Goal: Task Accomplishment & Management: Complete application form

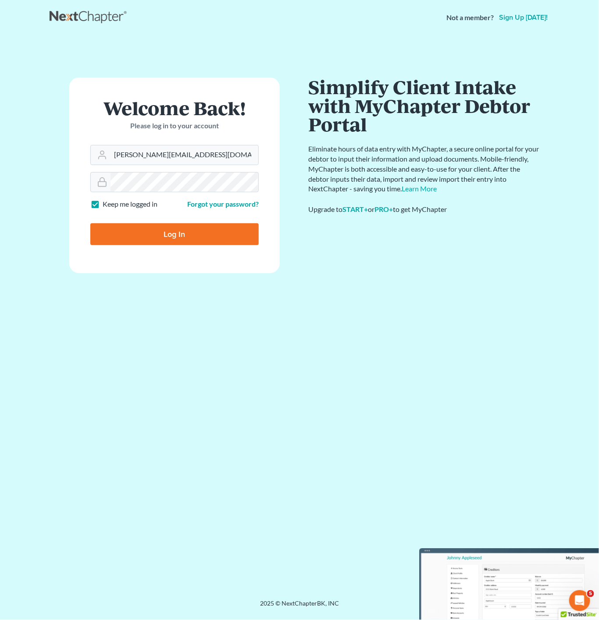
click at [226, 230] on input "Log In" at bounding box center [174, 234] width 168 height 22
type input "Thinking..."
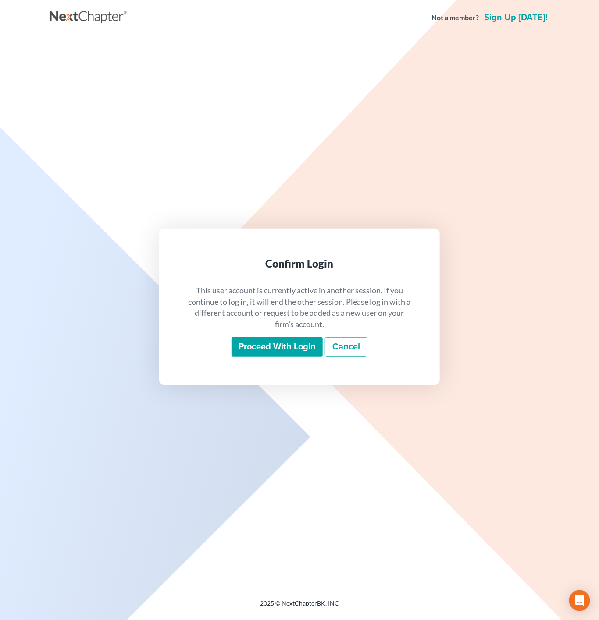
click at [271, 341] on input "Proceed with login" at bounding box center [276, 347] width 91 height 20
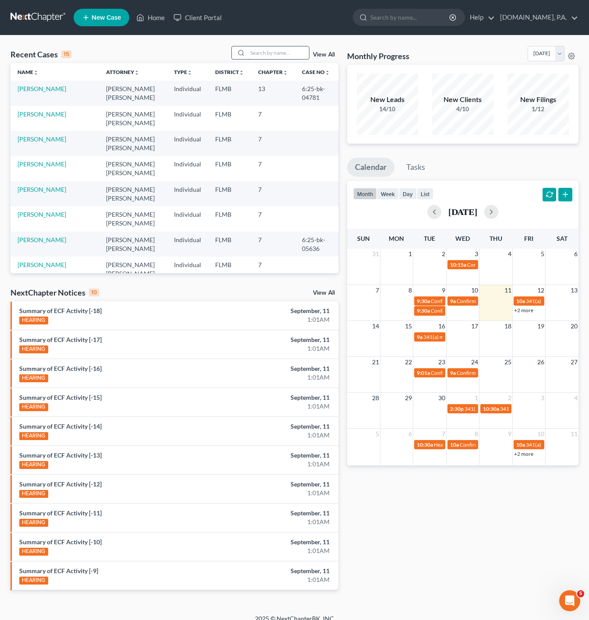
click at [284, 51] on input "search" at bounding box center [278, 52] width 61 height 13
click at [28, 138] on link "Sheldon, Daniel" at bounding box center [42, 138] width 49 height 7
select select "4"
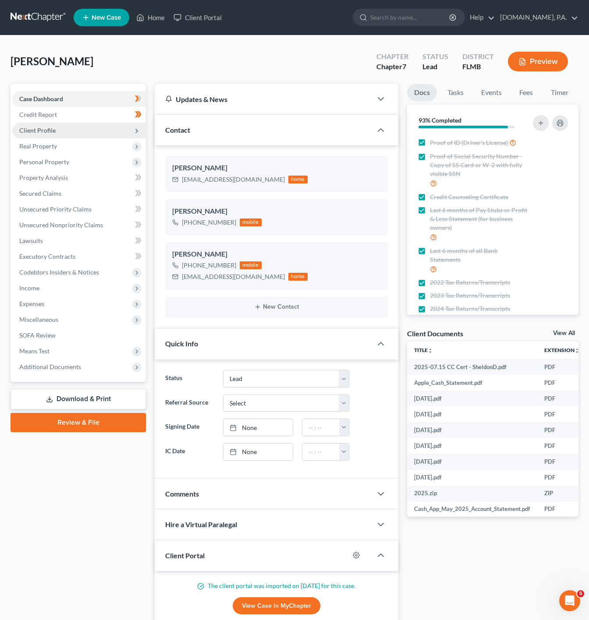
click at [113, 132] on span "Client Profile" at bounding box center [79, 131] width 134 height 16
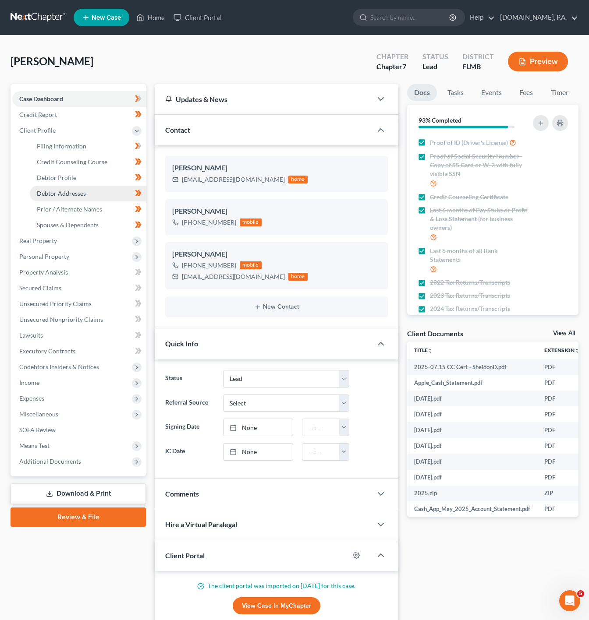
click at [101, 192] on link "Debtor Addresses" at bounding box center [88, 194] width 116 height 16
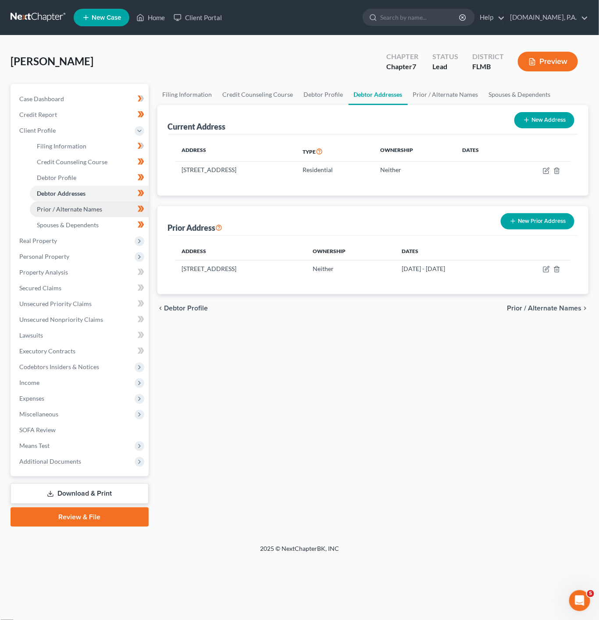
click at [94, 207] on span "Prior / Alternate Names" at bounding box center [69, 208] width 65 height 7
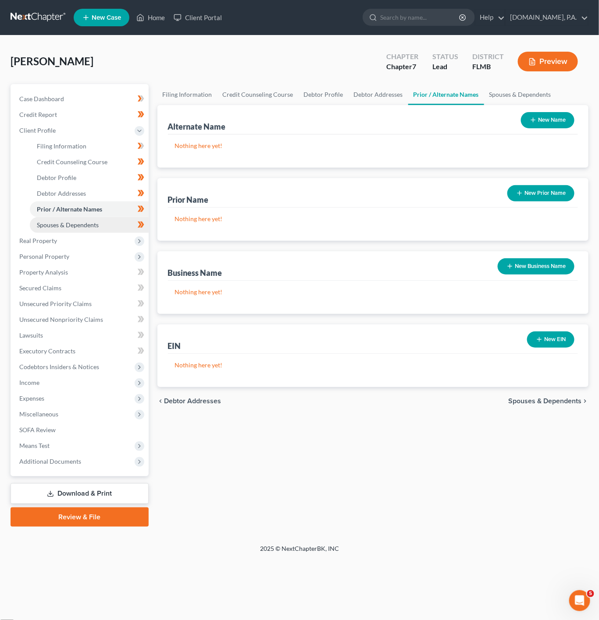
click at [95, 220] on link "Spouses & Dependents" at bounding box center [89, 225] width 119 height 16
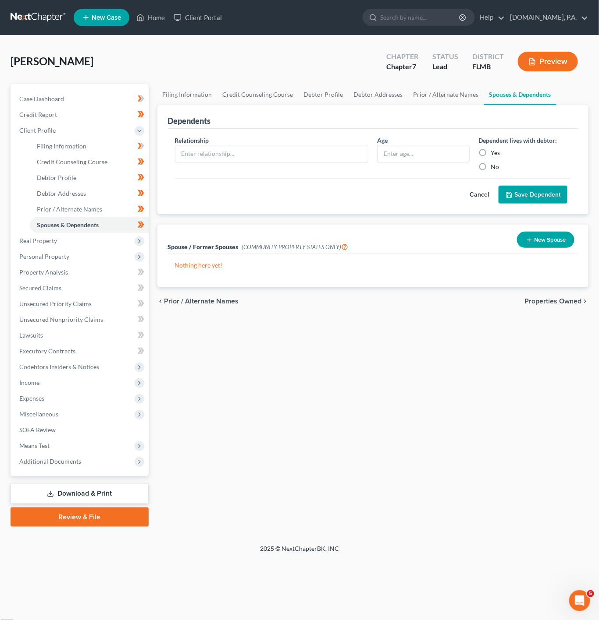
click at [484, 192] on button "Cancel" at bounding box center [479, 195] width 39 height 18
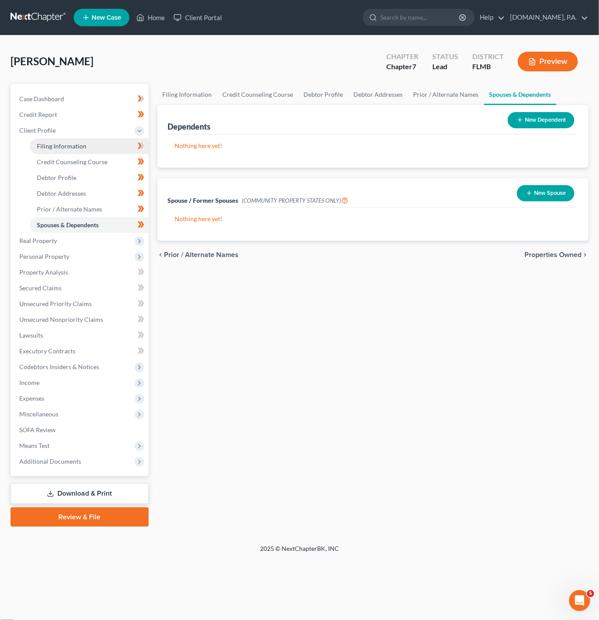
click at [126, 147] on link "Filing Information" at bounding box center [89, 146] width 119 height 16
select select "1"
select select "0"
select select "9"
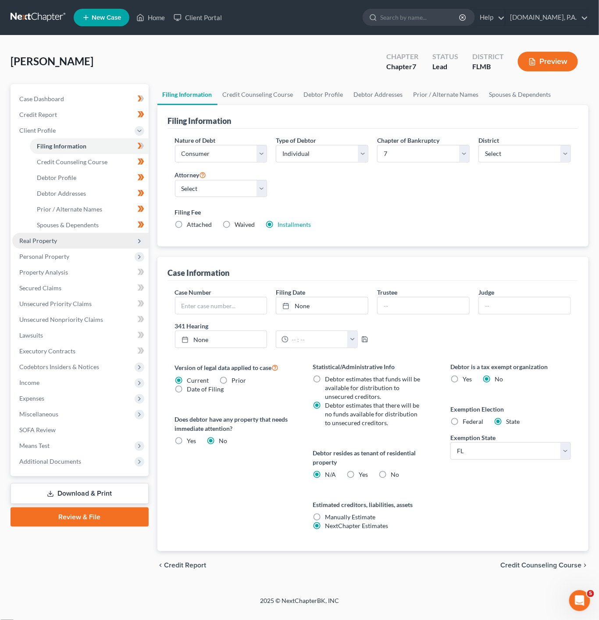
click at [106, 238] on span "Real Property" at bounding box center [80, 241] width 136 height 16
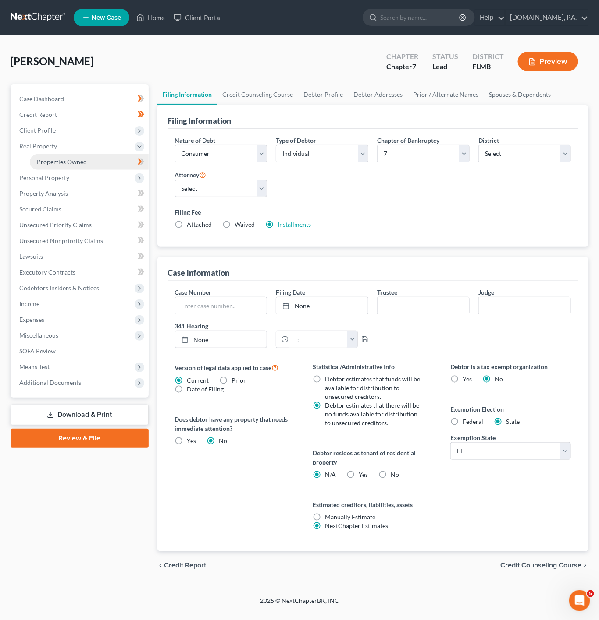
click at [83, 166] on link "Properties Owned" at bounding box center [89, 162] width 119 height 16
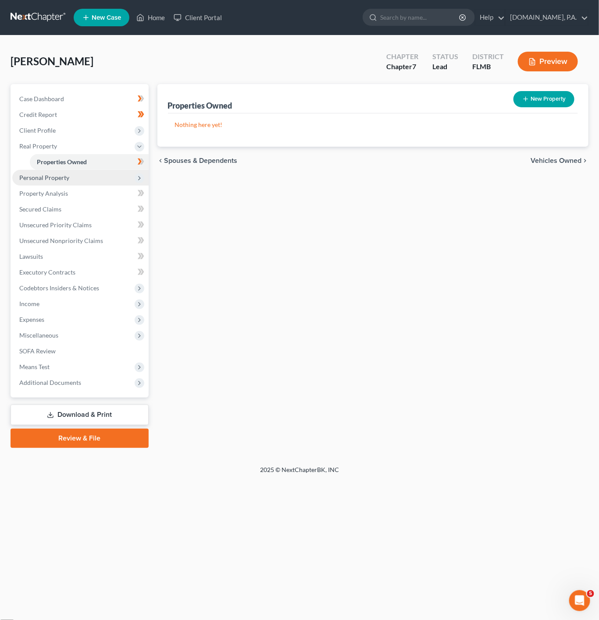
click at [90, 183] on span "Personal Property" at bounding box center [80, 178] width 136 height 16
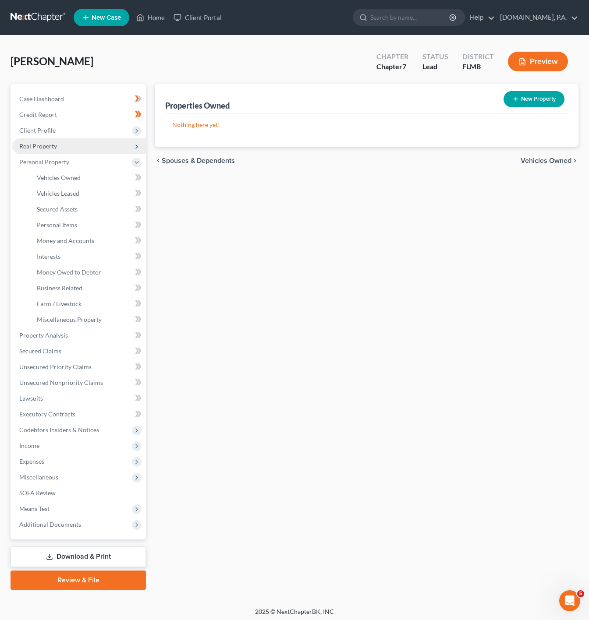
click at [106, 150] on span "Real Property" at bounding box center [79, 146] width 134 height 16
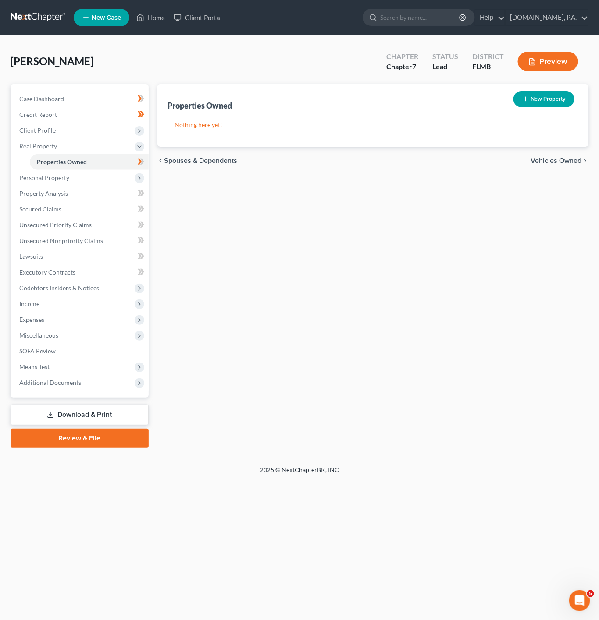
click at [141, 163] on body "Home New Case Client Portal Fresh-Start.Law, P.A. jonathan@fresh-start.law My A…" at bounding box center [299, 310] width 599 height 620
click at [146, 159] on span at bounding box center [140, 162] width 15 height 13
click at [117, 179] on span "Personal Property" at bounding box center [80, 178] width 136 height 16
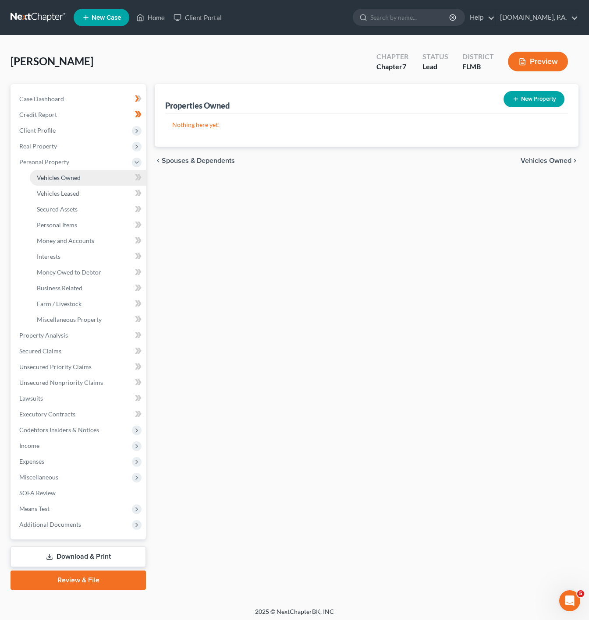
click at [124, 175] on link "Vehicles Owned" at bounding box center [88, 178] width 116 height 16
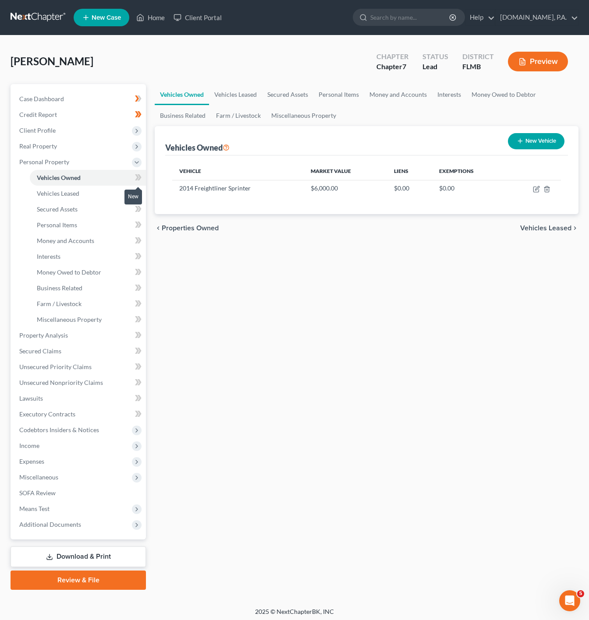
click at [133, 174] on span at bounding box center [138, 178] width 15 height 13
click at [538, 136] on button "New Vehicle" at bounding box center [536, 141] width 57 height 16
select select "0"
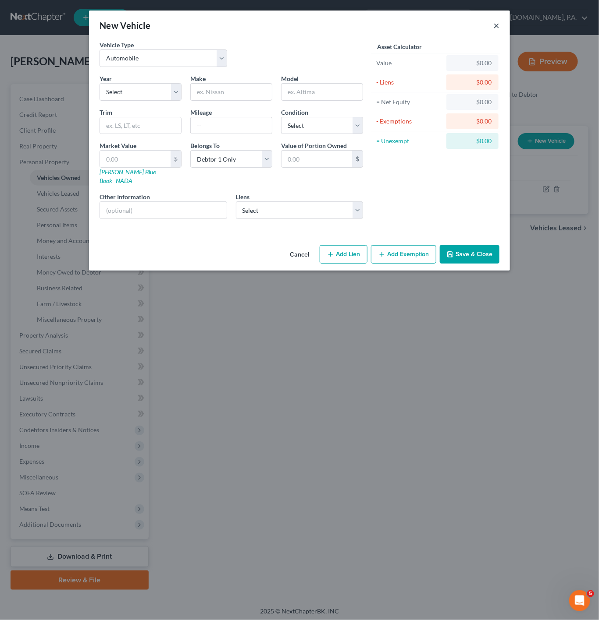
click at [499, 28] on button "×" at bounding box center [496, 25] width 6 height 11
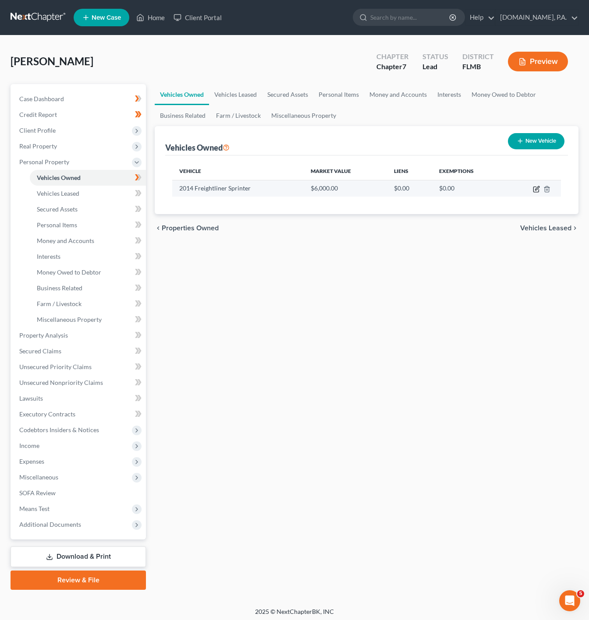
click at [539, 189] on icon "button" at bounding box center [536, 189] width 7 height 7
select select "0"
select select "12"
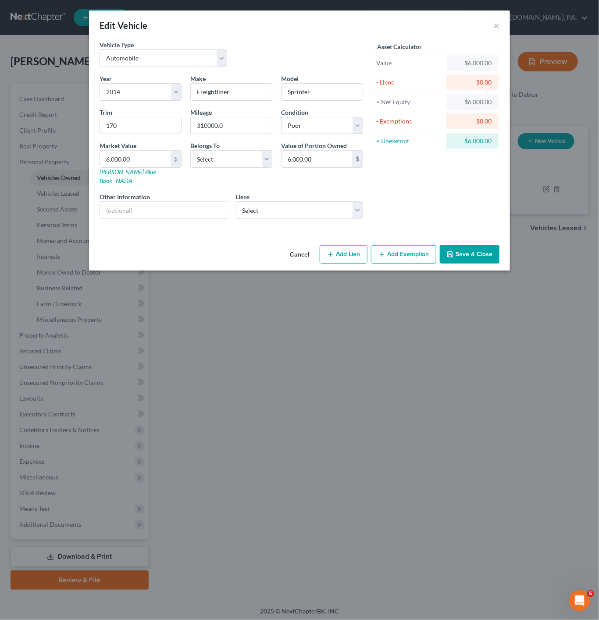
click at [306, 115] on label "Condition" at bounding box center [294, 112] width 27 height 9
click at [307, 120] on select "Select Excellent Very Good Good Fair Poor" at bounding box center [322, 126] width 82 height 18
select select "3"
click at [281, 117] on select "Select Excellent Very Good Good Fair Poor" at bounding box center [322, 126] width 82 height 18
click at [295, 219] on div "Year Select 2026 2025 2024 2023 2022 2021 2020 2019 2018 2017 2016 2015 2014 20…" at bounding box center [231, 150] width 272 height 152
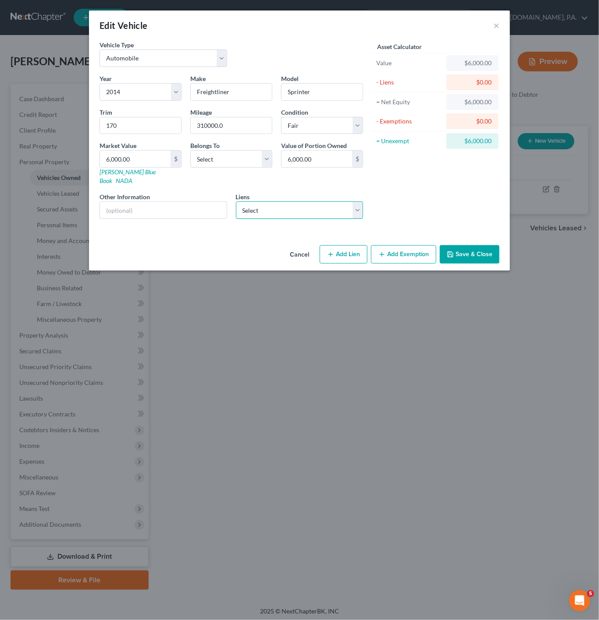
click at [299, 202] on select "Select Esb/Harley Davidson Cr - $23,230.00 Roadrunner Account Ser - $9,328.00 S…" at bounding box center [300, 211] width 128 height 18
click at [396, 200] on div "Asset Calculator Value $6,000.00 - Liens $0.00 = Net Equity $6,000.00 - Exempti…" at bounding box center [435, 133] width 136 height 186
click at [315, 205] on select "Select Esb/Harley Davidson Cr - $23,230.00 Roadrunner Account Ser - $9,328.00 S…" at bounding box center [300, 211] width 128 height 18
click at [188, 248] on div "Cancel Add Lien Add Lease Add Exemption Save & Close" at bounding box center [299, 256] width 421 height 29
drag, startPoint x: 126, startPoint y: 189, endPoint x: 127, endPoint y: 196, distance: 6.6
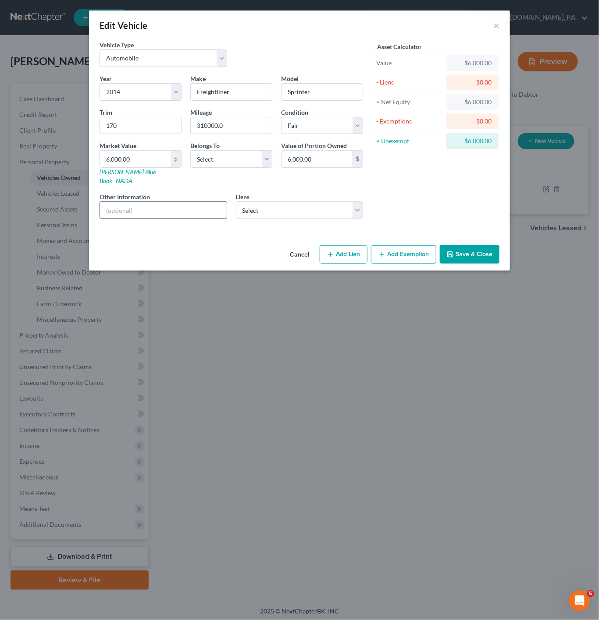
click at [127, 192] on label "Other Information" at bounding box center [124, 196] width 50 height 9
click at [127, 203] on input "text" at bounding box center [163, 210] width 127 height 17
paste input "VIN: WDYPE8CC4E5836042"
type input "VIN: WDYPE8CC4E5836042"
click at [390, 192] on div "Asset Calculator Value $6,000.00 - Liens $0.00 = Net Equity $6,000.00 - Exempti…" at bounding box center [435, 133] width 136 height 186
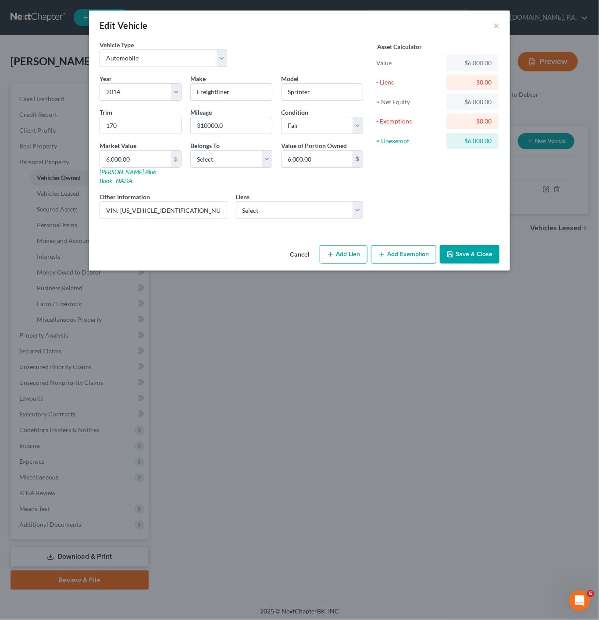
click at [467, 252] on button "Save & Close" at bounding box center [469, 254] width 60 height 18
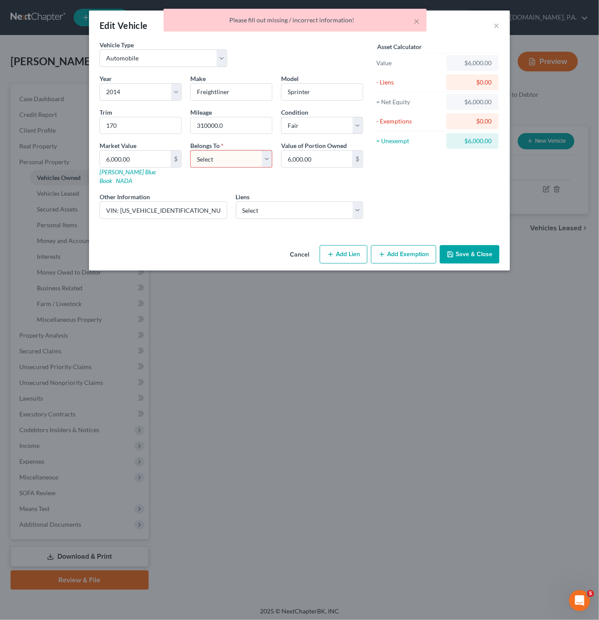
click at [240, 162] on select "Select Debtor 1 Only Debtor 2 Only Debtor 1 And Debtor 2 Only At Least One Of T…" at bounding box center [231, 159] width 82 height 18
select select "0"
click at [190, 152] on select "Select Debtor 1 Only Debtor 2 Only Debtor 1 And Debtor 2 Only At Least One Of T…" at bounding box center [231, 159] width 82 height 18
click at [475, 245] on button "Save & Close" at bounding box center [469, 254] width 60 height 18
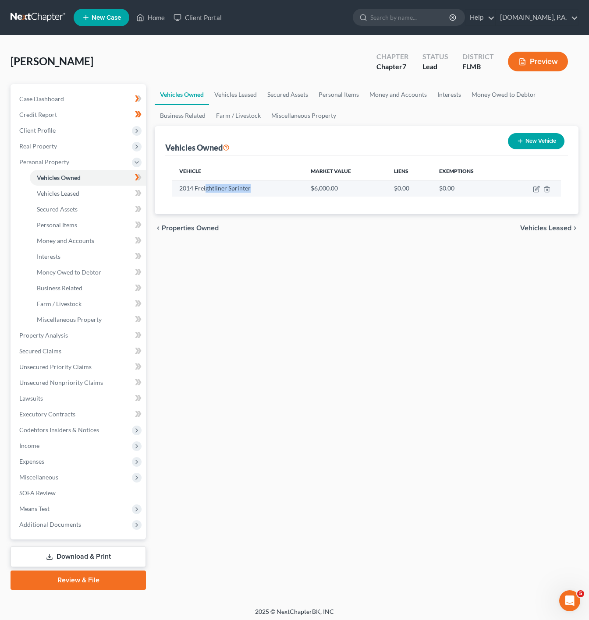
drag, startPoint x: 273, startPoint y: 189, endPoint x: 201, endPoint y: 193, distance: 71.5
click at [202, 194] on td "2014 Freightliner Sprinter" at bounding box center [237, 188] width 131 height 17
click at [194, 192] on td "2014 Freightliner Sprinter" at bounding box center [237, 188] width 131 height 17
drag, startPoint x: 287, startPoint y: 188, endPoint x: 194, endPoint y: 191, distance: 92.9
click at [194, 191] on td "2014 Freightliner Sprinter" at bounding box center [237, 188] width 131 height 17
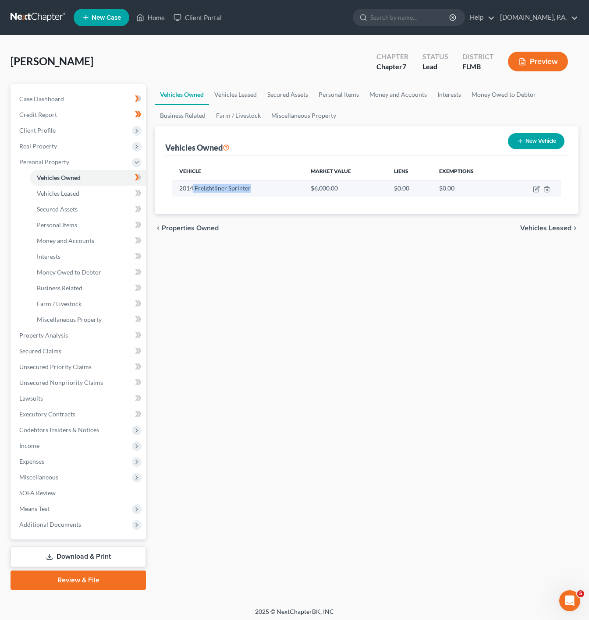
drag, startPoint x: 199, startPoint y: 191, endPoint x: 229, endPoint y: 189, distance: 29.8
copy td "Freightliner Sprinter"
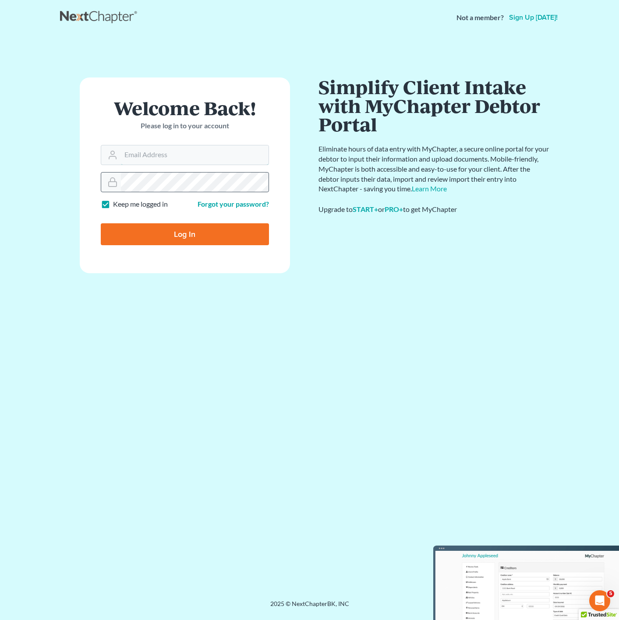
type input "[PERSON_NAME][EMAIL_ADDRESS][DOMAIN_NAME]"
click at [198, 230] on input "Log In" at bounding box center [185, 234] width 168 height 22
type input "Thinking..."
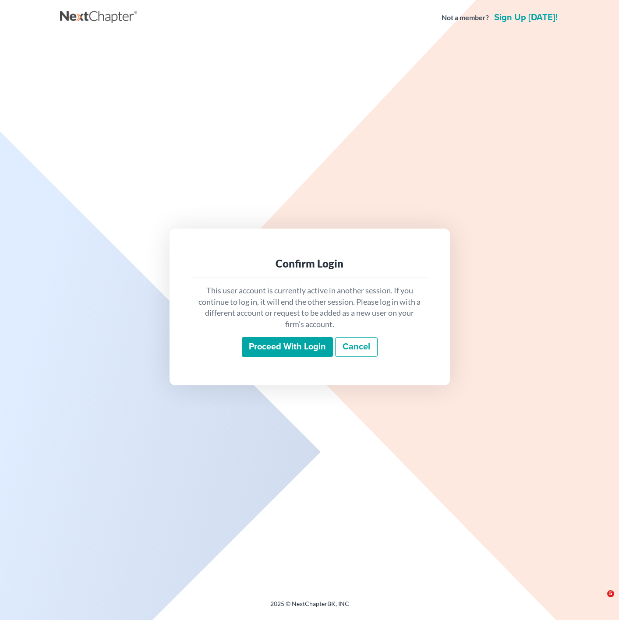
click at [267, 343] on input "Proceed with login" at bounding box center [287, 347] width 91 height 20
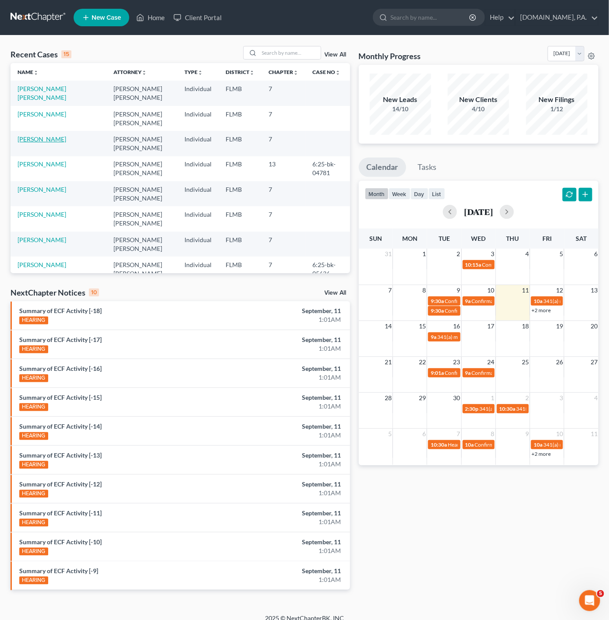
click at [57, 141] on link "[PERSON_NAME]" at bounding box center [42, 138] width 49 height 7
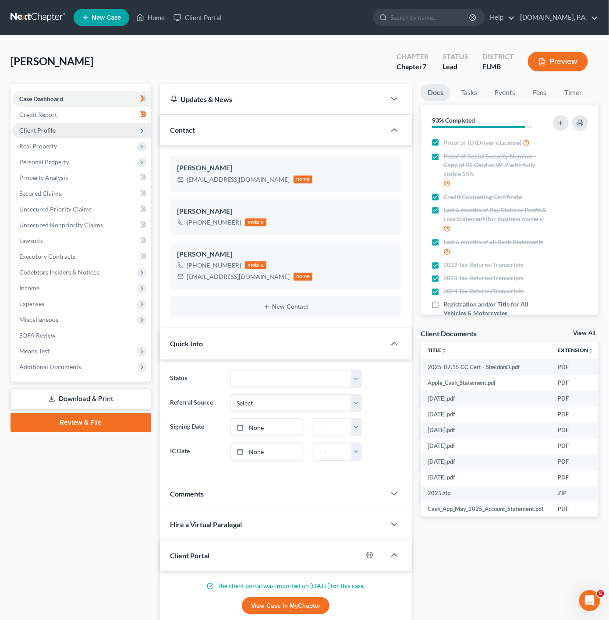
click at [95, 126] on span "Client Profile" at bounding box center [81, 131] width 139 height 16
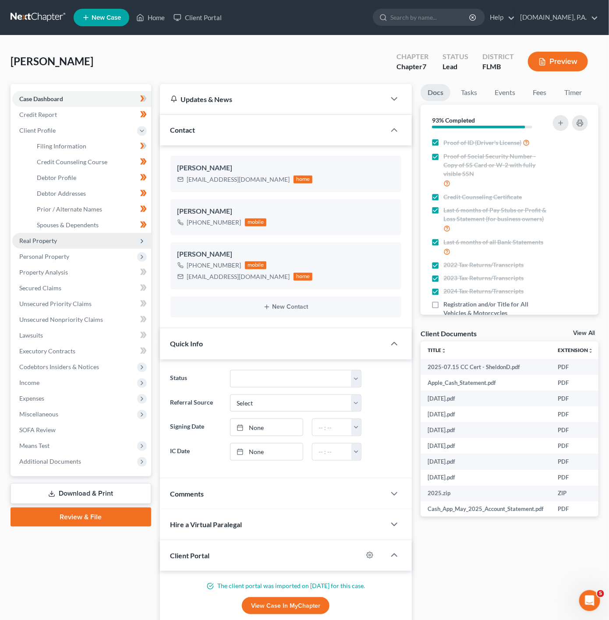
click at [74, 242] on span "Real Property" at bounding box center [81, 241] width 139 height 16
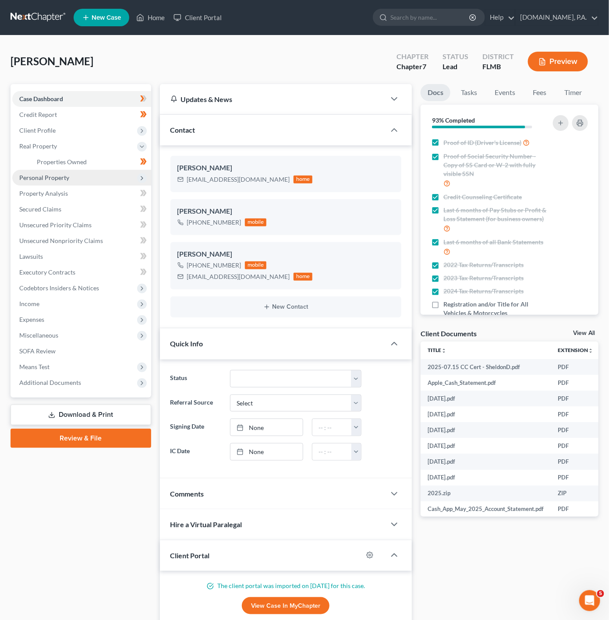
click at [99, 175] on span "Personal Property" at bounding box center [81, 178] width 139 height 16
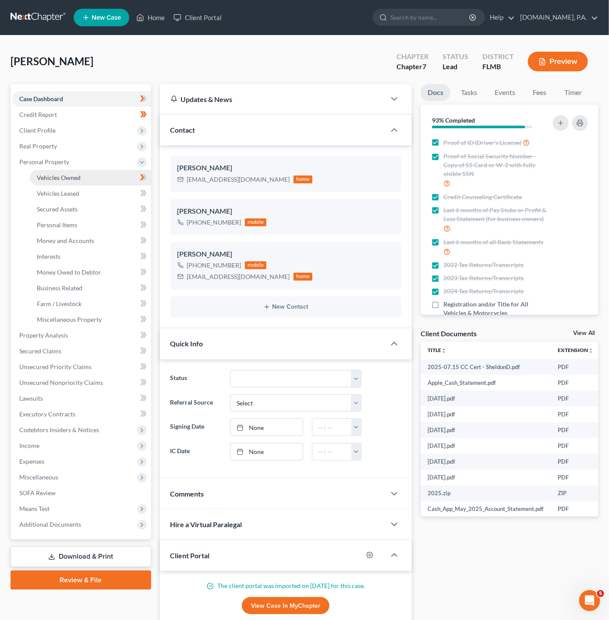
click at [108, 175] on link "Vehicles Owned" at bounding box center [90, 178] width 121 height 16
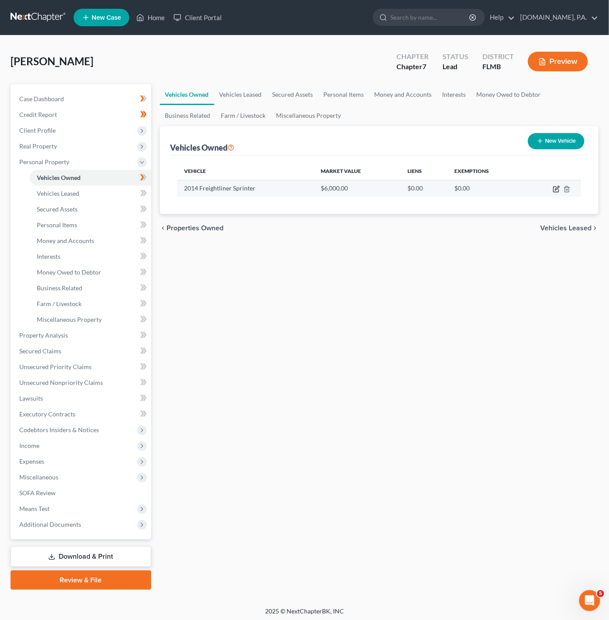
click at [558, 189] on icon "button" at bounding box center [557, 188] width 4 height 4
select select "0"
select select "12"
select select "3"
select select "0"
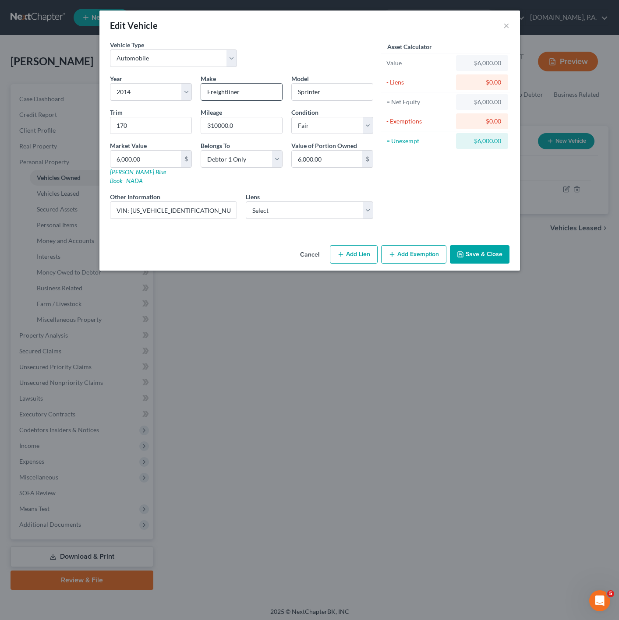
click at [253, 91] on input "Freightliner" at bounding box center [241, 92] width 81 height 17
click at [249, 89] on input "Freightliner" at bounding box center [241, 92] width 81 height 17
drag, startPoint x: 249, startPoint y: 89, endPoint x: 162, endPoint y: 83, distance: 86.9
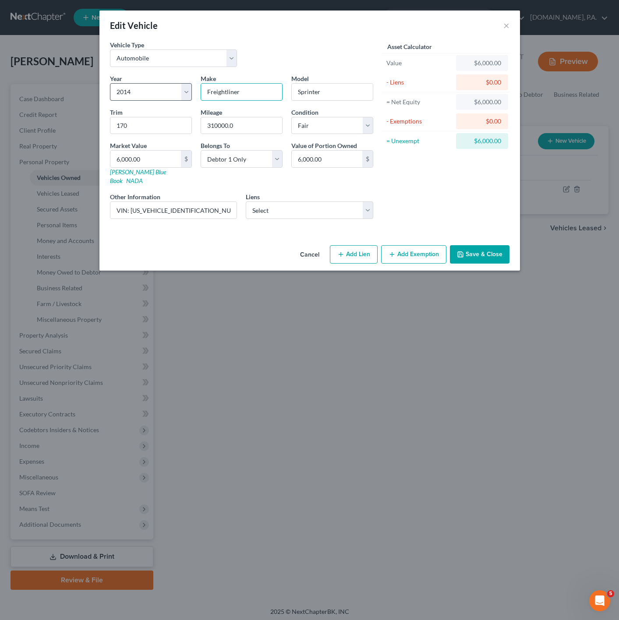
click at [162, 83] on div "Year Select 2026 2025 2024 2023 2022 2021 2020 2019 2018 2017 2016 2015 2014 20…" at bounding box center [242, 150] width 272 height 152
type input "Mercedes-Benz"
click at [415, 182] on div "Asset Calculator Value $6,000.00 - Liens $0.00 = Net Equity $6,000.00 - Exempti…" at bounding box center [446, 133] width 136 height 186
click at [151, 121] on input "170" at bounding box center [150, 125] width 81 height 17
click at [159, 120] on input "170" at bounding box center [150, 125] width 81 height 17
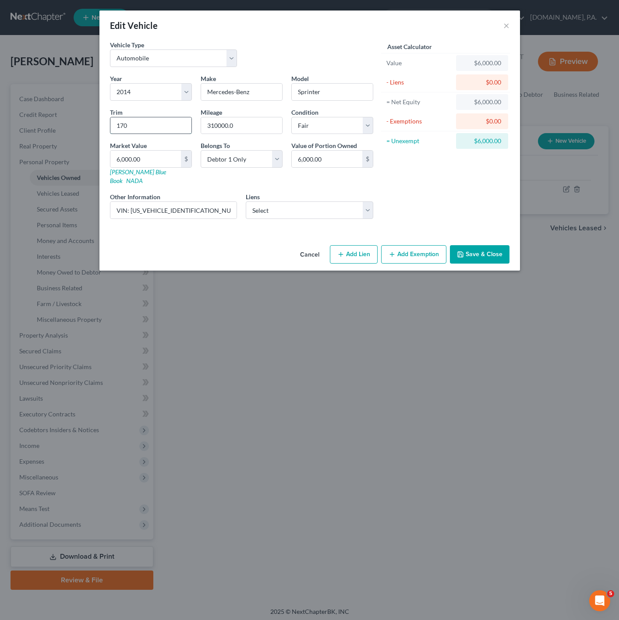
click at [154, 123] on input "170" at bounding box center [150, 125] width 81 height 17
drag, startPoint x: 145, startPoint y: 131, endPoint x: 113, endPoint y: 128, distance: 31.7
click at [113, 128] on input "170" at bounding box center [150, 125] width 81 height 17
drag, startPoint x: 220, startPoint y: 208, endPoint x: 129, endPoint y: 214, distance: 90.9
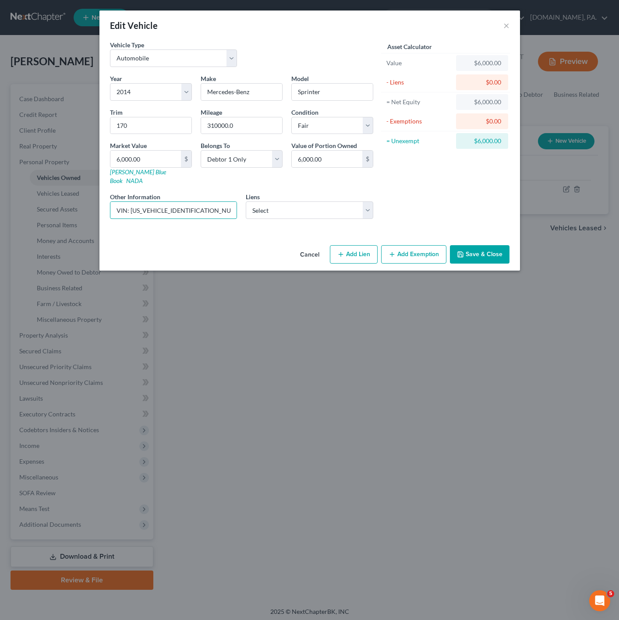
click at [129, 214] on div "Year Select 2026 2025 2024 2023 2022 2021 2020 2019 2018 2017 2016 2015 2014 20…" at bounding box center [242, 150] width 272 height 152
drag, startPoint x: 146, startPoint y: 127, endPoint x: 106, endPoint y: 127, distance: 40.7
click at [106, 127] on div "Trim 170" at bounding box center [151, 121] width 91 height 27
type input "H"
click at [370, 183] on div "Year Select 2026 2025 2024 2023 2022 2021 2020 2019 2018 2017 2016 2015 2014 20…" at bounding box center [242, 150] width 272 height 152
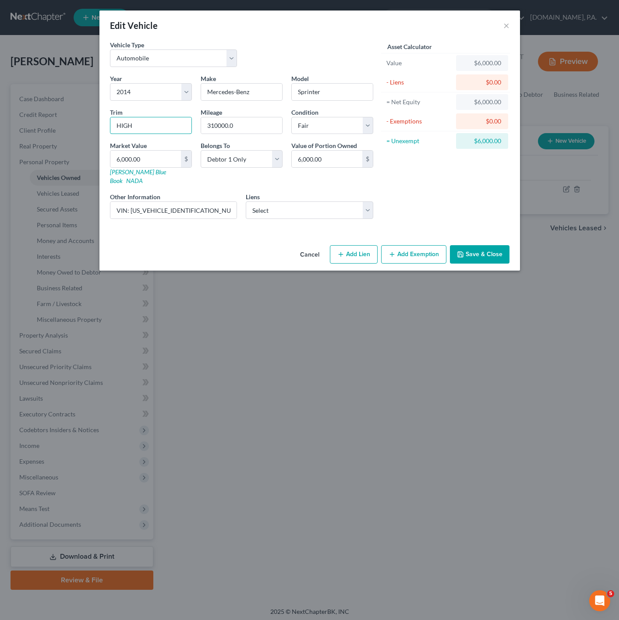
drag, startPoint x: 188, startPoint y: 135, endPoint x: 110, endPoint y: 109, distance: 82.9
click at [110, 109] on div "Trim HIGH" at bounding box center [151, 121] width 91 height 27
type input "f"
type input "Freightliner"
click at [446, 191] on div "Asset Calculator Value $6,000.00 - Liens $0.00 = Net Equity $6,000.00 - Exempti…" at bounding box center [446, 133] width 136 height 186
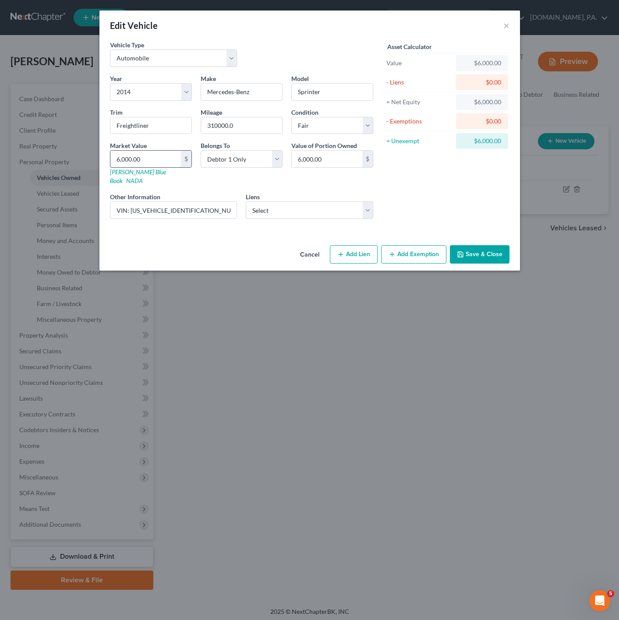
click at [155, 165] on input "6,000.00" at bounding box center [145, 159] width 71 height 17
type input "v"
type input "0"
type input "0.00"
drag, startPoint x: 139, startPoint y: 159, endPoint x: 113, endPoint y: 159, distance: 25.9
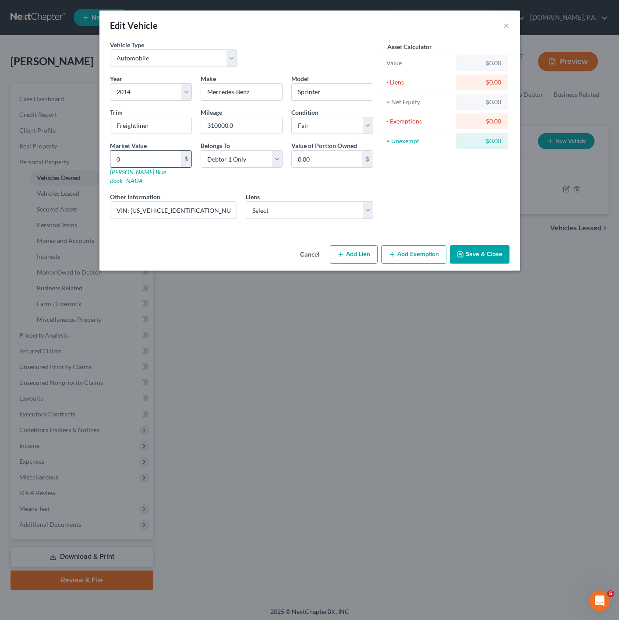
click at [113, 159] on input "0" at bounding box center [145, 159] width 71 height 17
paste input "8,372.5"
type input "8,372.5"
type input "8,372.50"
type input "8,372.5"
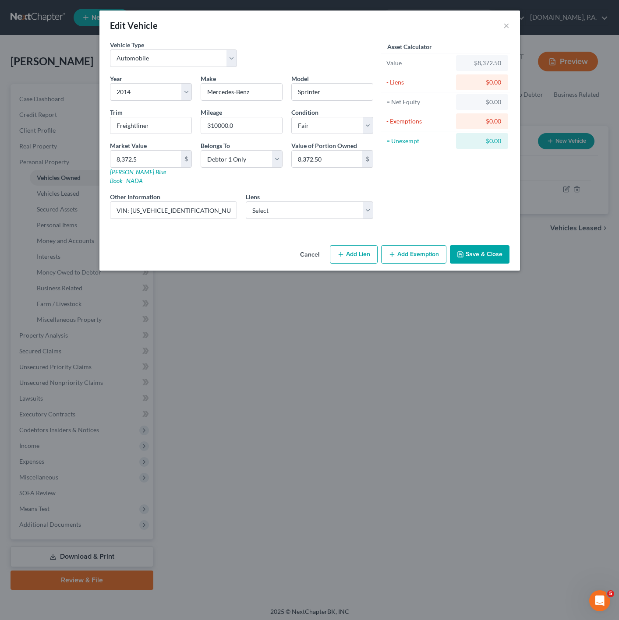
click at [413, 181] on div "Asset Calculator Value $8,372.50 - Liens $0.00 = Net Equity $0.00 - Exemptions …" at bounding box center [446, 133] width 136 height 186
click at [434, 245] on button "Add Exemption" at bounding box center [413, 254] width 65 height 18
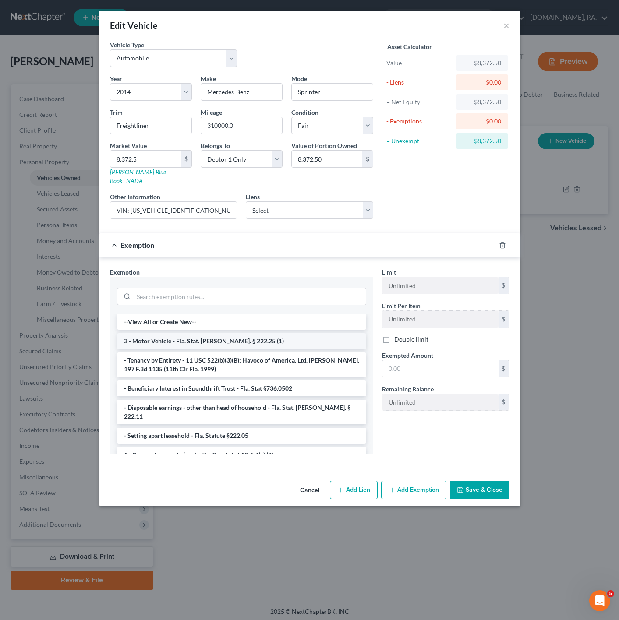
click at [238, 333] on li "3 - Motor Vehicle - Fla. Stat. [PERSON_NAME]. § 222.25 (1)" at bounding box center [241, 341] width 249 height 16
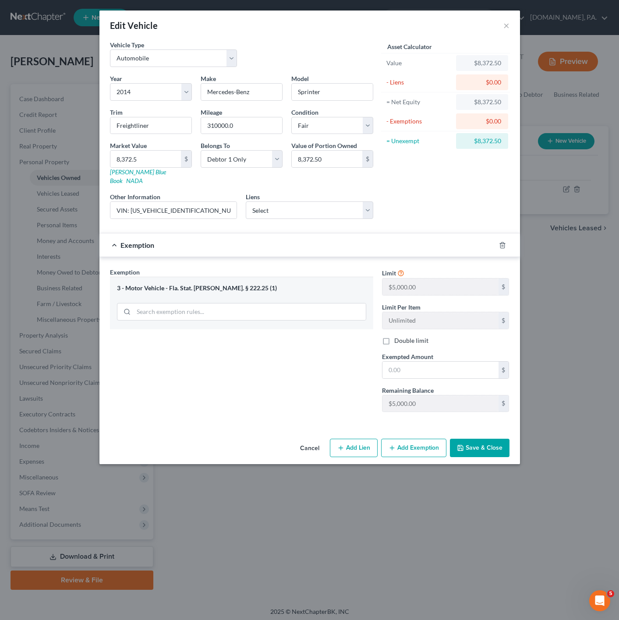
click at [426, 354] on span "Exempted Amount" at bounding box center [407, 356] width 51 height 7
click at [431, 362] on input "text" at bounding box center [441, 370] width 116 height 17
type input "5,000"
click at [325, 383] on div "Exemption Set must be selected for CA. Exemption * 3 - Motor Vehicle - Fla. Sta…" at bounding box center [242, 344] width 272 height 152
click at [490, 441] on button "Save & Close" at bounding box center [480, 448] width 60 height 18
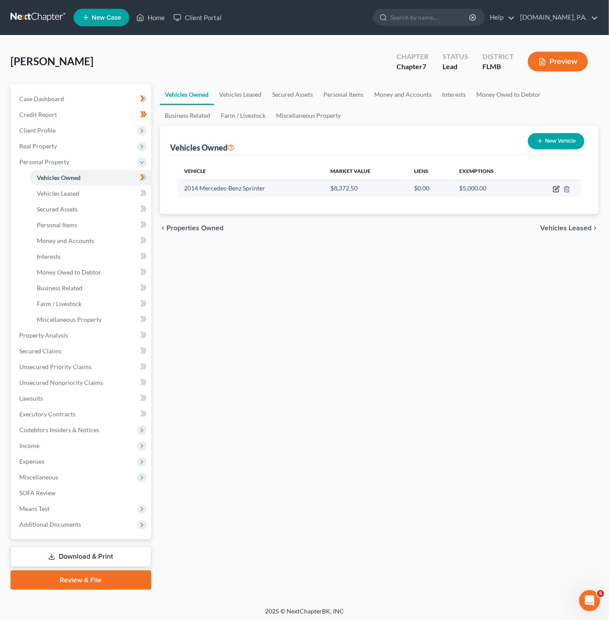
click at [555, 186] on icon "button" at bounding box center [556, 189] width 7 height 7
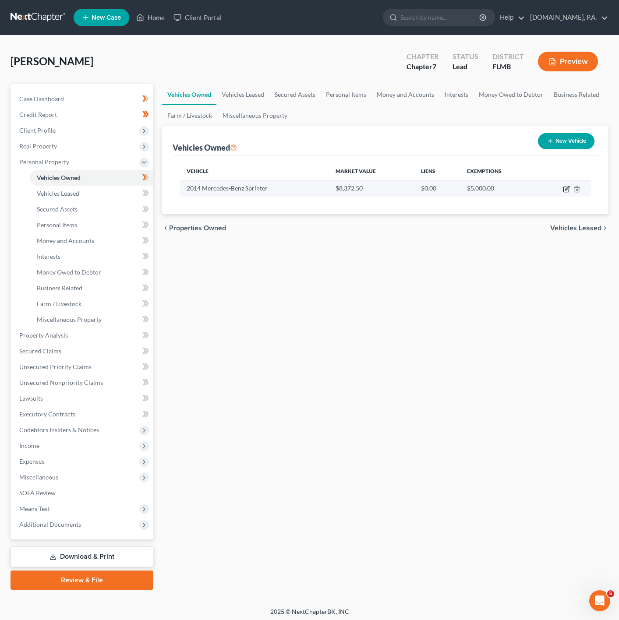
select select "0"
select select "12"
select select "3"
select select "0"
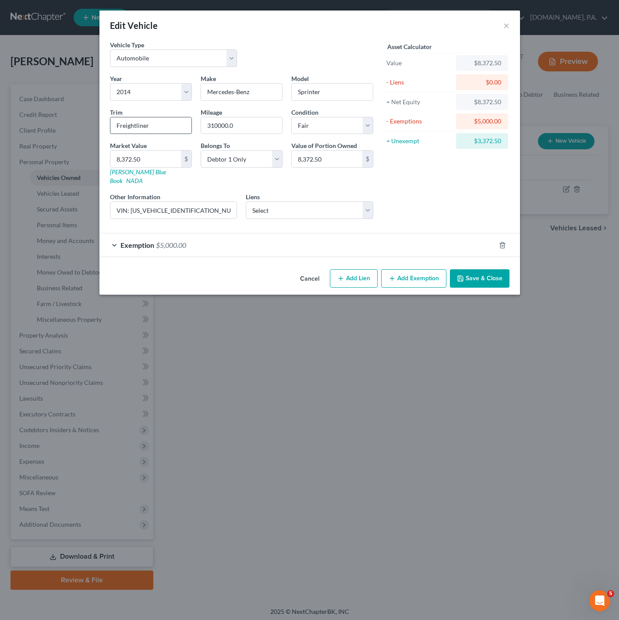
drag, startPoint x: 158, startPoint y: 121, endPoint x: 119, endPoint y: 121, distance: 39.0
click at [119, 121] on input "Freightliner" at bounding box center [150, 125] width 81 height 17
click at [142, 129] on input "Freightliner" at bounding box center [150, 125] width 81 height 17
drag, startPoint x: 159, startPoint y: 127, endPoint x: 100, endPoint y: 117, distance: 59.9
click at [100, 117] on div "Vehicle Type Select Automobile Truck Trailer Watercraft Aircraft Motor Home Atv…" at bounding box center [309, 153] width 421 height 226
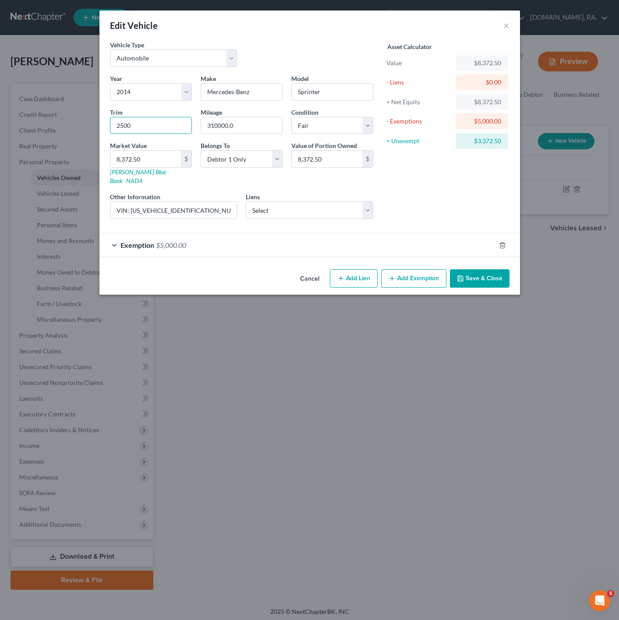
type input "2500"
click at [478, 266] on div "Cancel Add Lien Add Lease Add Exemption Save & Close" at bounding box center [309, 280] width 421 height 29
click at [470, 275] on button "Save & Close" at bounding box center [480, 278] width 60 height 18
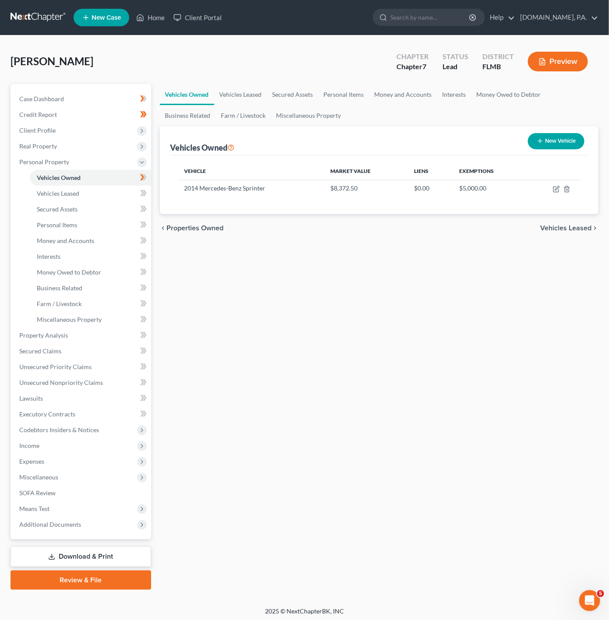
click at [570, 144] on button "New Vehicle" at bounding box center [556, 141] width 57 height 16
select select "0"
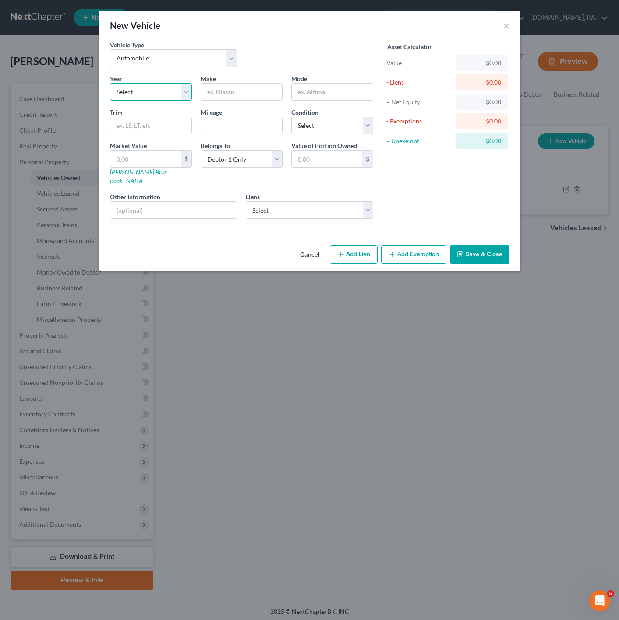
click at [171, 95] on select "Select 2026 2025 2024 2023 2022 2021 2020 2019 2018 2017 2016 2015 2014 2013 20…" at bounding box center [151, 92] width 82 height 18
select select "4"
click at [110, 83] on select "Select 2026 2025 2024 2023 2022 2021 2020 2019 2018 2017 2016 2015 2014 2013 20…" at bounding box center [151, 92] width 82 height 18
click at [212, 95] on input "text" at bounding box center [241, 92] width 81 height 17
click at [227, 85] on input "text" at bounding box center [241, 92] width 81 height 17
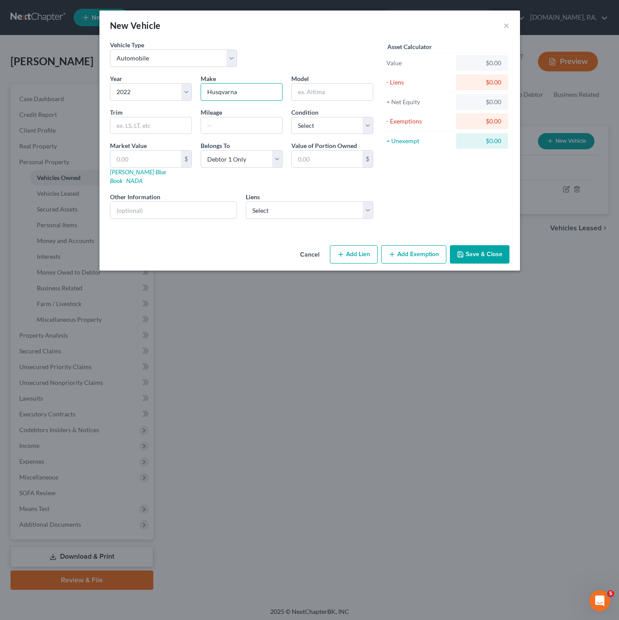
type input "Husqvarna"
click at [174, 130] on input "text" at bounding box center [150, 125] width 81 height 17
click at [320, 98] on input "text" at bounding box center [332, 92] width 81 height 17
paste input "Svartpilen/Vitpilen"
type input "Svartpilen/Vitpilen"
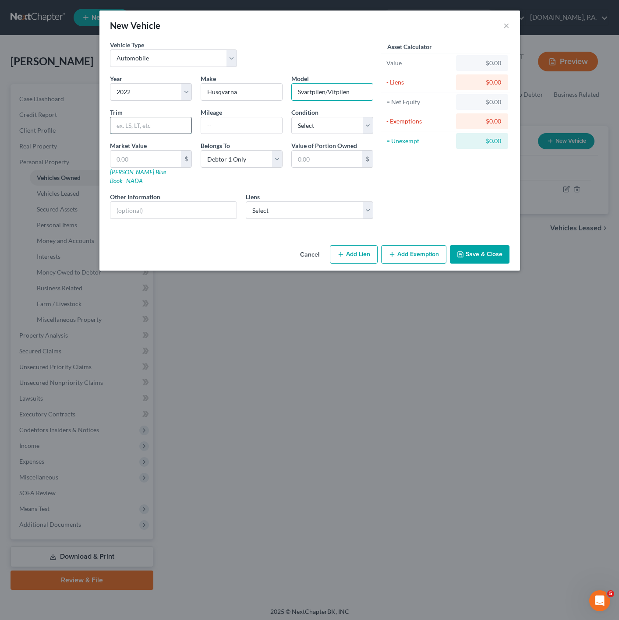
click at [159, 125] on input "text" at bounding box center [150, 125] width 81 height 17
click at [284, 39] on div "New Vehicle ×" at bounding box center [309, 26] width 421 height 30
click at [189, 118] on input "text" at bounding box center [150, 125] width 81 height 17
type input "401"
click at [242, 129] on input "text" at bounding box center [241, 125] width 81 height 17
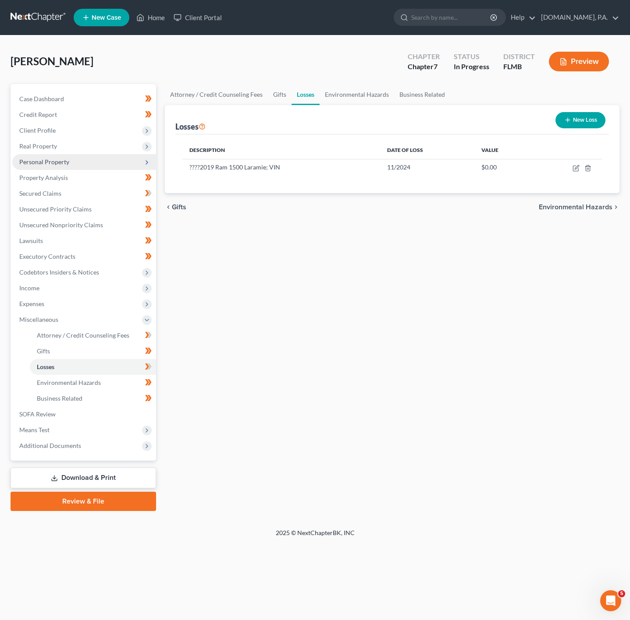
click at [112, 162] on span "Personal Property" at bounding box center [84, 162] width 144 height 16
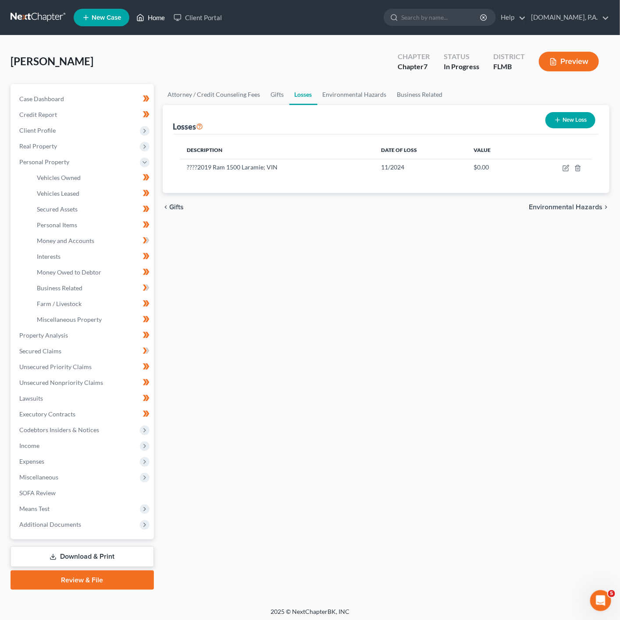
click at [144, 21] on icon at bounding box center [140, 17] width 8 height 11
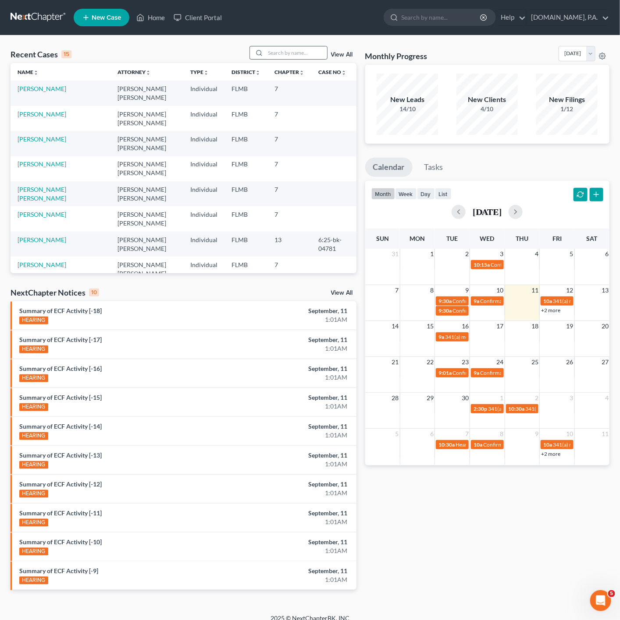
click at [280, 60] on div at bounding box center [288, 53] width 78 height 14
click at [280, 56] on input "search" at bounding box center [296, 52] width 61 height 13
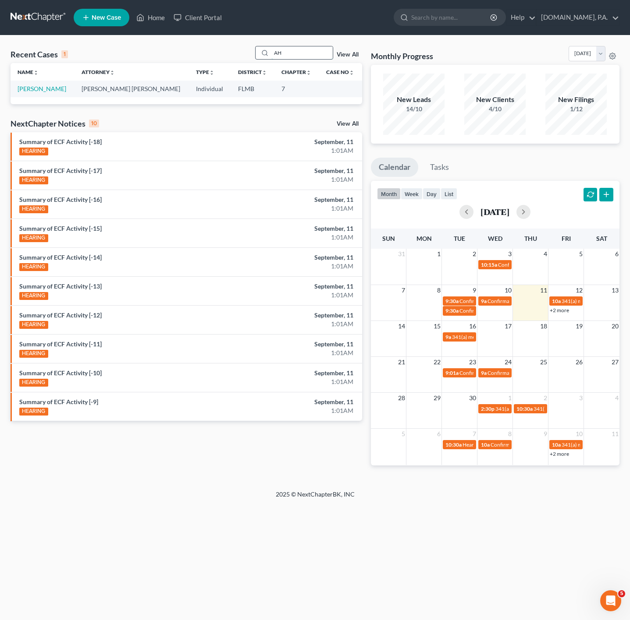
type input "A"
type input "Sheld"
click at [38, 88] on link "Sheldon, Daniel" at bounding box center [42, 88] width 49 height 7
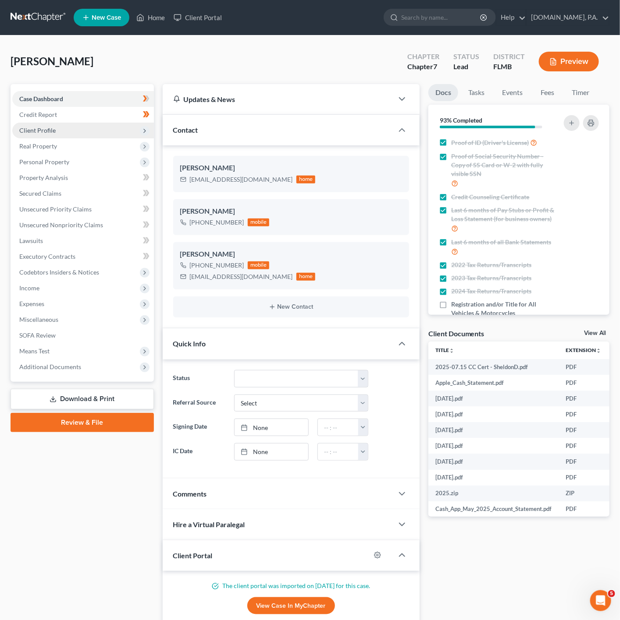
click at [136, 131] on span "Client Profile" at bounding box center [83, 131] width 142 height 16
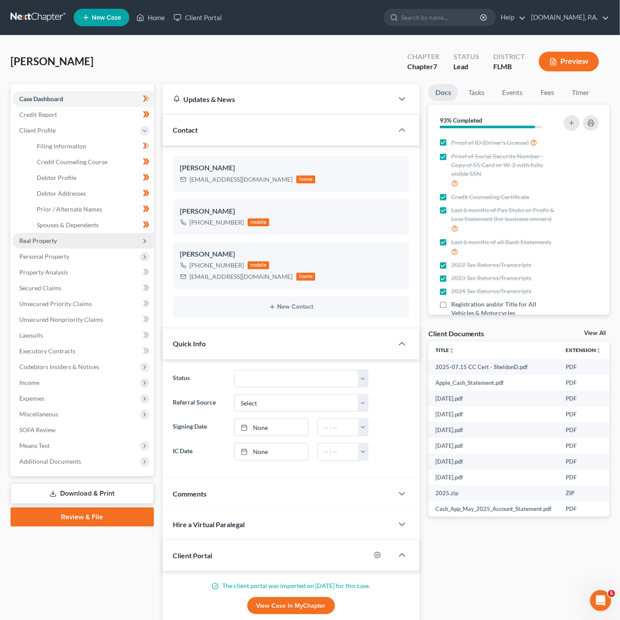
click at [119, 245] on span "Real Property" at bounding box center [83, 241] width 142 height 16
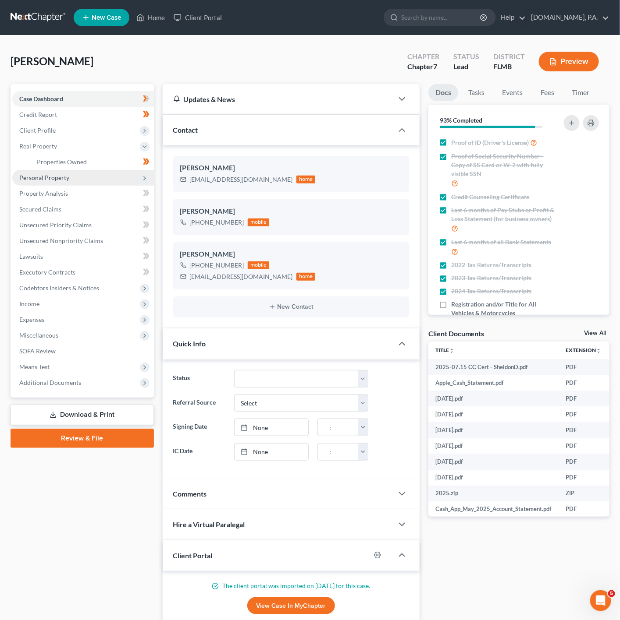
click at [126, 176] on span "Personal Property" at bounding box center [83, 178] width 142 height 16
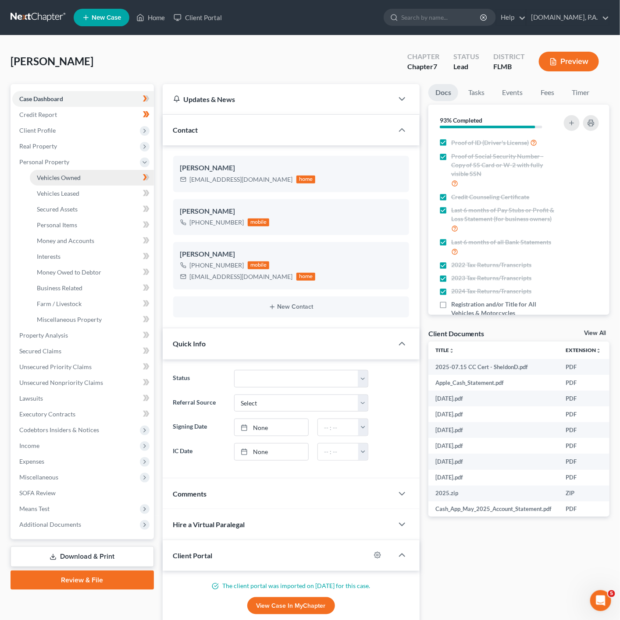
click at [123, 171] on link "Vehicles Owned" at bounding box center [92, 178] width 124 height 16
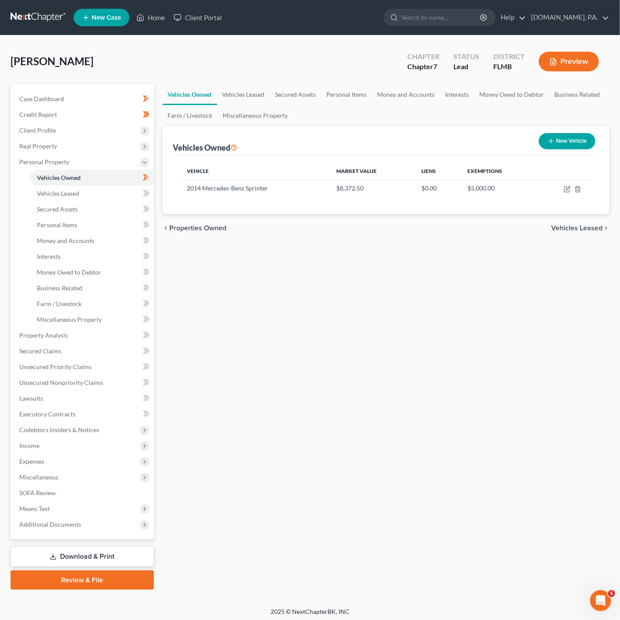
click at [566, 144] on button "New Vehicle" at bounding box center [566, 141] width 57 height 16
select select "0"
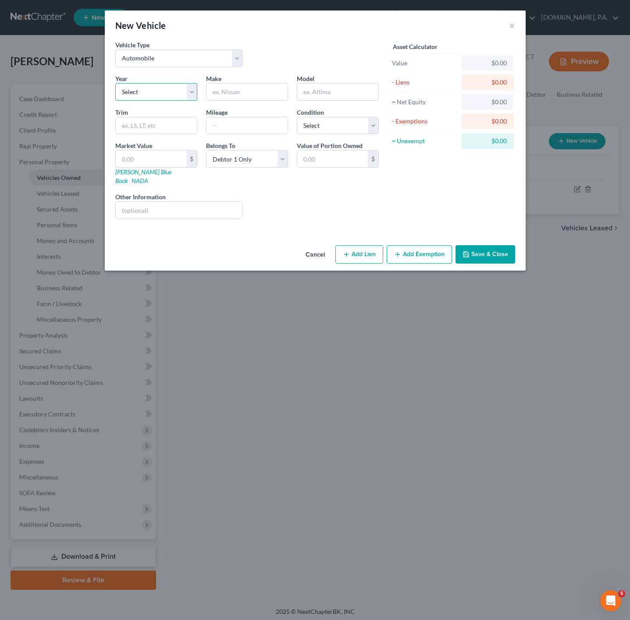
click at [171, 84] on select "Select 2026 2025 2024 2023 2022 2021 2020 2019 2018 2017 2016 2015 2014 2013 20…" at bounding box center [156, 92] width 82 height 18
select select "4"
click at [115, 83] on select "Select 2026 2025 2024 2023 2022 2021 2020 2019 2018 2017 2016 2015 2014 2013 20…" at bounding box center [156, 92] width 82 height 18
click at [235, 90] on input "text" at bounding box center [246, 92] width 81 height 17
type input "Husqvarma"
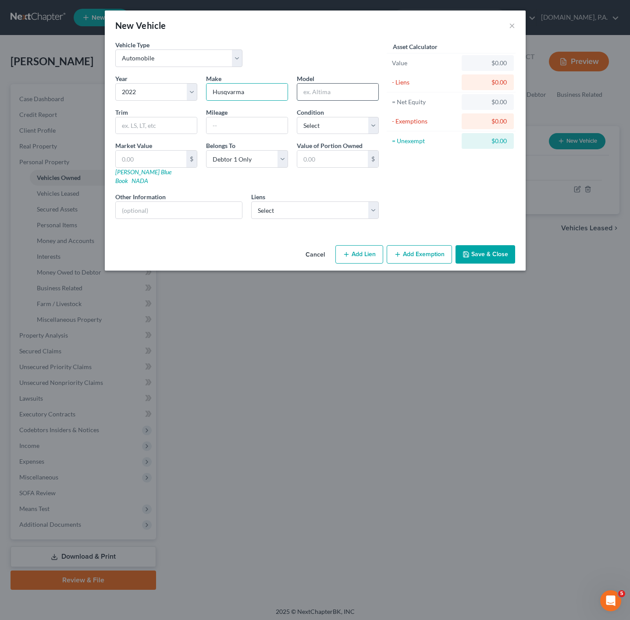
click at [344, 91] on input "text" at bounding box center [337, 92] width 81 height 17
type input "Svartpilen"
click at [126, 132] on input "text" at bounding box center [156, 125] width 81 height 17
type input "401"
click at [223, 204] on input "text" at bounding box center [179, 210] width 127 height 17
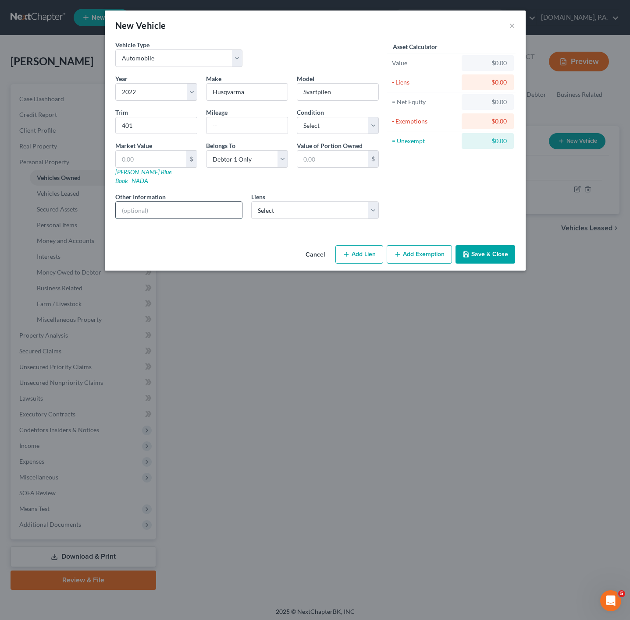
click at [160, 208] on input "text" at bounding box center [179, 210] width 127 height 17
paste input "VIN: MD2JUJ408NC203954"
type input "VIN: MD2JUJ408NC203954"
click at [429, 170] on div "Asset Calculator Value $0.00 - Liens $0.00 = Net Equity $0.00 - Exemptions $0.0…" at bounding box center [451, 133] width 136 height 186
click at [325, 122] on select "Select Excellent Very Good Good Fair Poor" at bounding box center [338, 126] width 82 height 18
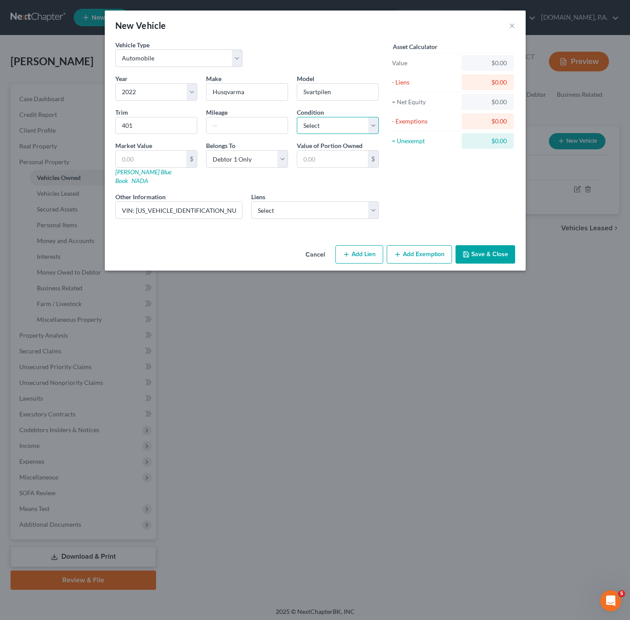
select select "3"
click at [297, 117] on select "Select Excellent Very Good Good Fair Poor" at bounding box center [338, 126] width 82 height 18
click at [225, 130] on input "text" at bounding box center [246, 125] width 81 height 17
click at [426, 192] on div "Asset Calculator Value $0.00 - Liens $0.00 = Net Equity $0.00 - Exemptions $0.0…" at bounding box center [451, 133] width 136 height 186
click at [149, 156] on input "text" at bounding box center [151, 159] width 71 height 17
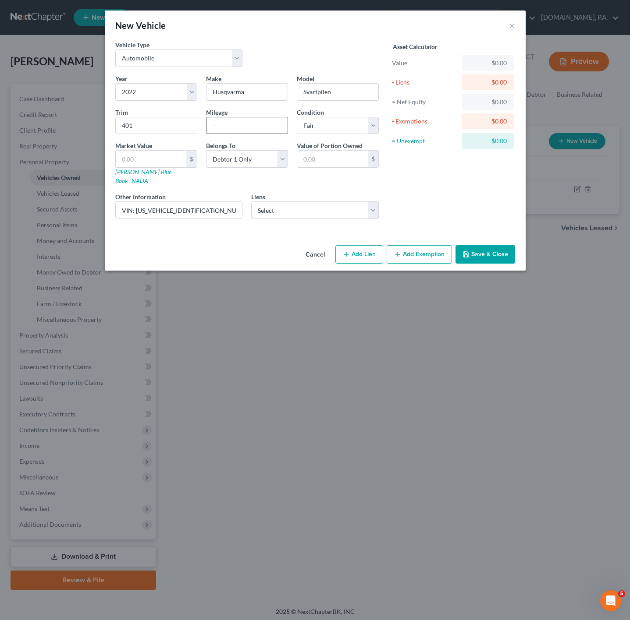
drag, startPoint x: 262, startPoint y: 121, endPoint x: 249, endPoint y: 126, distance: 13.8
click at [262, 121] on input "text" at bounding box center [246, 125] width 81 height 17
click at [156, 162] on input "text" at bounding box center [151, 159] width 71 height 17
paste input "3,370.25"
type input "3,370.25"
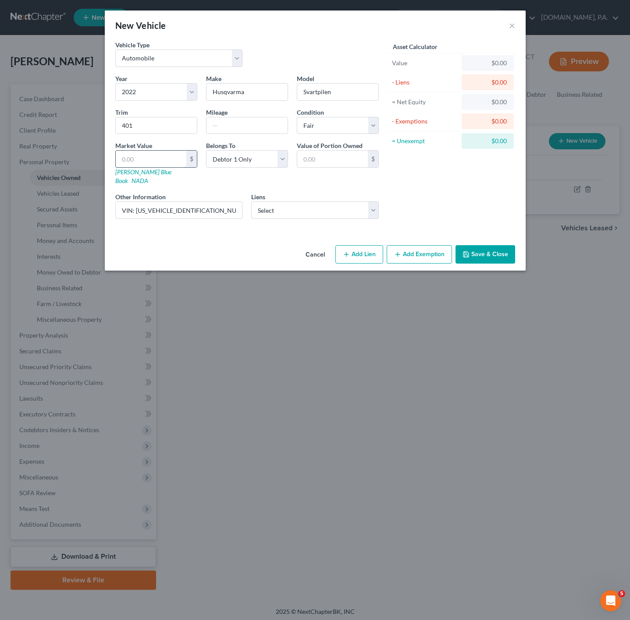
type input "3,370.25"
click at [410, 186] on div "Asset Calculator Value $3,370.25 - Liens $0.00 = Net Equity $0.00 - Exemptions …" at bounding box center [451, 133] width 136 height 186
click at [321, 204] on select "Select Esb/Harley Davidson Cr - $23,230.00 Roadrunner Account Ser - $9,328.00 S…" at bounding box center [315, 211] width 128 height 18
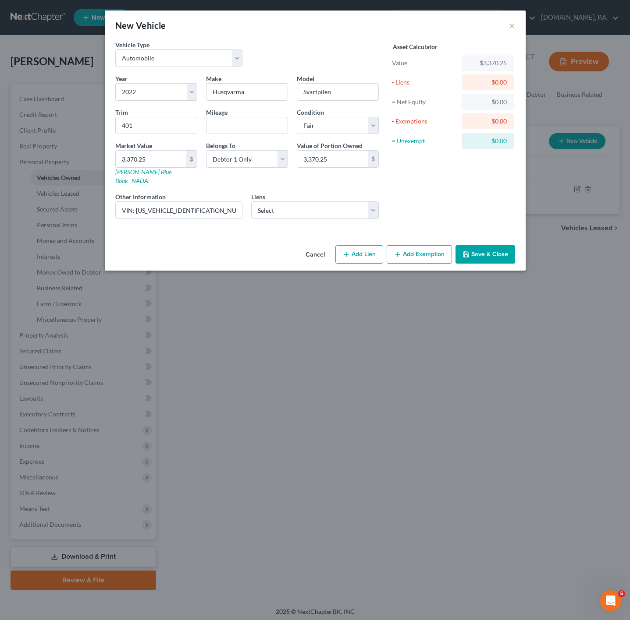
click at [488, 245] on button "Save & Close" at bounding box center [485, 254] width 60 height 18
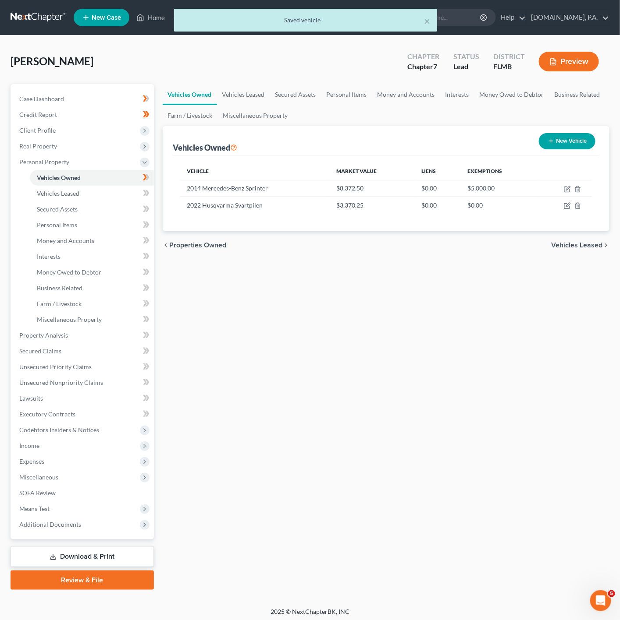
click at [140, 191] on span at bounding box center [145, 194] width 15 height 13
click at [96, 191] on link "Vehicles Leased" at bounding box center [92, 194] width 124 height 16
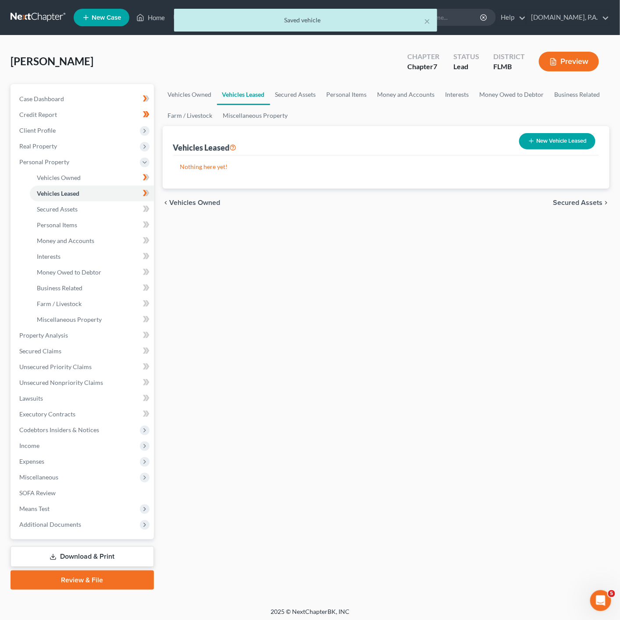
click at [152, 194] on span at bounding box center [145, 194] width 15 height 13
click at [113, 211] on link "Secured Assets" at bounding box center [92, 210] width 124 height 16
click at [146, 212] on icon at bounding box center [147, 209] width 4 height 6
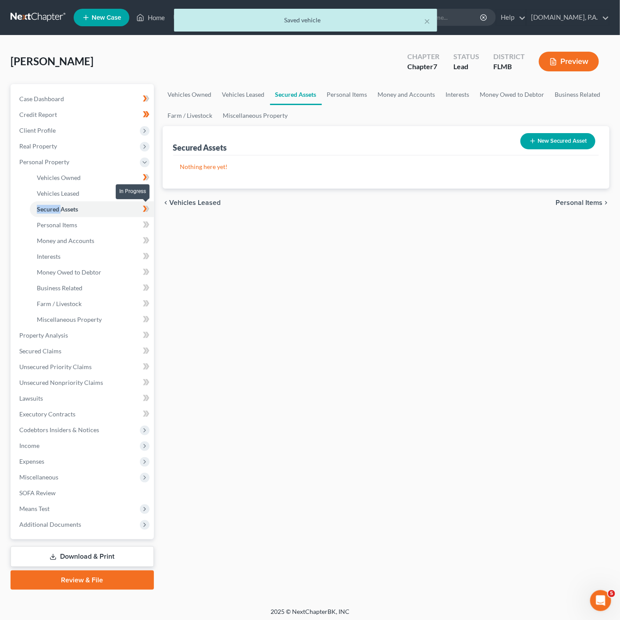
click at [146, 212] on icon at bounding box center [147, 209] width 4 height 6
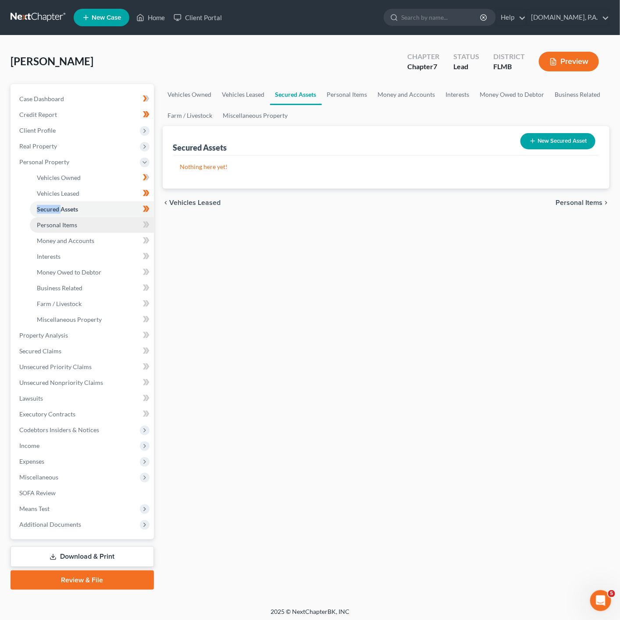
click at [116, 221] on link "Personal Items" at bounding box center [92, 225] width 124 height 16
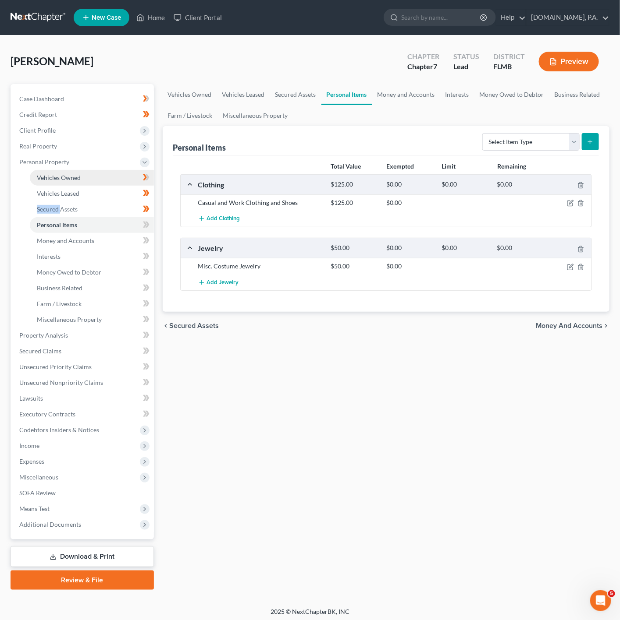
click at [108, 171] on link "Vehicles Owned" at bounding box center [92, 178] width 124 height 16
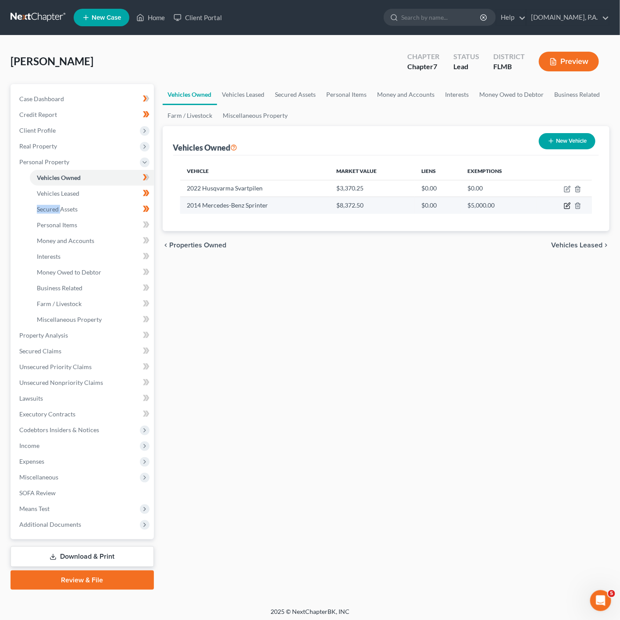
click at [564, 208] on icon "button" at bounding box center [566, 206] width 5 height 5
select select "0"
select select "12"
select select "3"
select select "0"
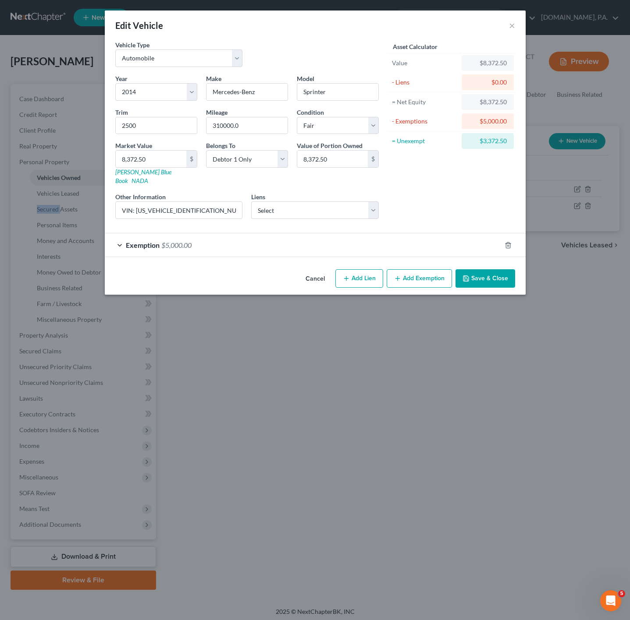
click at [365, 271] on button "Add Lien" at bounding box center [359, 278] width 48 height 18
select select "0"
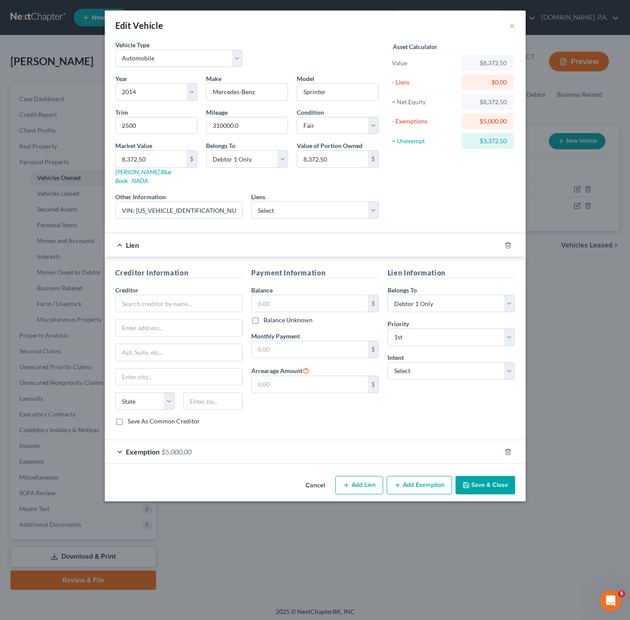
click at [503, 239] on div at bounding box center [513, 245] width 25 height 14
click at [510, 242] on icon "button" at bounding box center [507, 245] width 7 height 7
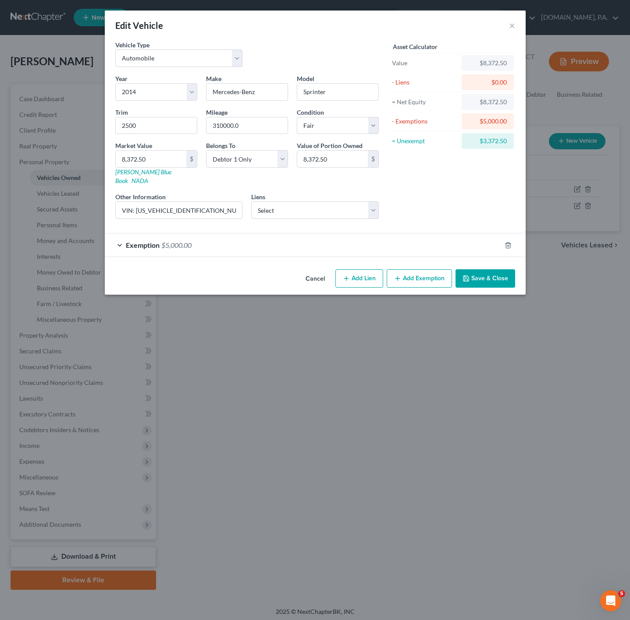
click at [438, 269] on button "Add Exemption" at bounding box center [418, 278] width 65 height 18
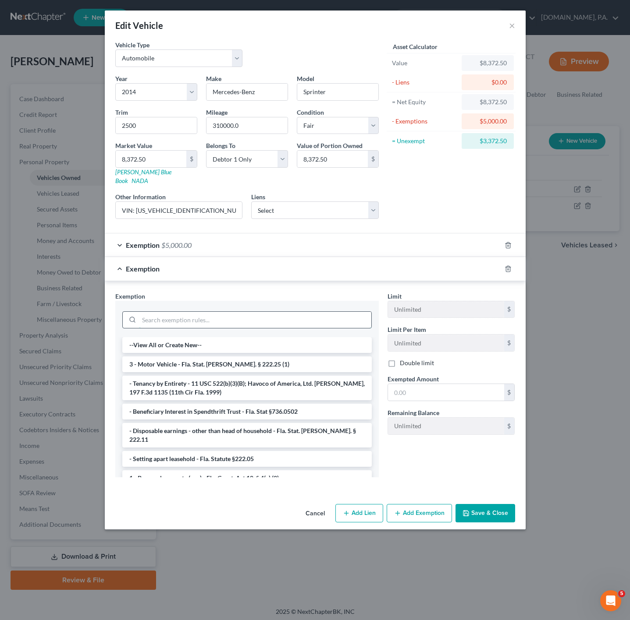
click at [237, 312] on input "search" at bounding box center [255, 320] width 232 height 17
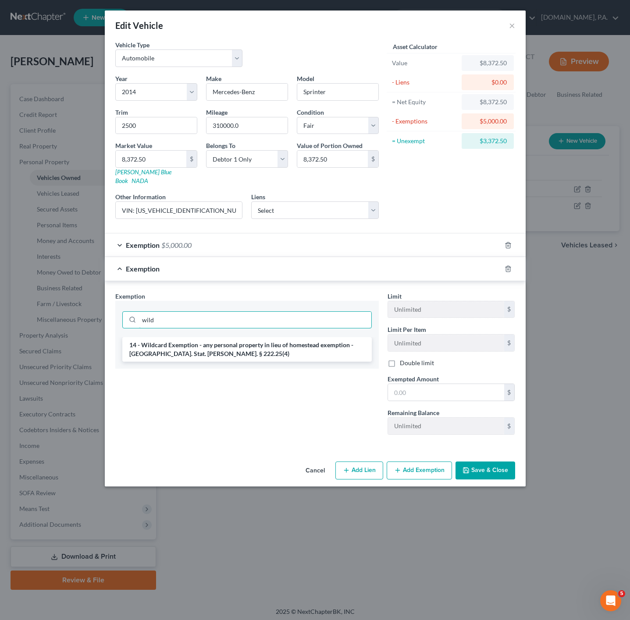
type input "wild"
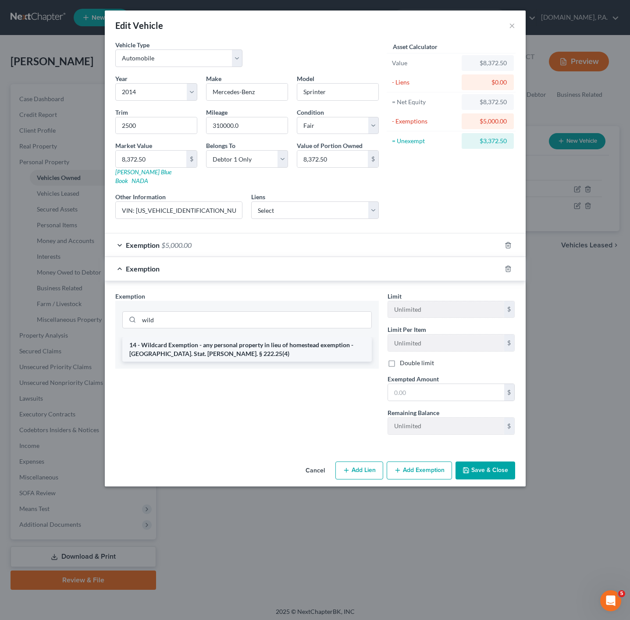
click at [248, 344] on li "14 - Wildcard Exemption - any personal property in lieu of homestead exemption …" at bounding box center [246, 349] width 249 height 25
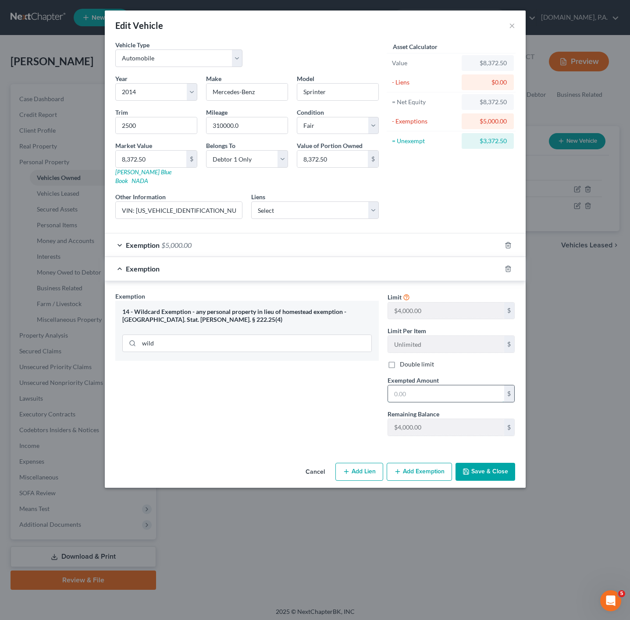
click at [442, 393] on input "text" at bounding box center [446, 394] width 116 height 17
type input "3,372.50"
click at [320, 407] on div "Exemption Set must be selected for CA. Exemption * 14 - Wildcard Exemption - an…" at bounding box center [247, 368] width 272 height 152
click at [469, 468] on icon "button" at bounding box center [465, 471] width 7 height 7
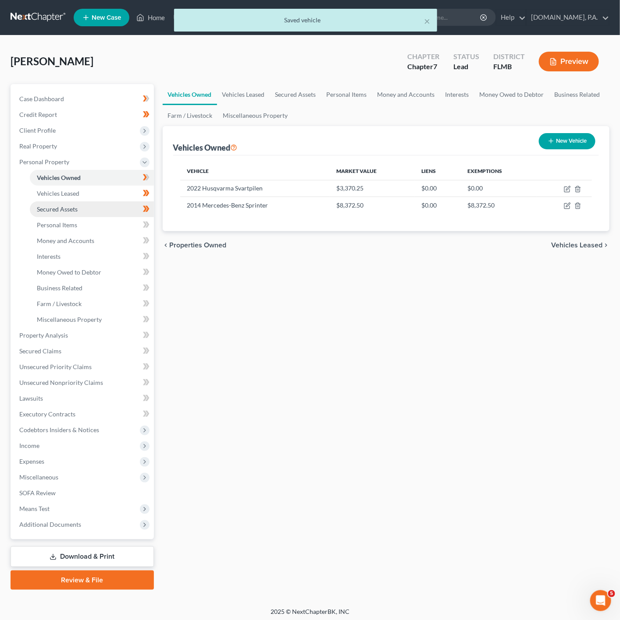
click at [120, 208] on link "Secured Assets" at bounding box center [92, 210] width 124 height 16
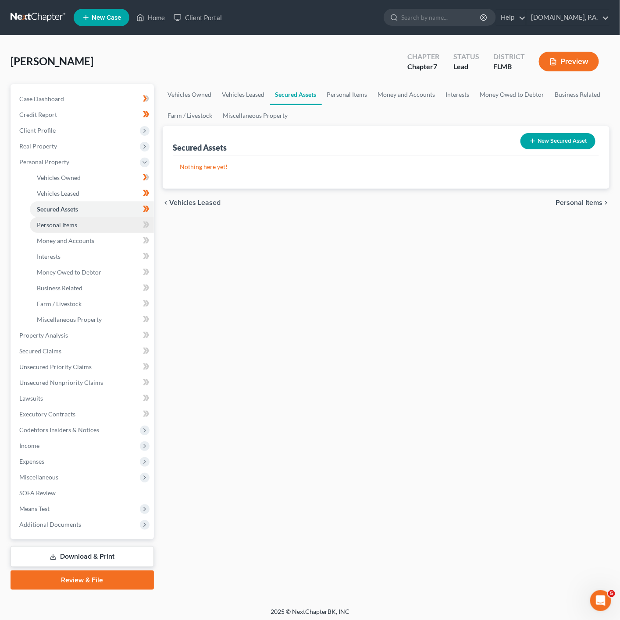
click at [114, 221] on link "Personal Items" at bounding box center [92, 225] width 124 height 16
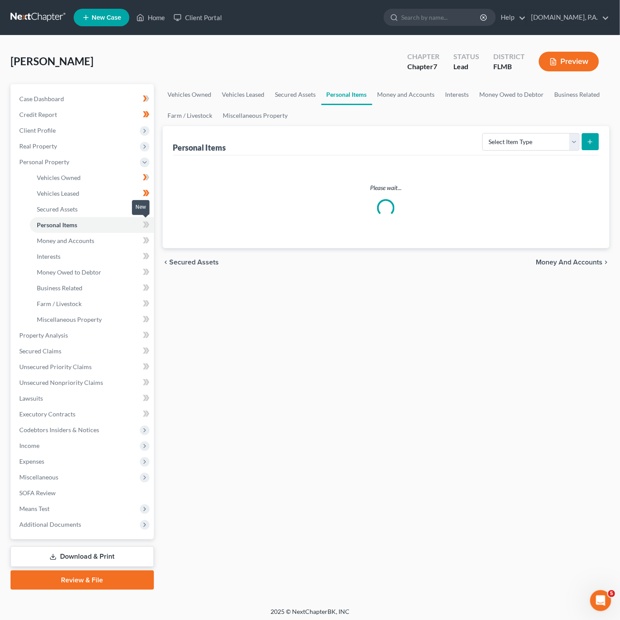
click at [146, 223] on icon at bounding box center [147, 225] width 4 height 6
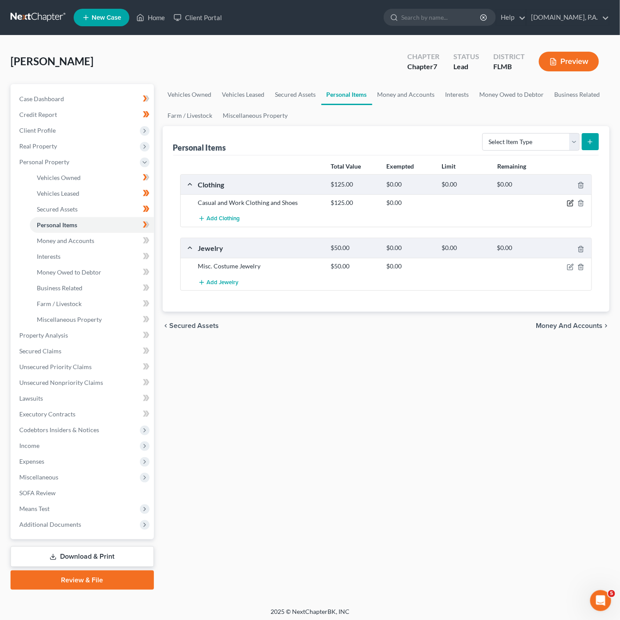
click at [568, 204] on icon "button" at bounding box center [570, 203] width 7 height 7
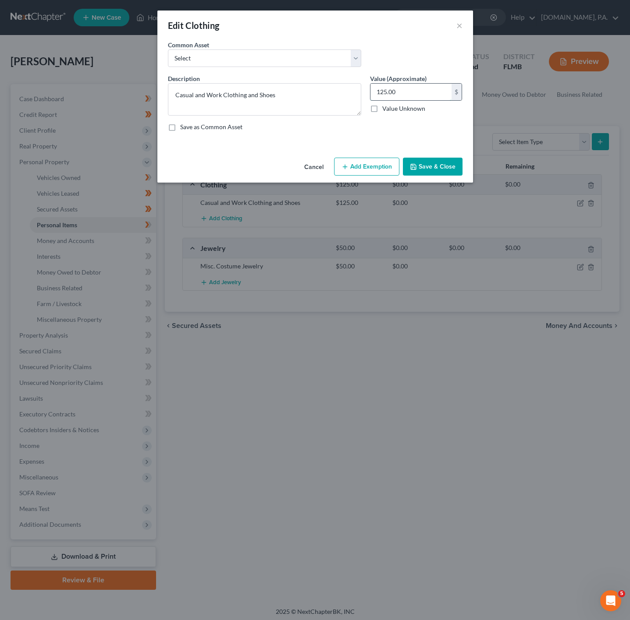
click at [411, 86] on input "125.00" at bounding box center [410, 92] width 81 height 17
type input "2"
type input "150"
click at [355, 163] on button "Add Exemption" at bounding box center [366, 167] width 65 height 18
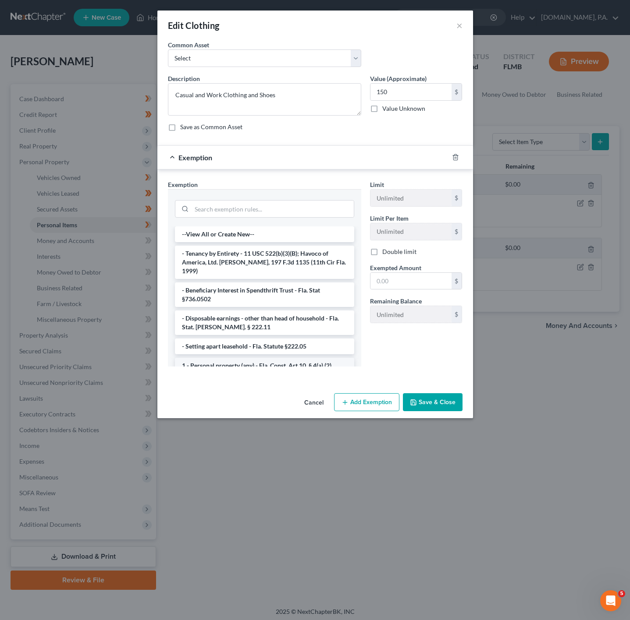
click at [282, 358] on li "1 - Personal property (any) - Fla. Const. Art.10, § 4(a) (2)" at bounding box center [264, 366] width 179 height 16
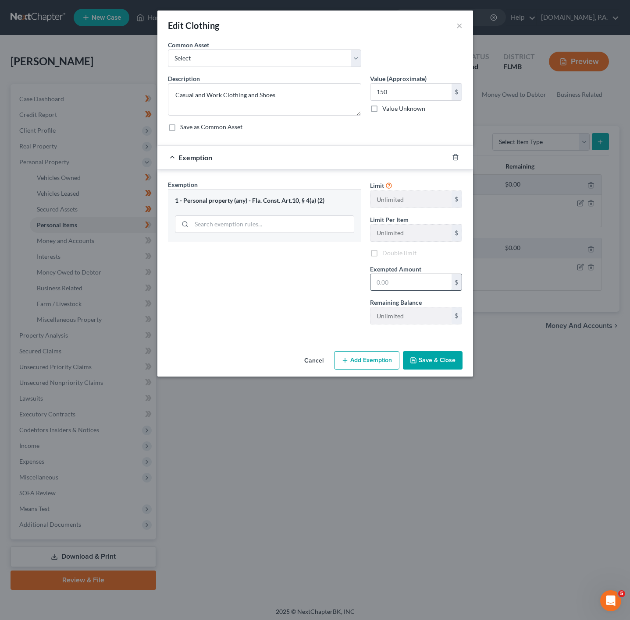
drag, startPoint x: 388, startPoint y: 280, endPoint x: 397, endPoint y: 280, distance: 9.6
click at [388, 280] on input "text" at bounding box center [410, 282] width 81 height 17
type input "150"
click at [244, 304] on div "Exemption Set must be selected for CA. Exemption * 1 - Personal property (any) …" at bounding box center [264, 256] width 202 height 152
click at [437, 367] on button "Save & Close" at bounding box center [433, 360] width 60 height 18
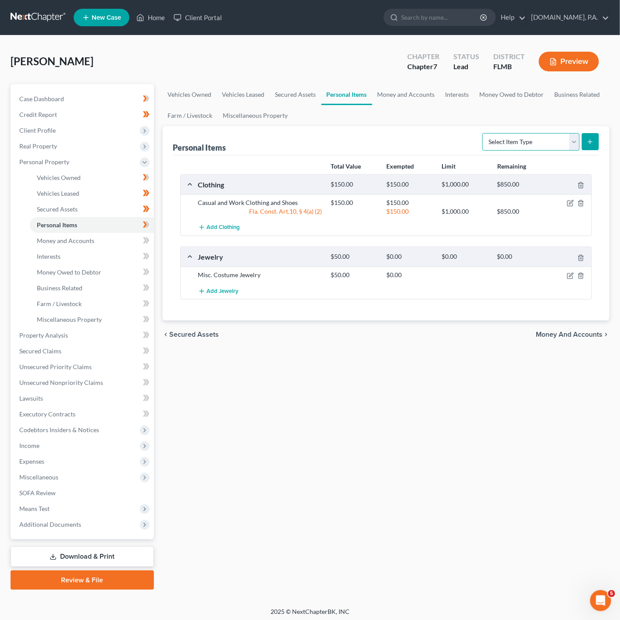
click at [542, 140] on select "Select Item Type Clothing Collectibles Of Value Electronics Firearms Household …" at bounding box center [530, 142] width 97 height 18
select select "sports_and_hobby_equipment"
click at [482, 133] on select "Select Item Type Clothing Collectibles Of Value Electronics Firearms Household …" at bounding box center [530, 142] width 97 height 18
click at [589, 138] on button "submit" at bounding box center [589, 141] width 17 height 17
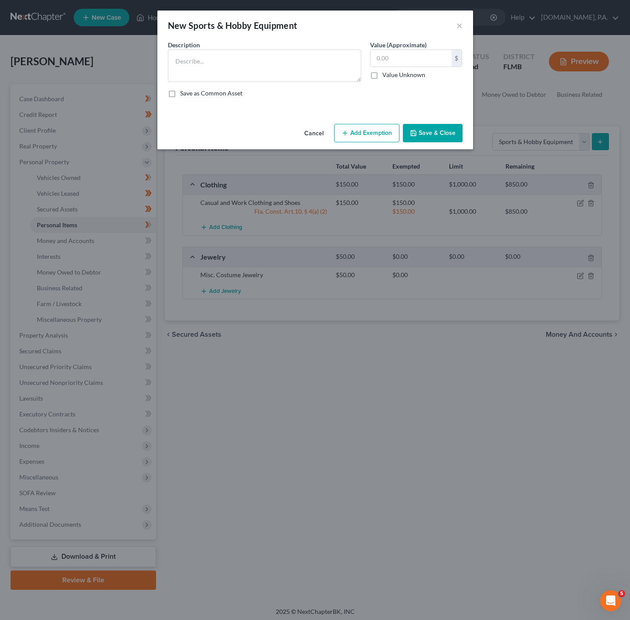
click at [208, 84] on div "Description * Value (Approximate) $ Value Unknown Balance Undetermined $ Value …" at bounding box center [314, 72] width 303 height 64
click at [200, 71] on textarea at bounding box center [264, 66] width 193 height 32
type textarea "Misc. Sports & Hobby Equipment"
click at [406, 68] on div "$ Value Unknown" at bounding box center [416, 65] width 92 height 30
click at [407, 67] on div "$" at bounding box center [416, 59] width 92 height 18
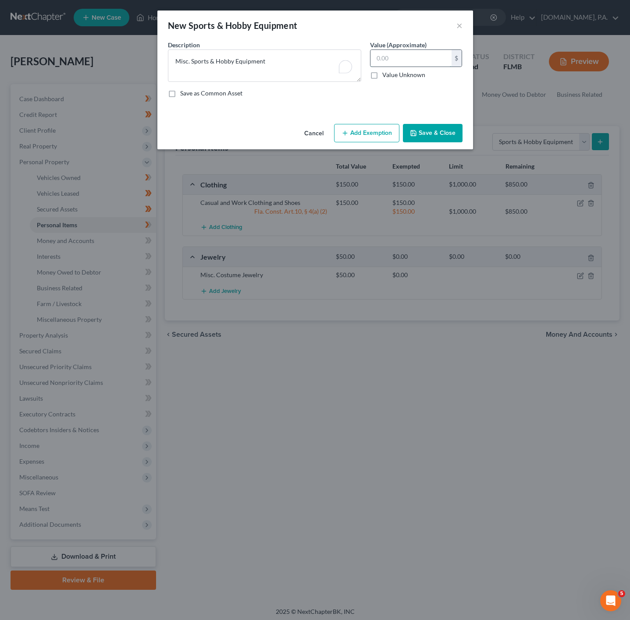
click at [402, 57] on input "text" at bounding box center [410, 58] width 81 height 17
type input "50"
click at [385, 124] on button "Add Exemption" at bounding box center [366, 133] width 65 height 18
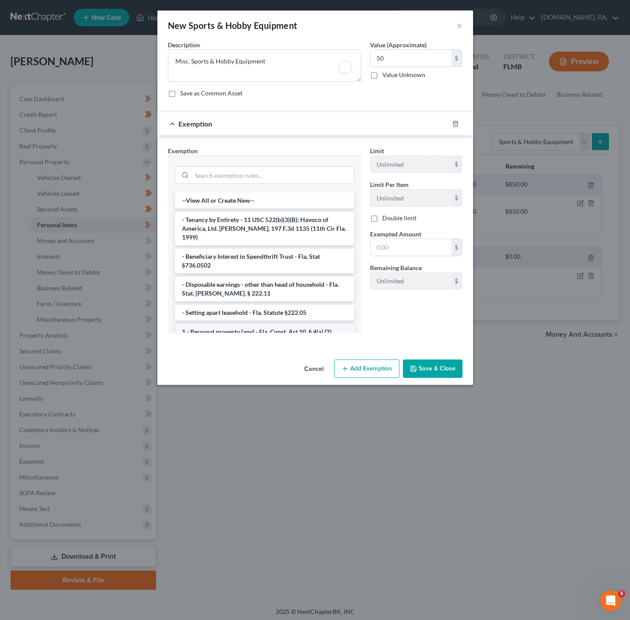
click at [258, 324] on li "1 - Personal property (any) - Fla. Const. Art.10, § 4(a) (2)" at bounding box center [264, 332] width 179 height 16
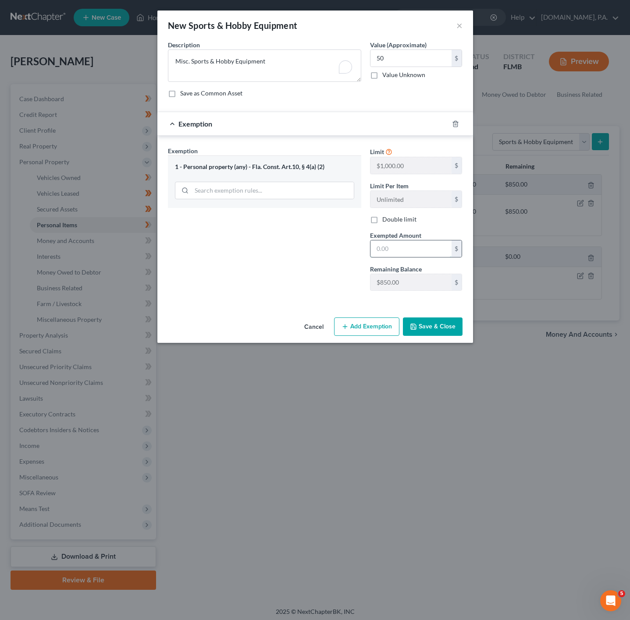
click at [397, 255] on input "text" at bounding box center [410, 249] width 81 height 17
type input "50"
click at [261, 294] on div "Exemption Set must be selected for CA. Exemption * 1 - Personal property (any) …" at bounding box center [264, 222] width 202 height 152
click at [452, 328] on button "Save & Close" at bounding box center [433, 327] width 60 height 18
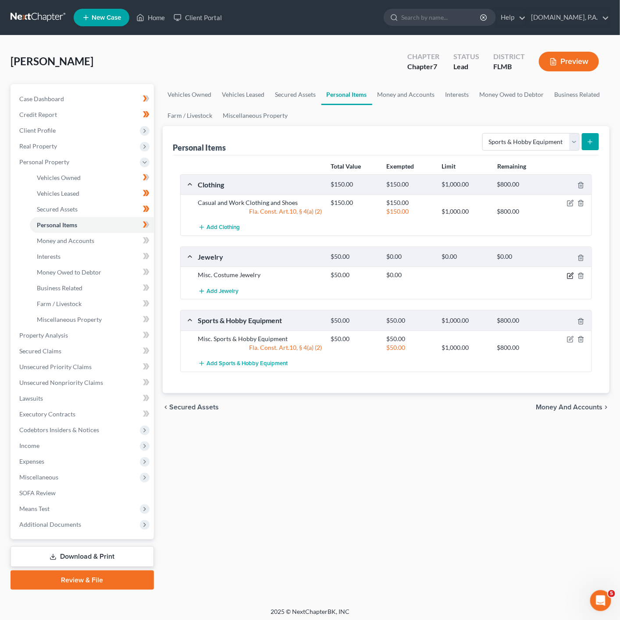
click at [570, 275] on icon "button" at bounding box center [570, 276] width 7 height 7
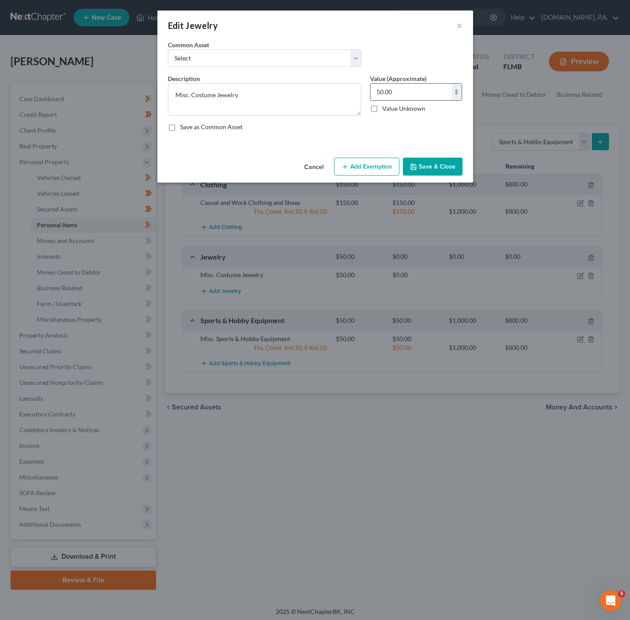
click at [420, 99] on input "50.00" at bounding box center [410, 92] width 81 height 17
type input "100"
click at [378, 164] on button "Add Exemption" at bounding box center [366, 167] width 65 height 18
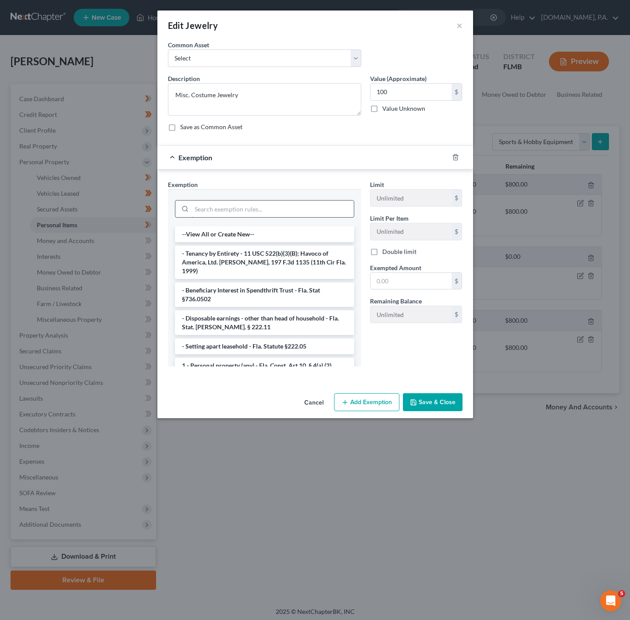
click at [289, 203] on input "search" at bounding box center [272, 209] width 162 height 17
drag, startPoint x: 298, startPoint y: 354, endPoint x: 317, endPoint y: 339, distance: 23.7
click at [300, 358] on li "1 - Personal property (any) - Fla. Const. Art.10, § 4(a) (2)" at bounding box center [264, 366] width 179 height 16
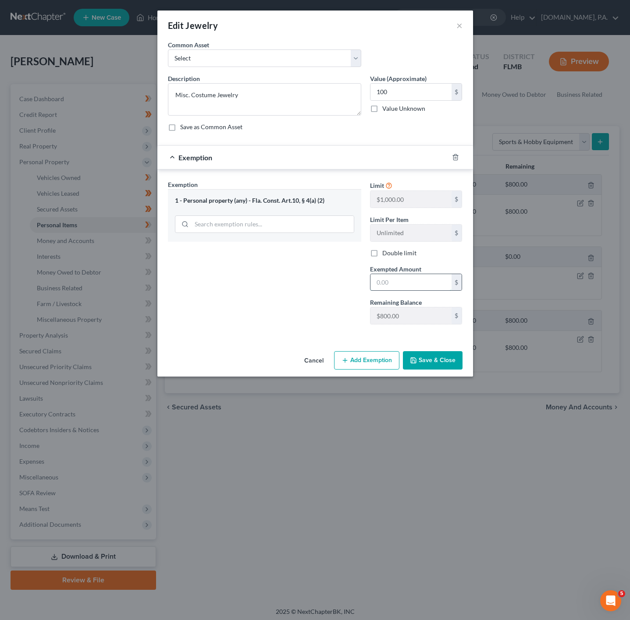
click at [424, 280] on input "text" at bounding box center [410, 282] width 81 height 17
type input "100"
drag, startPoint x: 251, startPoint y: 360, endPoint x: 269, endPoint y: 363, distance: 17.8
click at [251, 360] on div "Cancel Add Exemption Save & Close" at bounding box center [314, 362] width 315 height 29
click at [451, 361] on button "Save & Close" at bounding box center [433, 360] width 60 height 18
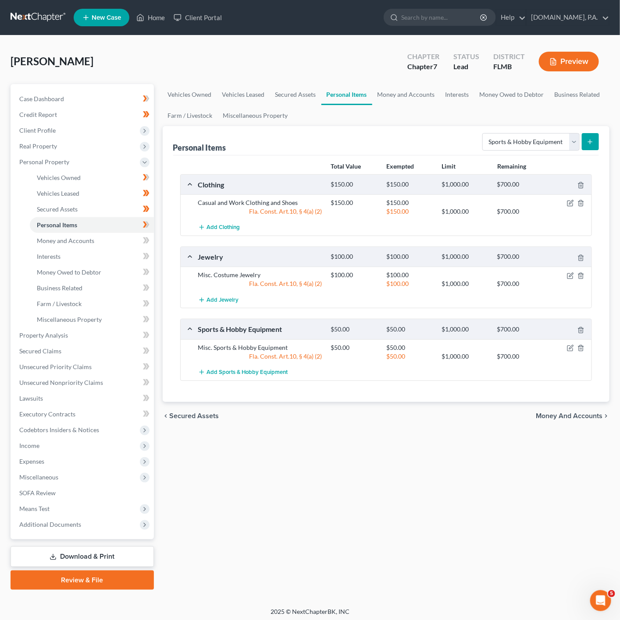
click at [585, 145] on button "submit" at bounding box center [589, 141] width 17 height 17
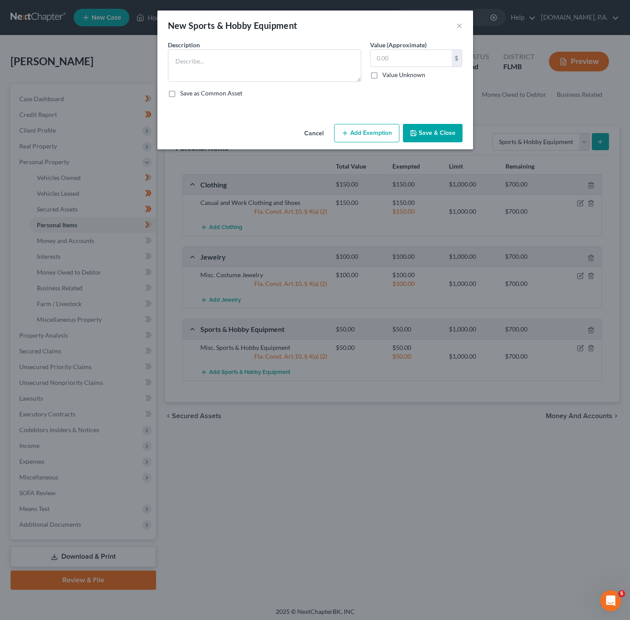
click at [317, 131] on button "Cancel" at bounding box center [313, 134] width 33 height 18
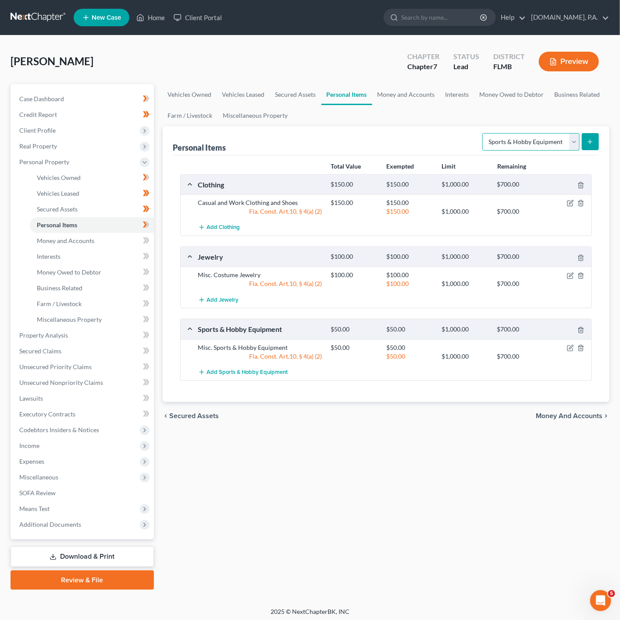
click at [536, 138] on select "Select Item Type Clothing Collectibles Of Value Electronics Firearms Household …" at bounding box center [530, 142] width 97 height 18
select select "electronics"
click at [482, 133] on select "Select Item Type Clothing Collectibles Of Value Electronics Firearms Household …" at bounding box center [530, 142] width 97 height 18
click at [588, 139] on icon "submit" at bounding box center [589, 141] width 7 height 7
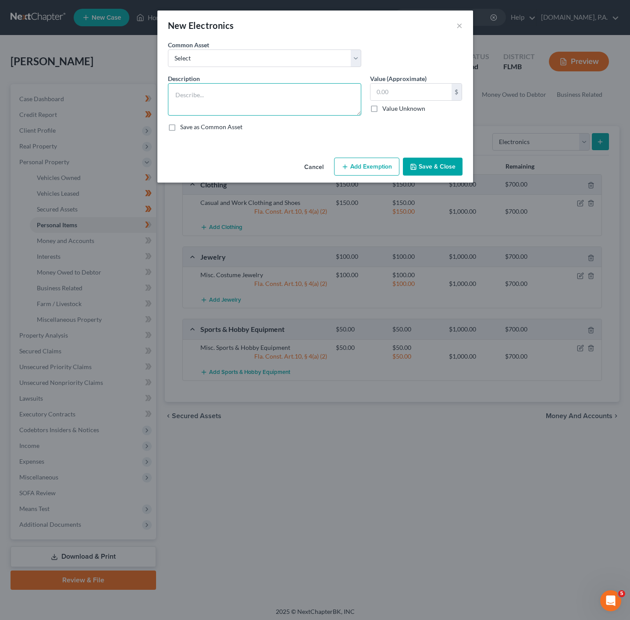
click at [233, 83] on textarea at bounding box center [264, 99] width 193 height 32
type textarea "1 Cell Phone, 1 Laptop"
click at [400, 91] on input "text" at bounding box center [410, 92] width 81 height 17
type input "200"
click at [355, 163] on button "Add Exemption" at bounding box center [366, 167] width 65 height 18
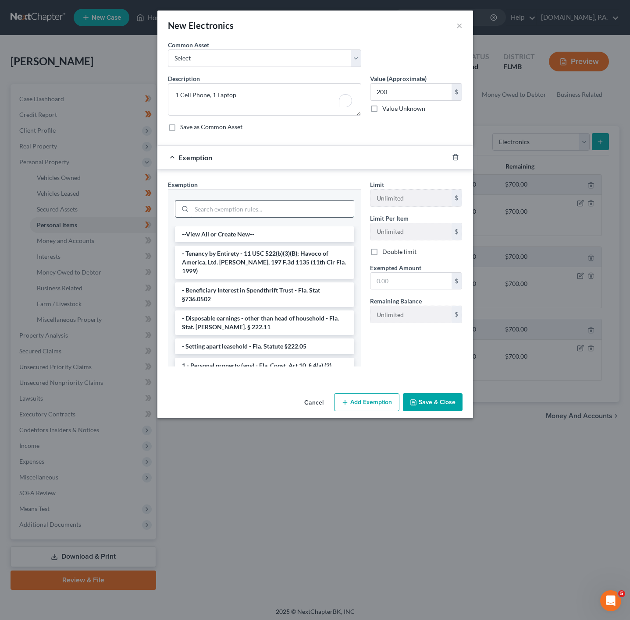
click at [296, 205] on input "search" at bounding box center [272, 209] width 162 height 17
click at [280, 358] on li "1 - Personal property (any) - Fla. Const. Art.10, § 4(a) (2)" at bounding box center [264, 366] width 179 height 16
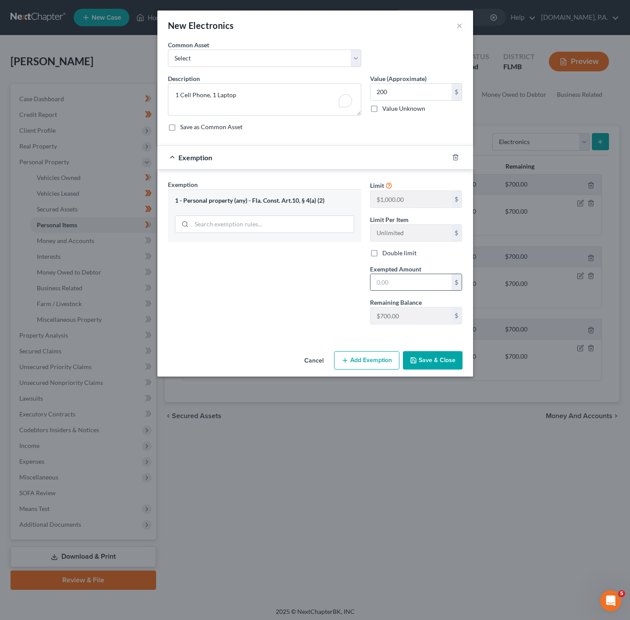
click at [427, 289] on input "text" at bounding box center [410, 282] width 81 height 17
type input "200"
click at [234, 312] on div "Exemption Set must be selected for CA. Exemption * 1 - Personal property (any) …" at bounding box center [264, 256] width 202 height 152
click at [417, 360] on button "Save & Close" at bounding box center [433, 360] width 60 height 18
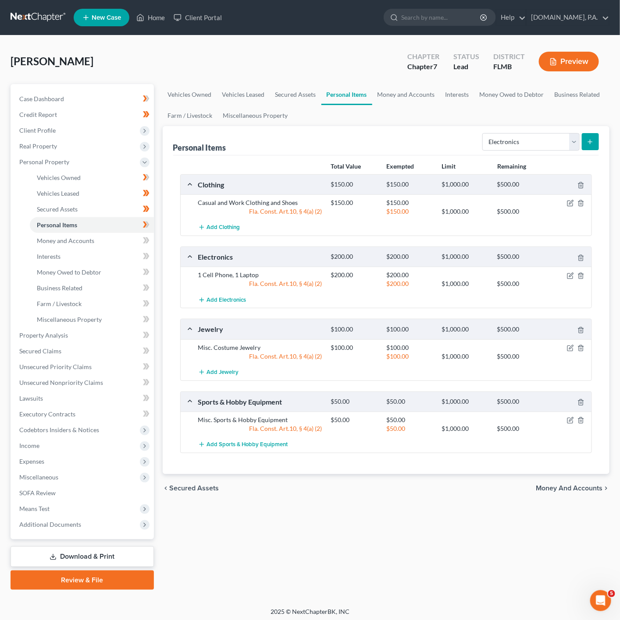
click at [523, 154] on div "Personal Items Select Item Type Clothing Collectibles Of Value Electronics Fire…" at bounding box center [386, 140] width 426 height 29
click at [523, 149] on select "Select Item Type Clothing Collectibles Of Value Electronics Firearms Household …" at bounding box center [530, 142] width 97 height 18
click at [482, 133] on select "Select Item Type Clothing Collectibles Of Value Electronics Firearms Household …" at bounding box center [530, 142] width 97 height 18
click at [516, 135] on select "Select Item Type Clothing Collectibles Of Value Electronics Firearms Household …" at bounding box center [530, 142] width 97 height 18
select select "pets"
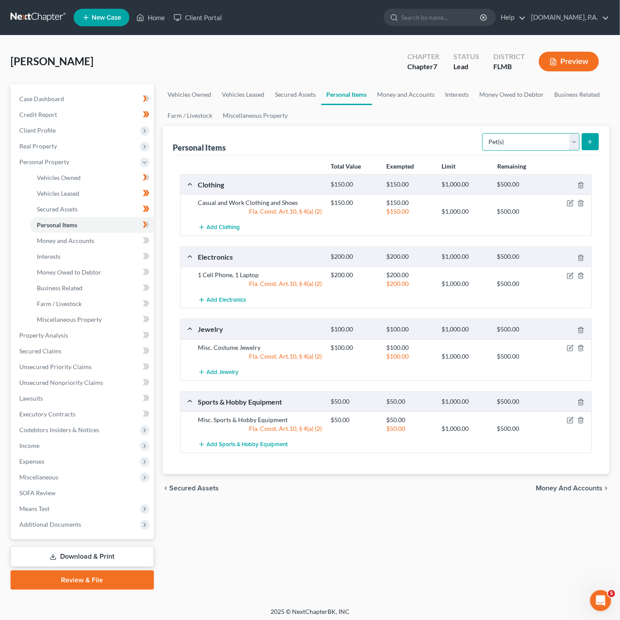
click at [482, 133] on select "Select Item Type Clothing Collectibles Of Value Electronics Firearms Household …" at bounding box center [530, 142] width 97 height 18
click at [586, 143] on icon "submit" at bounding box center [589, 141] width 7 height 7
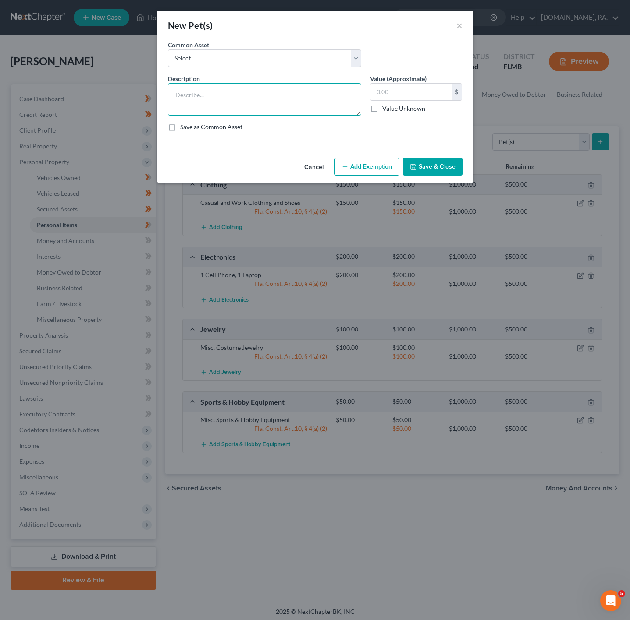
click at [299, 107] on textarea at bounding box center [264, 99] width 193 height 32
type textarea "1 Cat"
click at [384, 89] on input "text" at bounding box center [410, 92] width 81 height 17
type input "1"
click at [386, 169] on button "Add Exemption" at bounding box center [366, 167] width 65 height 18
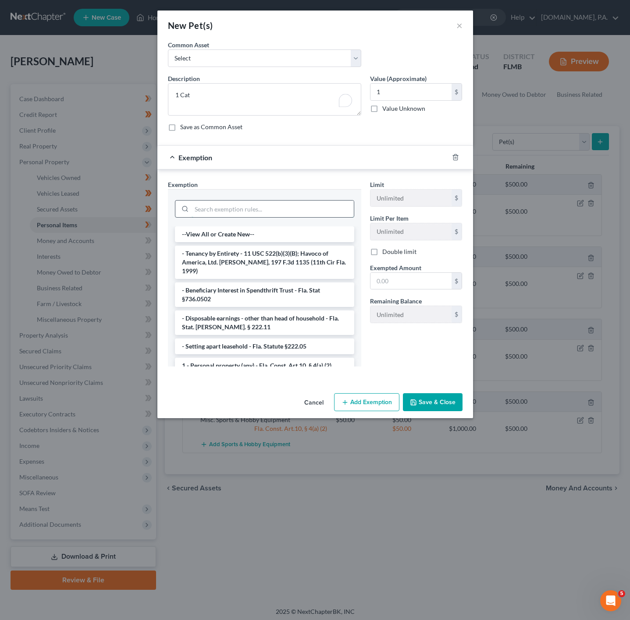
click at [275, 215] on input "search" at bounding box center [272, 209] width 162 height 17
drag, startPoint x: 299, startPoint y: 356, endPoint x: 324, endPoint y: 334, distance: 33.5
click at [300, 358] on li "1 - Personal property (any) - Fla. Const. Art.10, § 4(a) (2)" at bounding box center [264, 366] width 179 height 16
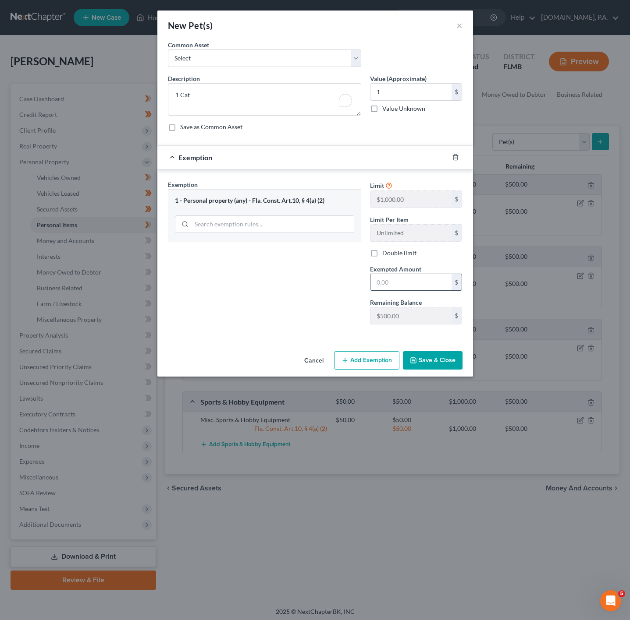
click at [397, 279] on input "text" at bounding box center [410, 282] width 81 height 17
type input "1"
drag, startPoint x: 246, startPoint y: 312, endPoint x: 329, endPoint y: 317, distance: 83.4
click at [251, 312] on div "Exemption Set must be selected for CA. Exemption * 1 - Personal property (any) …" at bounding box center [264, 256] width 202 height 152
click at [403, 354] on div "Cancel Add Exemption Save & Close" at bounding box center [314, 362] width 315 height 29
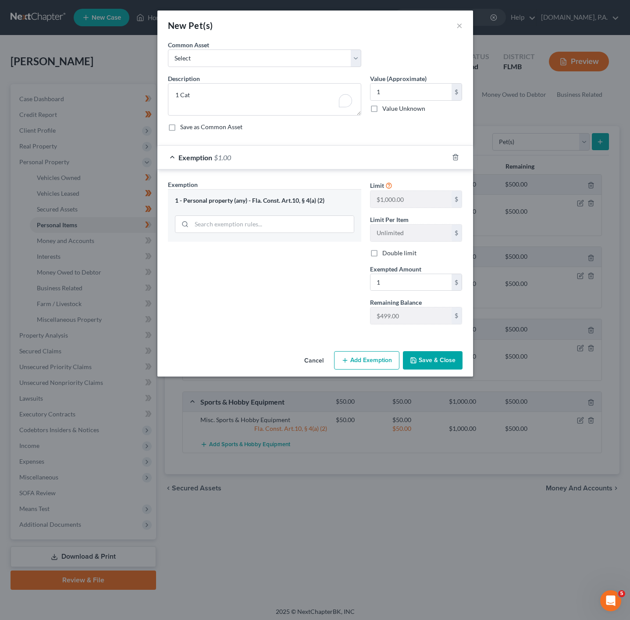
click at [421, 355] on button "Save & Close" at bounding box center [433, 360] width 60 height 18
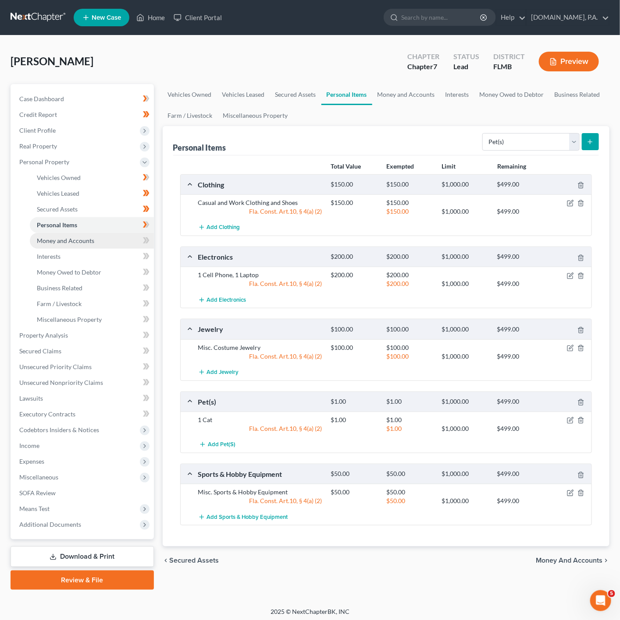
click at [112, 238] on link "Money and Accounts" at bounding box center [92, 241] width 124 height 16
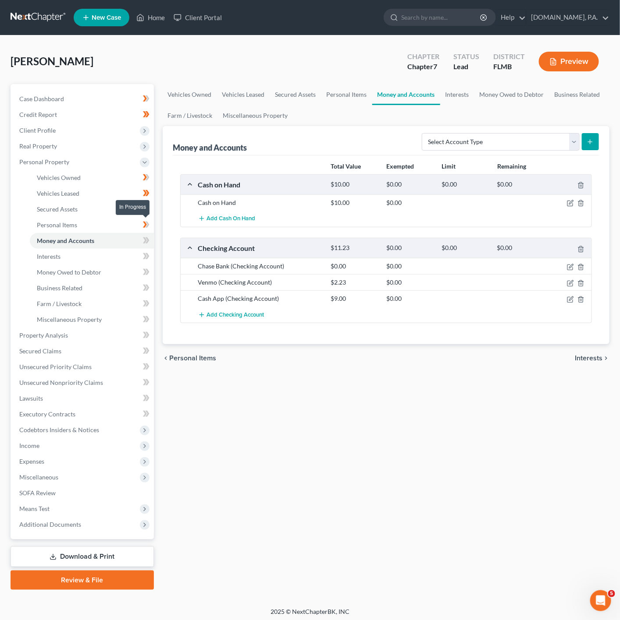
click at [148, 228] on icon at bounding box center [146, 225] width 7 height 11
click at [568, 270] on icon "button" at bounding box center [570, 267] width 7 height 7
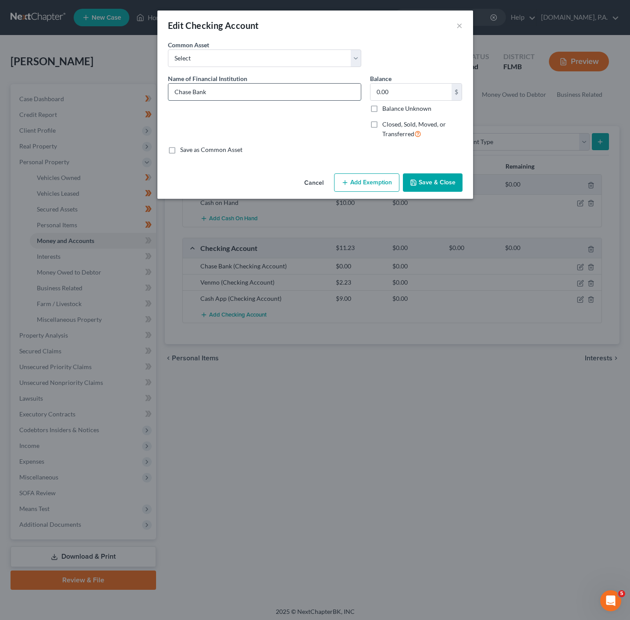
click at [208, 87] on input "Chase Bank" at bounding box center [264, 92] width 192 height 17
type input "Chase -"
click at [442, 186] on button "Save & Close" at bounding box center [433, 183] width 60 height 18
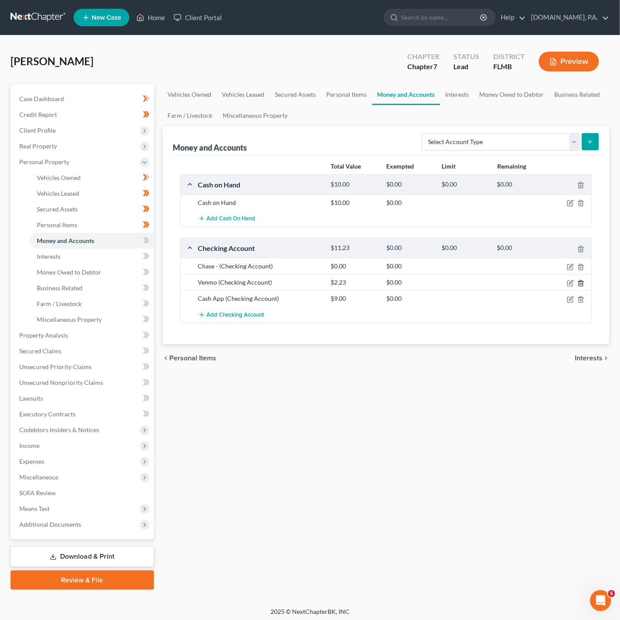
click at [580, 282] on icon "button" at bounding box center [580, 283] width 7 height 7
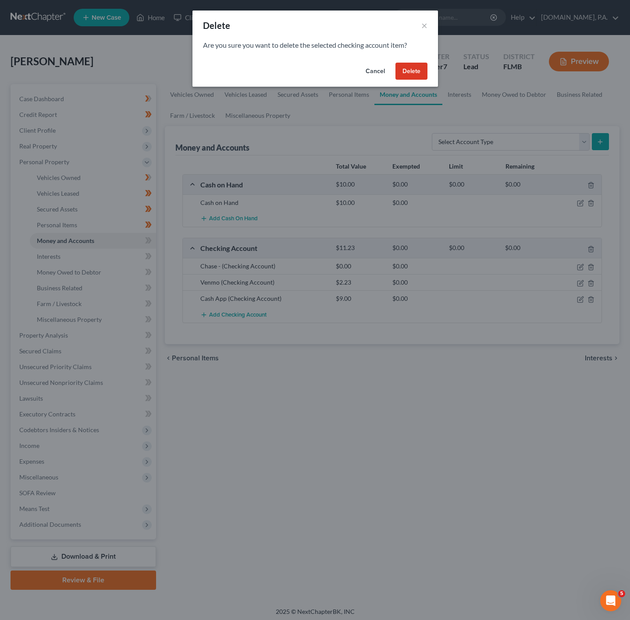
click at [414, 73] on button "Delete" at bounding box center [411, 72] width 32 height 18
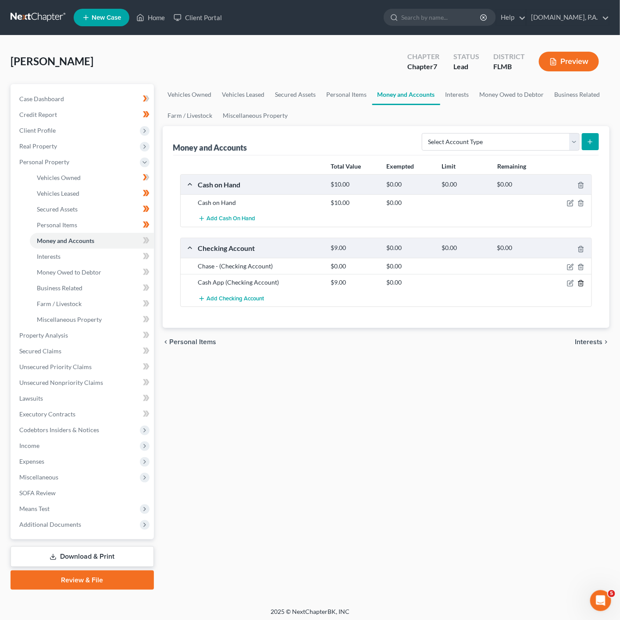
click at [581, 283] on icon "button" at bounding box center [580, 283] width 4 height 6
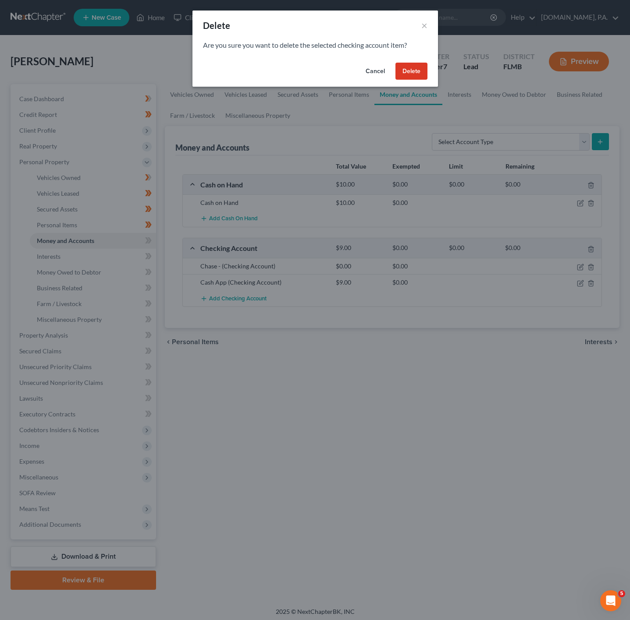
click at [427, 79] on div "Cancel Delete" at bounding box center [314, 73] width 245 height 28
click at [421, 74] on button "Delete" at bounding box center [411, 72] width 32 height 18
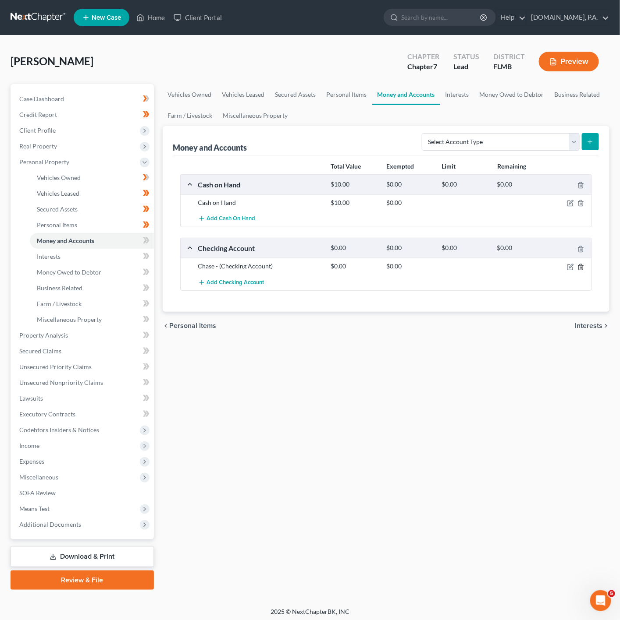
click at [577, 268] on icon "button" at bounding box center [580, 267] width 7 height 7
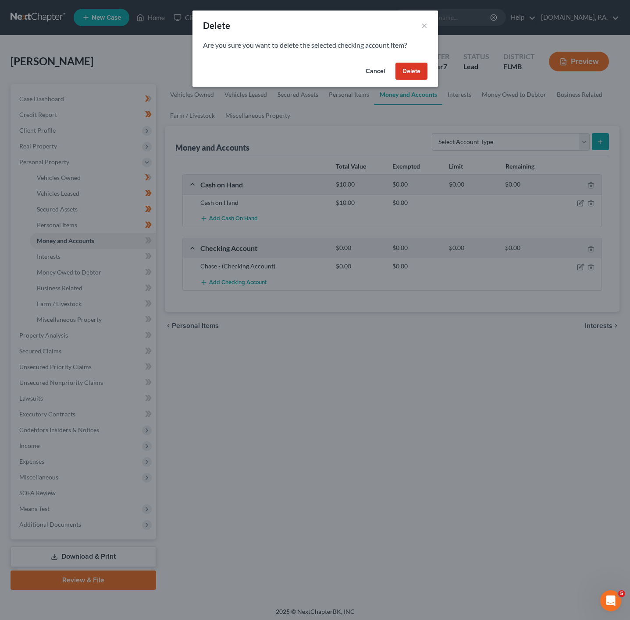
click at [401, 64] on button "Delete" at bounding box center [411, 72] width 32 height 18
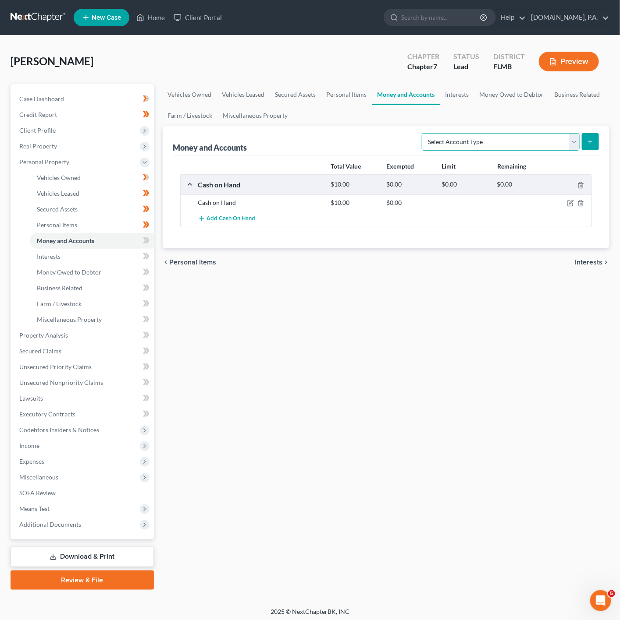
click at [503, 149] on select "Select Account Type Brokerage Cash on Hand Certificates of Deposit Checking Acc…" at bounding box center [501, 142] width 158 height 18
select select "checking"
click at [423, 133] on select "Select Account Type Brokerage Cash on Hand Certificates of Deposit Checking Acc…" at bounding box center [501, 142] width 158 height 18
click at [589, 146] on button "submit" at bounding box center [589, 141] width 17 height 17
click at [533, 137] on select "Select Account Type Brokerage Cash on Hand Certificates of Deposit Checking Acc…" at bounding box center [501, 142] width 158 height 18
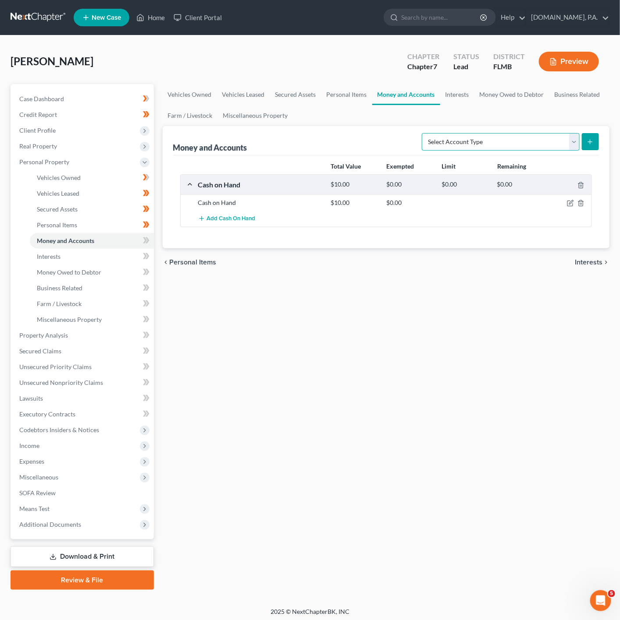
select select "checking"
click at [423, 133] on select "Select Account Type Brokerage Cash on Hand Certificates of Deposit Checking Acc…" at bounding box center [501, 142] width 158 height 18
click at [593, 145] on icon "submit" at bounding box center [589, 141] width 7 height 7
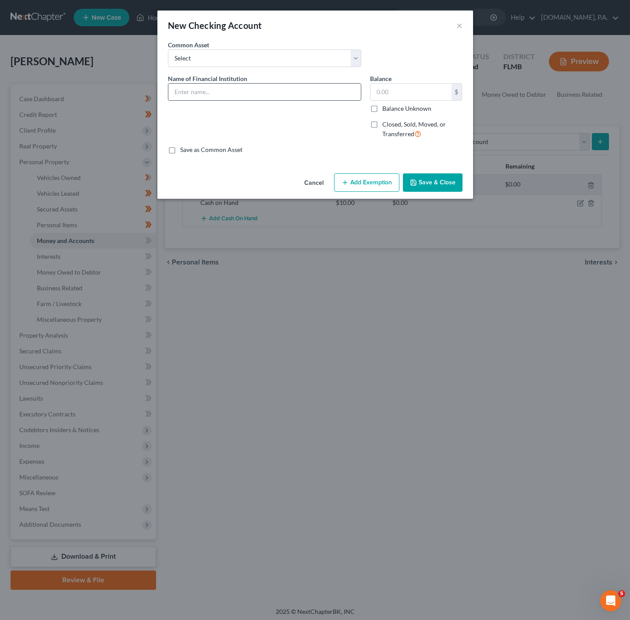
click at [238, 96] on input "text" at bounding box center [264, 92] width 192 height 17
type input "Apple Cash - 5090"
click at [427, 95] on input "text" at bounding box center [410, 92] width 81 height 17
type input "2"
type input "0"
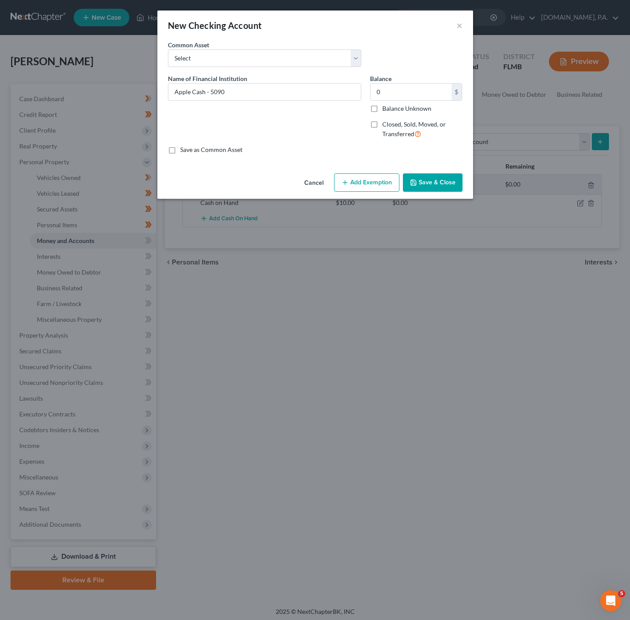
click at [352, 183] on button "Add Exemption" at bounding box center [366, 183] width 65 height 18
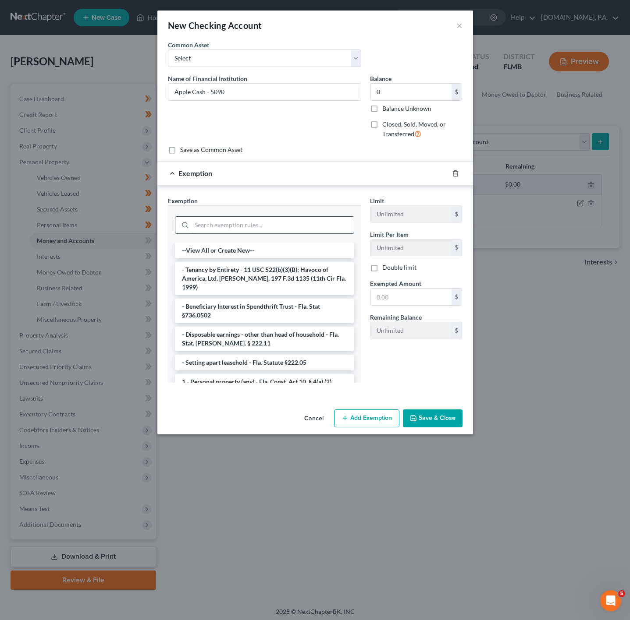
click at [253, 223] on input "search" at bounding box center [272, 225] width 162 height 17
click at [303, 375] on li "1 - Personal property (any) - Fla. Const. Art.10, § 4(a) (2)" at bounding box center [264, 382] width 179 height 16
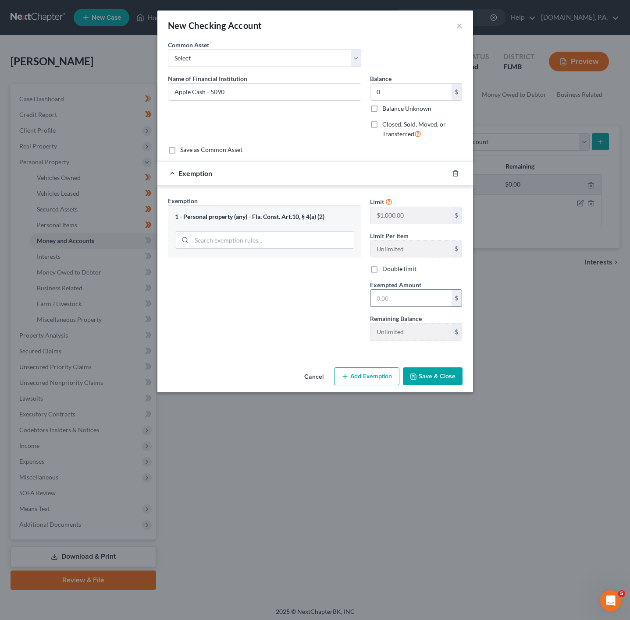
click at [407, 304] on input "text" at bounding box center [410, 298] width 81 height 17
type input "0"
click at [290, 329] on div "Exemption Set must be selected for CA. Exemption * 1 - Personal property (any) …" at bounding box center [264, 272] width 202 height 152
click at [444, 375] on button "Save & Close" at bounding box center [433, 377] width 60 height 18
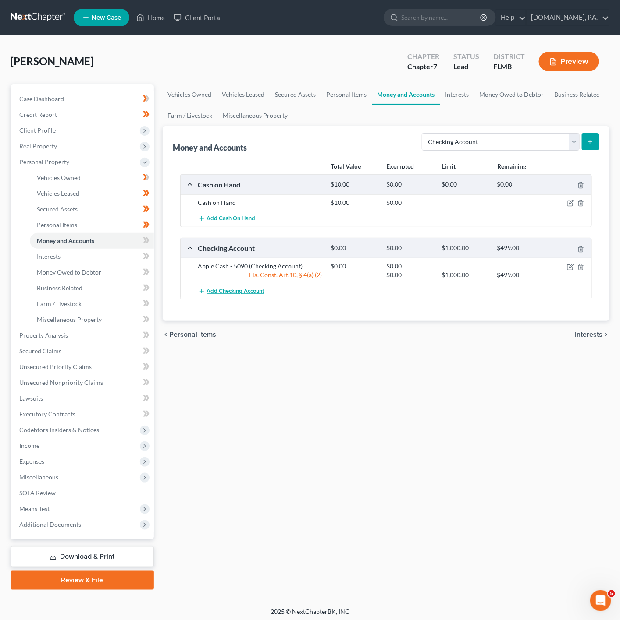
click at [253, 289] on span "Add Checking Account" at bounding box center [235, 291] width 57 height 7
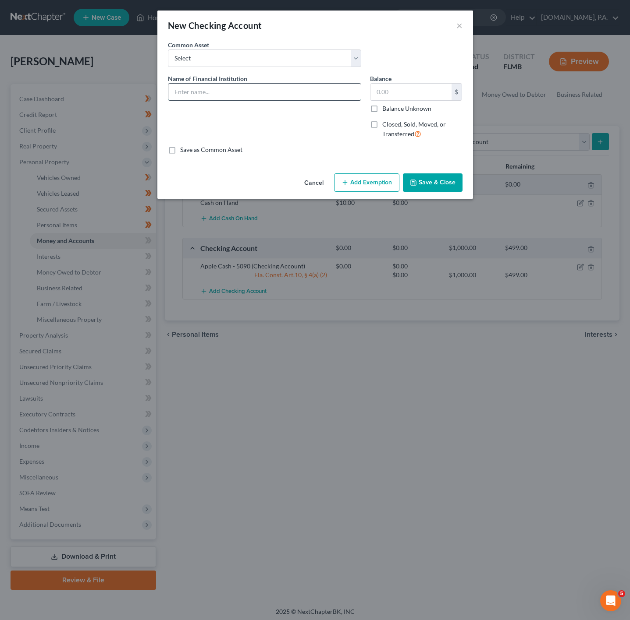
click at [271, 90] on input "text" at bounding box center [264, 92] width 192 height 17
type input "Cash App - 9083"
click at [380, 87] on input "text" at bounding box center [410, 92] width 81 height 17
type input "0"
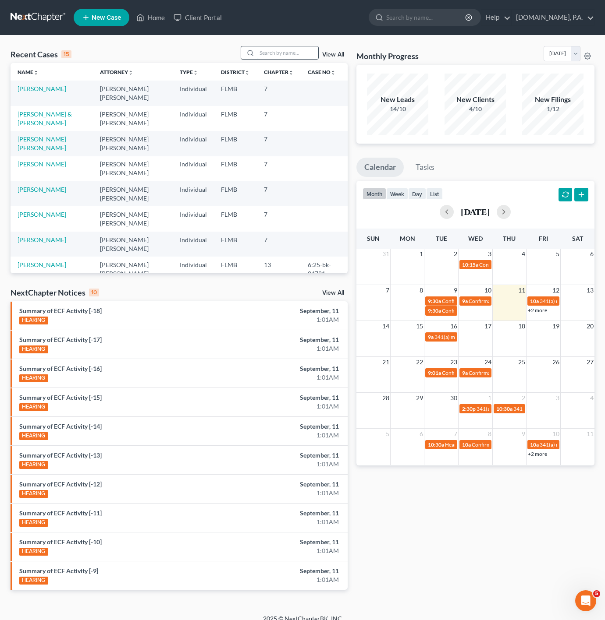
click at [275, 51] on input "search" at bounding box center [287, 52] width 61 height 13
click at [34, 114] on link "Wrigley, Eric & Tiffany" at bounding box center [45, 118] width 54 height 16
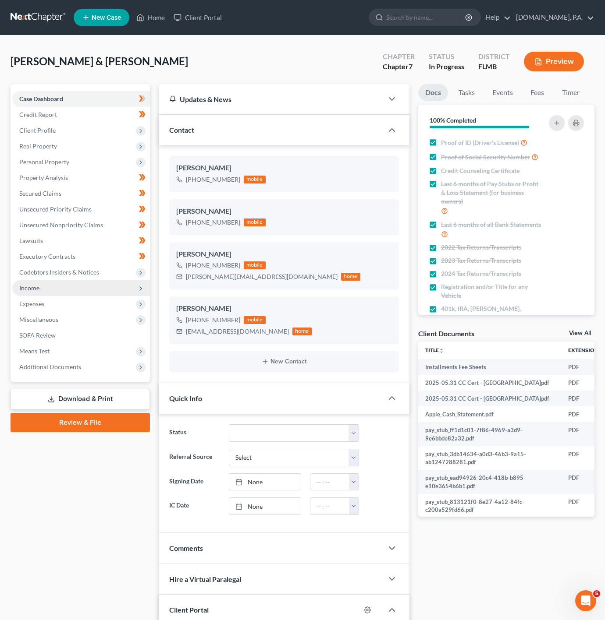
click at [95, 287] on span "Income" at bounding box center [81, 288] width 138 height 16
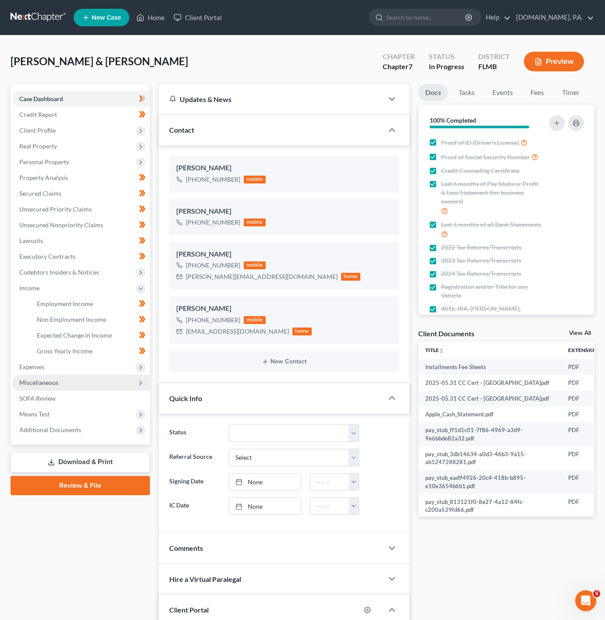
click at [102, 375] on span "Miscellaneous" at bounding box center [81, 383] width 138 height 16
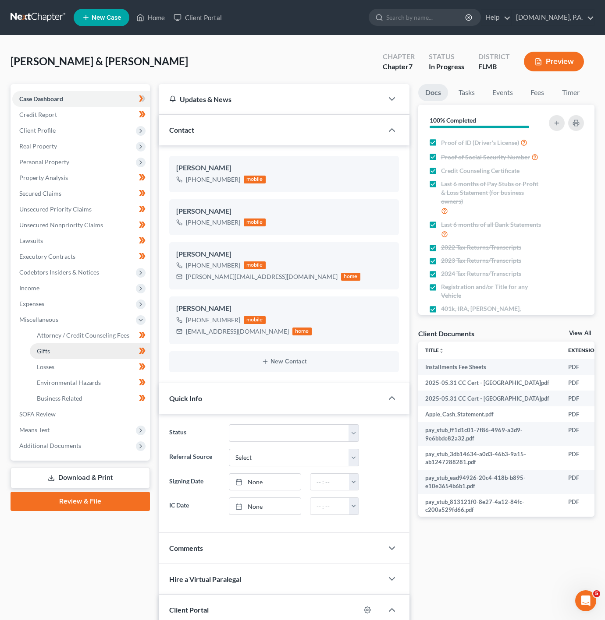
click at [64, 351] on link "Gifts" at bounding box center [90, 352] width 120 height 16
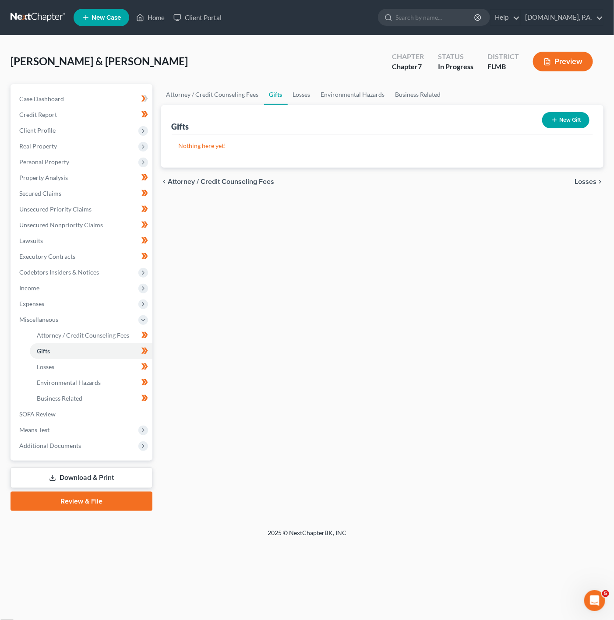
drag, startPoint x: 572, startPoint y: 113, endPoint x: 570, endPoint y: 118, distance: 5.9
click at [572, 113] on div "New Gift" at bounding box center [566, 120] width 54 height 23
click at [564, 121] on button "New Gift" at bounding box center [565, 120] width 47 height 16
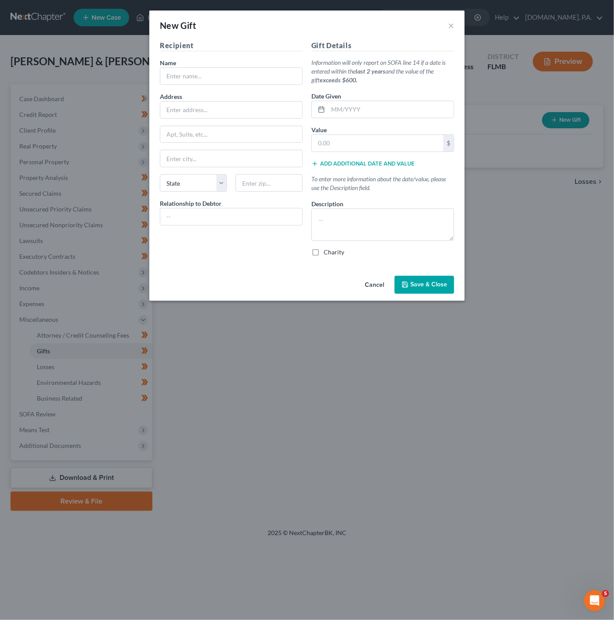
click at [228, 64] on div "Name *" at bounding box center [231, 71] width 143 height 27
click at [450, 30] on button "×" at bounding box center [451, 25] width 6 height 11
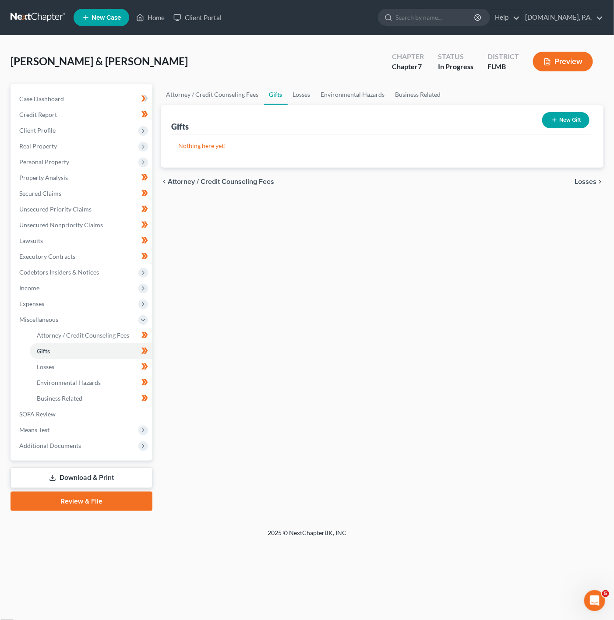
click at [559, 124] on button "New Gift" at bounding box center [565, 120] width 47 height 16
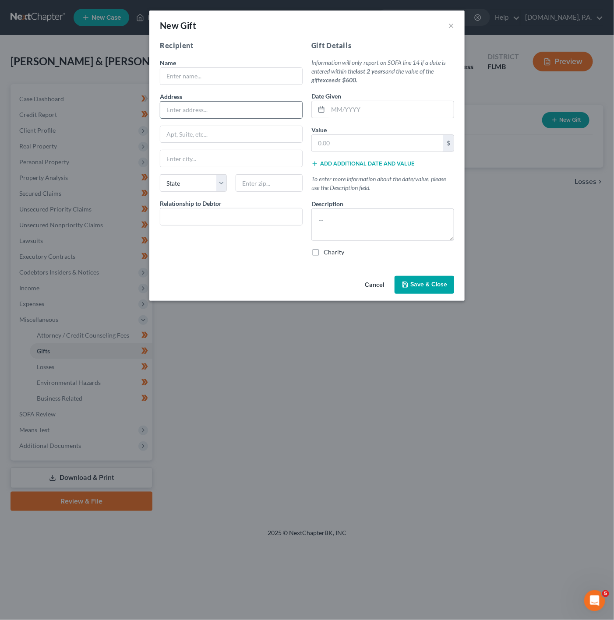
click at [213, 108] on input "text" at bounding box center [231, 110] width 142 height 17
type input "???????????????"
click at [217, 74] on input "text" at bounding box center [231, 76] width 142 height 17
paste input "Kathrine Bellamy"
type input "Kathrine Bellamy"
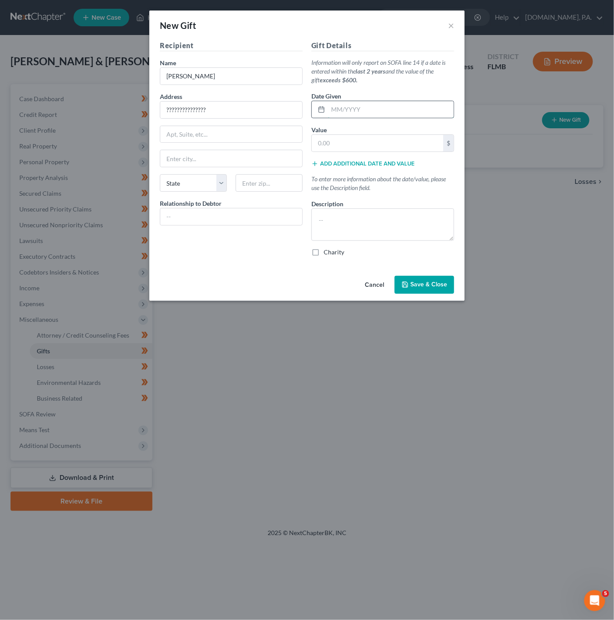
click at [390, 113] on input "text" at bounding box center [391, 109] width 126 height 17
type input "07/2025"
click at [381, 135] on div "$" at bounding box center [383, 144] width 143 height 18
click at [380, 116] on input "07/2025" at bounding box center [391, 109] width 126 height 17
click at [334, 192] on p "To enter more information about the date/value, please use the Description fiel…" at bounding box center [383, 184] width 143 height 18
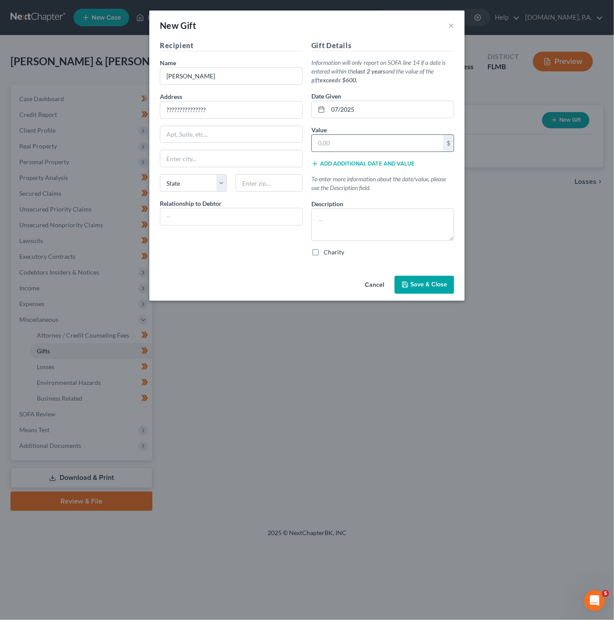
click at [357, 142] on input "text" at bounding box center [377, 143] width 131 height 17
type input "3,000"
click at [238, 238] on div "Recipient Name * Kathrine Bellamy Address ??????????????? Apt, Suite, etc State…" at bounding box center [232, 151] width 152 height 223
click at [429, 284] on span "Save & Close" at bounding box center [429, 284] width 37 height 7
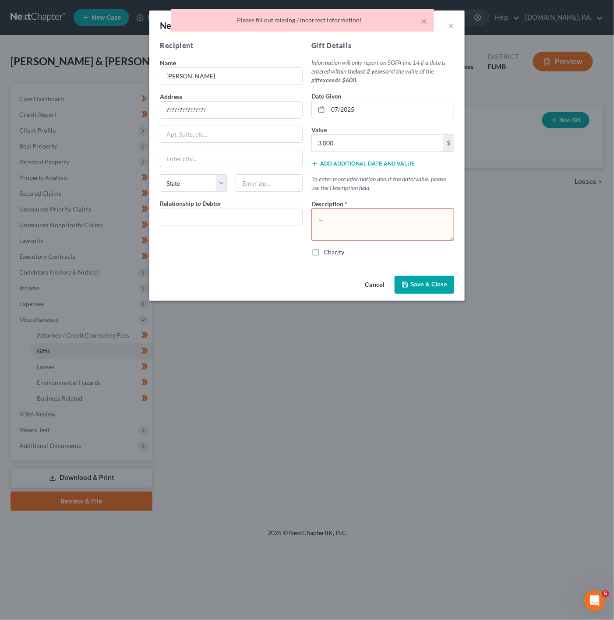
click at [368, 226] on textarea at bounding box center [383, 225] width 143 height 32
type textarea "?????????"
click at [432, 289] on span "Save & Close" at bounding box center [429, 284] width 37 height 7
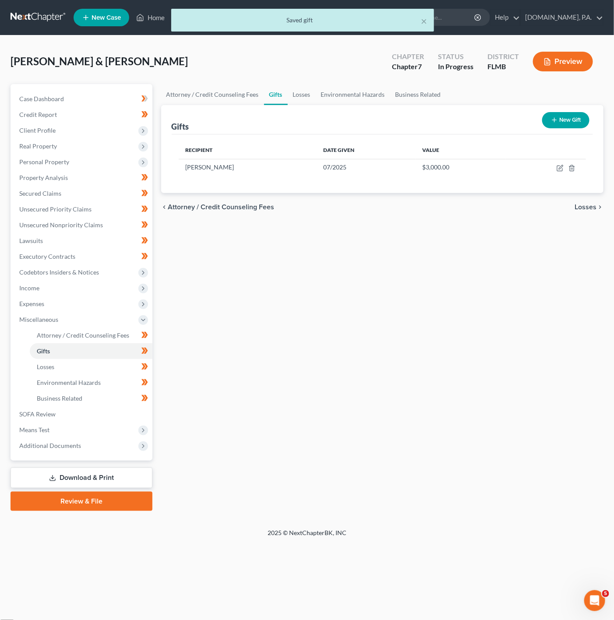
click at [549, 120] on button "New Gift" at bounding box center [565, 120] width 47 height 16
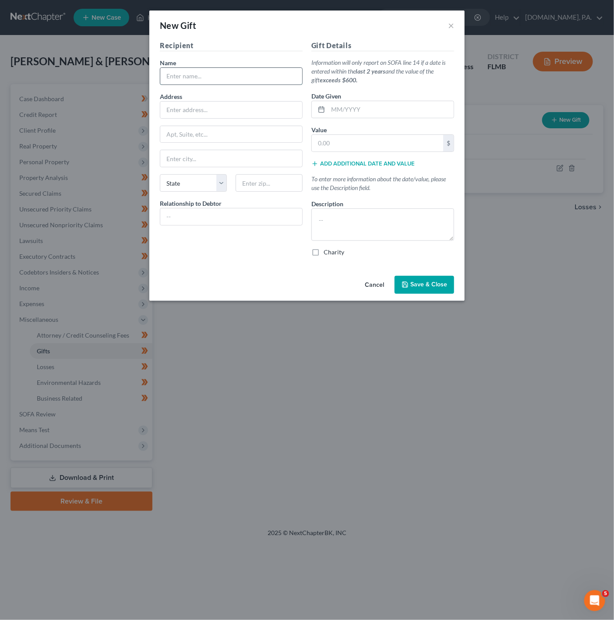
click at [227, 78] on input "text" at bounding box center [231, 76] width 142 height 17
paste input "Madeline Boughton"
type input "Madeline Boughton"
click at [204, 107] on input "text" at bounding box center [231, 110] width 142 height 17
type input "?????????????"
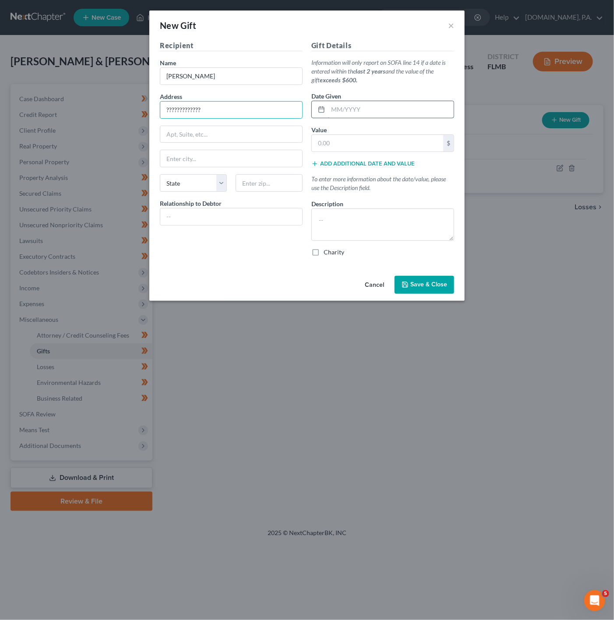
click at [388, 103] on input "text" at bounding box center [391, 109] width 126 height 17
type input "08/2025"
click at [344, 142] on input "text" at bounding box center [377, 143] width 131 height 17
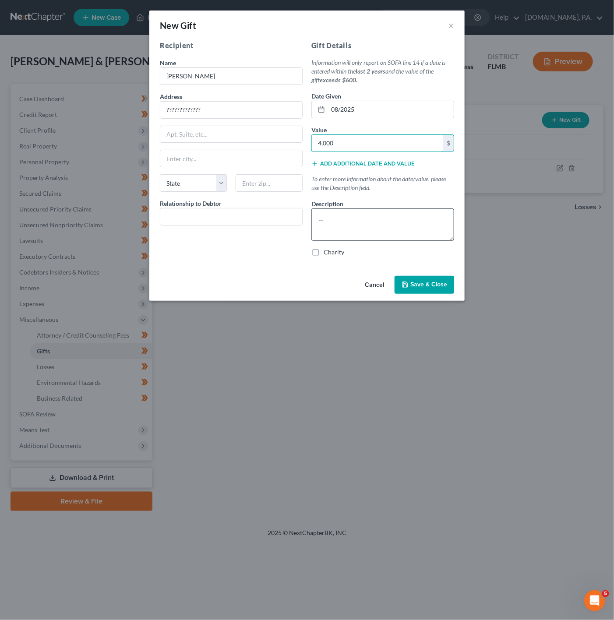
type input "4,000"
click at [389, 220] on textarea at bounding box center [383, 225] width 143 height 32
type textarea "????????????"
click at [407, 284] on icon "button" at bounding box center [405, 284] width 7 height 7
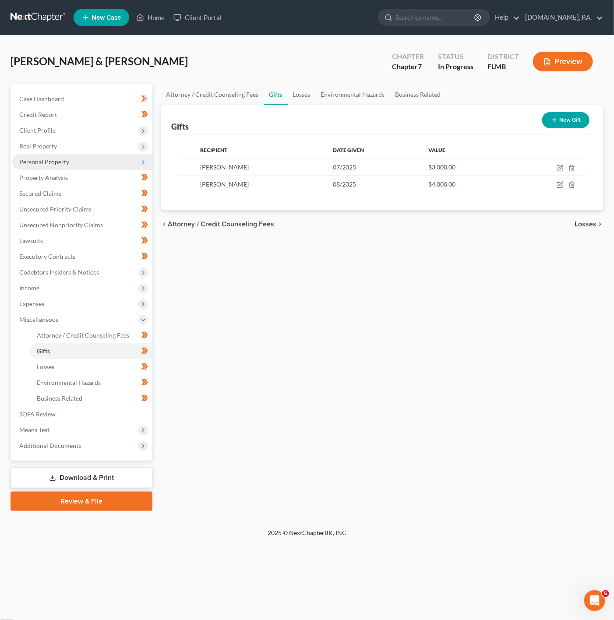
click at [113, 158] on span "Personal Property" at bounding box center [82, 162] width 140 height 16
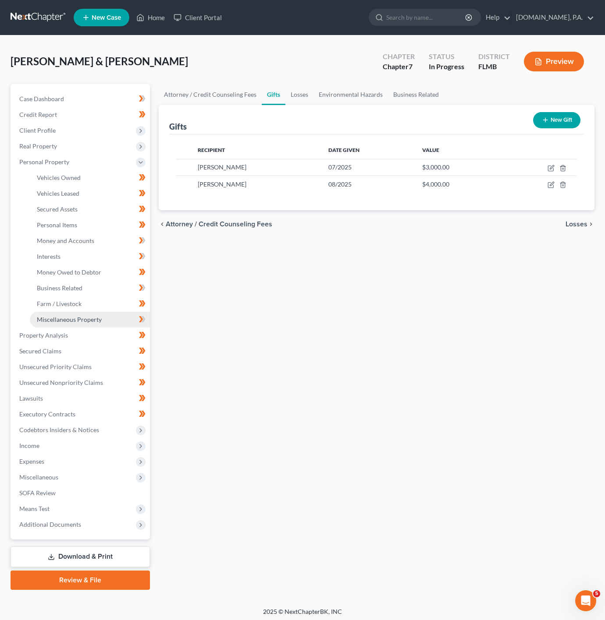
click at [89, 313] on link "Miscellaneous Property" at bounding box center [90, 320] width 120 height 16
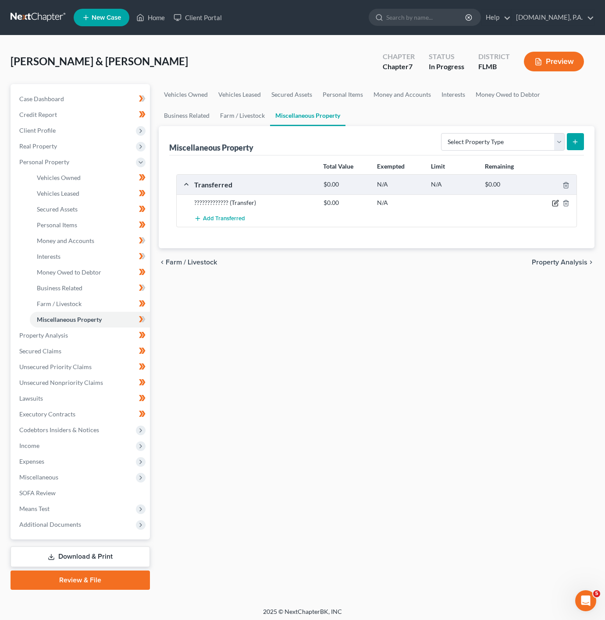
click at [553, 205] on icon "button" at bounding box center [555, 203] width 7 height 7
select select "Ordinary (within 2 years)"
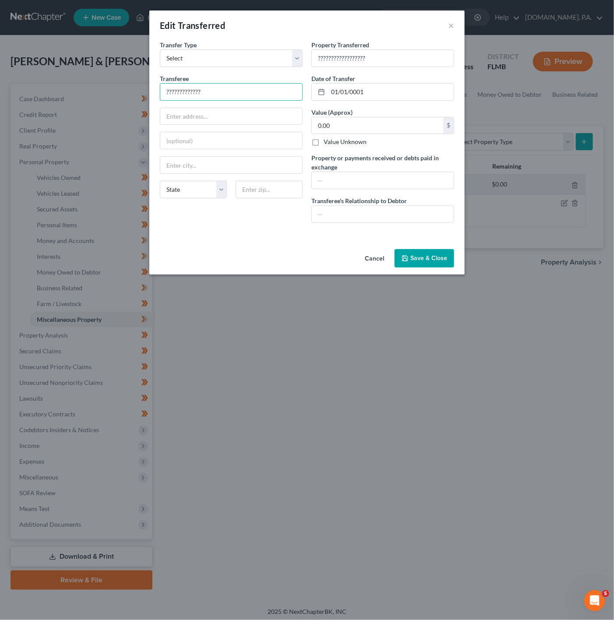
drag, startPoint x: 227, startPoint y: 89, endPoint x: 159, endPoint y: 83, distance: 67.7
click at [159, 83] on div "Transfer Type * Select Ordinary (within 2 years) Within 10 Years Transferee * ?…" at bounding box center [232, 135] width 152 height 190
click at [199, 94] on input "text" at bounding box center [231, 92] width 142 height 17
paste input "James Houge"
type input "James Houge"
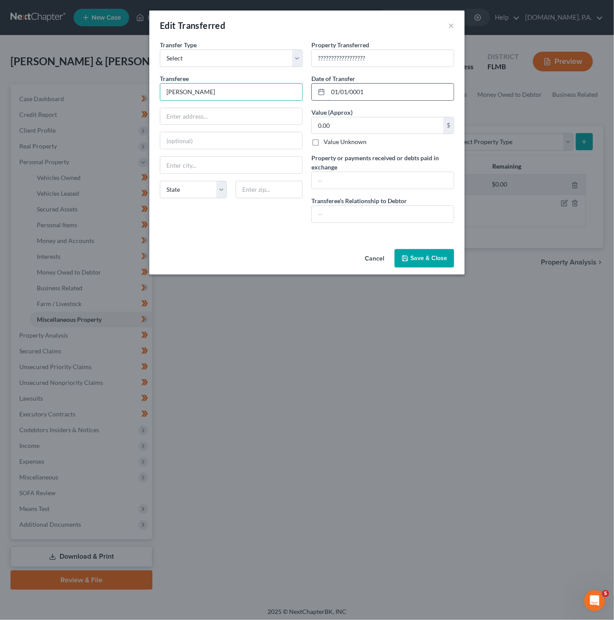
click at [386, 95] on input "01/01/0001" at bounding box center [391, 92] width 126 height 17
click at [350, 125] on input "0.00" at bounding box center [377, 125] width 131 height 17
type input "2,500"
click at [400, 96] on input "01/01/0001" at bounding box center [391, 92] width 126 height 17
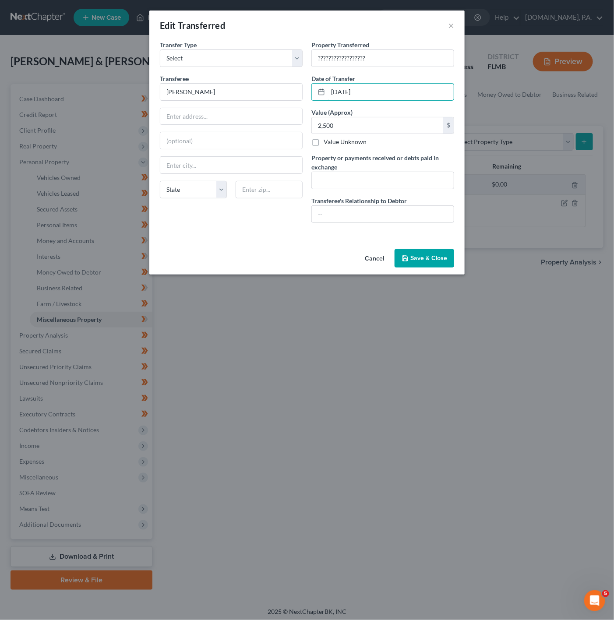
type input "07/05/2025"
click at [294, 273] on div "Cancel Save & Close" at bounding box center [306, 260] width 315 height 29
click at [221, 124] on input "text" at bounding box center [231, 116] width 142 height 17
click at [233, 258] on div "Cancel Save & Close" at bounding box center [306, 260] width 315 height 29
click at [426, 259] on button "Save & Close" at bounding box center [425, 258] width 60 height 18
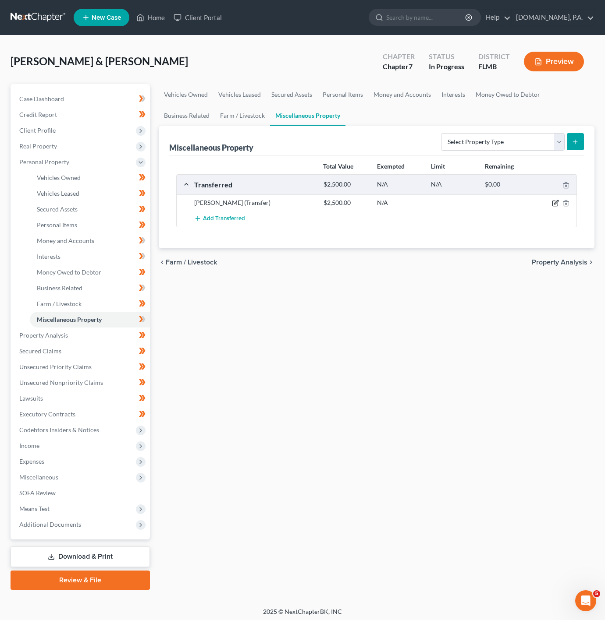
click at [555, 203] on icon "button" at bounding box center [556, 203] width 4 height 4
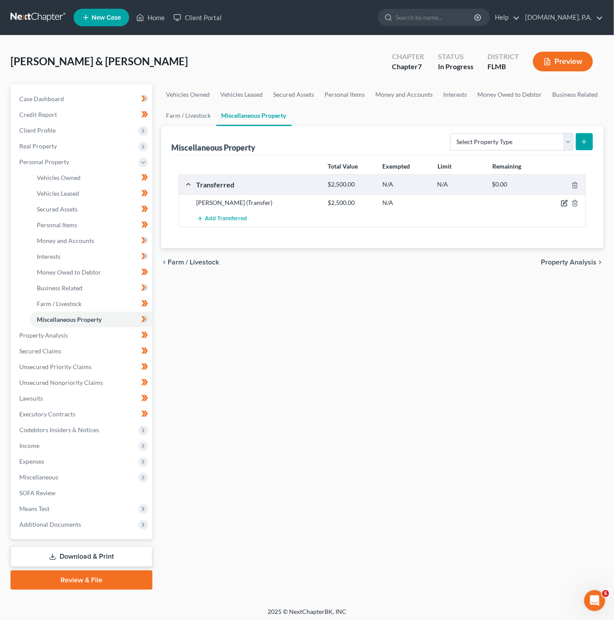
select select "Ordinary (within 2 years)"
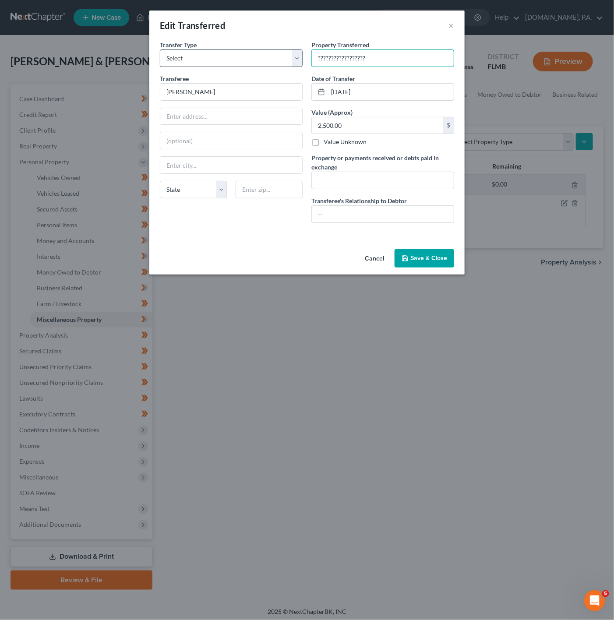
drag, startPoint x: 381, startPoint y: 60, endPoint x: 298, endPoint y: 51, distance: 83.3
click at [298, 51] on div "Transfer Type * Select Ordinary (within 2 years) Within 10 Years Transferee * J…" at bounding box center [307, 135] width 303 height 190
click at [355, 54] on input "text" at bounding box center [383, 58] width 142 height 17
paste input "1987 Toyota Pickup Base"
type input "1987 Toyota Pickup Base; VIN:"
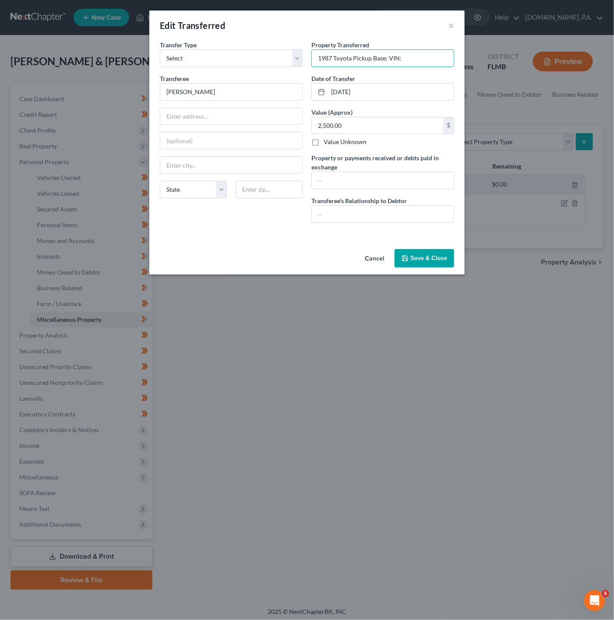
click at [425, 246] on div "An exemption set must first be selected from the Filing Information section. Tr…" at bounding box center [306, 142] width 315 height 205
click at [431, 255] on button "Save & Close" at bounding box center [425, 258] width 60 height 18
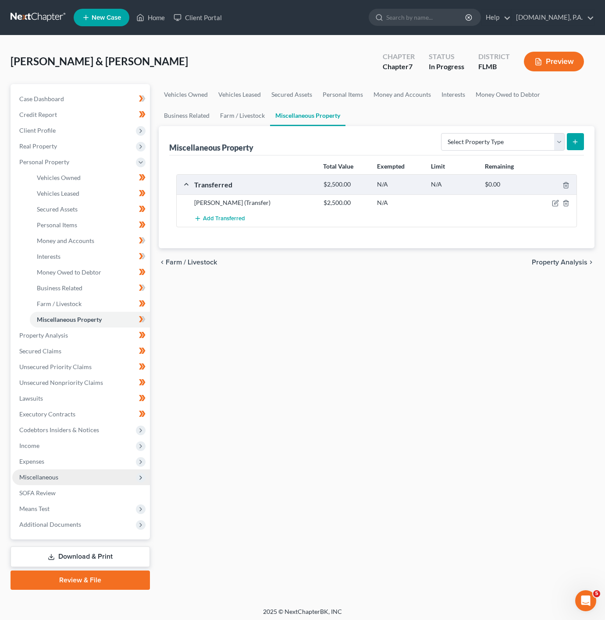
click at [118, 476] on span "Miscellaneous" at bounding box center [81, 478] width 138 height 16
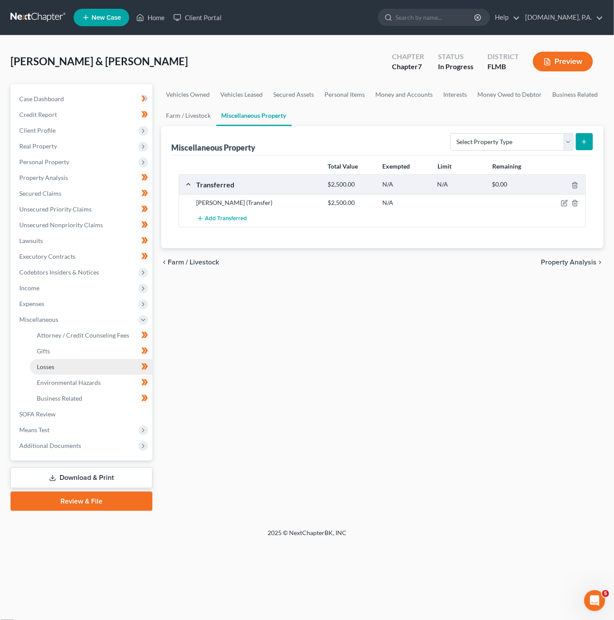
click at [71, 361] on link "Losses" at bounding box center [91, 367] width 123 height 16
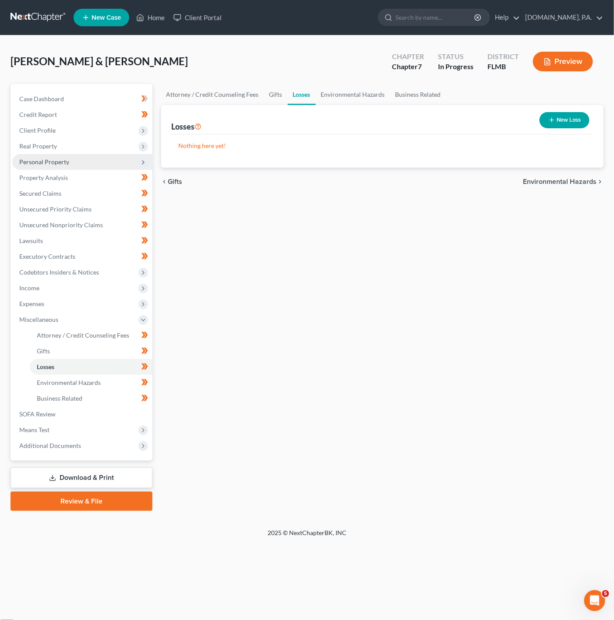
click at [110, 165] on span "Personal Property" at bounding box center [82, 162] width 140 height 16
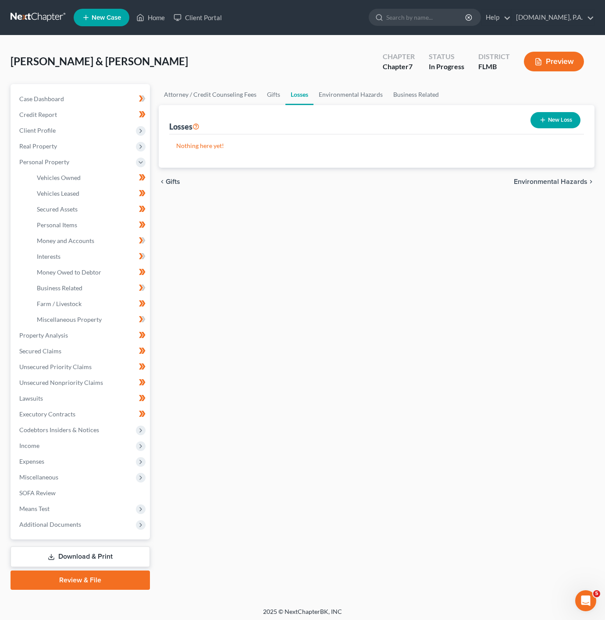
click at [556, 119] on button "New Loss" at bounding box center [555, 120] width 50 height 16
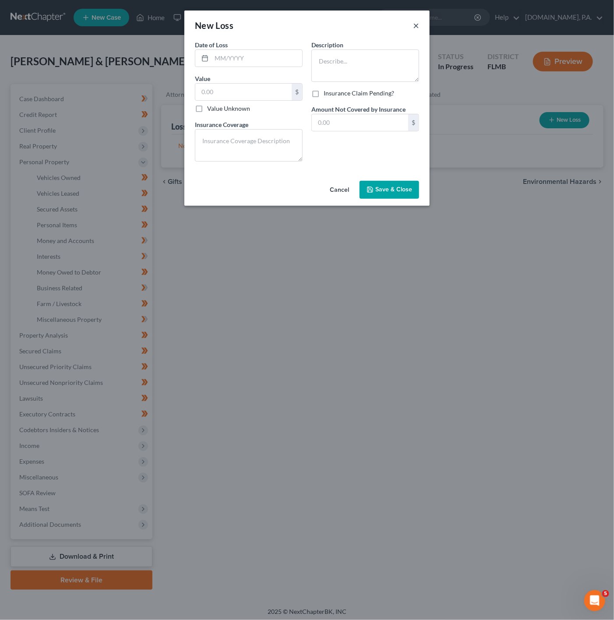
click at [416, 21] on button "×" at bounding box center [416, 25] width 6 height 11
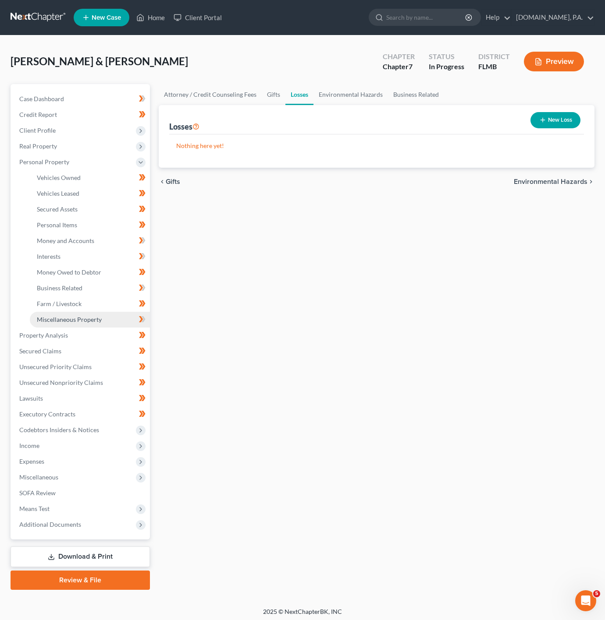
click at [96, 320] on span "Miscellaneous Property" at bounding box center [69, 319] width 65 height 7
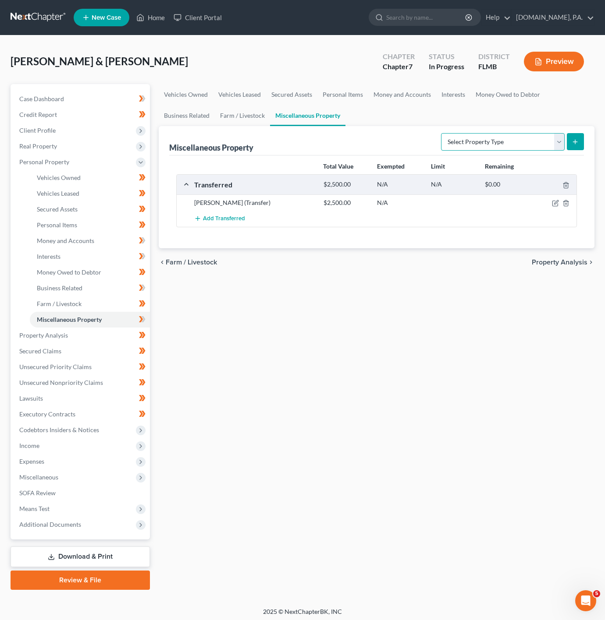
click at [501, 139] on select "Select Property Type Assigned for Creditor Benefit [DATE] Holding for Another N…" at bounding box center [503, 142] width 124 height 18
drag, startPoint x: 504, startPoint y: 137, endPoint x: 509, endPoint y: 134, distance: 6.1
click at [504, 137] on select "Select Property Type Assigned for Creditor Benefit [DATE] Holding for Another N…" at bounding box center [503, 142] width 124 height 18
click at [227, 216] on span "Add Transferred" at bounding box center [224, 219] width 42 height 7
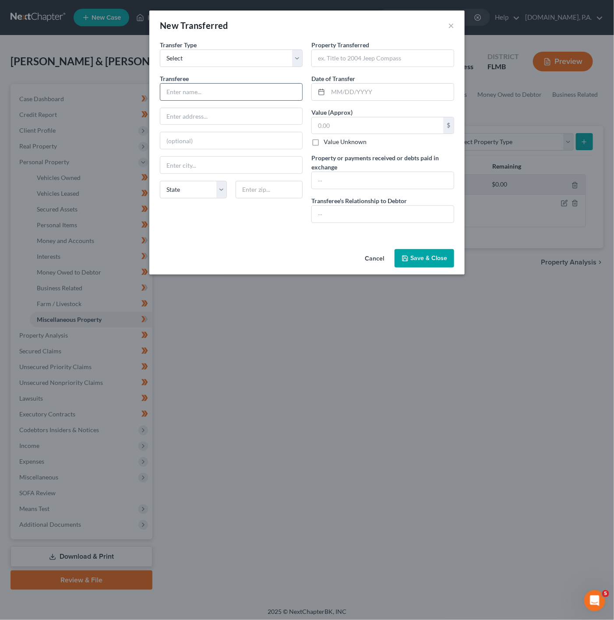
click at [212, 92] on input "text" at bounding box center [231, 92] width 142 height 17
paste input "Gerald Sombright"
type input "Gerald Sombright"
click at [373, 85] on input "text" at bounding box center [391, 92] width 126 height 17
type input "10/07/2025"
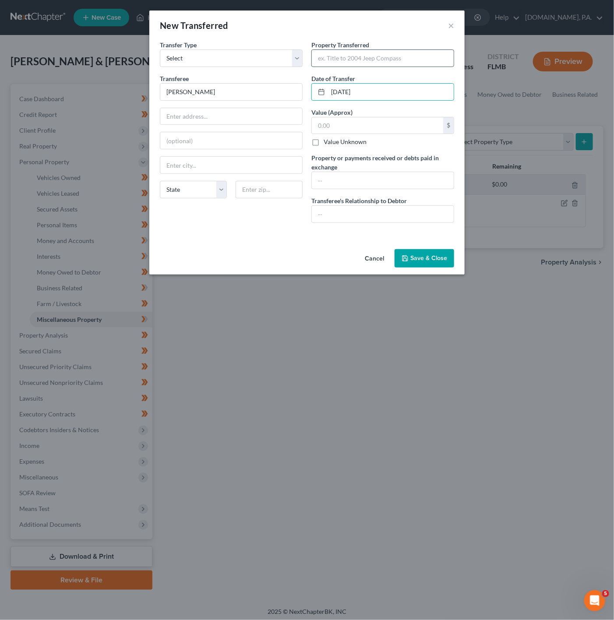
click at [379, 60] on input "text" at bounding box center [383, 58] width 142 height 17
click at [357, 56] on input "text" at bounding box center [383, 58] width 142 height 17
paste input "1995 Jeep Grand Cherokee Laredo"
type input "1995 Jeep Grand Cherokee Laredo; VIN:"
click at [372, 125] on input "text" at bounding box center [377, 125] width 131 height 17
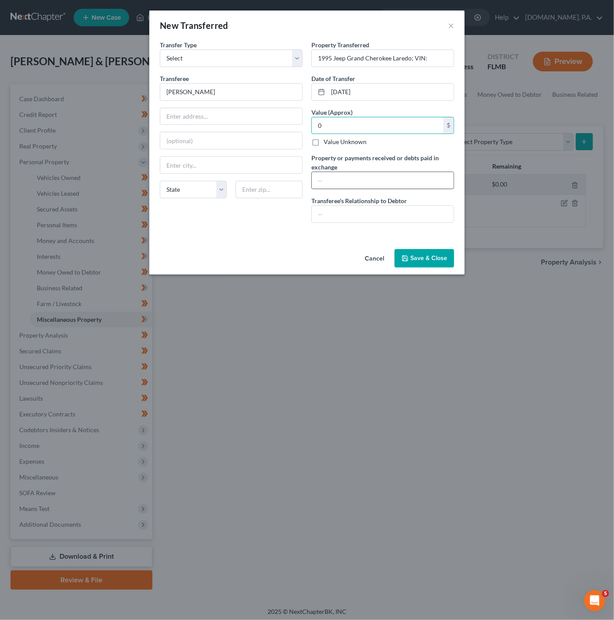
type input "0"
click at [339, 181] on input "text" at bounding box center [383, 180] width 142 height 17
click at [347, 218] on input "text" at bounding box center [383, 214] width 142 height 17
click at [418, 259] on button "Save & Close" at bounding box center [425, 258] width 60 height 18
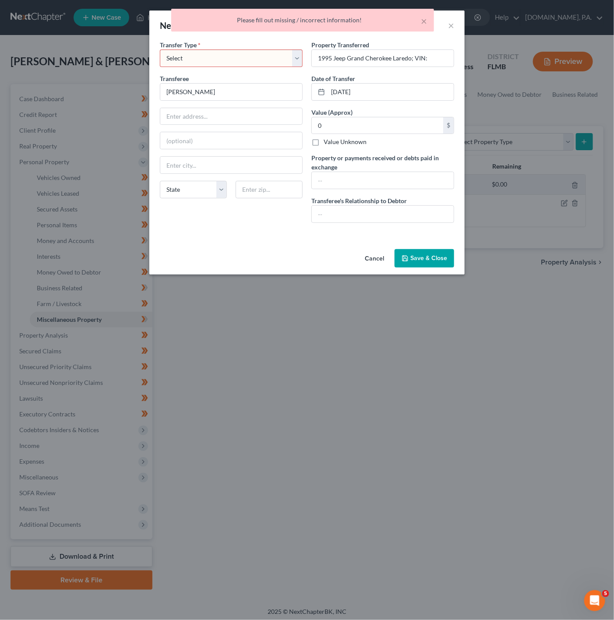
click at [219, 60] on select "Select Ordinary (within 2 years) Within 10 Years" at bounding box center [231, 59] width 143 height 18
select select "Ordinary (within 2 years)"
click at [160, 50] on select "Select Ordinary (within 2 years) Within 10 Years" at bounding box center [231, 59] width 143 height 18
click at [434, 257] on button "Save & Close" at bounding box center [425, 258] width 60 height 18
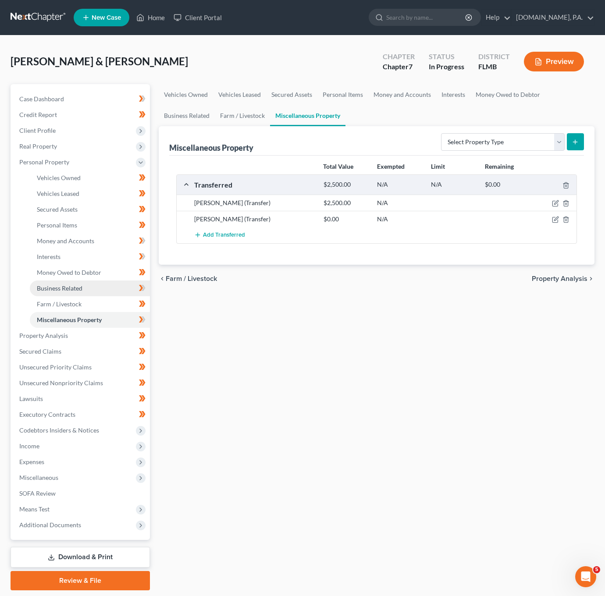
click at [125, 291] on link "Business Related" at bounding box center [90, 288] width 120 height 16
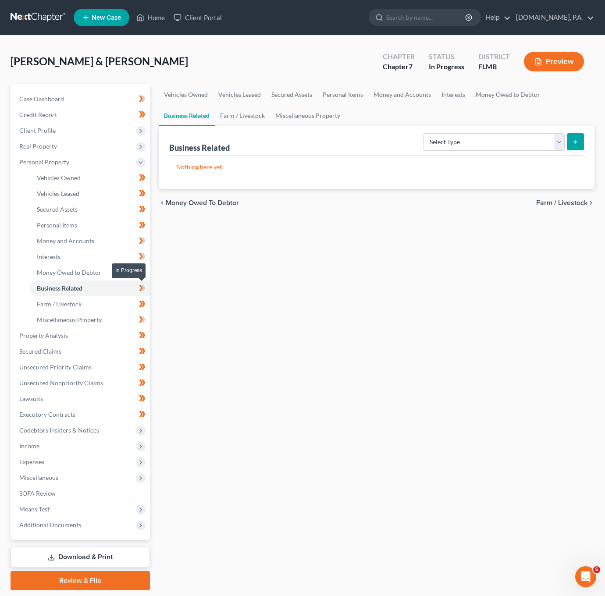
click at [141, 288] on icon at bounding box center [142, 288] width 7 height 11
click at [111, 314] on link "Miscellaneous Property" at bounding box center [90, 320] width 120 height 16
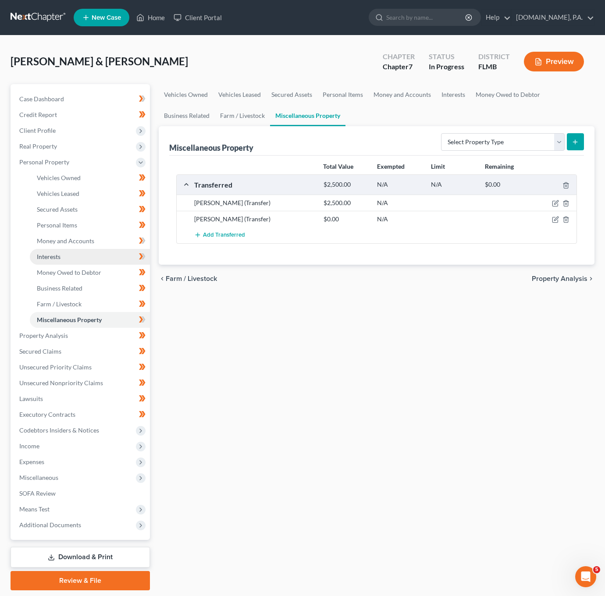
click at [112, 254] on link "Interests" at bounding box center [90, 257] width 120 height 16
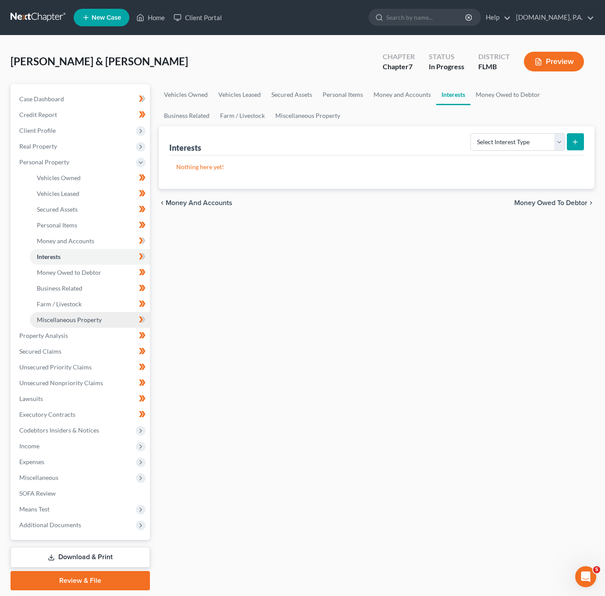
click at [96, 315] on link "Miscellaneous Property" at bounding box center [90, 320] width 120 height 16
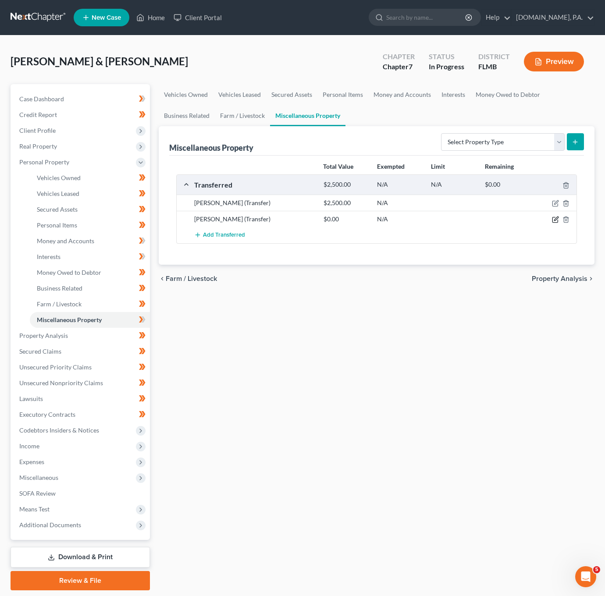
click at [555, 220] on icon "button" at bounding box center [556, 219] width 4 height 4
select select "Ordinary ([DATE])"
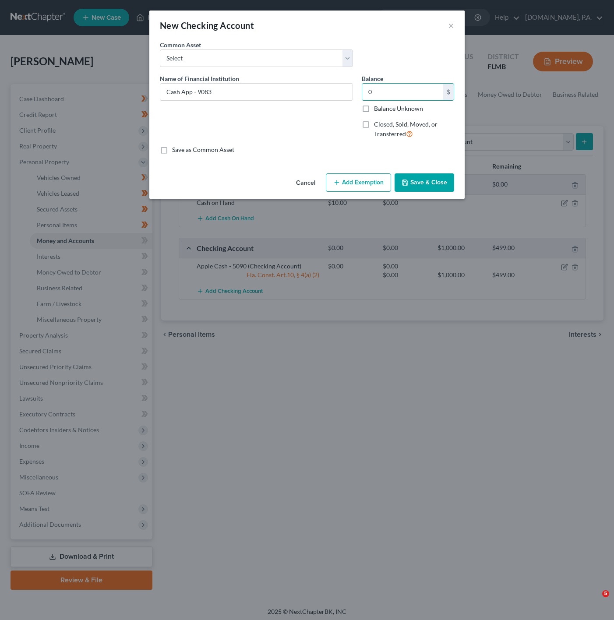
select select "checking"
click at [368, 190] on button "Add Exemption" at bounding box center [358, 183] width 65 height 18
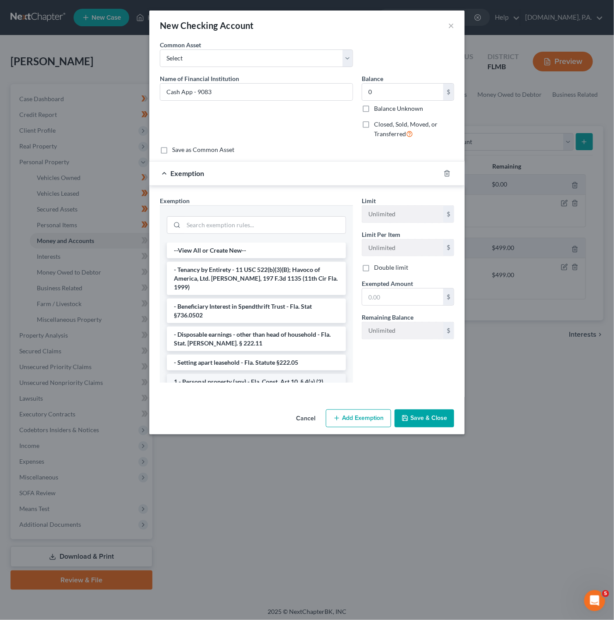
click at [285, 374] on li "1 - Personal property (any) - Fla. Const. Art.10, § 4(a) (2)" at bounding box center [256, 382] width 179 height 16
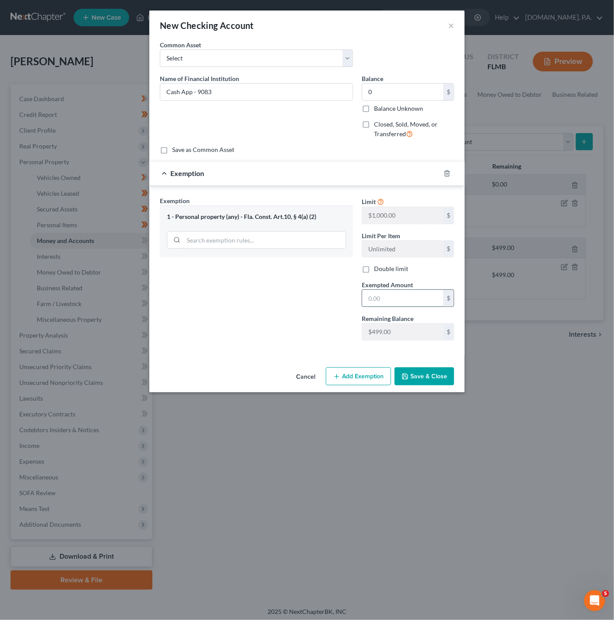
click at [392, 300] on input "text" at bounding box center [402, 298] width 81 height 17
type input "0"
click at [450, 171] on icon "button" at bounding box center [447, 173] width 7 height 7
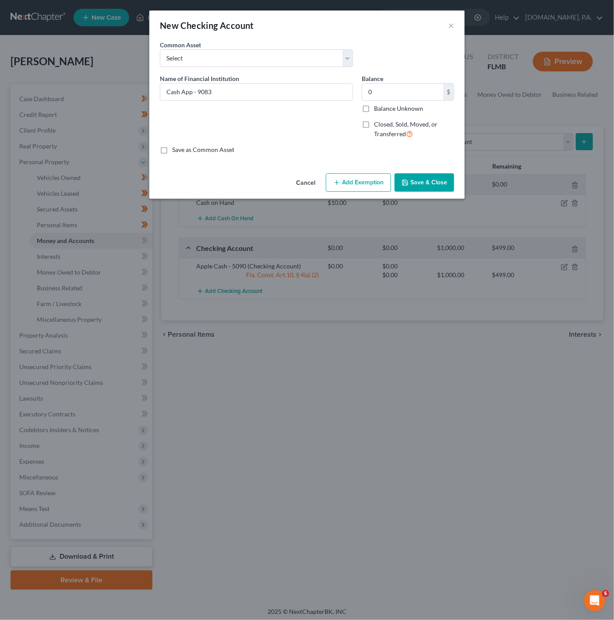
click at [329, 183] on button "Add Exemption" at bounding box center [358, 183] width 65 height 18
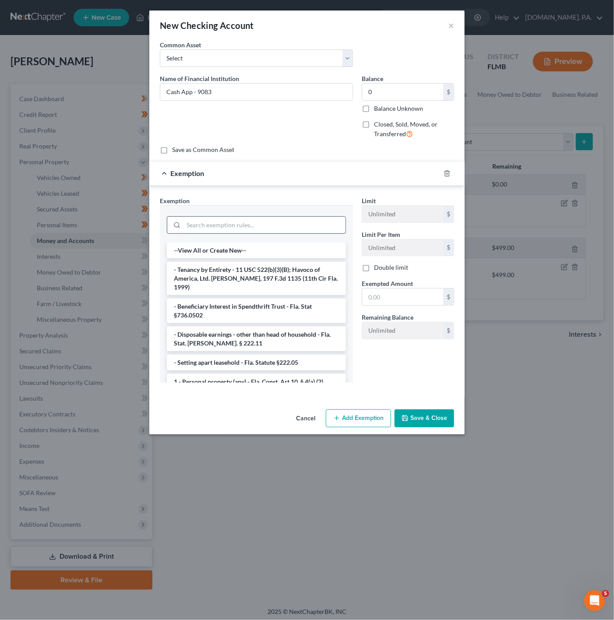
click at [276, 223] on input "search" at bounding box center [265, 225] width 162 height 17
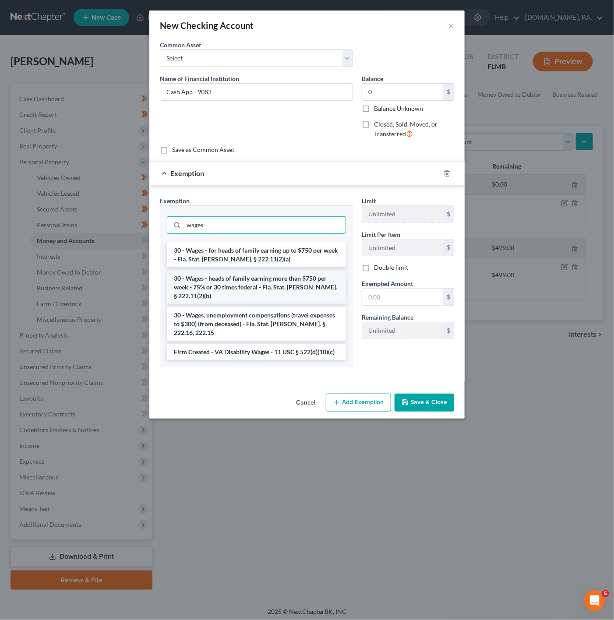
type input "wages"
click at [275, 292] on li "30 - Wages - heads of family earning more than $750 per week - 75% or 30 times …" at bounding box center [256, 287] width 179 height 33
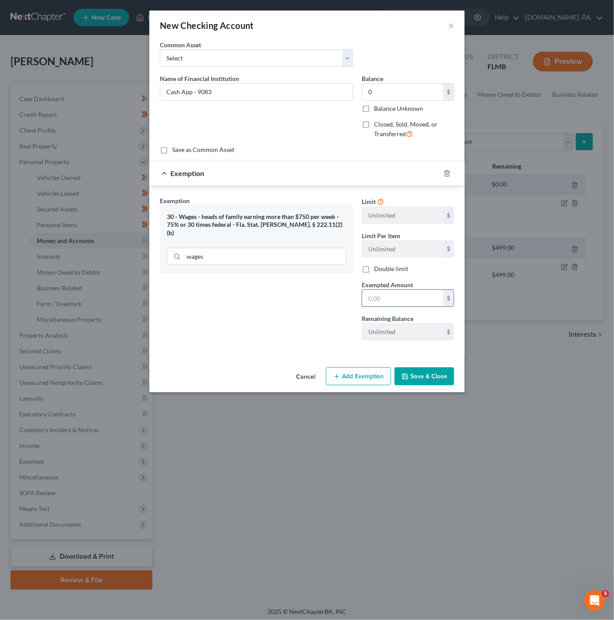
click at [411, 298] on input "text" at bounding box center [402, 298] width 81 height 17
type input "0"
click at [252, 284] on div "Exemption Set must be selected for CA. Exemption * 30 - Wages - heads of family…" at bounding box center [257, 272] width 202 height 152
click at [418, 380] on button "Save & Close" at bounding box center [425, 377] width 60 height 18
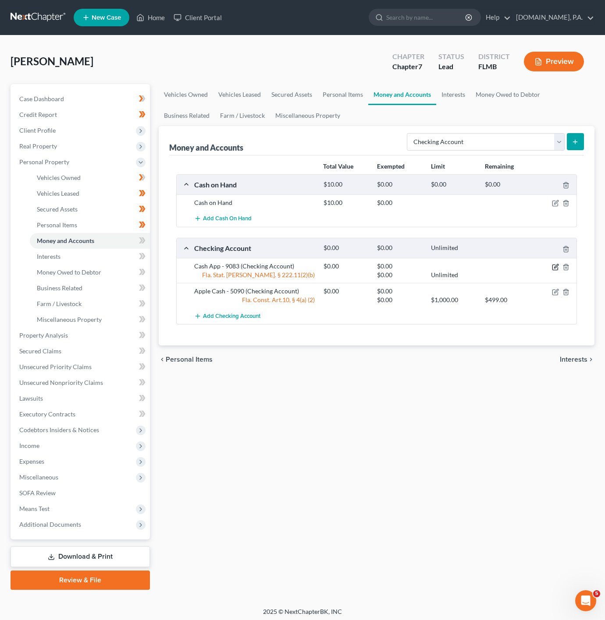
click at [553, 269] on icon "button" at bounding box center [555, 267] width 7 height 7
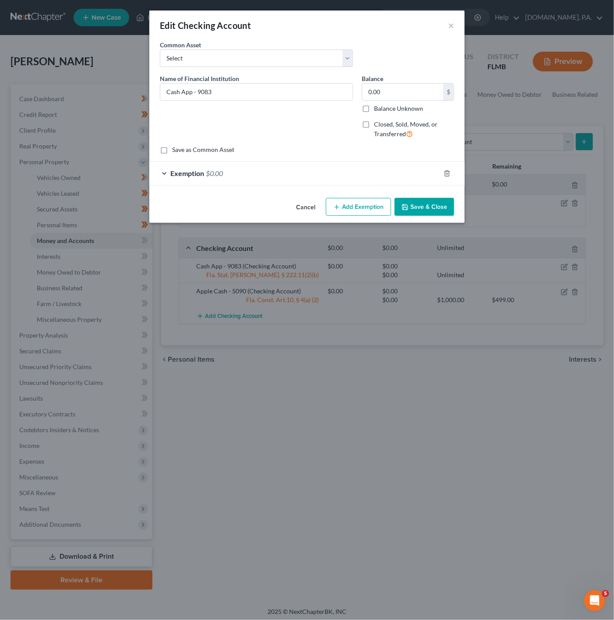
click at [365, 177] on div "Exemption $0.00" at bounding box center [294, 173] width 291 height 23
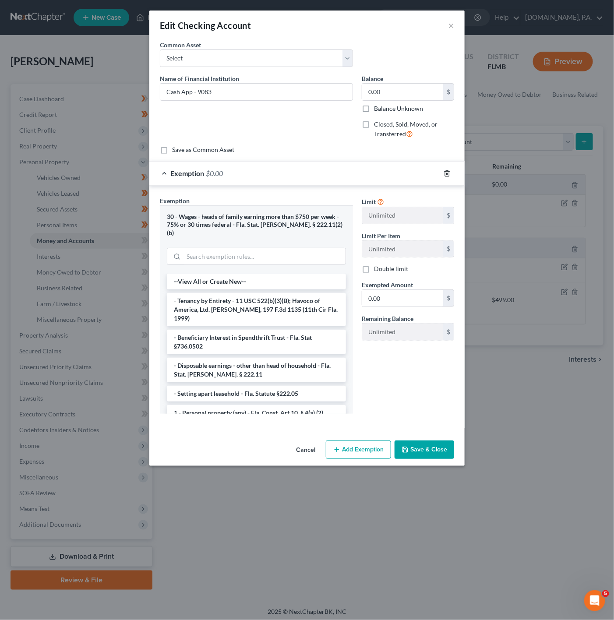
click at [446, 173] on icon "button" at bounding box center [447, 173] width 4 height 6
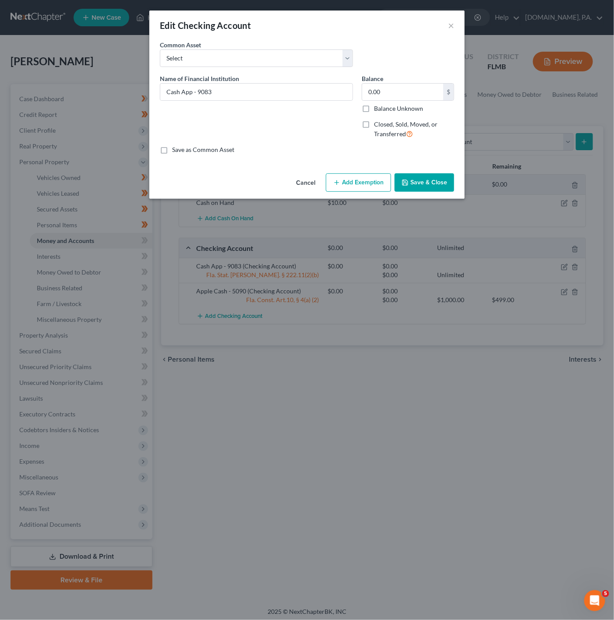
click at [308, 187] on button "Cancel" at bounding box center [305, 183] width 33 height 18
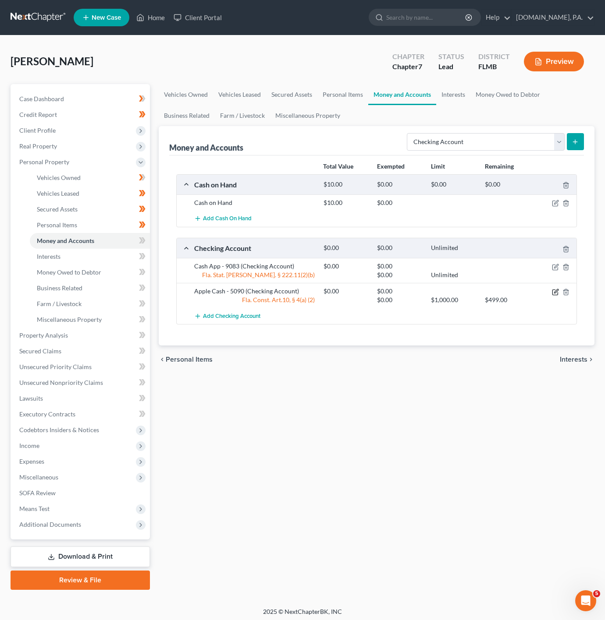
click at [555, 293] on icon "button" at bounding box center [556, 291] width 4 height 4
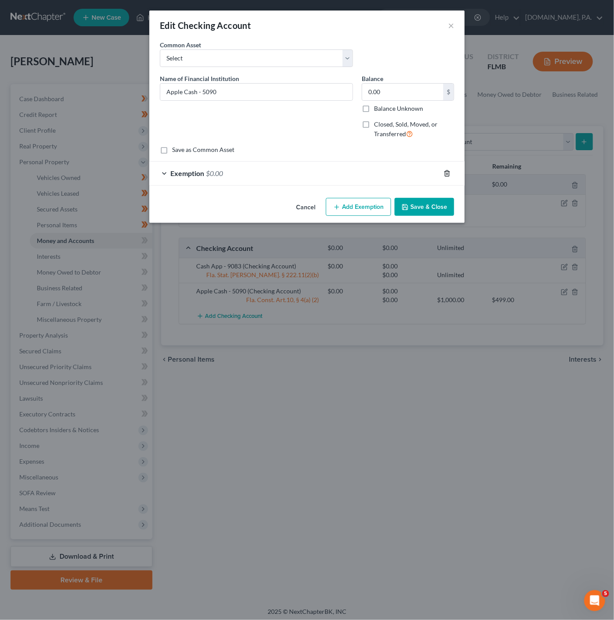
click at [450, 172] on icon "button" at bounding box center [447, 173] width 7 height 7
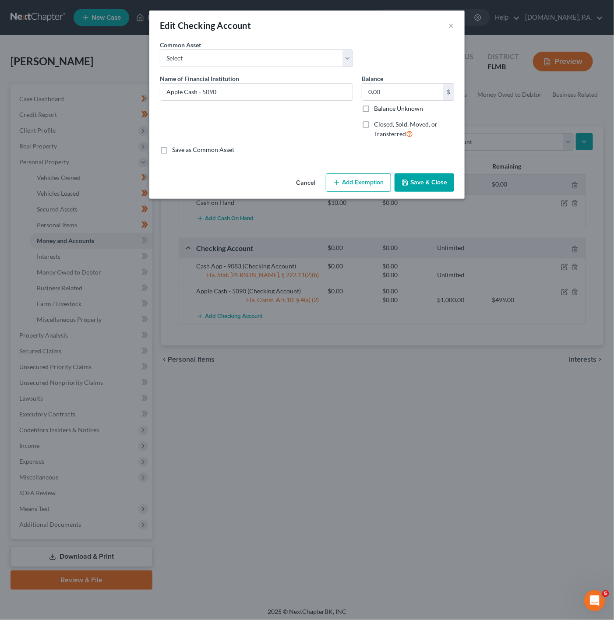
click at [376, 175] on button "Add Exemption" at bounding box center [358, 183] width 65 height 18
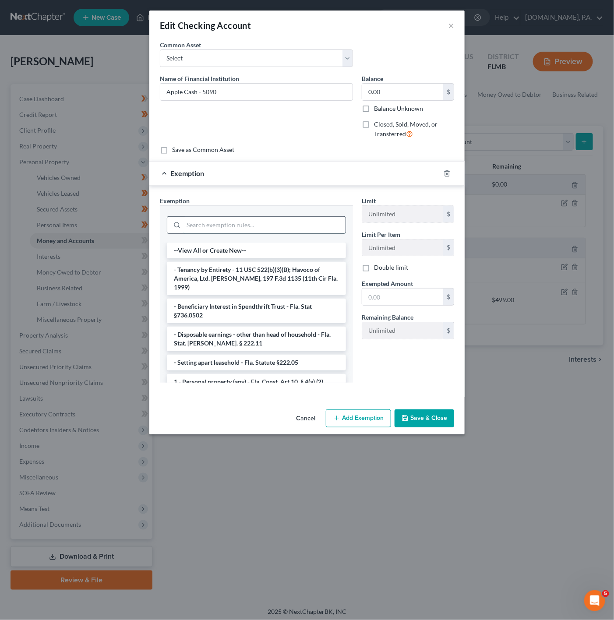
click at [273, 221] on input "search" at bounding box center [265, 225] width 162 height 17
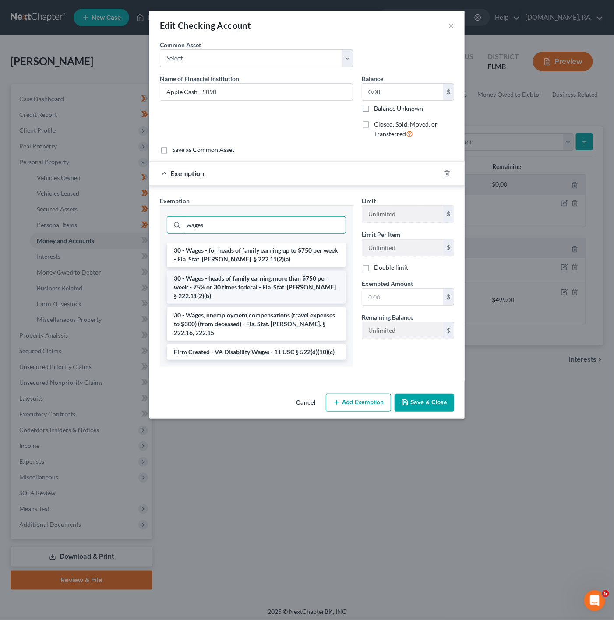
type input "wages"
click at [275, 294] on li "30 - Wages - heads of family earning more than $750 per week - 75% or 30 times …" at bounding box center [256, 287] width 179 height 33
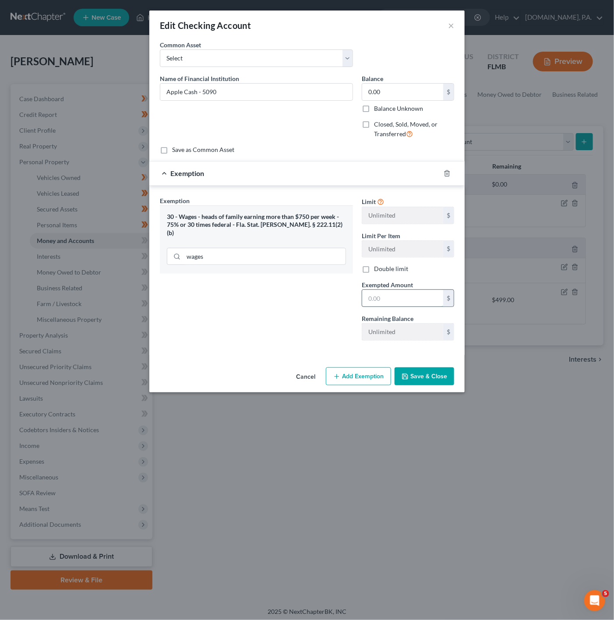
click at [416, 294] on input "text" at bounding box center [402, 298] width 81 height 17
type input "0"
click at [317, 315] on div "Exemption Set must be selected for CA. Exemption * 30 - Wages - heads of family…" at bounding box center [257, 272] width 202 height 152
click at [411, 369] on div "Cancel Add Exemption Save & Close" at bounding box center [306, 378] width 315 height 29
click at [416, 378] on button "Save & Close" at bounding box center [425, 377] width 60 height 18
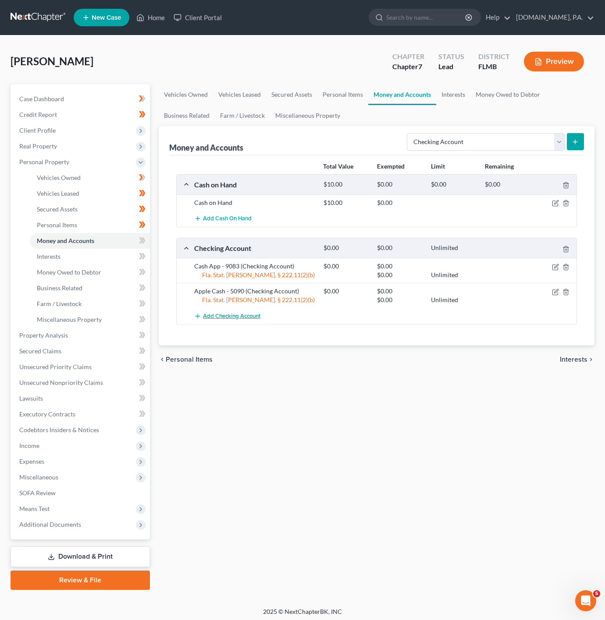
click at [233, 318] on span "Add Checking Account" at bounding box center [231, 316] width 57 height 7
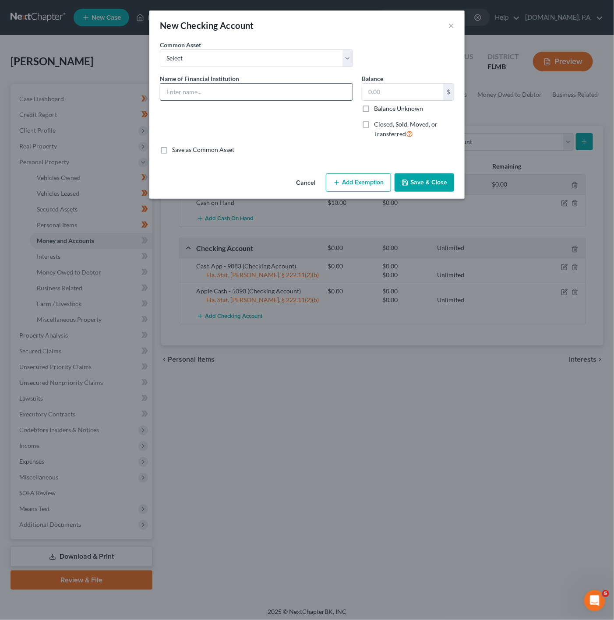
click at [286, 99] on input "text" at bounding box center [256, 92] width 192 height 17
type input "Chase - Ch 7850"
click at [301, 149] on div "Save as Common Asset" at bounding box center [307, 149] width 294 height 9
click at [391, 92] on input "text" at bounding box center [402, 92] width 81 height 17
type input "0"
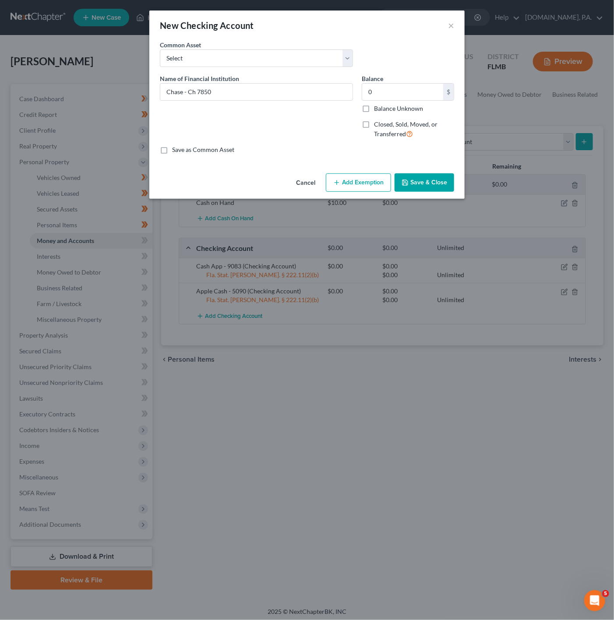
click at [368, 186] on button "Add Exemption" at bounding box center [358, 183] width 65 height 18
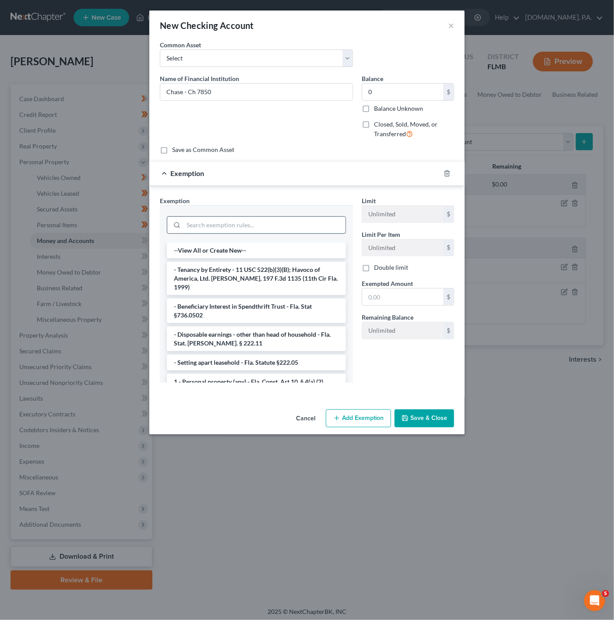
click at [254, 223] on input "search" at bounding box center [265, 225] width 162 height 17
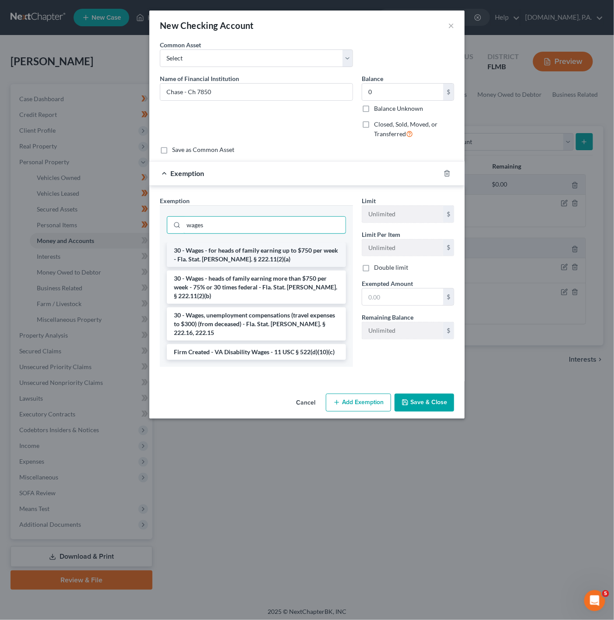
type input "wages"
click at [223, 254] on li "30 - Wages - for heads of family earning up to $750 per week - Fla. Stat. [PERS…" at bounding box center [256, 255] width 179 height 25
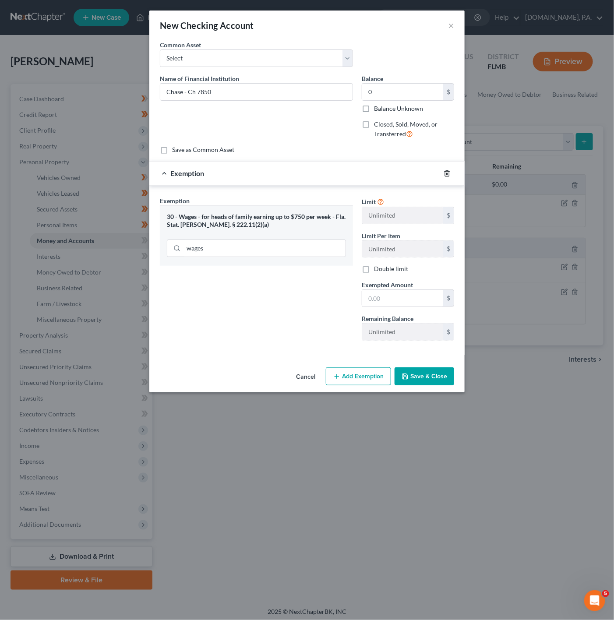
click at [449, 173] on icon "button" at bounding box center [447, 173] width 4 height 6
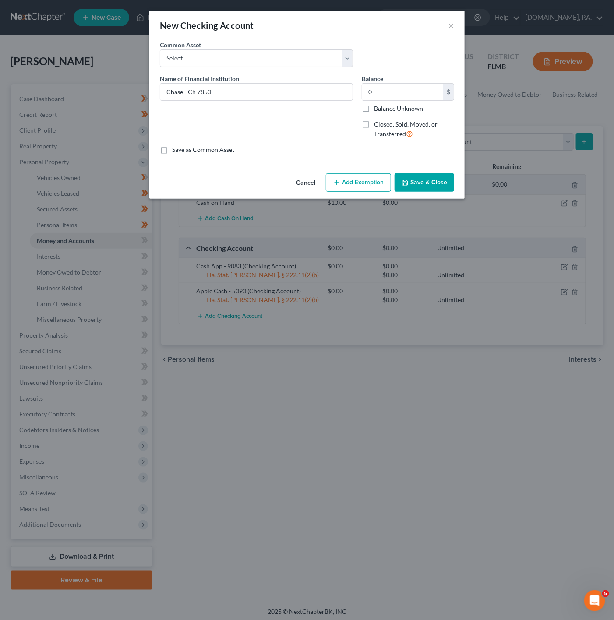
drag, startPoint x: 355, startPoint y: 187, endPoint x: 347, endPoint y: 188, distance: 8.4
click at [358, 187] on button "Add Exemption" at bounding box center [358, 183] width 65 height 18
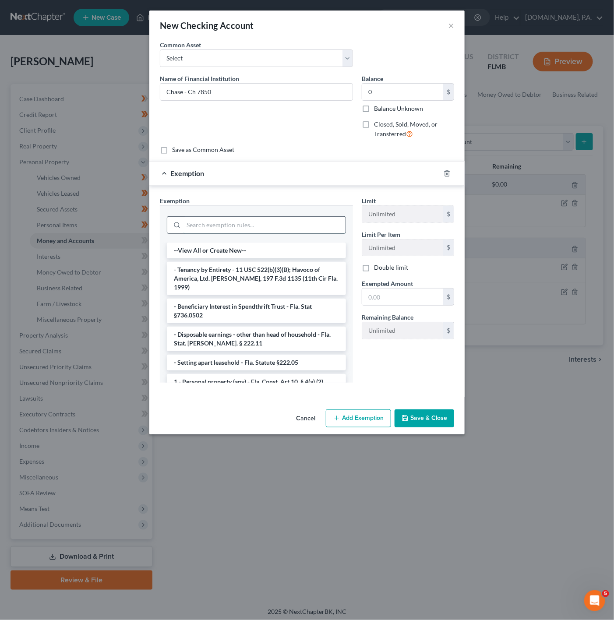
click at [254, 229] on input "search" at bounding box center [265, 225] width 162 height 17
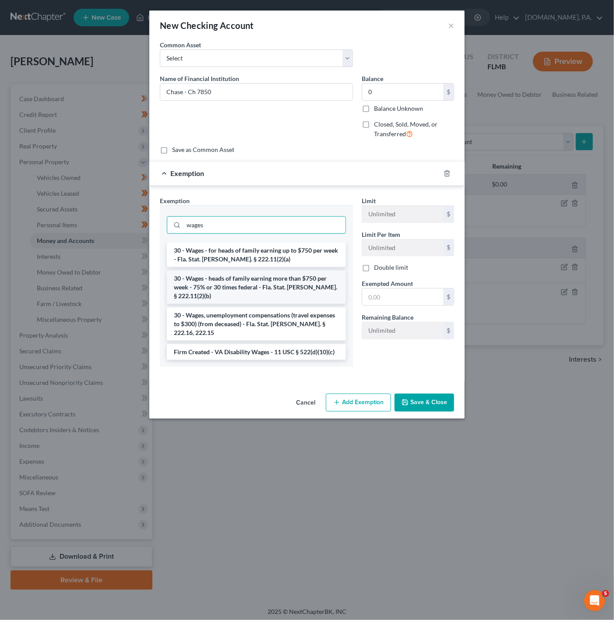
type input "wages"
click at [296, 282] on li "30 - Wages - heads of family earning more than $750 per week - 75% or 30 times …" at bounding box center [256, 287] width 179 height 33
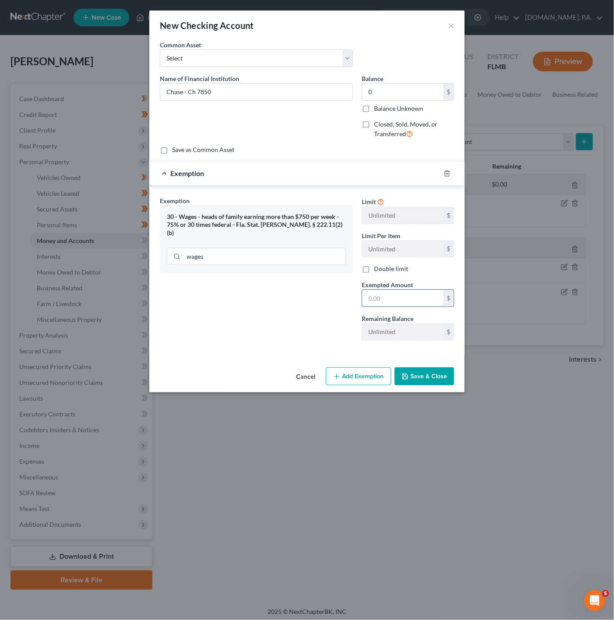
click at [388, 297] on input "text" at bounding box center [402, 298] width 81 height 17
type input "0"
click at [322, 285] on div "Exemption Set must be selected for CA. Exemption * 30 - Wages - heads of family…" at bounding box center [257, 272] width 202 height 152
click at [419, 374] on button "Save & Close" at bounding box center [425, 377] width 60 height 18
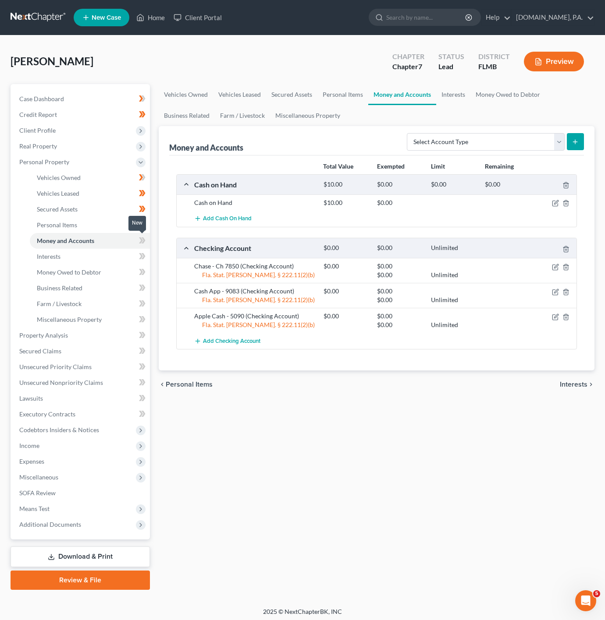
click at [146, 244] on span at bounding box center [142, 241] width 15 height 13
click at [556, 204] on icon "button" at bounding box center [556, 203] width 4 height 4
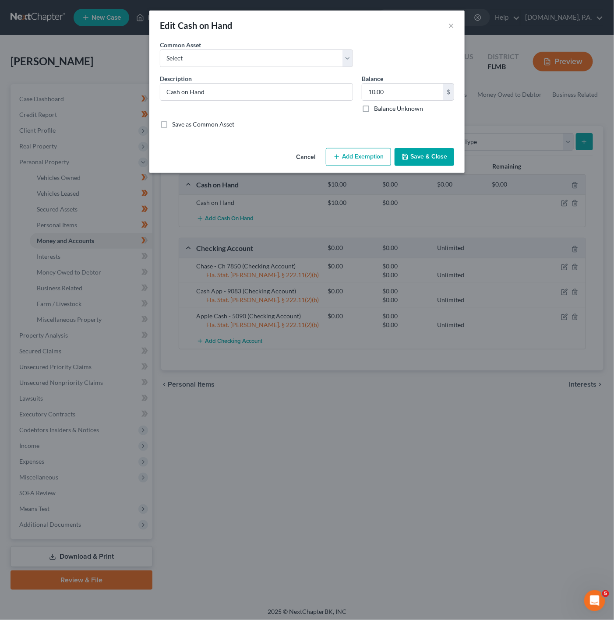
click at [346, 167] on button "Add Exemption" at bounding box center [358, 157] width 65 height 18
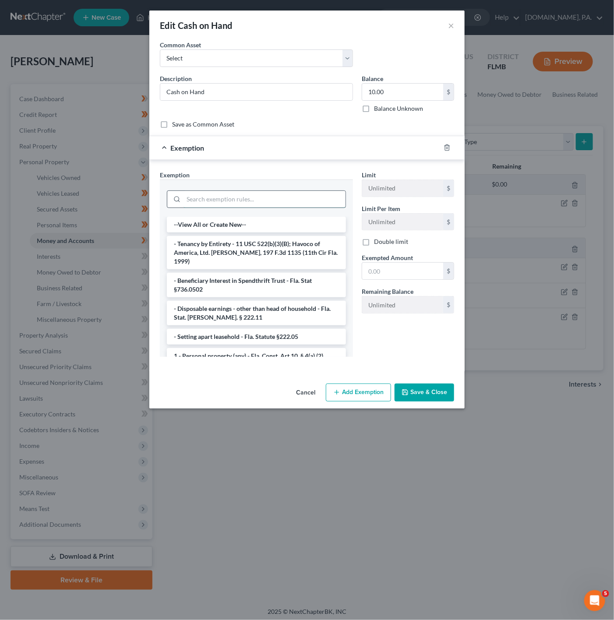
click at [238, 198] on input "search" at bounding box center [265, 199] width 162 height 17
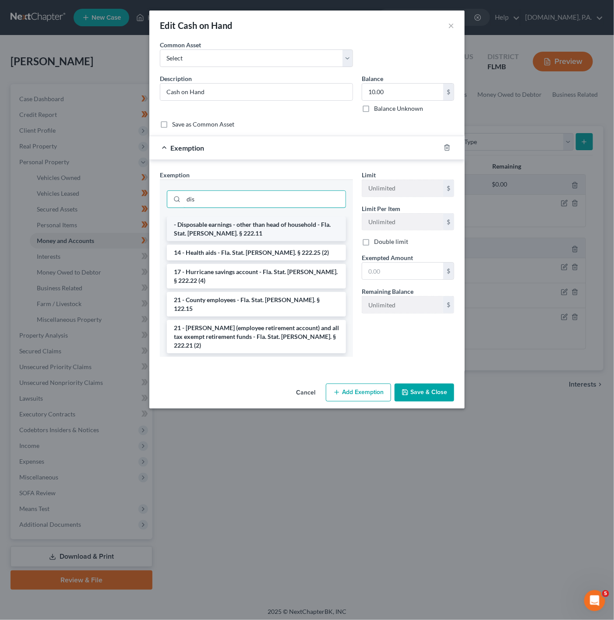
type input "dis"
click at [221, 228] on li "- Disposable earnings - other than head of household - Fla. Stat. [PERSON_NAME]…" at bounding box center [256, 229] width 179 height 25
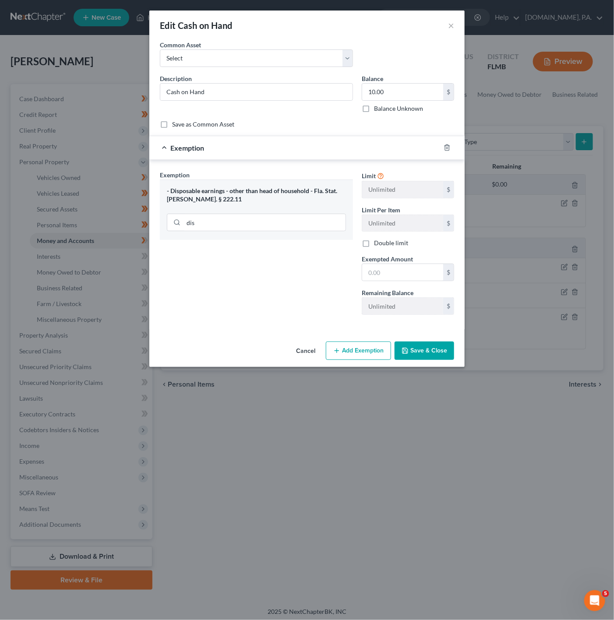
click at [404, 263] on span "Exempted Amount" at bounding box center [387, 258] width 51 height 7
click at [407, 273] on input "text" at bounding box center [402, 272] width 81 height 17
type input "10"
click at [248, 278] on div "Exemption Set must be selected for CA. Exemption * - Disposable earnings - othe…" at bounding box center [257, 246] width 202 height 152
click at [441, 358] on button "Save & Close" at bounding box center [425, 351] width 60 height 18
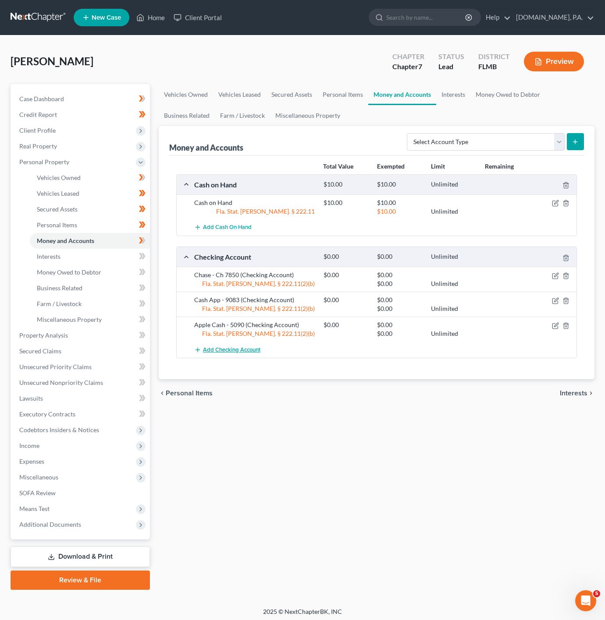
click at [242, 358] on button "Add Checking Account" at bounding box center [227, 350] width 66 height 16
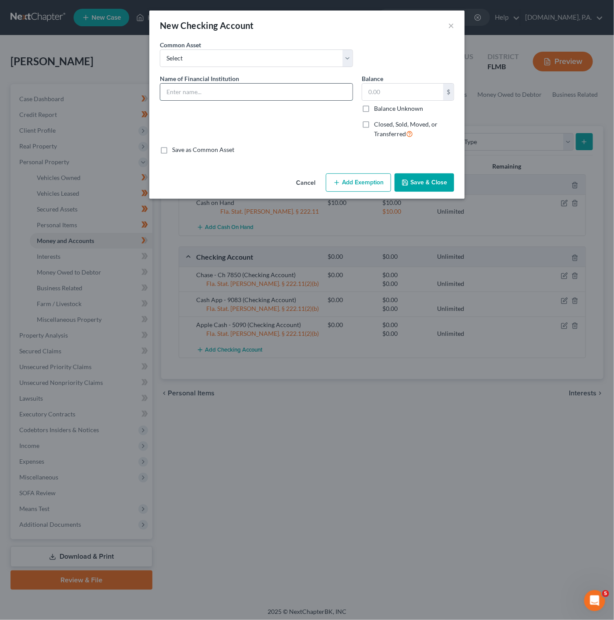
click at [287, 92] on input "text" at bounding box center [256, 92] width 192 height 17
type input "PayPal"
click at [382, 91] on input "text" at bounding box center [402, 92] width 81 height 17
type input "0"
click at [372, 183] on button "Add Exemption" at bounding box center [358, 183] width 65 height 18
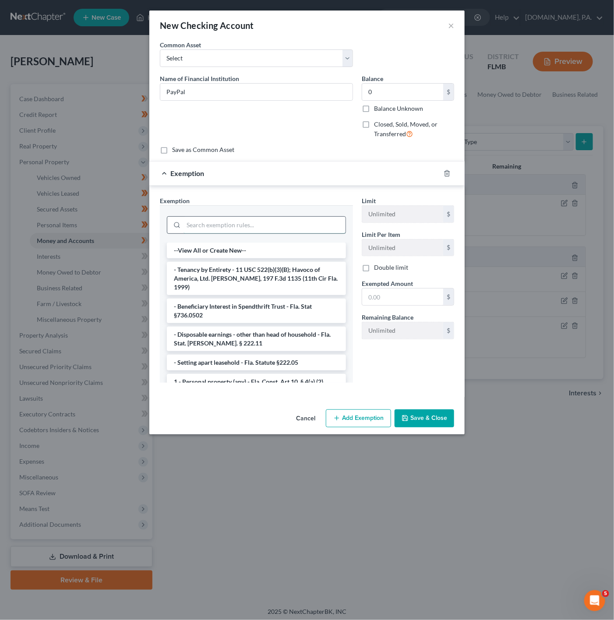
click at [299, 234] on input "search" at bounding box center [265, 225] width 162 height 17
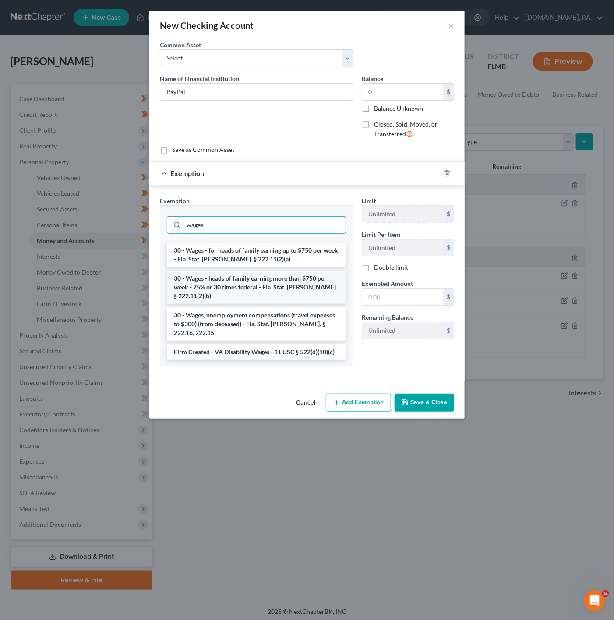
type input "wages"
click at [244, 282] on li "30 - Wages - heads of family earning more than $750 per week - 75% or 30 times …" at bounding box center [256, 287] width 179 height 33
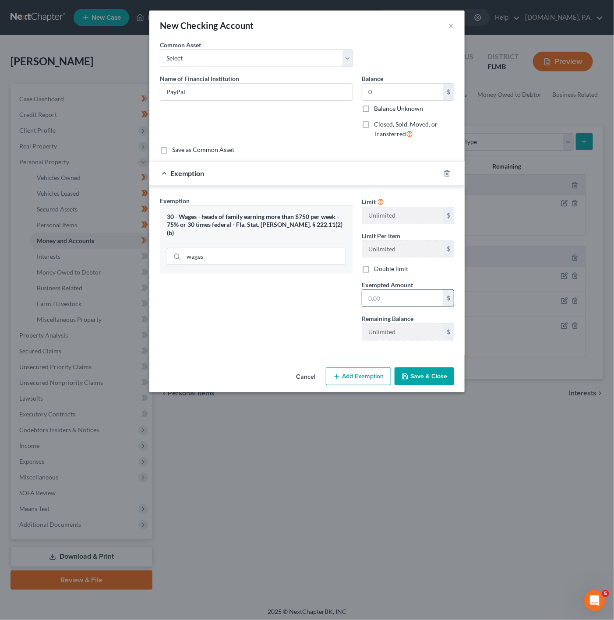
click at [379, 294] on input "text" at bounding box center [402, 298] width 81 height 17
type input "0"
click at [329, 319] on div "Exemption Set must be selected for CA. Exemption * 30 - Wages - heads of family…" at bounding box center [257, 272] width 202 height 152
click at [434, 380] on button "Save & Close" at bounding box center [425, 377] width 60 height 18
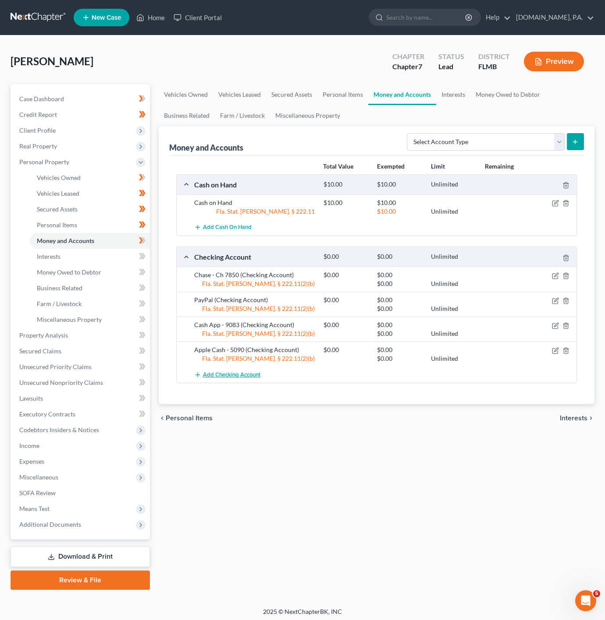
click at [266, 372] on div "Add Checking Account" at bounding box center [383, 375] width 387 height 16
click at [233, 383] on button "Add Checking Account" at bounding box center [227, 375] width 66 height 16
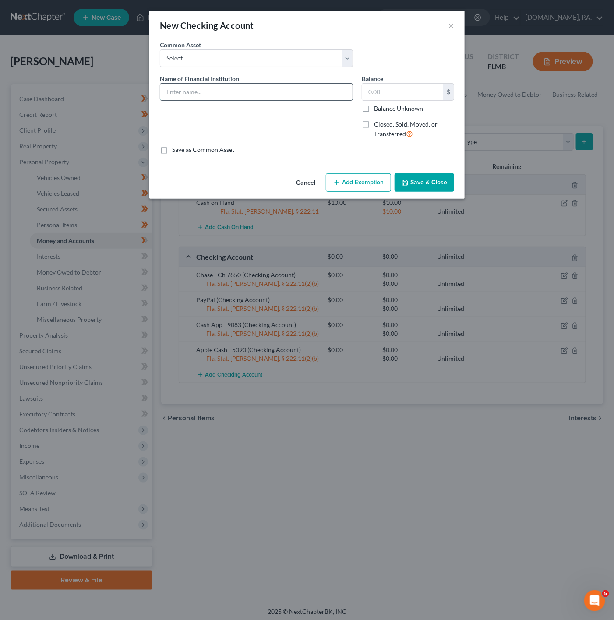
click at [232, 91] on input "text" at bounding box center [256, 92] width 192 height 17
type input "Venmo"
click at [386, 80] on div "Balance $ Balance Unknown Balance Undetermined $ Balance Unknown" at bounding box center [408, 93] width 92 height 39
click at [386, 91] on input "text" at bounding box center [402, 92] width 81 height 17
type input "0"
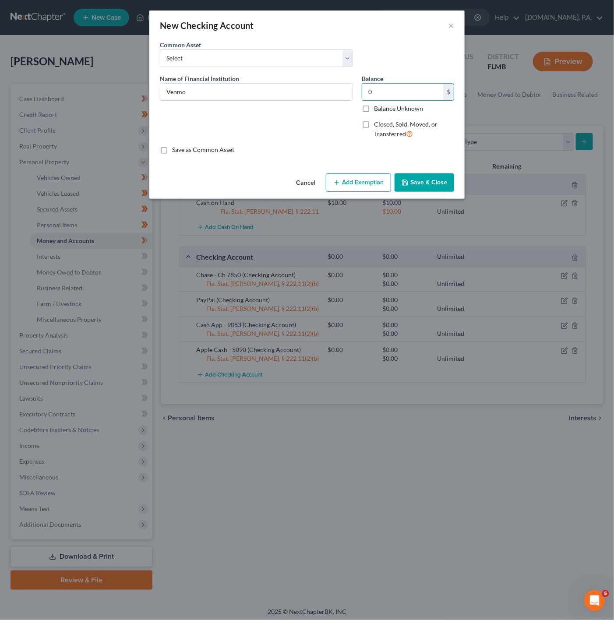
click at [288, 137] on div "Name of Financial Institution * Venmo" at bounding box center [257, 110] width 202 height 72
click at [379, 192] on button "Add Exemption" at bounding box center [358, 183] width 65 height 18
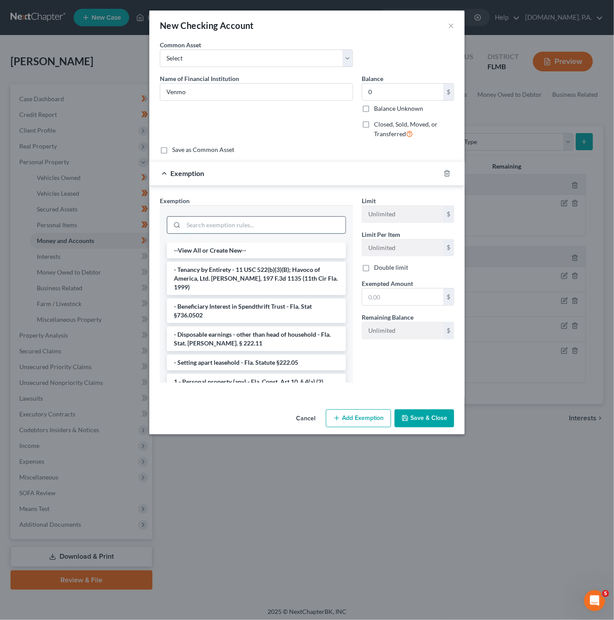
click at [250, 220] on input "search" at bounding box center [265, 225] width 162 height 17
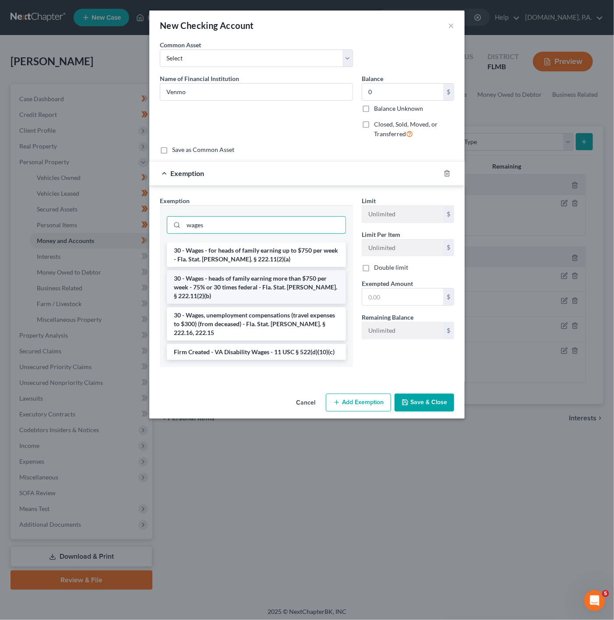
type input "wages"
click at [295, 281] on li "30 - Wages - heads of family earning more than $750 per week - 75% or 30 times …" at bounding box center [256, 287] width 179 height 33
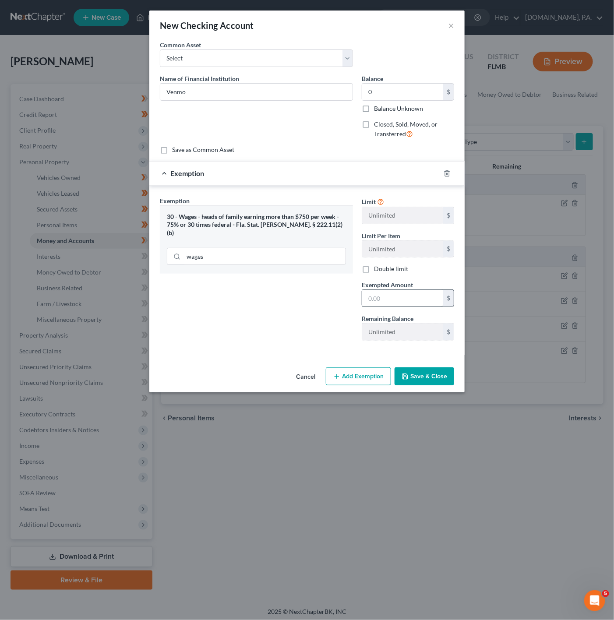
drag, startPoint x: 393, startPoint y: 291, endPoint x: 407, endPoint y: 300, distance: 16.4
click at [394, 292] on div "Exempted Amount * $" at bounding box center [408, 293] width 101 height 27
click at [413, 305] on input "text" at bounding box center [402, 298] width 81 height 17
type input "0"
click at [275, 372] on div "Cancel Add Exemption Save & Close" at bounding box center [306, 378] width 315 height 29
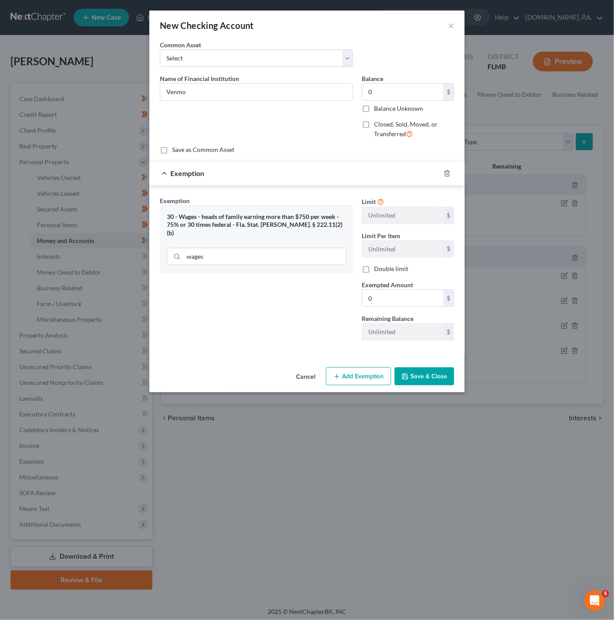
click at [441, 382] on button "Save & Close" at bounding box center [425, 377] width 60 height 18
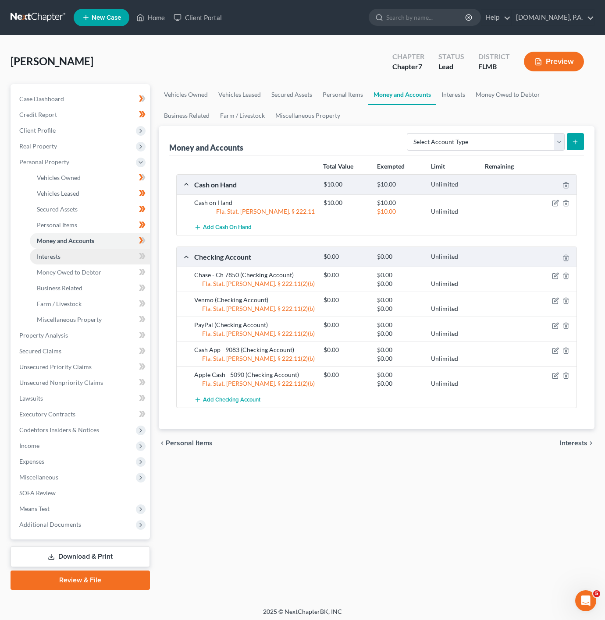
click at [104, 259] on link "Interests" at bounding box center [90, 257] width 120 height 16
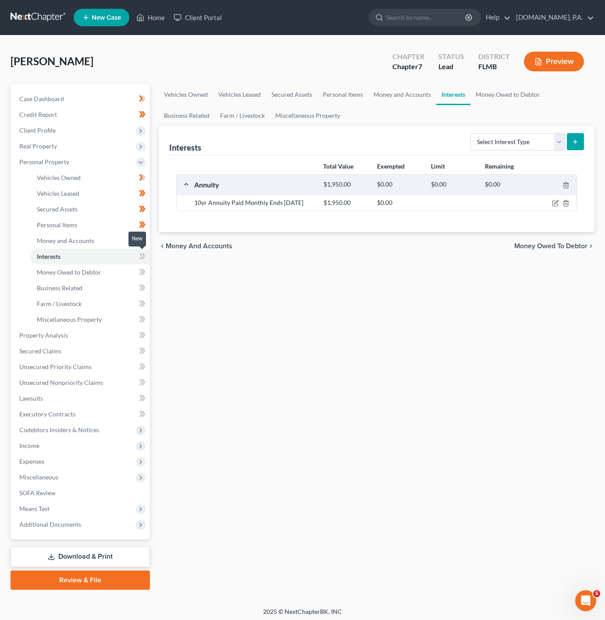
click at [139, 255] on icon at bounding box center [142, 256] width 7 height 11
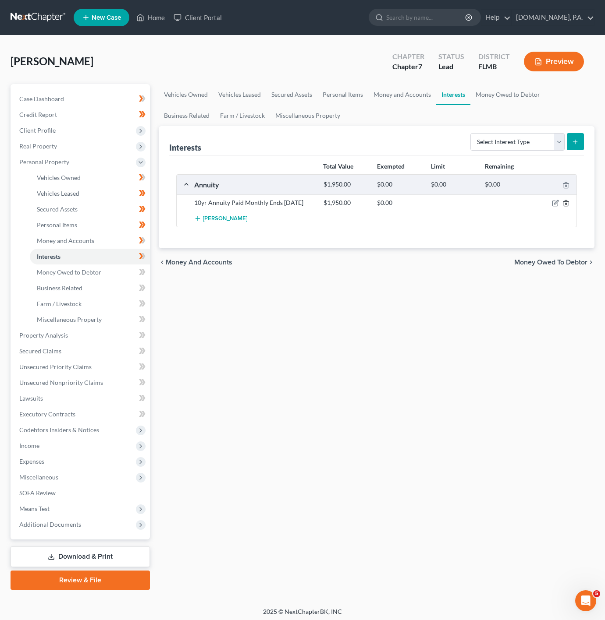
click at [568, 201] on icon "button" at bounding box center [565, 203] width 7 height 7
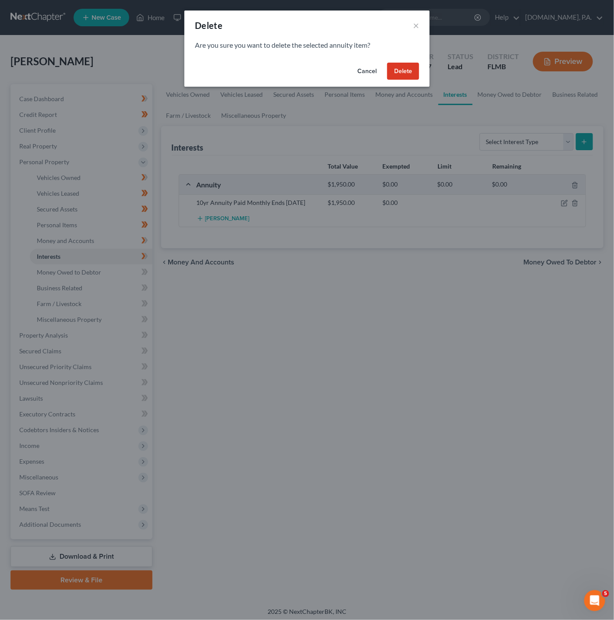
click at [388, 74] on button "Delete" at bounding box center [403, 72] width 32 height 18
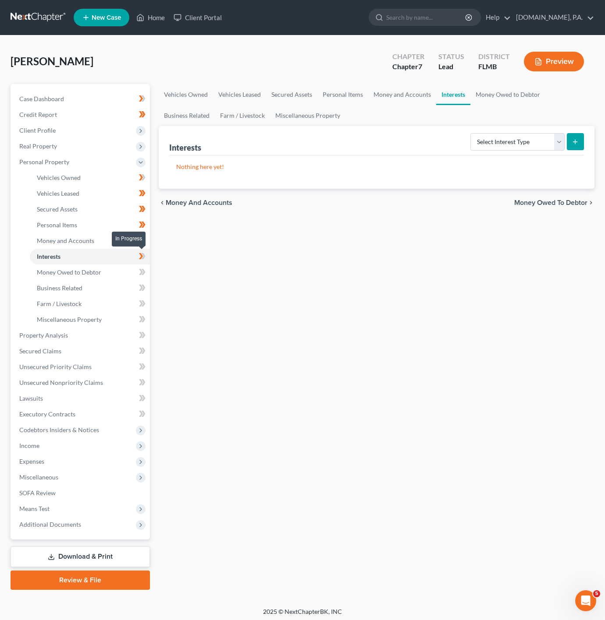
click at [146, 256] on span at bounding box center [142, 257] width 15 height 13
click at [104, 266] on link "Money Owed to Debtor" at bounding box center [90, 273] width 120 height 16
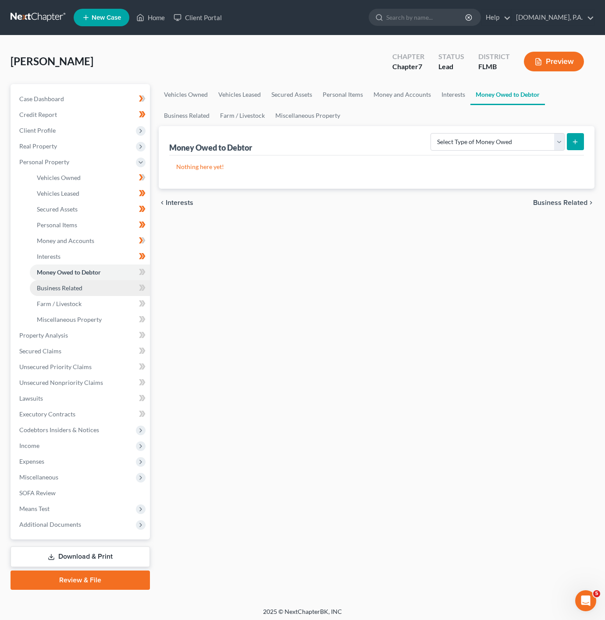
click at [142, 280] on link "Business Related" at bounding box center [90, 288] width 120 height 16
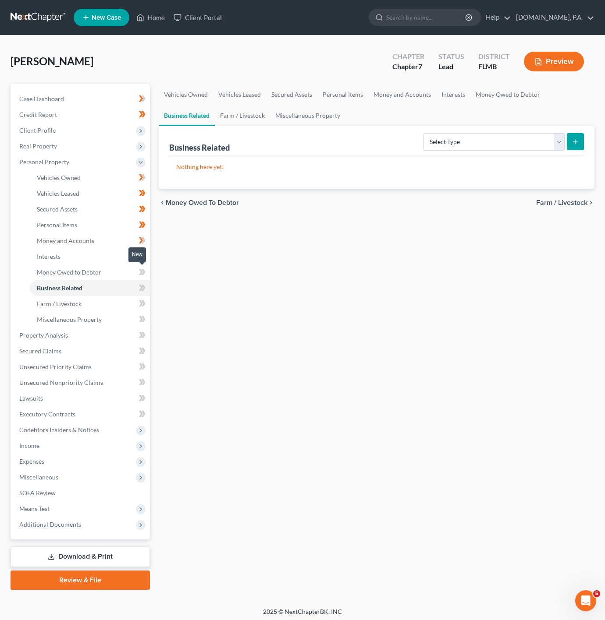
click at [146, 273] on span at bounding box center [142, 273] width 15 height 13
click at [82, 275] on span "Money Owed to Debtor" at bounding box center [69, 272] width 64 height 7
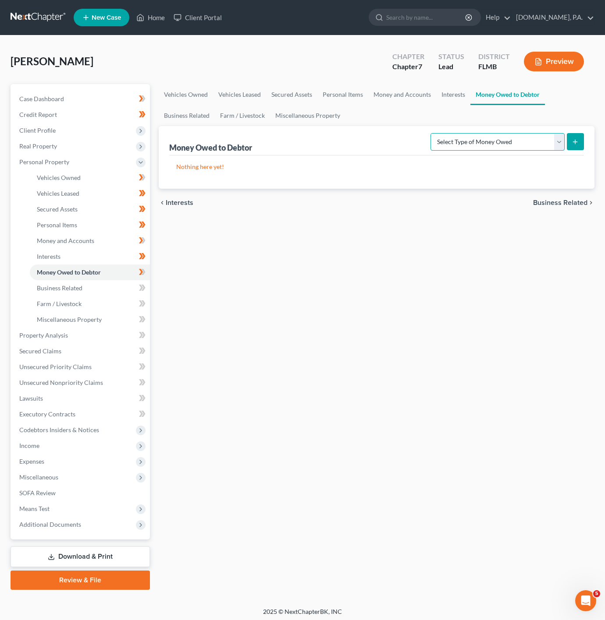
click at [510, 137] on select "Select Type of Money Owed Accounts Receivable Alimony Child Support Claims Agai…" at bounding box center [497, 142] width 134 height 18
select select "expected_tax_refund"
click at [431, 133] on select "Select Type of Money Owed Accounts Receivable Alimony Child Support Claims Agai…" at bounding box center [497, 142] width 134 height 18
click at [572, 146] on button "submit" at bounding box center [575, 141] width 17 height 17
select select "0"
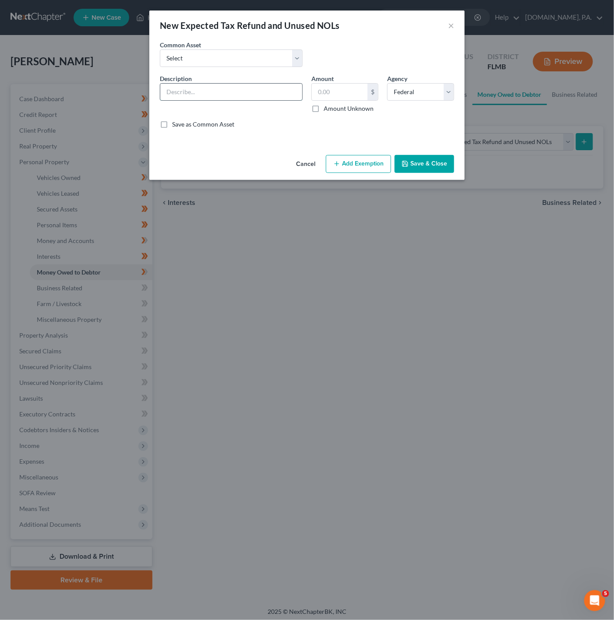
click at [261, 85] on input "text" at bounding box center [231, 92] width 142 height 17
click at [208, 98] on input "text" at bounding box center [231, 92] width 142 height 17
type input "2025 Tax Return"
click at [325, 95] on input "text" at bounding box center [340, 92] width 56 height 17
type input "1,380"
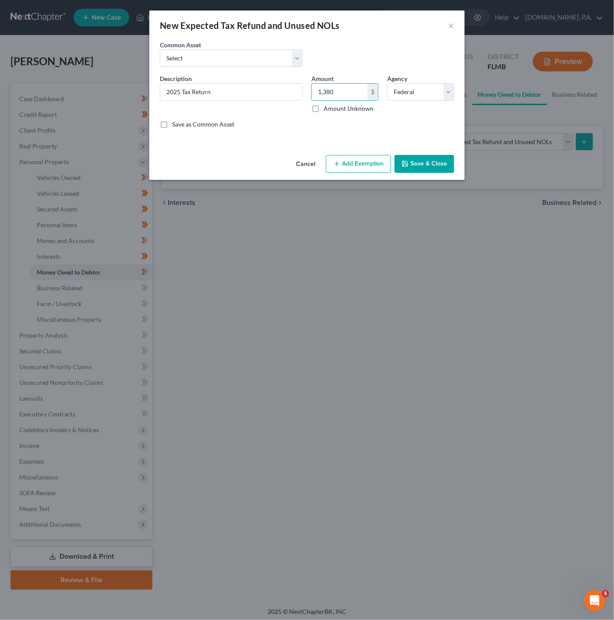
click at [227, 149] on div "An exemption set must first be selected from the Filing Information section. Co…" at bounding box center [306, 95] width 315 height 111
click at [374, 166] on button "Add Exemption" at bounding box center [358, 164] width 65 height 18
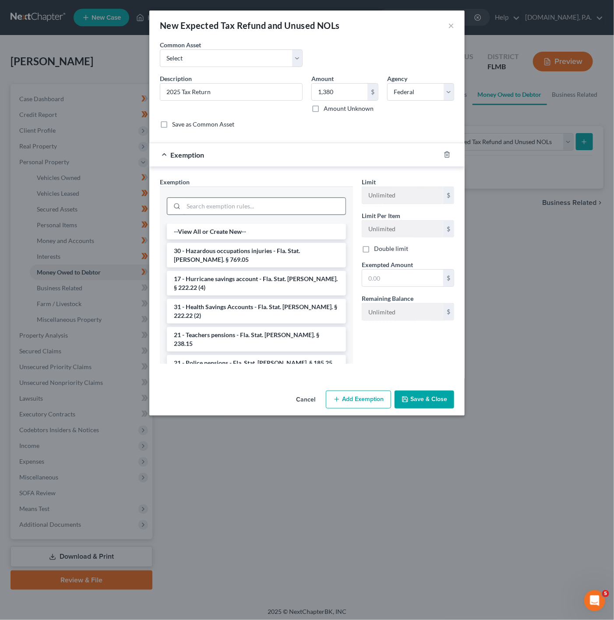
click at [280, 207] on input "search" at bounding box center [265, 206] width 162 height 17
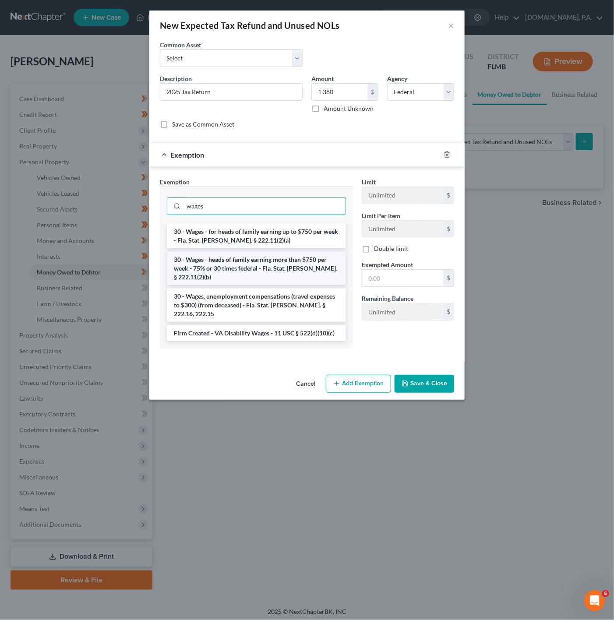
type input "wages"
click at [326, 267] on li "30 - Wages - heads of family earning more than $750 per week - 75% or 30 times …" at bounding box center [256, 268] width 179 height 33
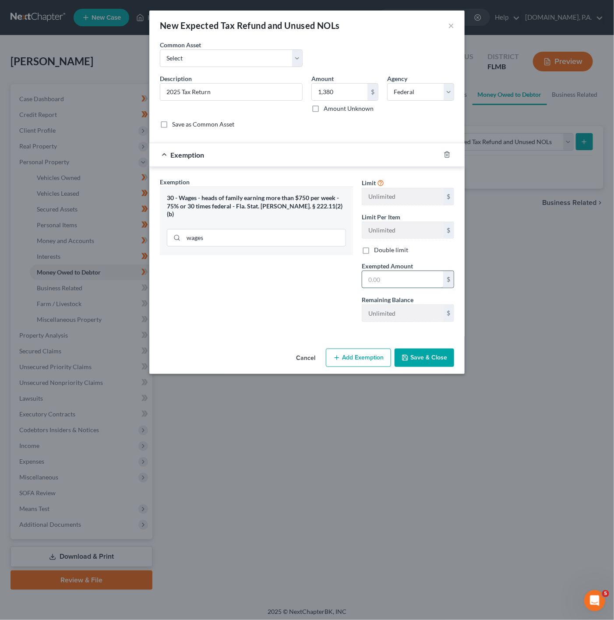
click at [391, 283] on input "text" at bounding box center [402, 279] width 81 height 17
type input "1,380"
click at [171, 345] on div "An exemption set must first be selected from the Filing Information section. Co…" at bounding box center [306, 192] width 315 height 305
click at [459, 357] on div "Cancel Add Exemption Save & Close" at bounding box center [306, 359] width 315 height 29
click at [450, 358] on button "Save & Close" at bounding box center [425, 358] width 60 height 18
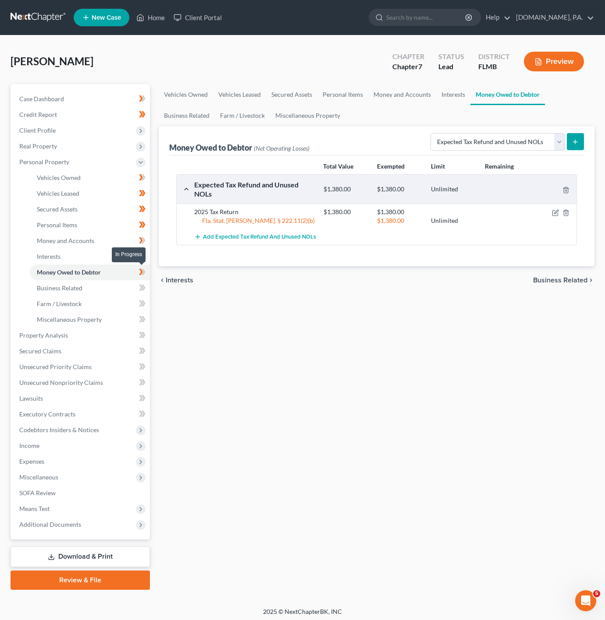
click at [143, 273] on icon at bounding box center [144, 272] width 4 height 6
click at [125, 290] on link "Business Related" at bounding box center [90, 288] width 120 height 16
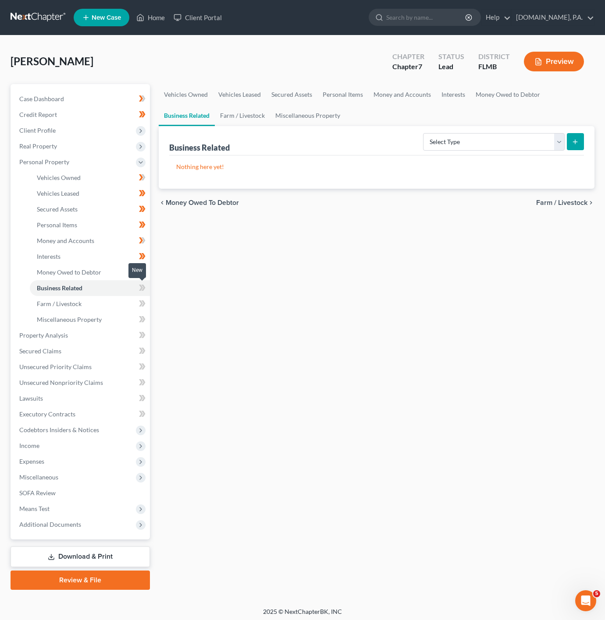
click at [138, 284] on span at bounding box center [142, 289] width 15 height 13
click at [141, 286] on icon at bounding box center [141, 288] width 4 height 6
click at [137, 305] on span at bounding box center [142, 304] width 15 height 13
click at [132, 304] on link "Farm / Livestock" at bounding box center [90, 304] width 120 height 16
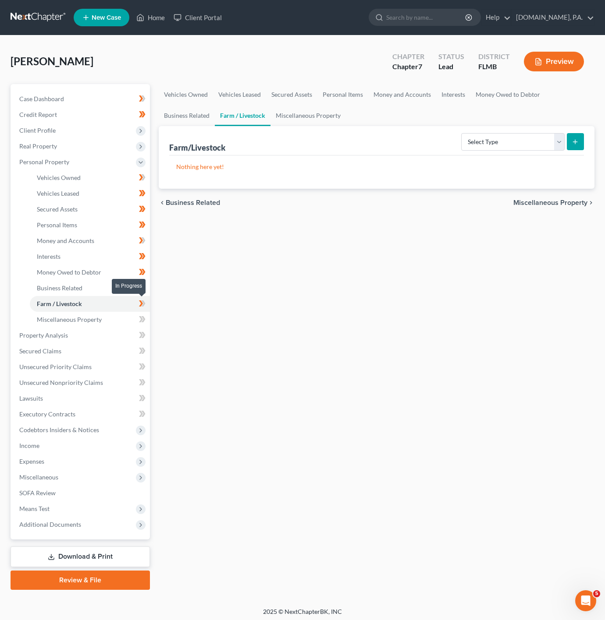
click at [145, 301] on icon at bounding box center [142, 303] width 7 height 11
click at [77, 316] on span "Miscellaneous Property" at bounding box center [69, 319] width 65 height 7
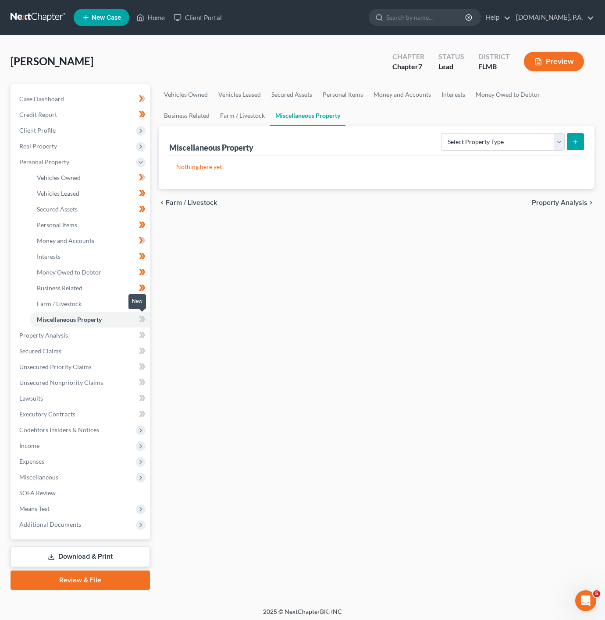
click at [141, 316] on icon at bounding box center [142, 319] width 7 height 11
click at [492, 149] on select "Select Property Type Assigned for Creditor Benefit [DATE] Holding for Another N…" at bounding box center [503, 142] width 124 height 18
click at [92, 331] on link "Property Analysis" at bounding box center [81, 336] width 138 height 16
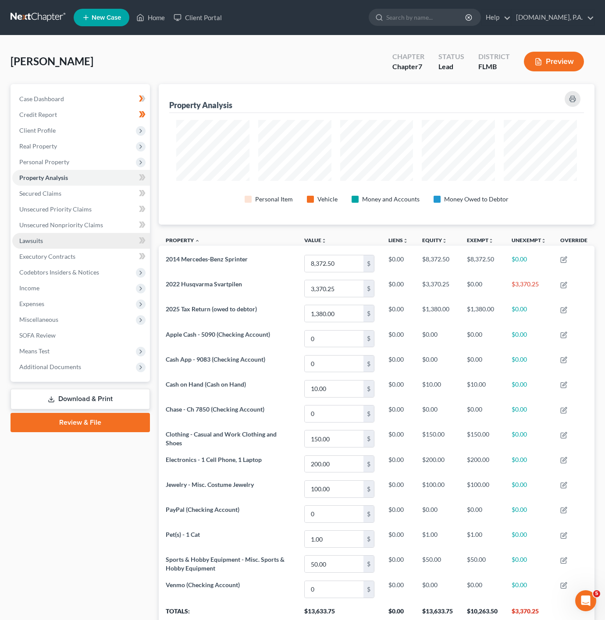
scroll to position [141, 435]
click at [139, 177] on icon at bounding box center [142, 177] width 7 height 11
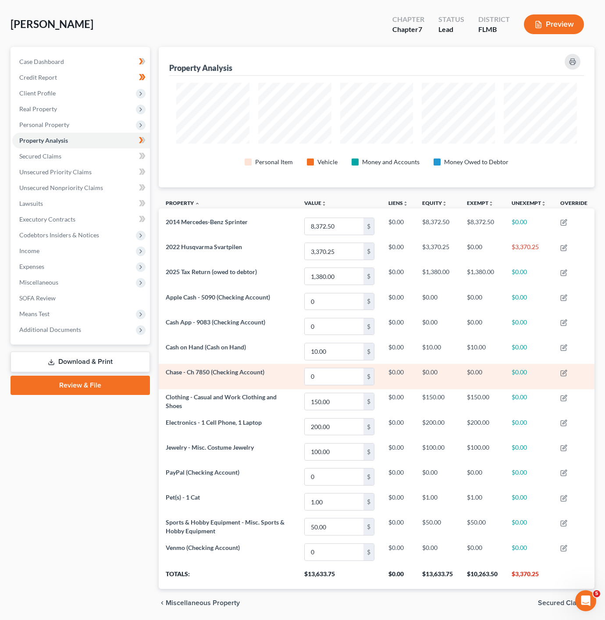
scroll to position [74, 0]
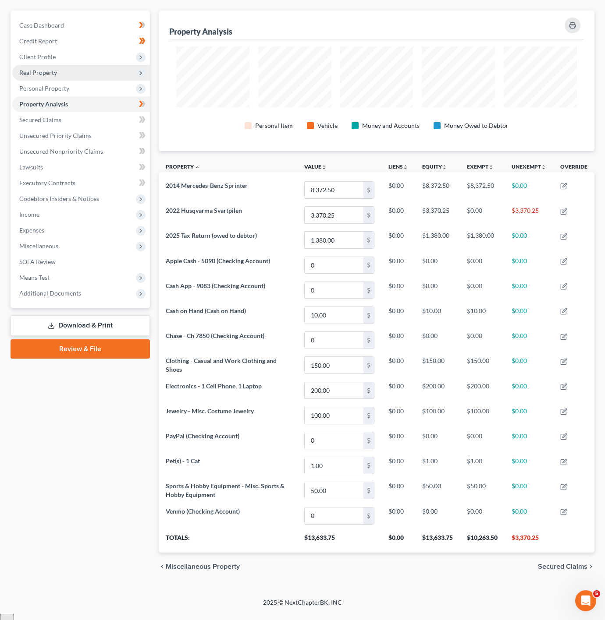
click at [129, 78] on span "Real Property" at bounding box center [81, 73] width 138 height 16
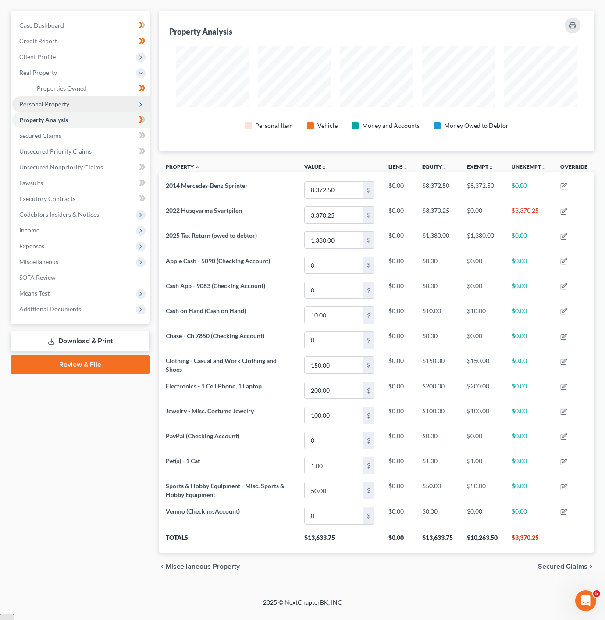
click at [114, 100] on span "Personal Property" at bounding box center [81, 104] width 138 height 16
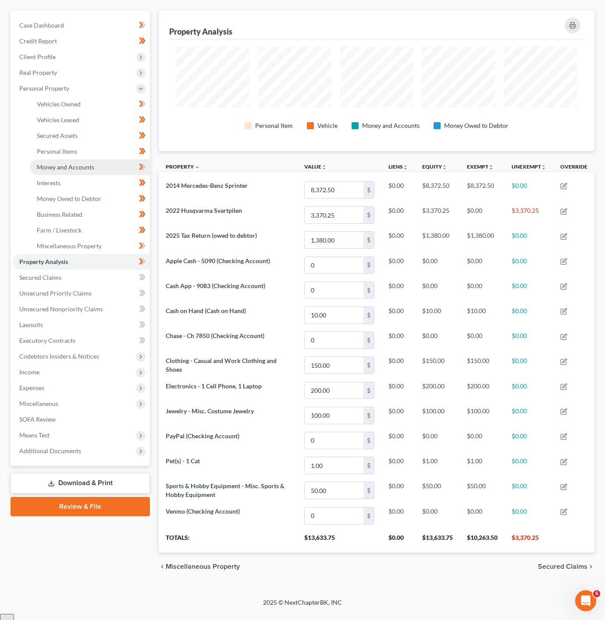
click at [108, 160] on link "Money and Accounts" at bounding box center [90, 167] width 120 height 16
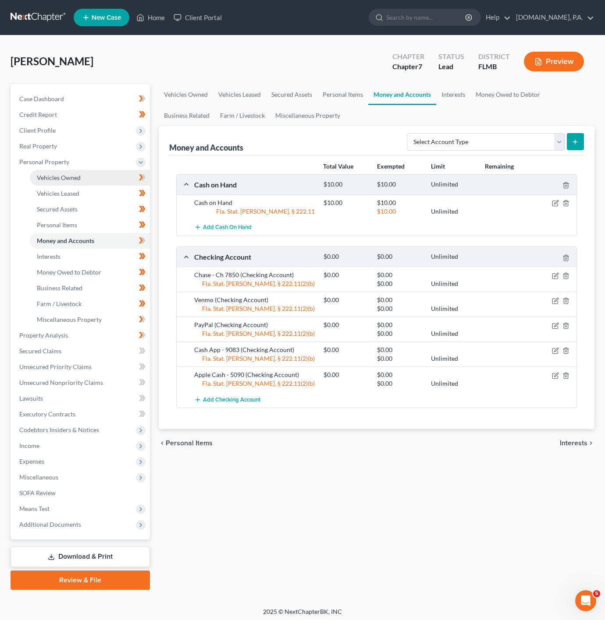
click at [107, 182] on link "Vehicles Owned" at bounding box center [90, 178] width 120 height 16
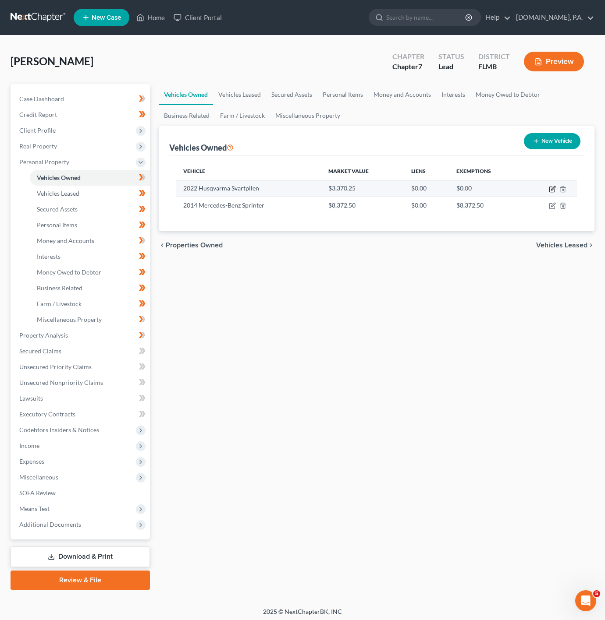
click at [553, 188] on icon "button" at bounding box center [552, 189] width 7 height 7
select select "0"
select select "4"
select select "3"
select select "0"
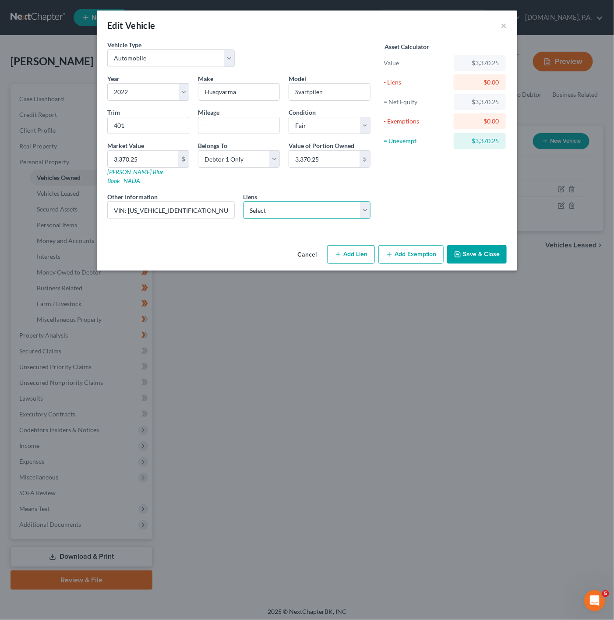
click at [326, 202] on select "Select Esb/Harley [PERSON_NAME] - $23,230.00 Roadrunner Account Ser - $9,328.00…" at bounding box center [308, 211] width 128 height 18
click at [451, 188] on div "Asset Calculator Value $3,370.25 - Liens $0.00 = Net Equity $3,370.25 - Exempti…" at bounding box center [443, 133] width 136 height 186
click at [305, 246] on button "Cancel" at bounding box center [306, 255] width 33 height 18
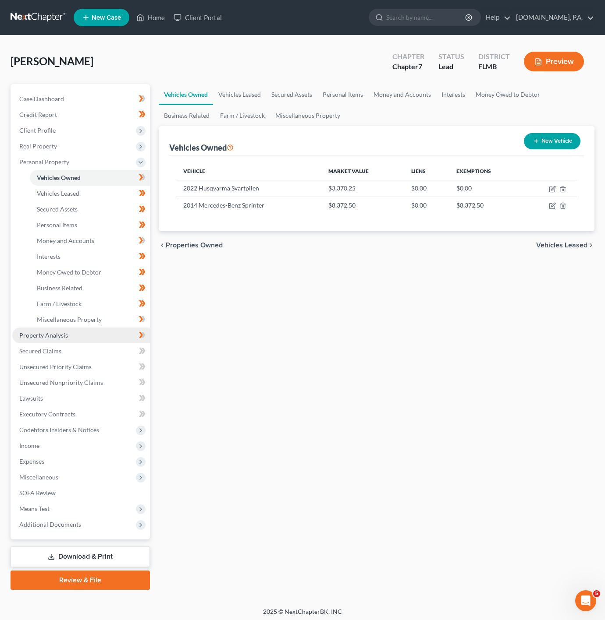
click at [102, 333] on link "Property Analysis" at bounding box center [81, 336] width 138 height 16
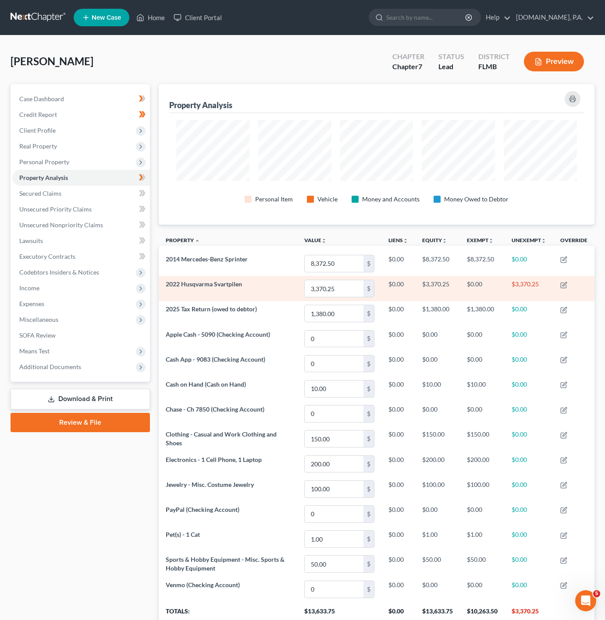
scroll to position [141, 435]
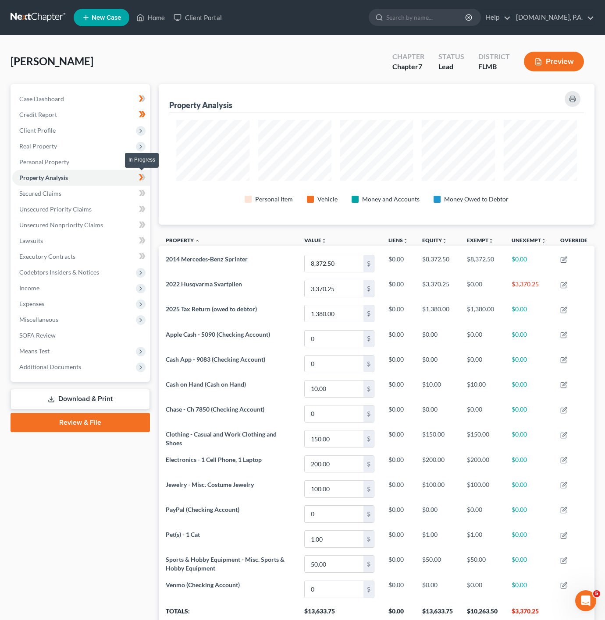
click at [146, 177] on span at bounding box center [142, 178] width 15 height 13
click at [124, 193] on link "Secured Claims" at bounding box center [81, 194] width 138 height 16
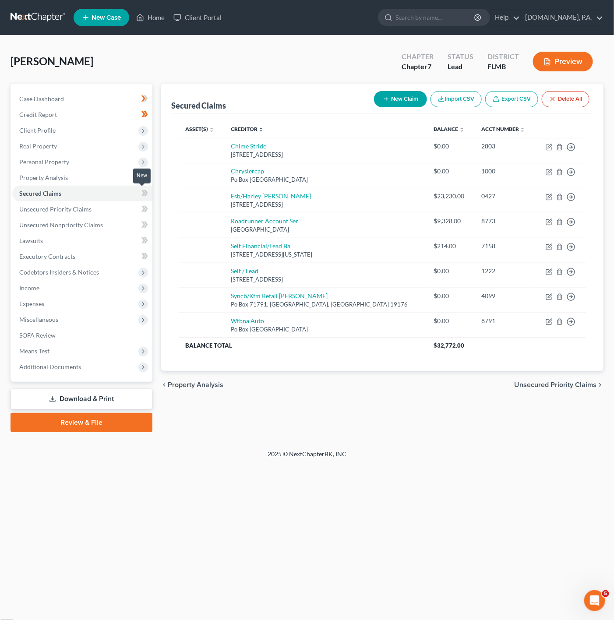
click at [147, 191] on icon at bounding box center [145, 193] width 7 height 11
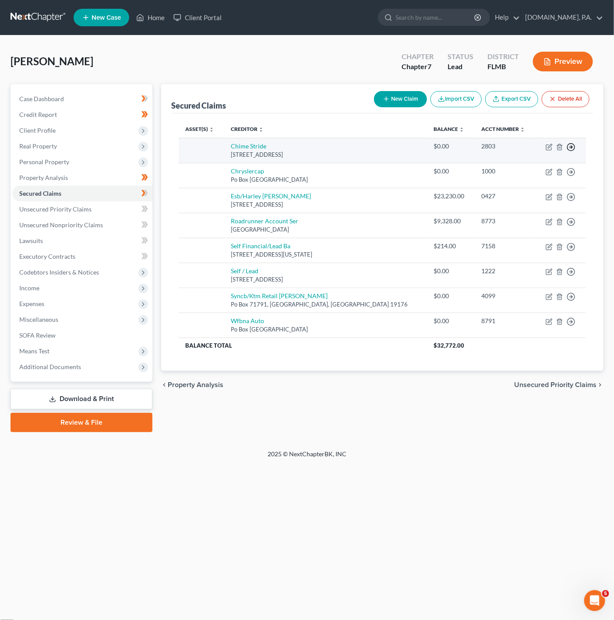
click at [569, 144] on icon "button" at bounding box center [571, 147] width 9 height 9
click at [539, 171] on link "Move to F" at bounding box center [531, 168] width 73 height 15
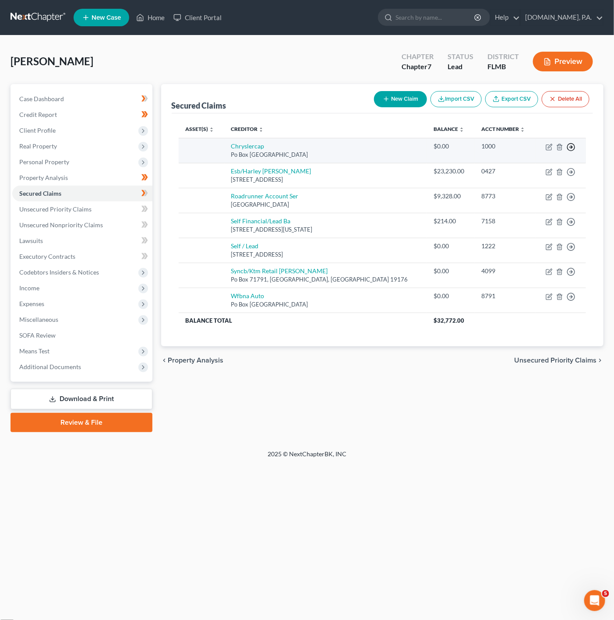
click at [570, 148] on icon "button" at bounding box center [571, 147] width 9 height 9
click at [534, 162] on link "Move to F" at bounding box center [531, 168] width 73 height 15
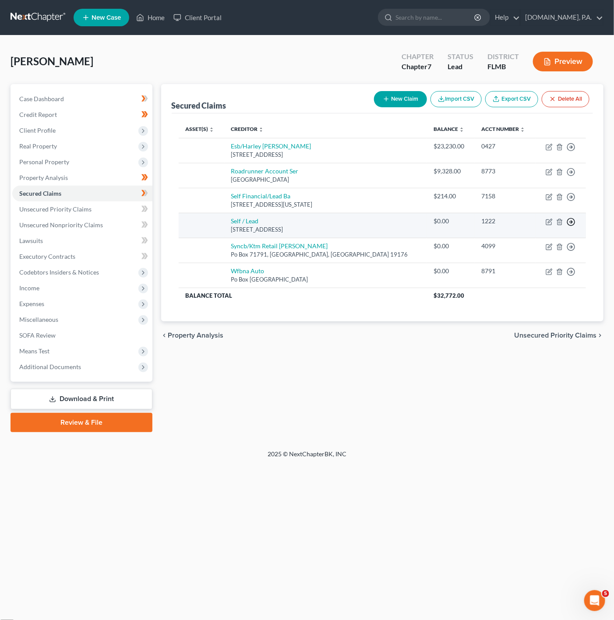
click at [572, 222] on icon "button" at bounding box center [571, 222] width 9 height 9
click at [528, 248] on link "Move to F" at bounding box center [531, 243] width 73 height 15
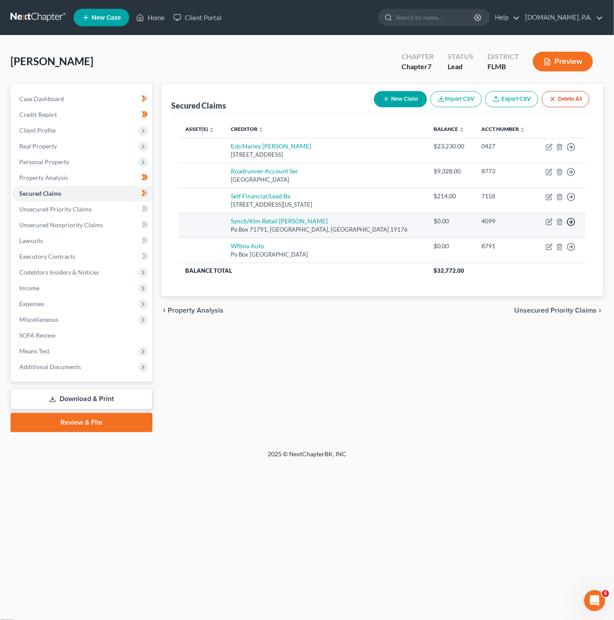
click at [569, 221] on icon "button" at bounding box center [571, 222] width 9 height 9
click at [536, 241] on link "Move to F" at bounding box center [531, 243] width 73 height 15
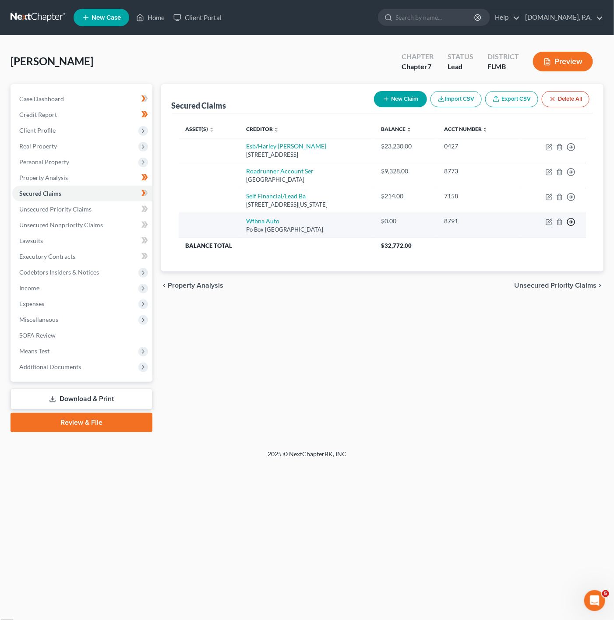
click at [572, 223] on polyline "button" at bounding box center [571, 221] width 1 height 3
click at [556, 245] on link "Move to F" at bounding box center [531, 243] width 73 height 15
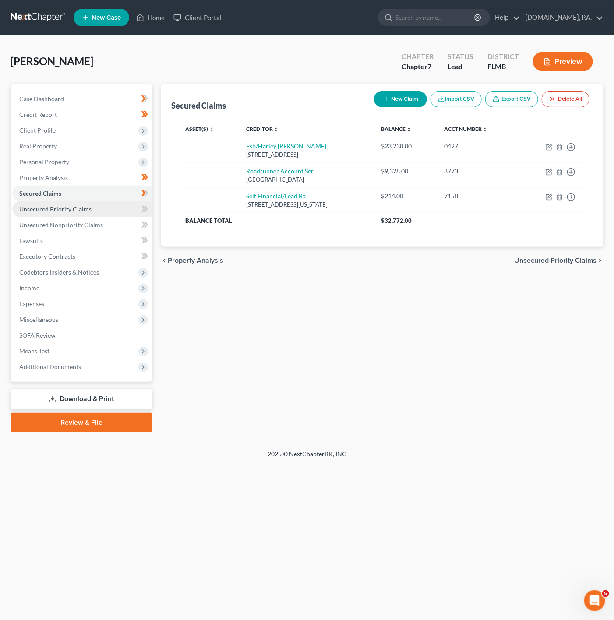
click at [136, 208] on link "Unsecured Priority Claims" at bounding box center [82, 210] width 140 height 16
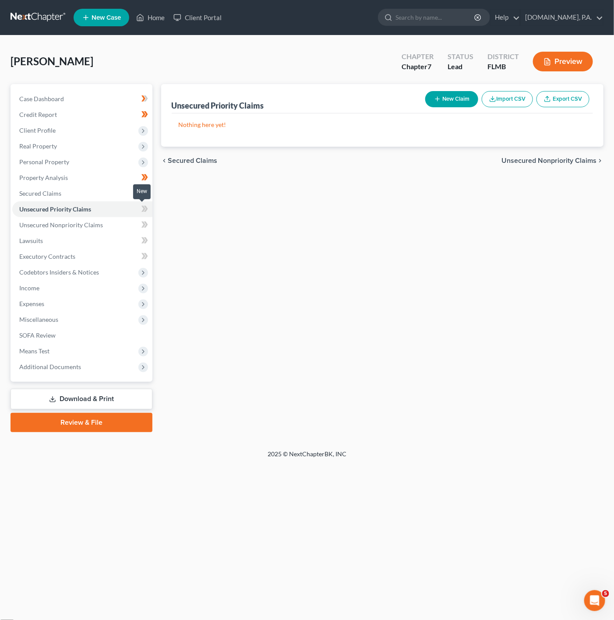
click at [146, 209] on icon at bounding box center [146, 209] width 4 height 6
click at [129, 227] on link "Unsecured Nonpriority Claims" at bounding box center [82, 225] width 140 height 16
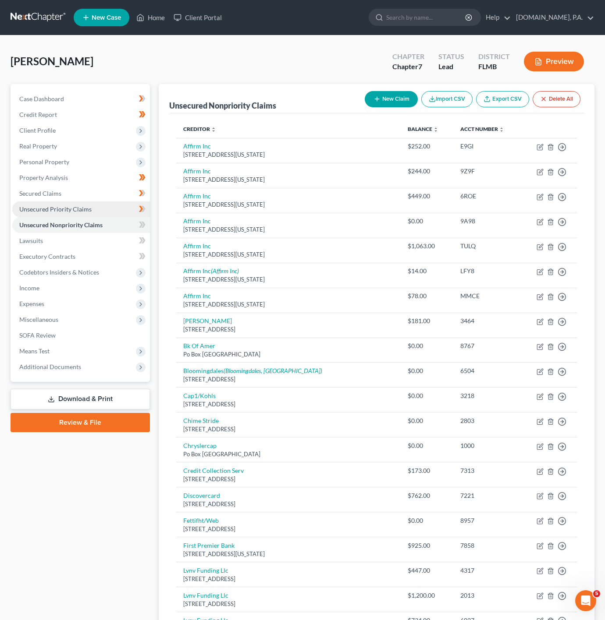
click at [111, 209] on link "Unsecured Priority Claims" at bounding box center [81, 210] width 138 height 16
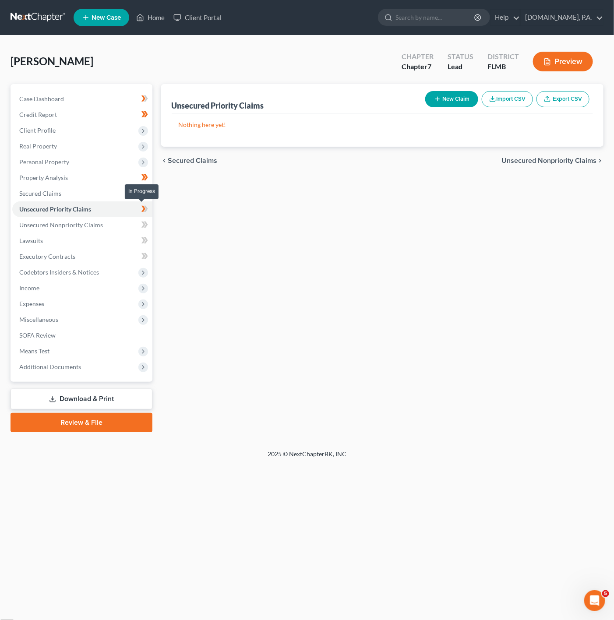
click at [142, 208] on icon at bounding box center [145, 209] width 7 height 11
click at [121, 223] on link "Unsecured Nonpriority Claims" at bounding box center [82, 225] width 140 height 16
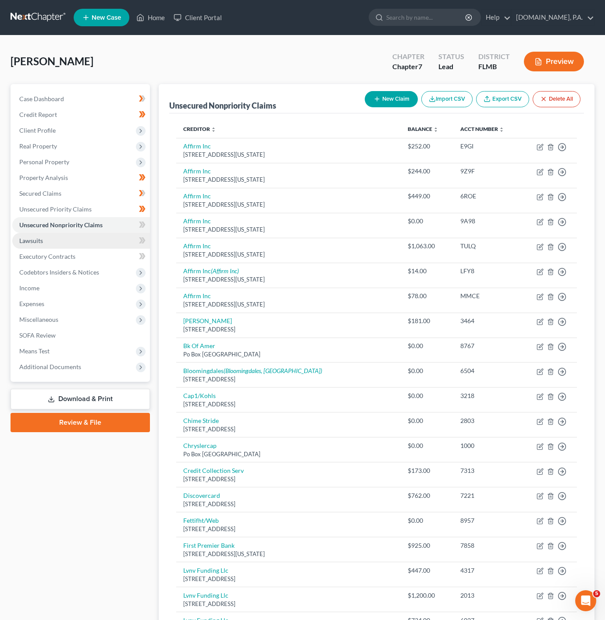
click at [137, 234] on link "Lawsuits" at bounding box center [81, 241] width 138 height 16
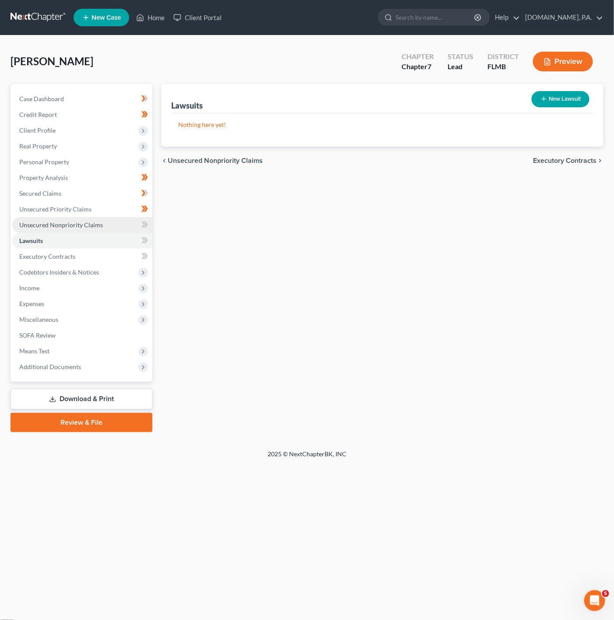
click at [101, 223] on link "Unsecured Nonpriority Claims" at bounding box center [82, 225] width 140 height 16
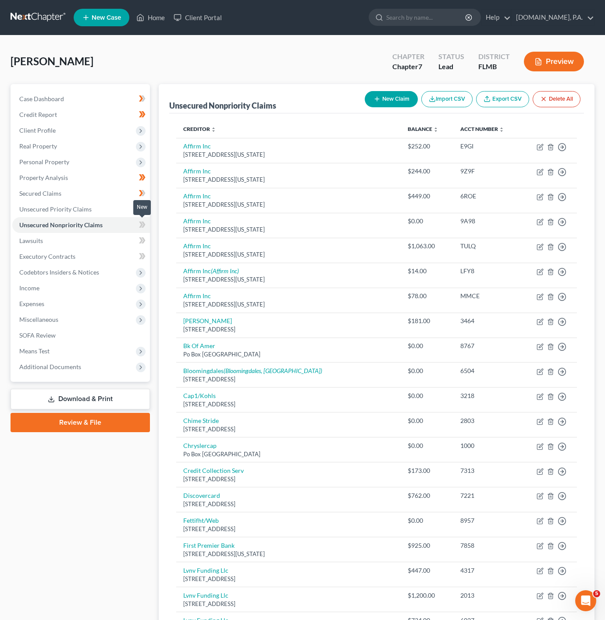
click at [136, 223] on span at bounding box center [142, 226] width 15 height 13
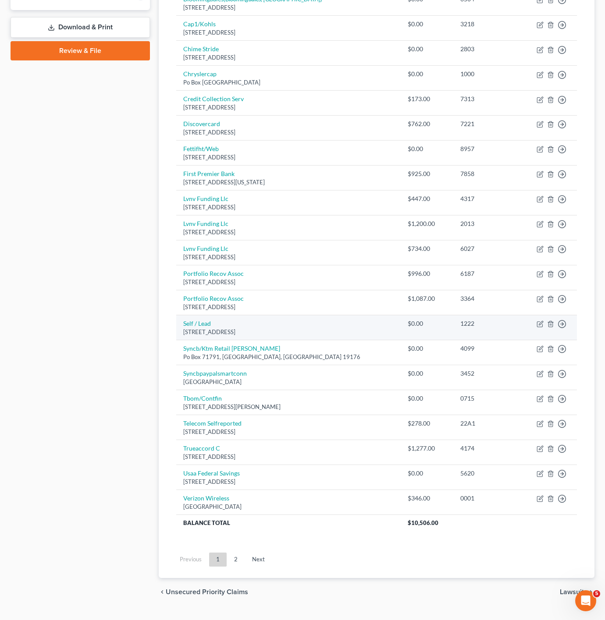
scroll to position [394, 0]
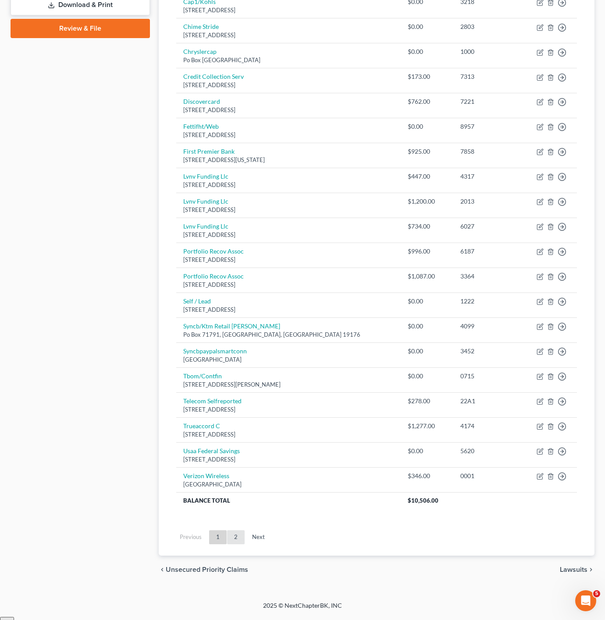
click at [230, 539] on link "2" at bounding box center [236, 538] width 18 height 14
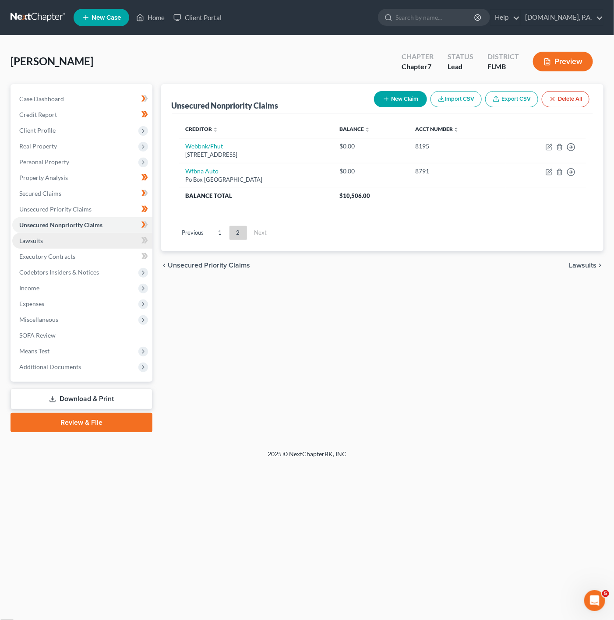
click at [107, 239] on link "Lawsuits" at bounding box center [82, 241] width 140 height 16
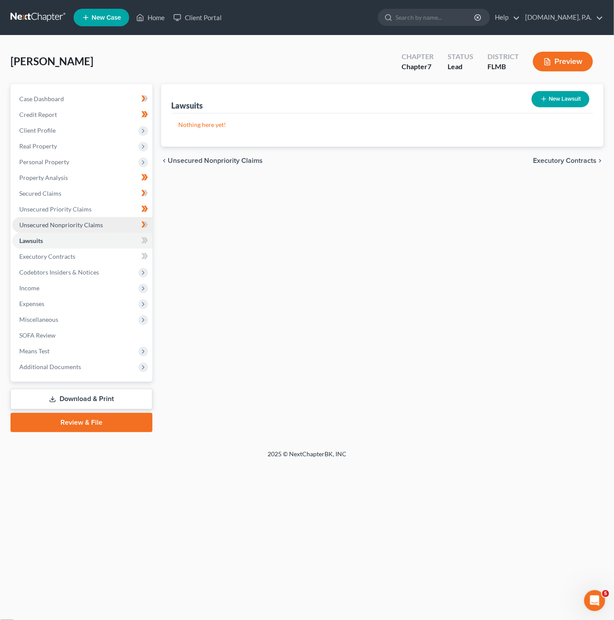
click at [121, 225] on link "Unsecured Nonpriority Claims" at bounding box center [82, 225] width 140 height 16
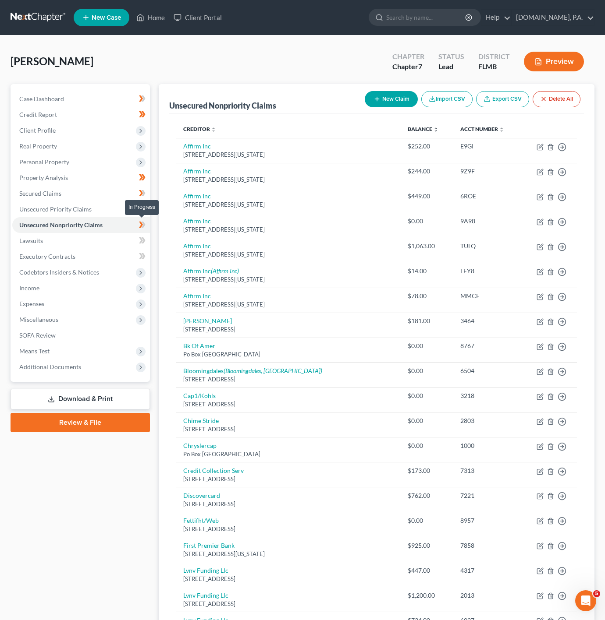
click at [141, 221] on icon at bounding box center [142, 225] width 7 height 11
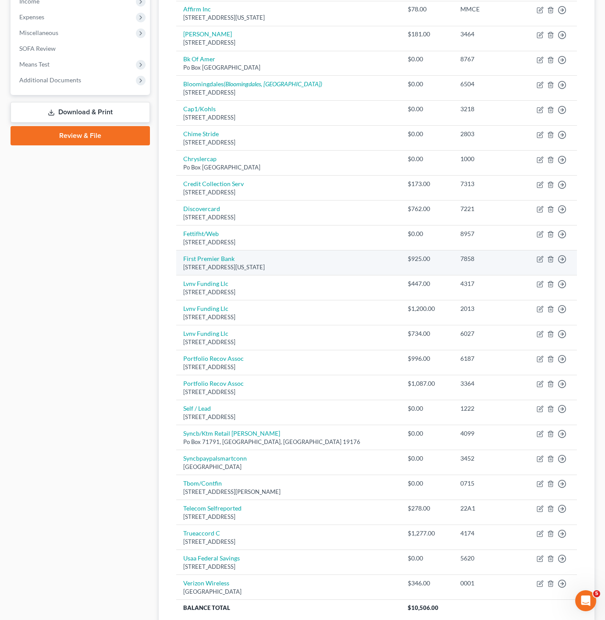
scroll to position [398, 0]
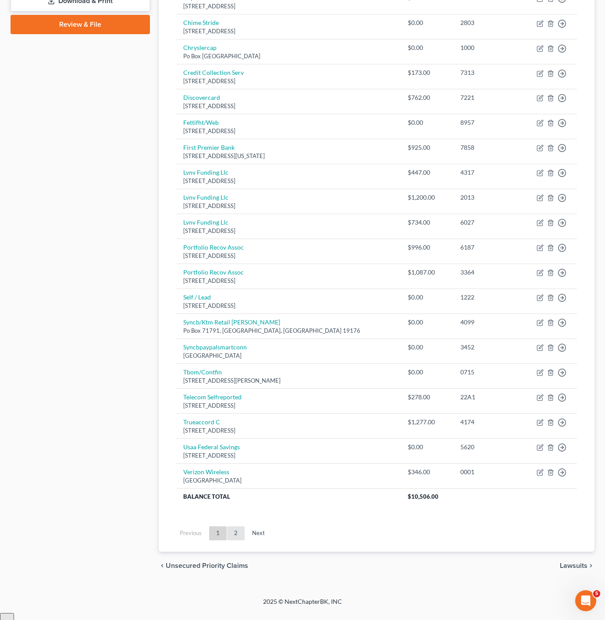
click at [235, 540] on link "2" at bounding box center [236, 534] width 18 height 14
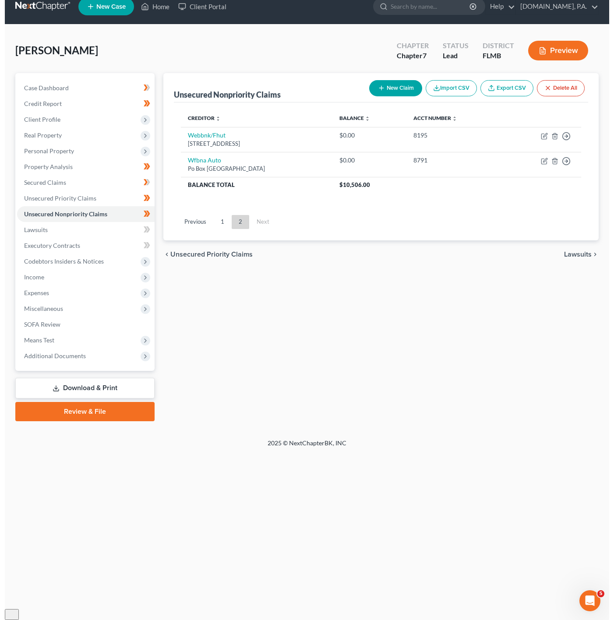
scroll to position [0, 0]
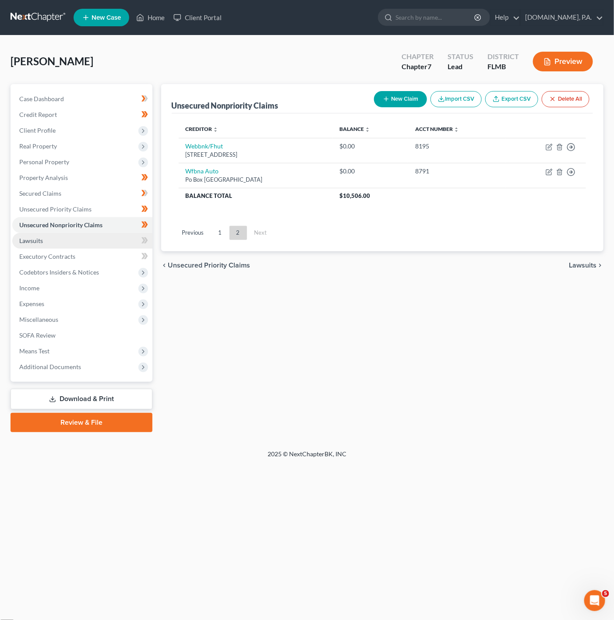
click at [102, 234] on link "Lawsuits" at bounding box center [82, 241] width 140 height 16
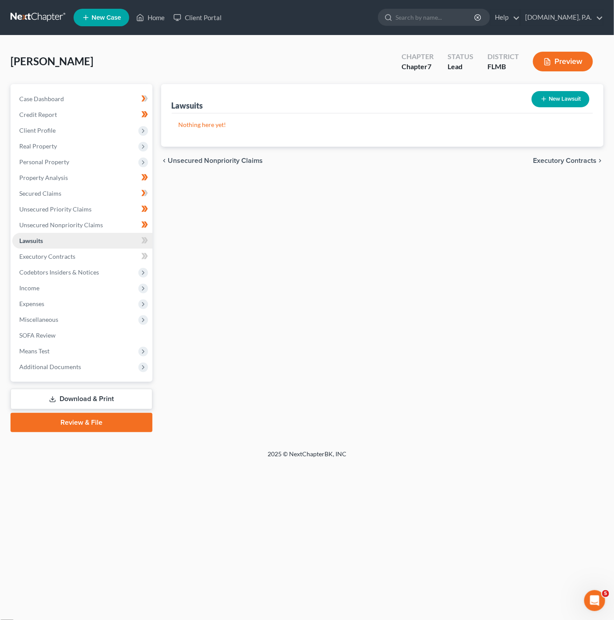
click at [136, 242] on link "Lawsuits" at bounding box center [82, 241] width 140 height 16
click at [141, 249] on link "Executory Contracts" at bounding box center [82, 257] width 140 height 16
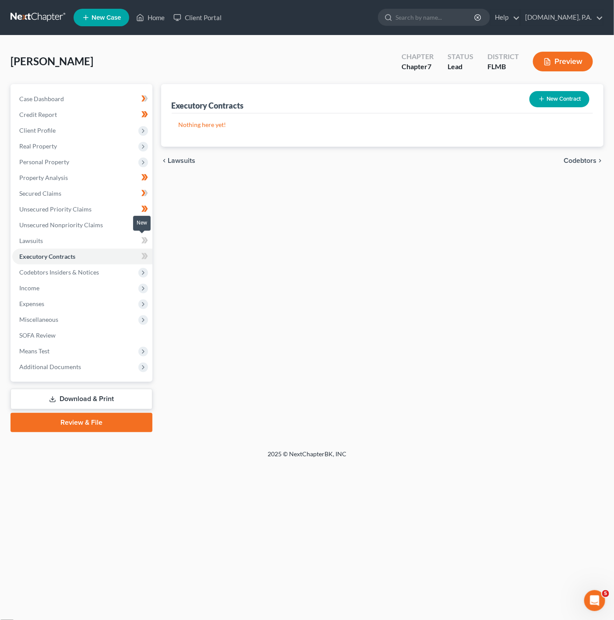
click at [145, 243] on icon at bounding box center [146, 240] width 4 height 6
click at [115, 243] on link "Lawsuits" at bounding box center [82, 241] width 140 height 16
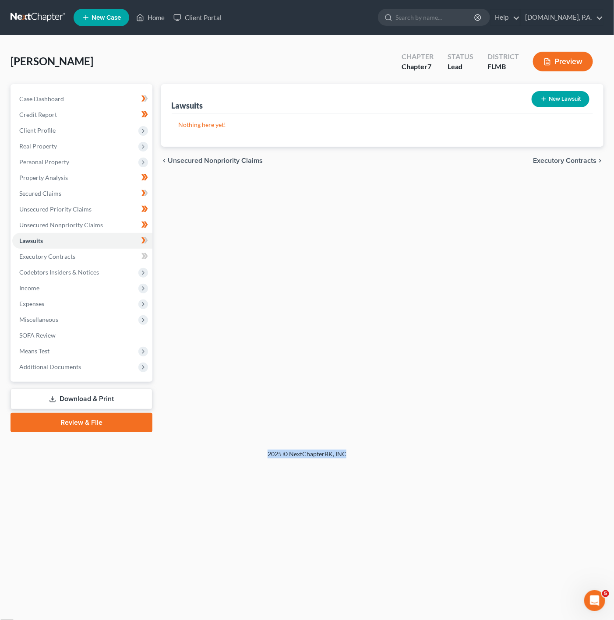
drag, startPoint x: 356, startPoint y: 452, endPoint x: 251, endPoint y: 447, distance: 105.3
click at [251, 447] on div "Home New Case Client Portal [DOMAIN_NAME], P.A. [PERSON_NAME][EMAIL_ADDRESS][DO…" at bounding box center [307, 310] width 614 height 620
click at [327, 457] on div "2025 © NextChapterBK, INC" at bounding box center [307, 458] width 500 height 16
drag, startPoint x: 269, startPoint y: 450, endPoint x: 363, endPoint y: 454, distance: 94.3
click at [363, 454] on div "2025 © NextChapterBK, INC" at bounding box center [307, 458] width 500 height 16
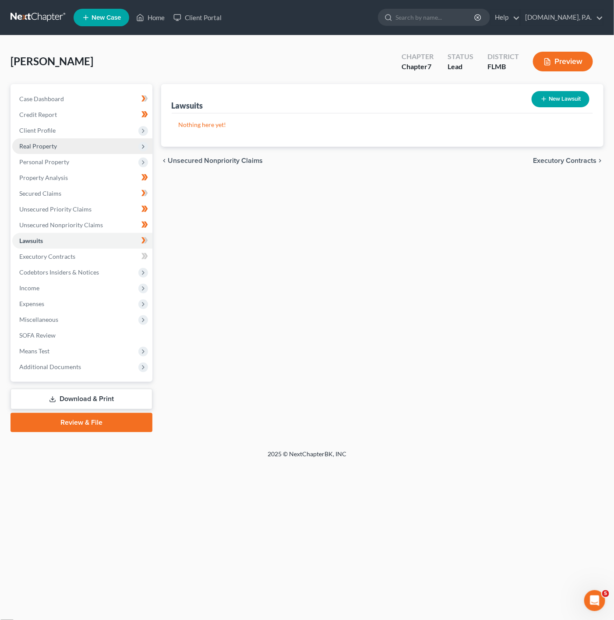
click at [99, 151] on span "Real Property" at bounding box center [82, 146] width 140 height 16
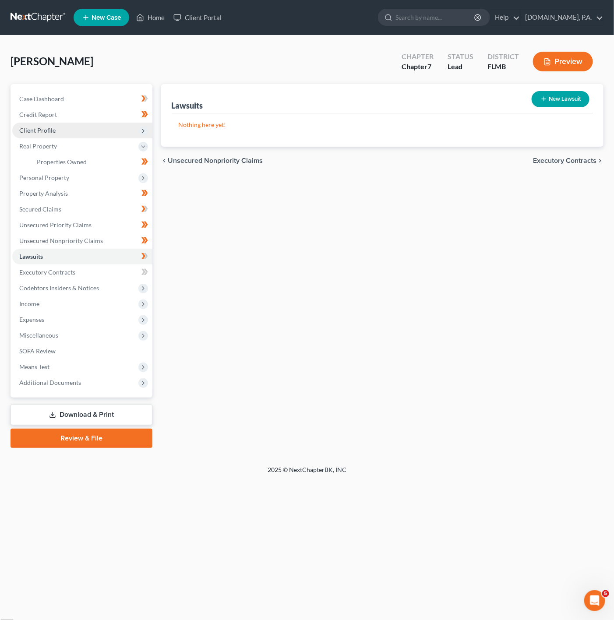
click at [99, 134] on span "Client Profile" at bounding box center [82, 131] width 140 height 16
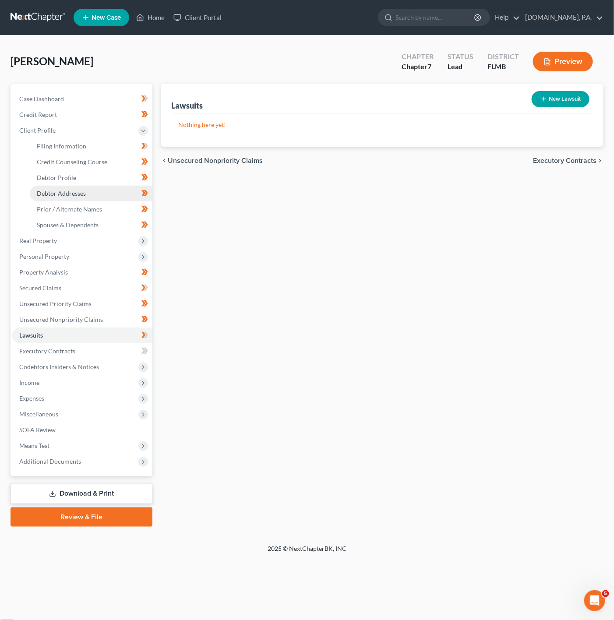
click at [93, 196] on link "Debtor Addresses" at bounding box center [91, 194] width 123 height 16
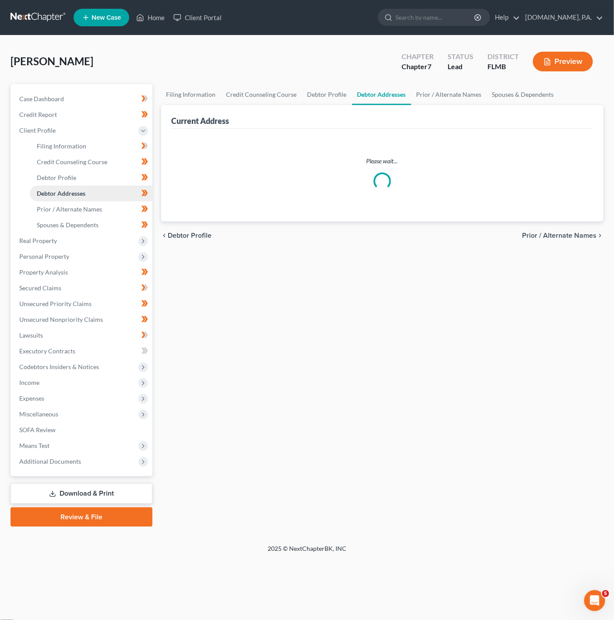
click at [93, 196] on link "Debtor Addresses" at bounding box center [91, 194] width 123 height 16
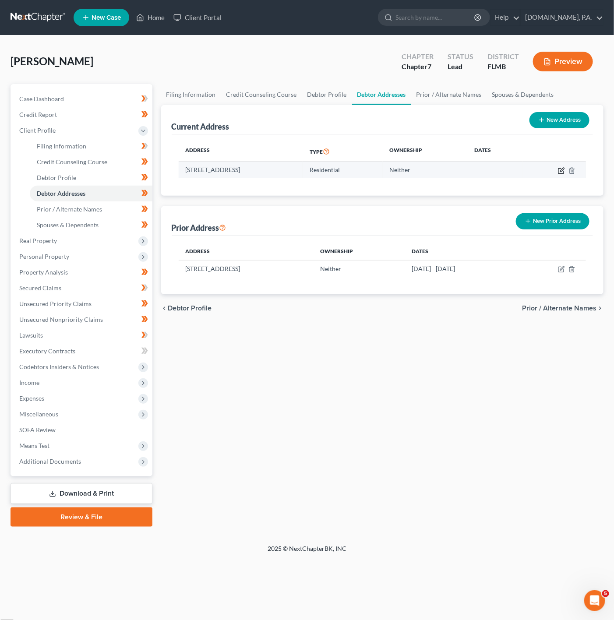
click at [559, 171] on icon "button" at bounding box center [561, 170] width 7 height 7
select select "9"
select select "0"
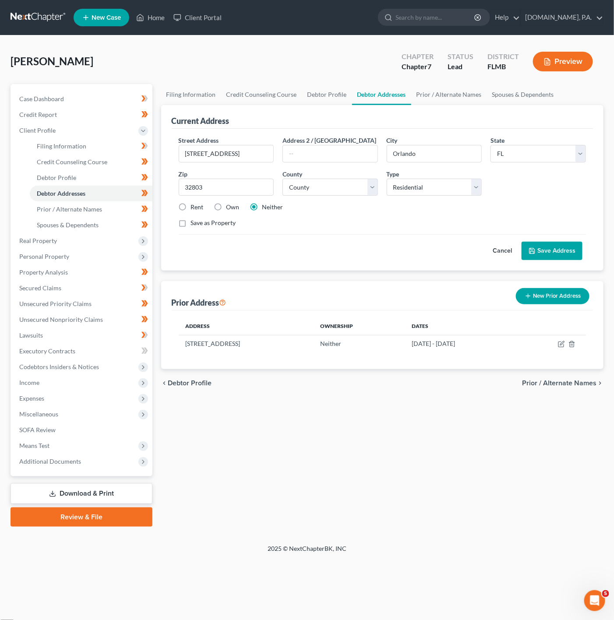
click at [509, 259] on button "Cancel" at bounding box center [502, 251] width 39 height 18
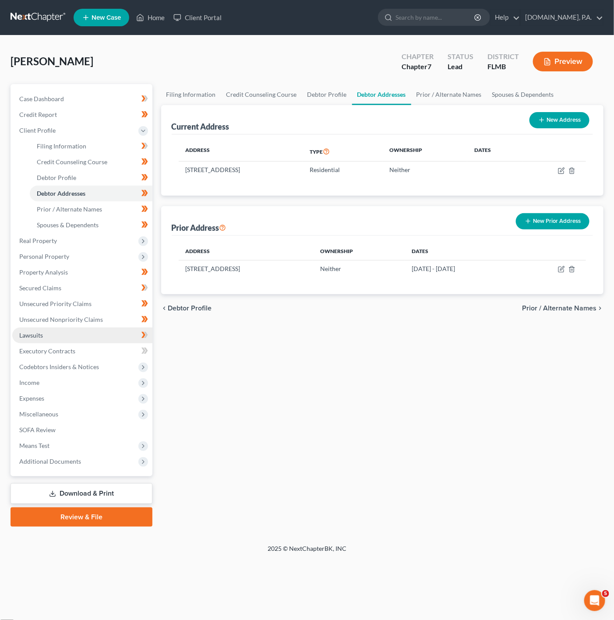
click at [121, 340] on link "Lawsuits" at bounding box center [82, 336] width 140 height 16
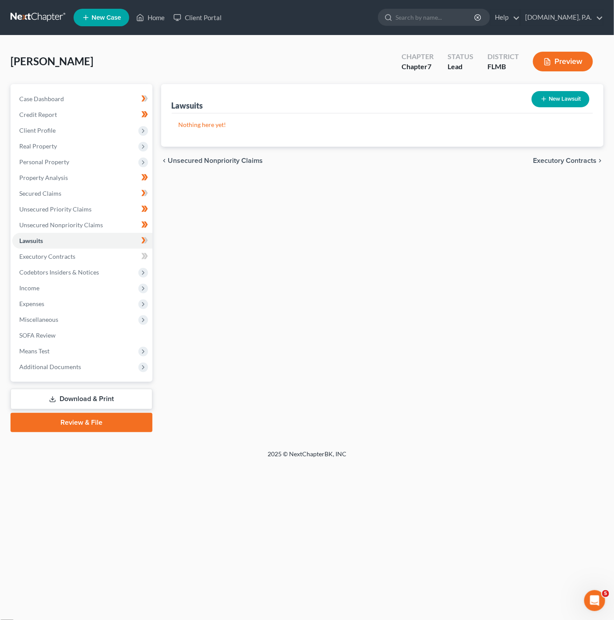
click at [574, 94] on button "New Lawsuit" at bounding box center [561, 99] width 58 height 16
select select "0"
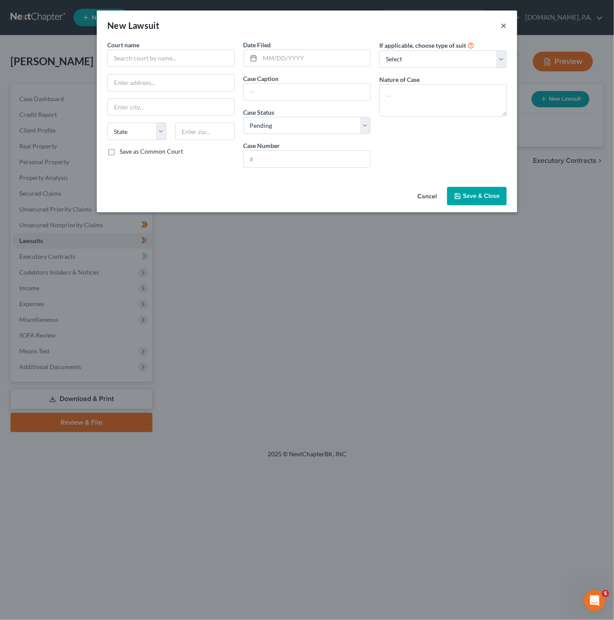
click at [505, 21] on button "×" at bounding box center [504, 25] width 6 height 11
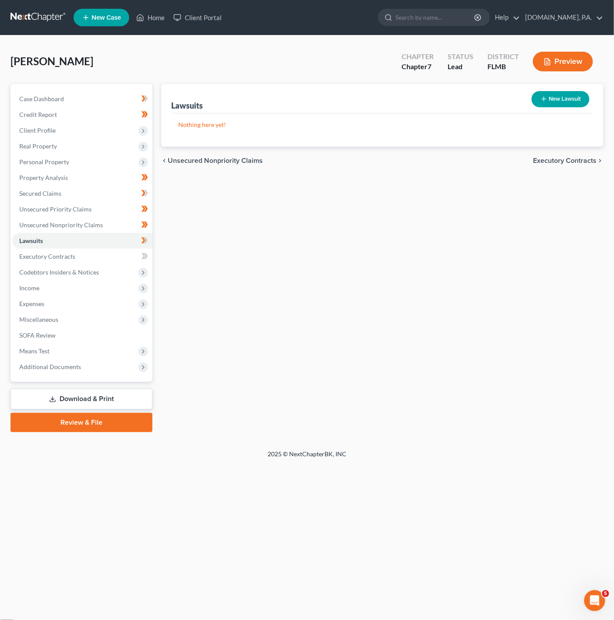
click at [148, 236] on icon at bounding box center [145, 240] width 7 height 11
click at [114, 263] on link "Executory Contracts" at bounding box center [82, 257] width 140 height 16
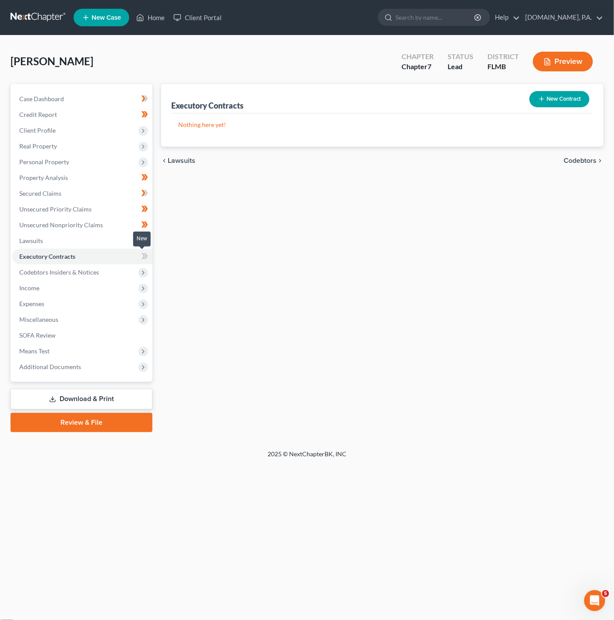
click at [143, 259] on icon at bounding box center [145, 256] width 7 height 11
click at [568, 103] on button "New Contract" at bounding box center [560, 99] width 60 height 16
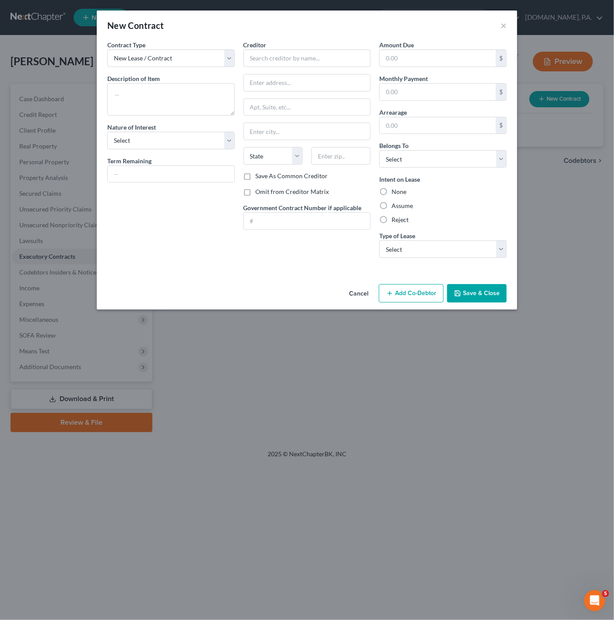
click at [181, 73] on div "Contract Type New Lease / Contract New Timeshare Description of non-residential…" at bounding box center [171, 152] width 136 height 225
click at [182, 63] on select "New Lease / Contract New Timeshare" at bounding box center [171, 59] width 128 height 18
drag, startPoint x: 199, startPoint y: 57, endPoint x: 243, endPoint y: 35, distance: 49.6
click at [199, 57] on select "New Lease / Contract New Timeshare" at bounding box center [171, 59] width 128 height 18
click at [501, 22] on button "×" at bounding box center [504, 25] width 6 height 11
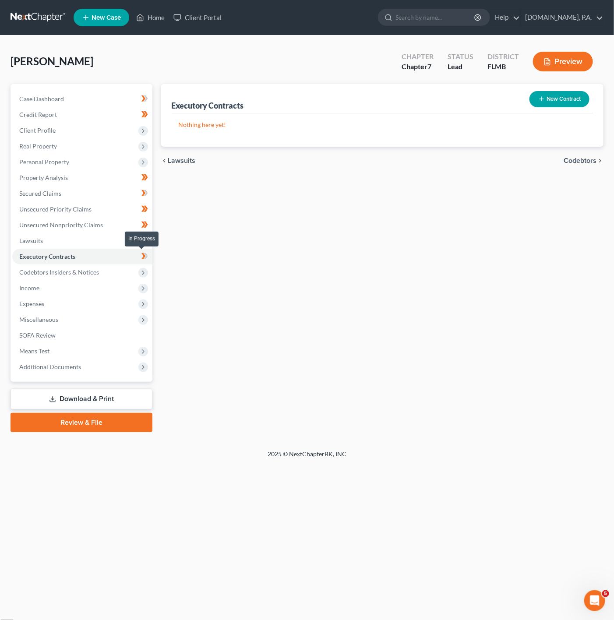
click at [147, 255] on icon at bounding box center [146, 256] width 4 height 6
click at [124, 268] on span "Codebtors Insiders & Notices" at bounding box center [82, 273] width 140 height 16
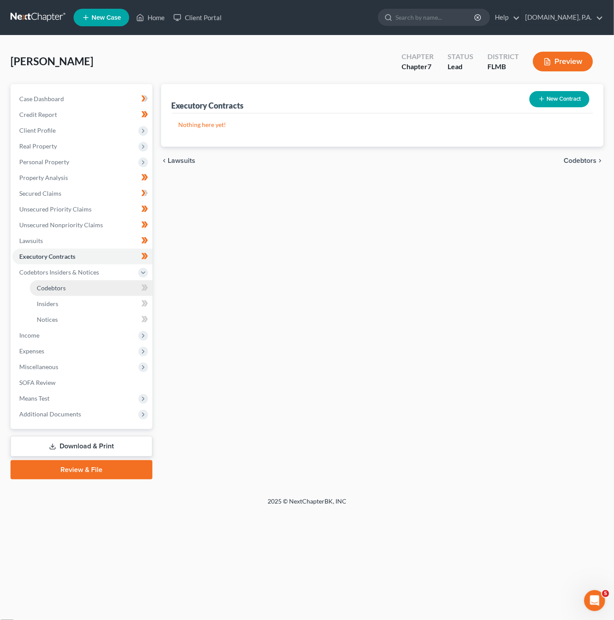
click at [122, 283] on link "Codebtors" at bounding box center [91, 288] width 123 height 16
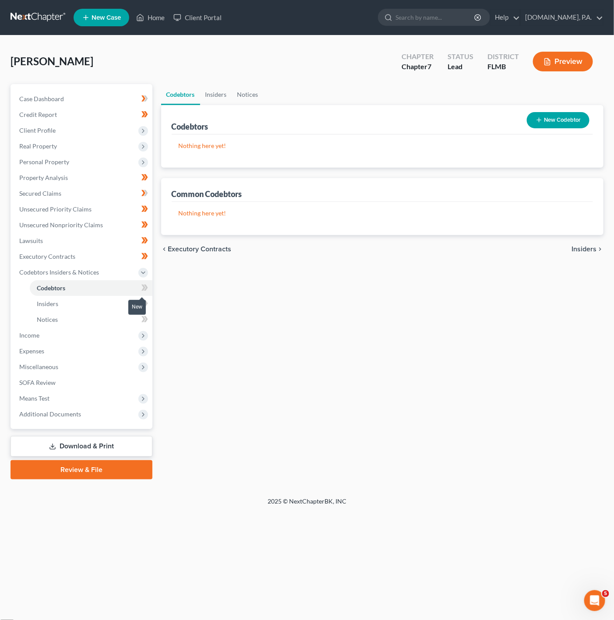
click at [147, 288] on icon at bounding box center [145, 288] width 7 height 11
click at [125, 302] on link "Insiders" at bounding box center [91, 304] width 123 height 16
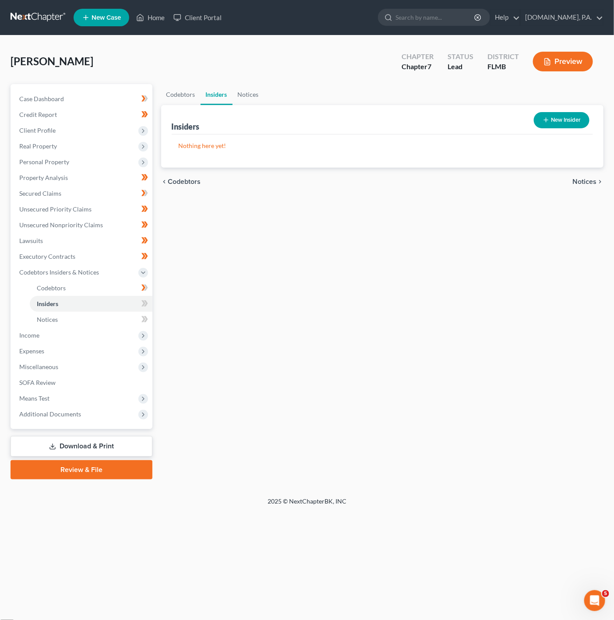
click at [563, 126] on button "New Insider" at bounding box center [562, 120] width 56 height 16
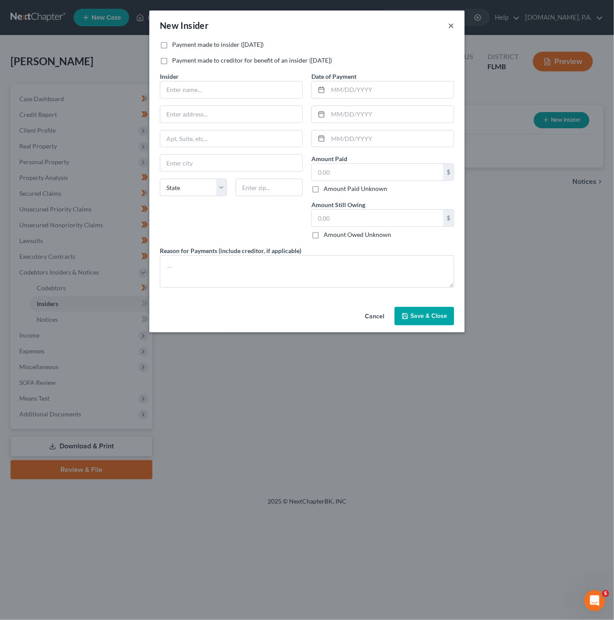
click at [454, 21] on button "×" at bounding box center [451, 25] width 6 height 11
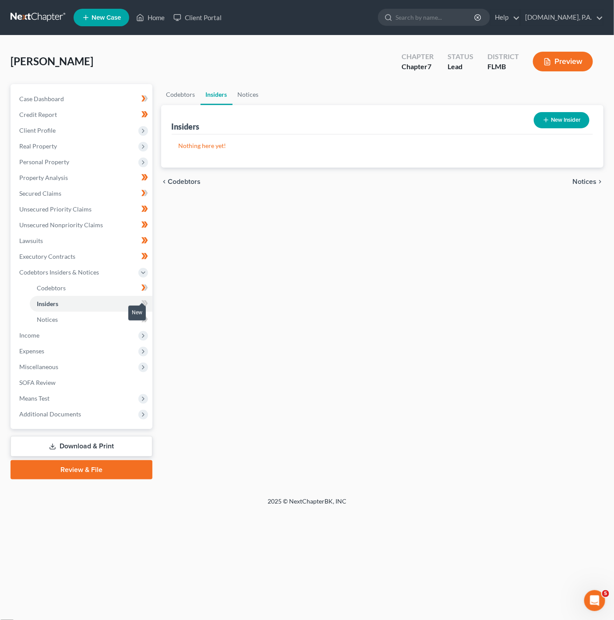
click at [142, 300] on icon at bounding box center [145, 303] width 7 height 11
click at [152, 305] on div "Case Dashboard Payments Invoices Payments Payments Credit Report Client Profile" at bounding box center [81, 282] width 151 height 396
click at [113, 321] on link "Notices" at bounding box center [91, 320] width 123 height 16
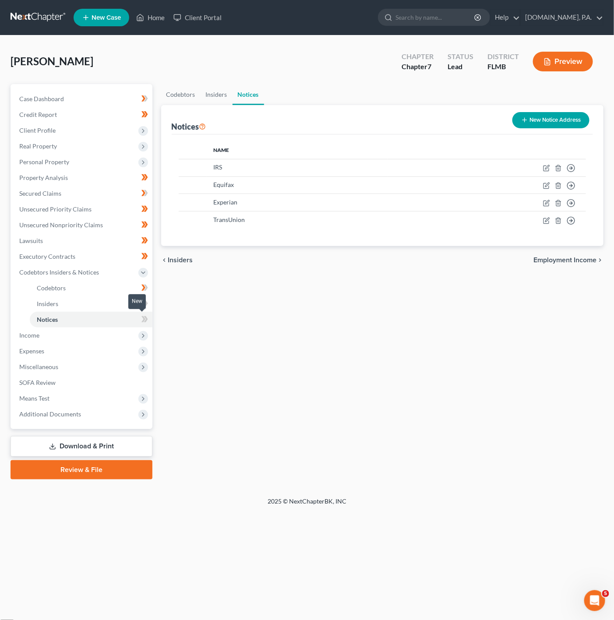
click at [139, 322] on span at bounding box center [144, 320] width 15 height 13
click at [146, 318] on icon at bounding box center [146, 319] width 4 height 6
click at [104, 284] on link "Codebtors" at bounding box center [91, 288] width 123 height 16
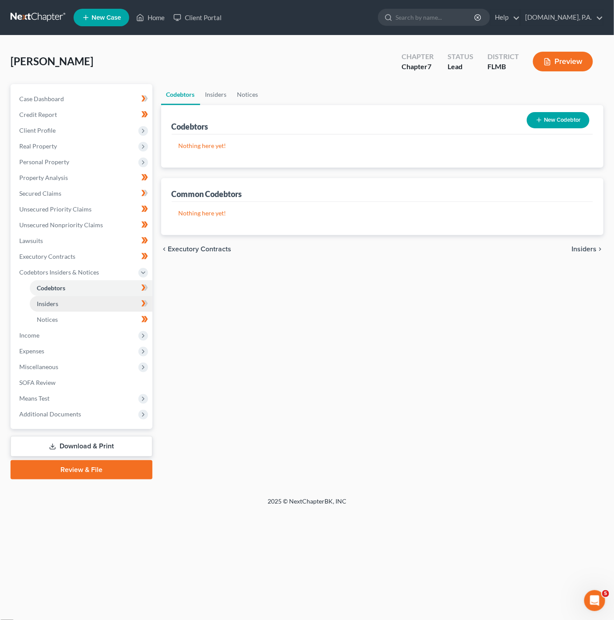
click at [116, 308] on link "Insiders" at bounding box center [91, 304] width 123 height 16
click at [125, 288] on link "Codebtors" at bounding box center [91, 288] width 123 height 16
click at [144, 292] on icon at bounding box center [145, 288] width 7 height 11
click at [149, 304] on span at bounding box center [144, 304] width 15 height 13
click at [113, 344] on span "Expenses" at bounding box center [82, 352] width 140 height 16
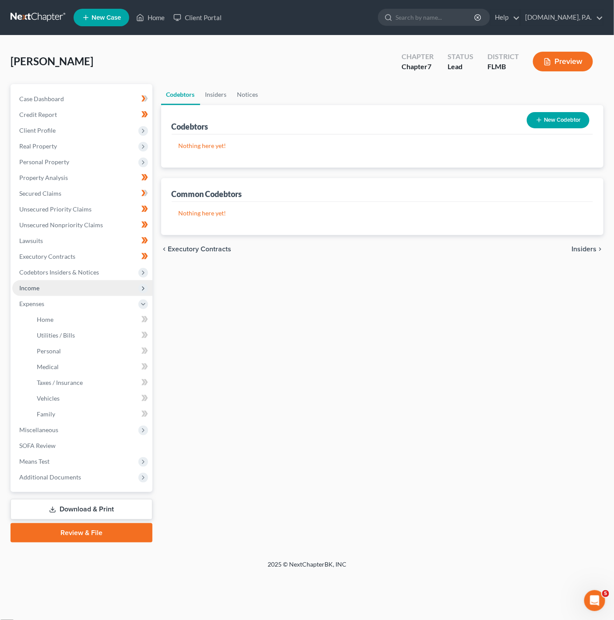
click at [114, 289] on span "Income" at bounding box center [82, 288] width 140 height 16
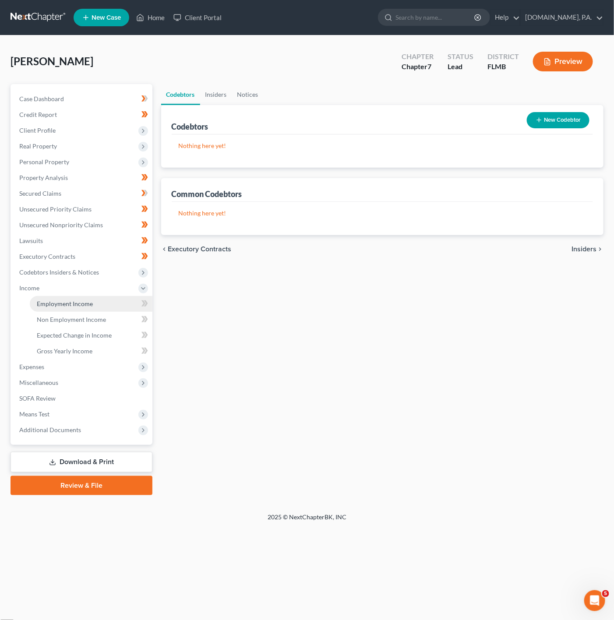
click at [104, 305] on link "Employment Income" at bounding box center [91, 304] width 123 height 16
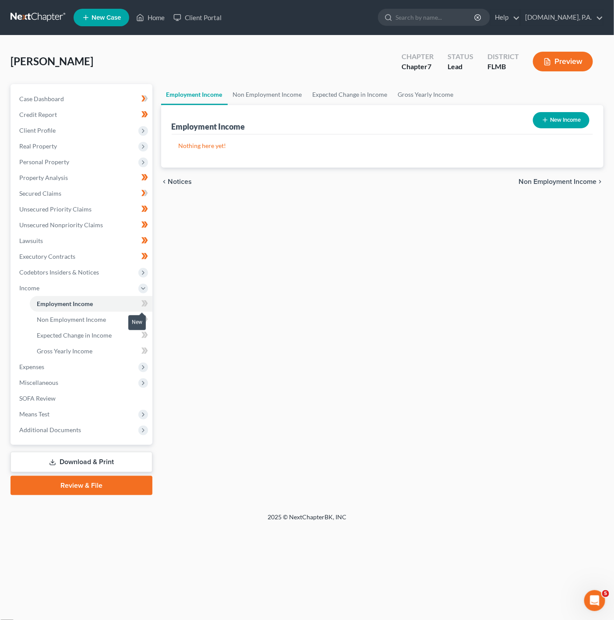
click at [148, 300] on icon at bounding box center [145, 303] width 7 height 11
click at [86, 310] on link "Employment Income" at bounding box center [91, 304] width 123 height 16
click at [117, 317] on link "Non Employment Income" at bounding box center [91, 320] width 123 height 16
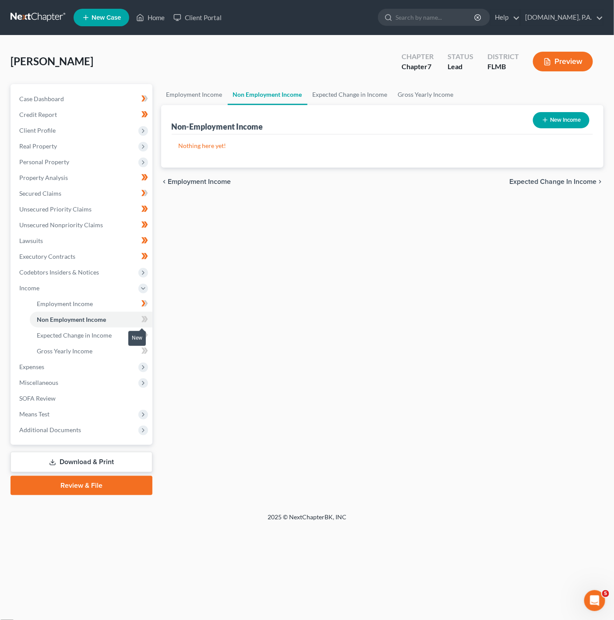
click at [142, 321] on icon at bounding box center [144, 319] width 4 height 6
click at [113, 329] on link "Expected Change in Income" at bounding box center [91, 336] width 123 height 16
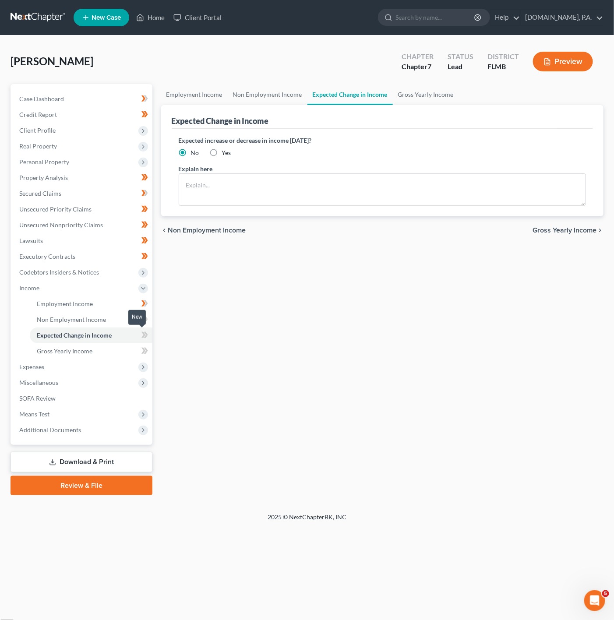
click at [148, 337] on icon at bounding box center [145, 335] width 7 height 11
click at [115, 347] on link "Gross Yearly Income" at bounding box center [91, 352] width 123 height 16
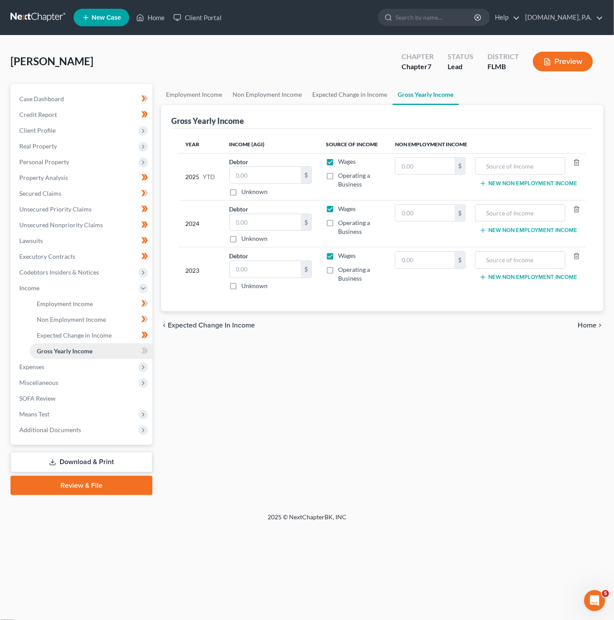
click at [134, 346] on link "Gross Yearly Income" at bounding box center [91, 352] width 123 height 16
click at [143, 350] on icon at bounding box center [144, 351] width 4 height 6
click at [86, 370] on span "Expenses" at bounding box center [82, 367] width 140 height 16
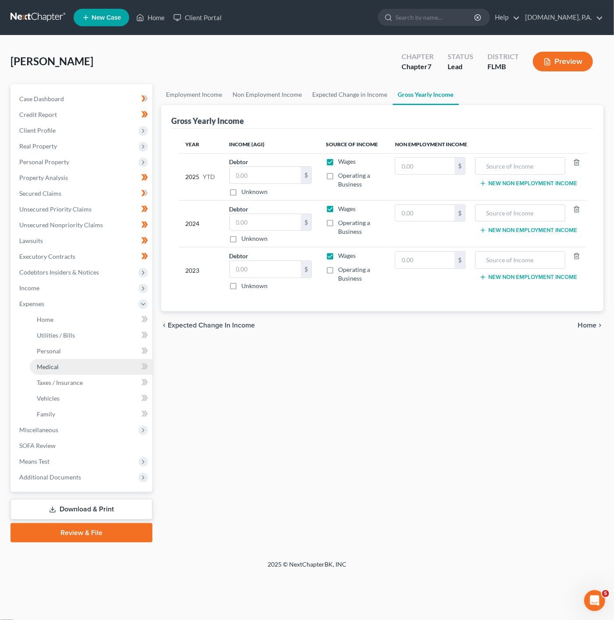
click at [118, 367] on link "Medical" at bounding box center [91, 367] width 123 height 16
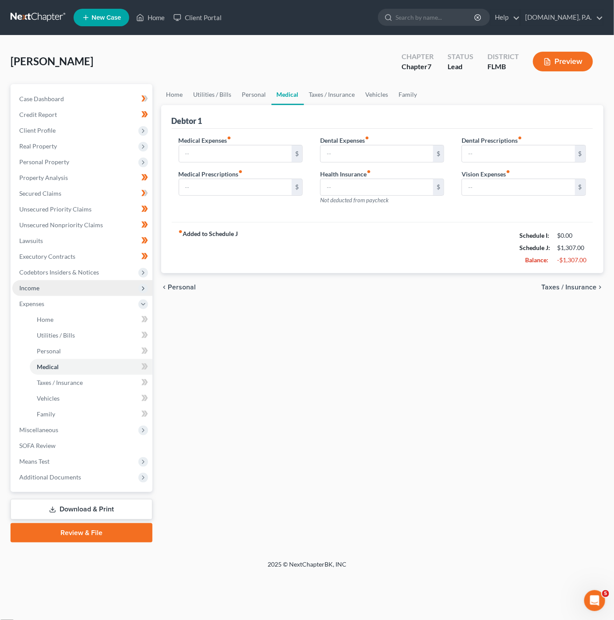
click at [85, 290] on span "Income" at bounding box center [82, 288] width 140 height 16
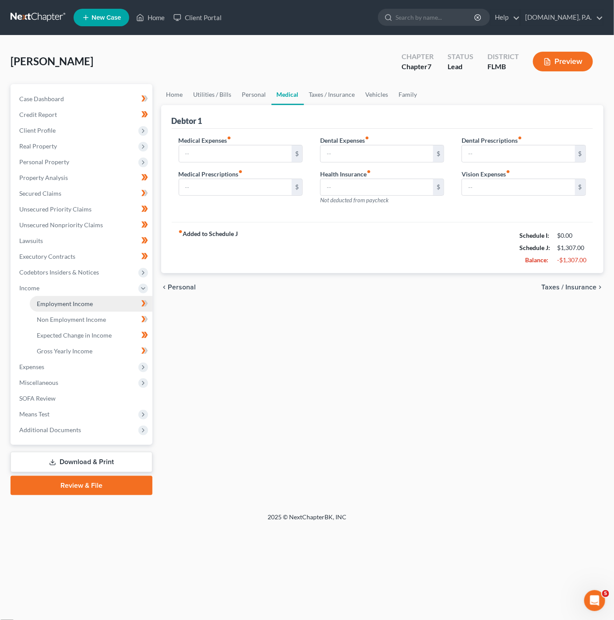
click at [104, 309] on link "Employment Income" at bounding box center [91, 304] width 123 height 16
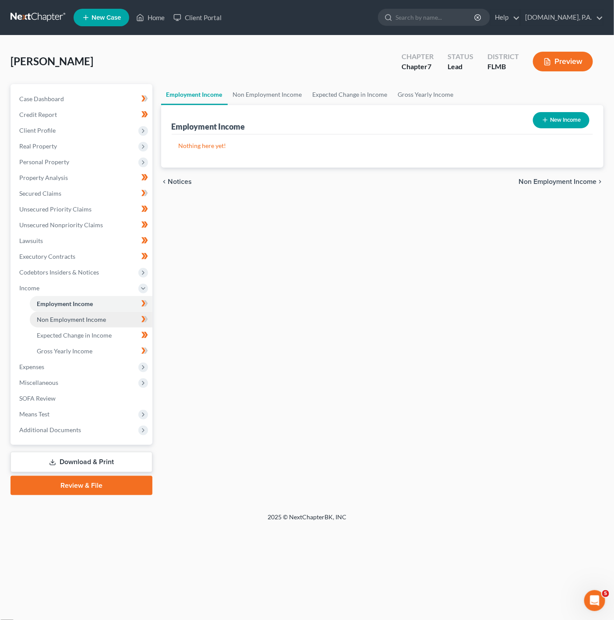
click at [109, 321] on link "Non Employment Income" at bounding box center [91, 320] width 123 height 16
click at [131, 319] on link "Non Employment Income" at bounding box center [91, 320] width 123 height 16
click at [103, 301] on link "Employment Income" at bounding box center [91, 304] width 123 height 16
click at [94, 346] on link "Gross Yearly Income" at bounding box center [91, 352] width 123 height 16
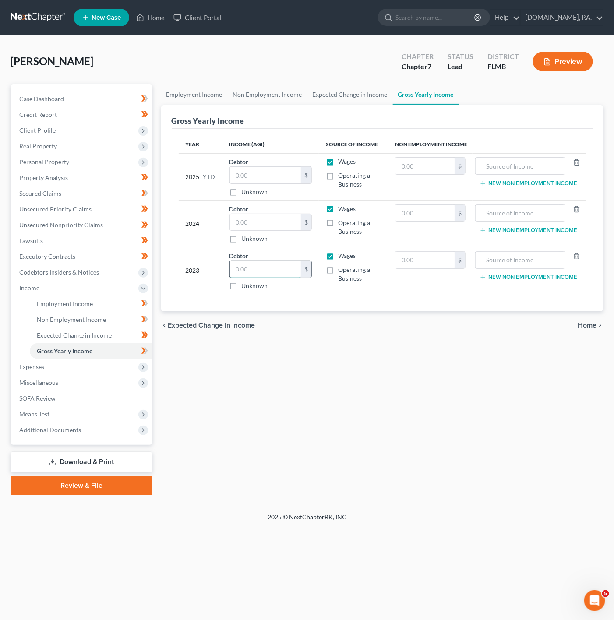
click at [258, 271] on input "text" at bounding box center [265, 269] width 71 height 17
type input "64,502"
click at [269, 227] on input "text" at bounding box center [265, 222] width 71 height 17
click at [240, 227] on input "text" at bounding box center [265, 222] width 71 height 17
type input "32,878"
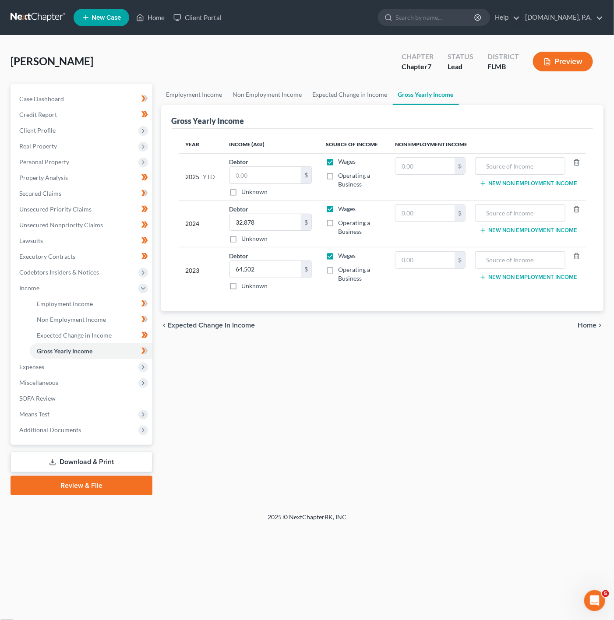
click at [282, 154] on td "Debtor $ Unknown Balance Undetermined $ Unknown" at bounding box center [271, 176] width 96 height 47
click at [273, 179] on input "text" at bounding box center [265, 175] width 71 height 17
paste input "16,621.76"
type input "16,621.76"
drag, startPoint x: 276, startPoint y: 178, endPoint x: 230, endPoint y: 173, distance: 46.3
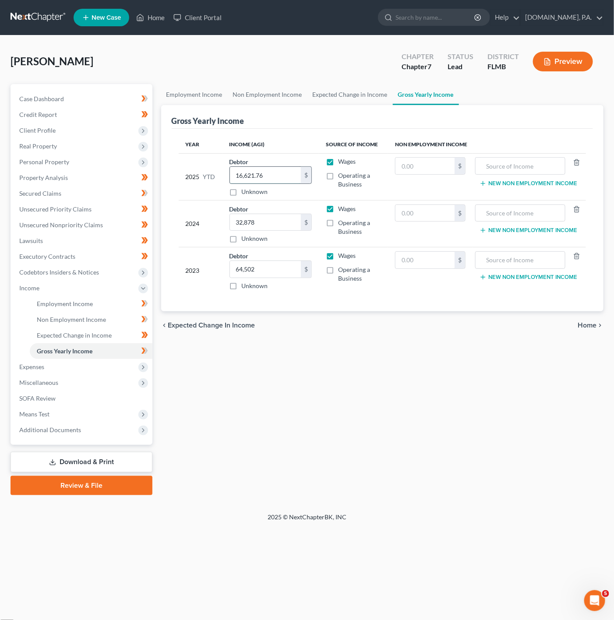
click at [230, 173] on input "16,621.76" at bounding box center [265, 175] width 71 height 17
type input "0"
click at [402, 168] on input "text" at bounding box center [425, 166] width 59 height 17
paste input "16,621.76"
type input "16,621.76"
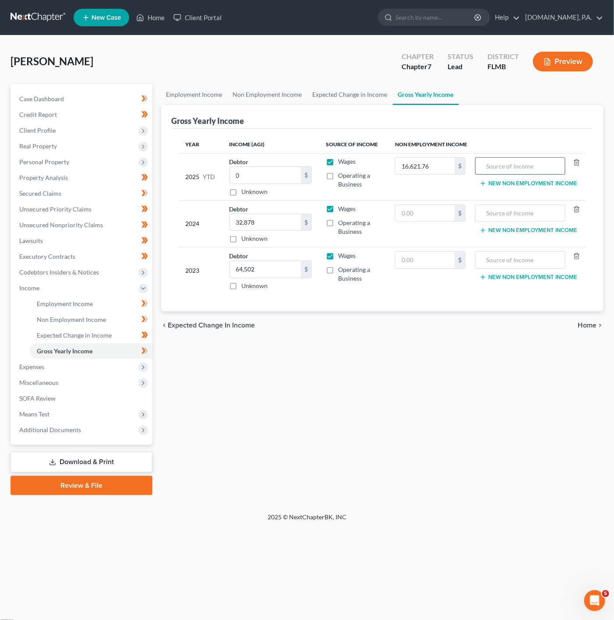
click at [501, 167] on input "text" at bounding box center [520, 166] width 81 height 17
type input "Annuity"
click at [416, 376] on div "Employment Income Non Employment Income Expected Change in Income Gross Yearly …" at bounding box center [383, 289] width 452 height 411
click at [145, 347] on icon at bounding box center [145, 351] width 7 height 11
click at [108, 321] on link "Non Employment Income" at bounding box center [91, 320] width 123 height 16
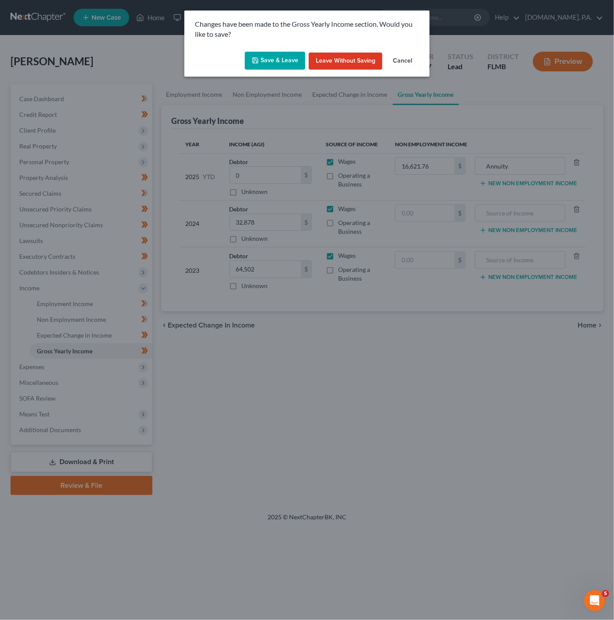
click at [270, 58] on button "Save & Leave" at bounding box center [275, 61] width 60 height 18
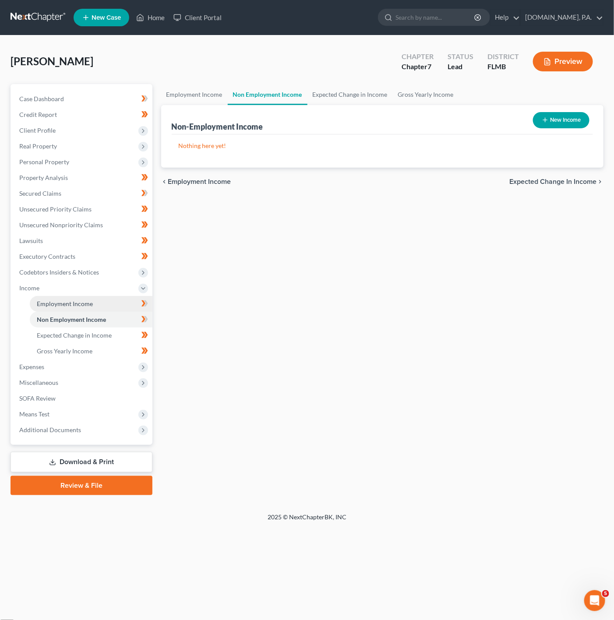
click at [123, 301] on link "Employment Income" at bounding box center [91, 304] width 123 height 16
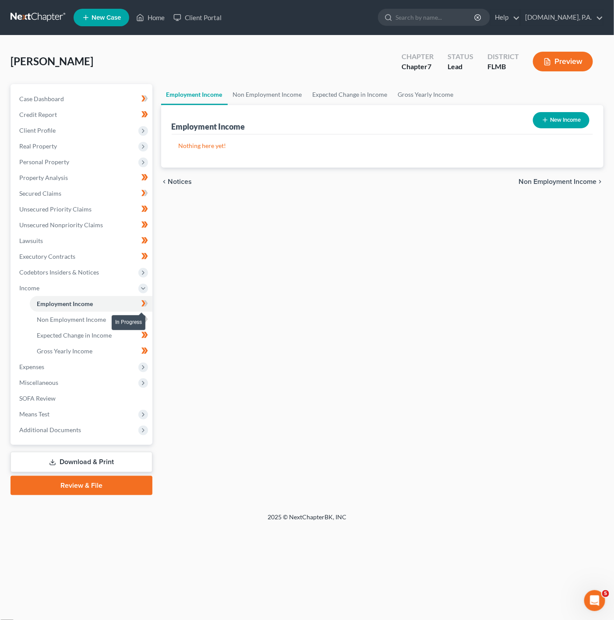
click at [150, 302] on span at bounding box center [144, 304] width 15 height 13
click at [133, 320] on link "Non Employment Income" at bounding box center [91, 320] width 123 height 16
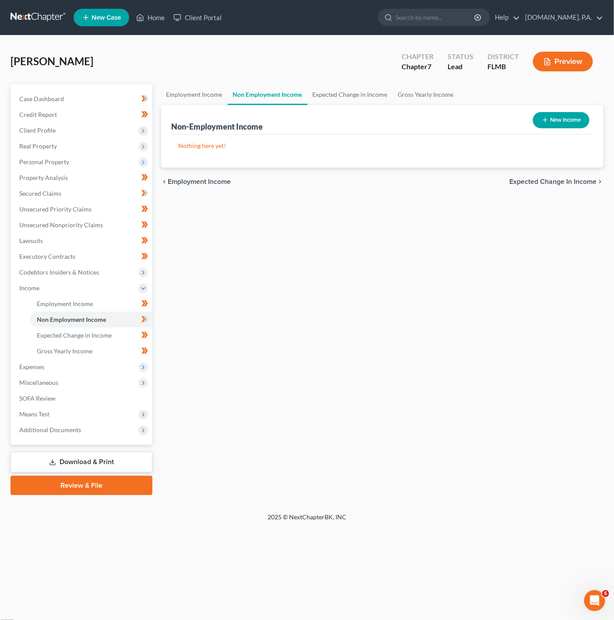
click at [558, 114] on button "New Income" at bounding box center [561, 120] width 57 height 16
select select "0"
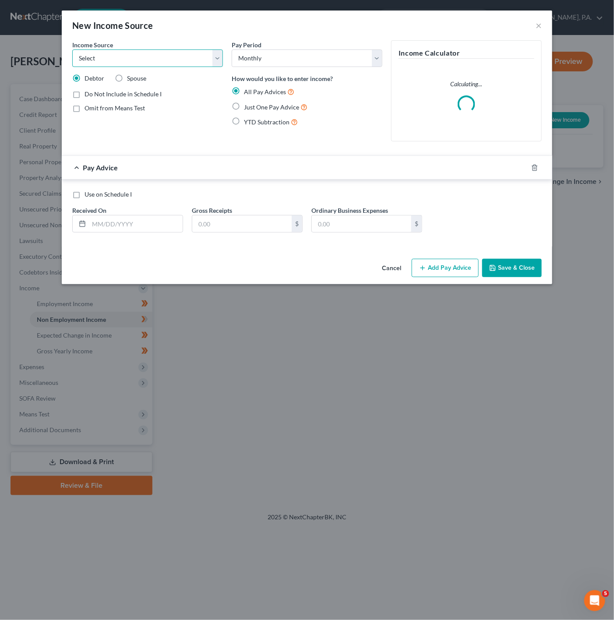
drag, startPoint x: 135, startPoint y: 53, endPoint x: 136, endPoint y: 60, distance: 7.5
click at [135, 53] on select "Select Unemployment Disability (from employer) Pension Retirement Social Securi…" at bounding box center [147, 59] width 151 height 18
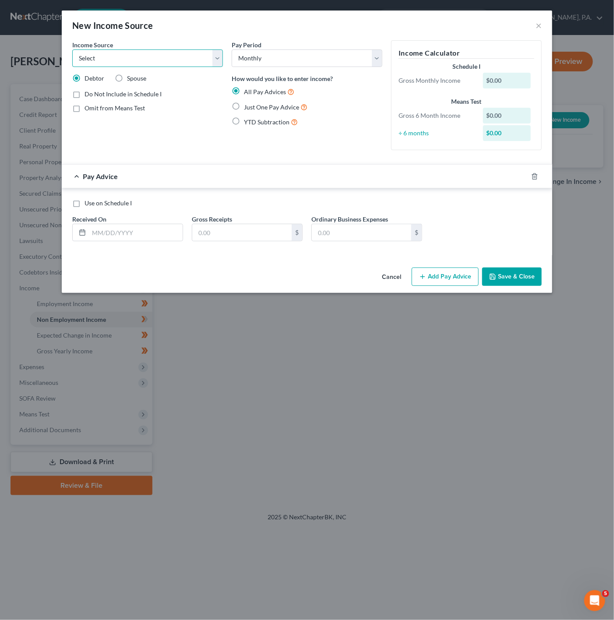
select select "13"
click at [72, 50] on select "Select Unemployment Disability (from employer) Pension Retirement Social Securi…" at bounding box center [147, 59] width 151 height 18
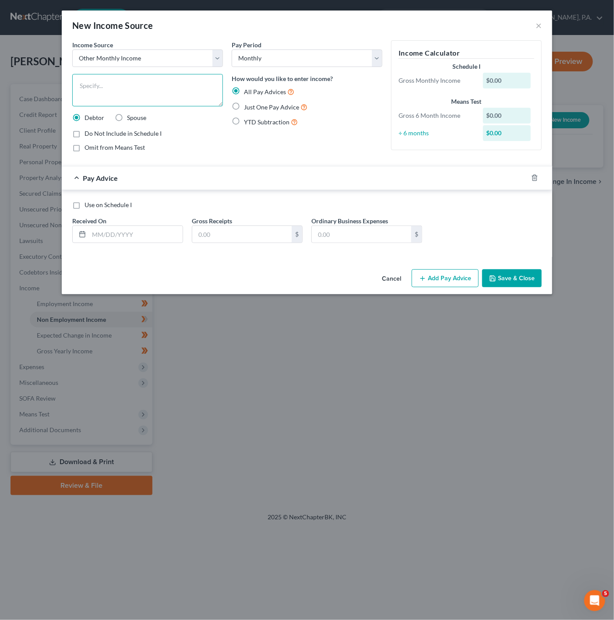
click at [154, 96] on textarea at bounding box center [147, 90] width 151 height 32
type textarea "Annuity Income"
click at [258, 142] on div "Pay Period Select Monthly Twice Monthly Every Other Week Weekly How would you l…" at bounding box center [306, 99] width 159 height 119
click at [243, 105] on div "Just One Pay Advice" at bounding box center [307, 107] width 151 height 10
click at [244, 108] on label "Just One Pay Advice" at bounding box center [276, 107] width 64 height 10
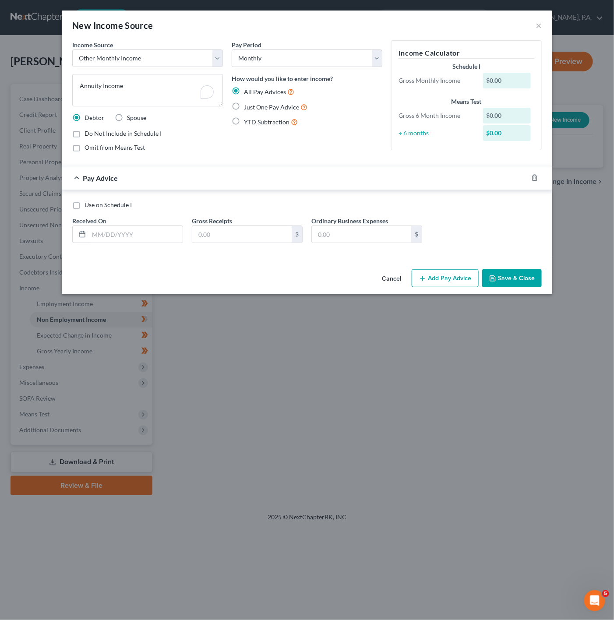
click at [248, 108] on input "Just One Pay Advice" at bounding box center [251, 105] width 6 height 6
radio input "true"
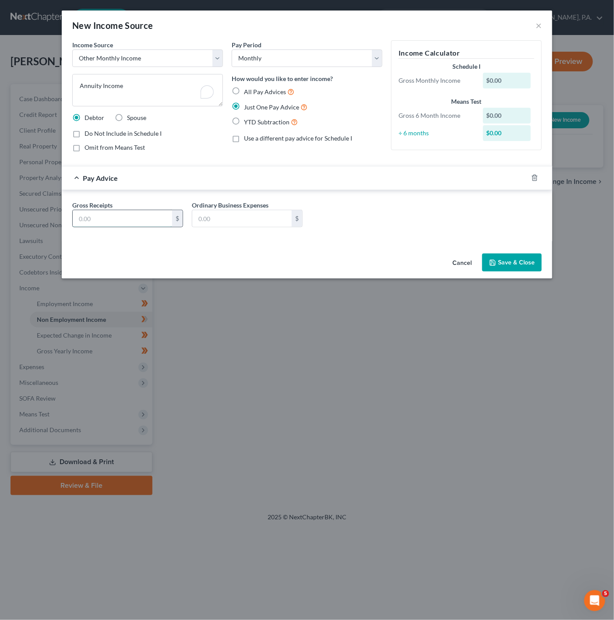
click at [131, 216] on input "text" at bounding box center [122, 218] width 99 height 17
click at [86, 221] on input "text" at bounding box center [122, 218] width 99 height 17
paste input "$1,990.46"
type input "1,990.46"
click at [365, 226] on div "Gross Receipts 1,990.46 $ Ordinary Business Expenses $" at bounding box center [307, 218] width 478 height 34
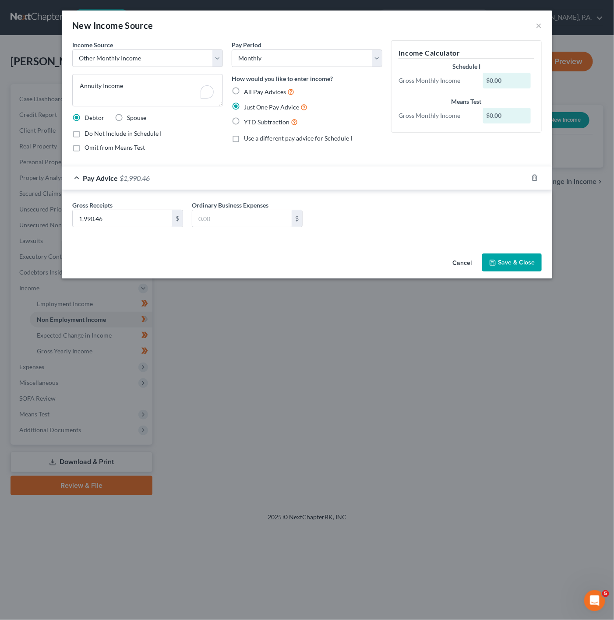
click at [517, 259] on button "Save & Close" at bounding box center [512, 263] width 60 height 18
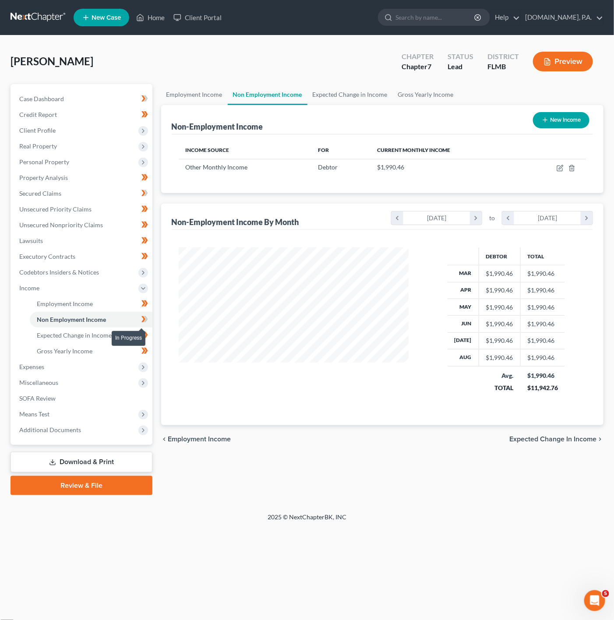
scroll to position [158, 248]
click at [117, 363] on span "Expenses" at bounding box center [82, 367] width 140 height 16
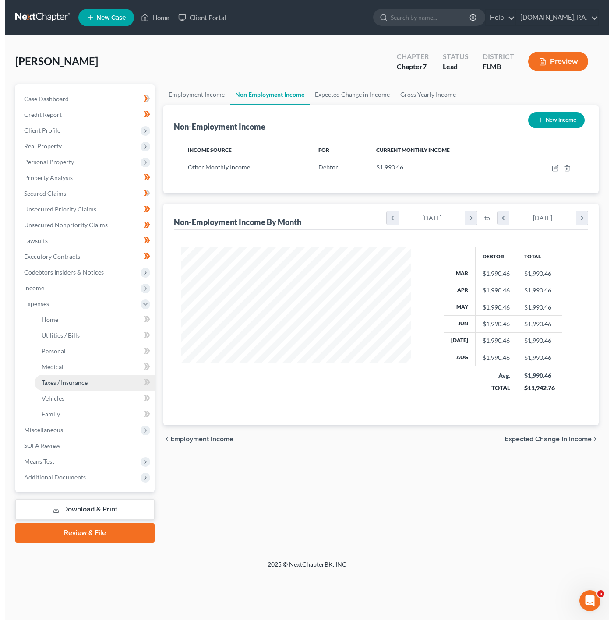
scroll to position [438000, 437910]
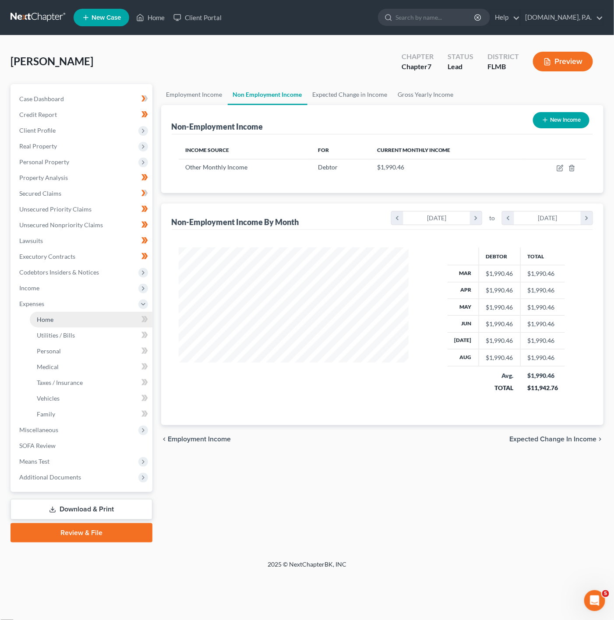
click at [132, 319] on link "Home" at bounding box center [91, 320] width 123 height 16
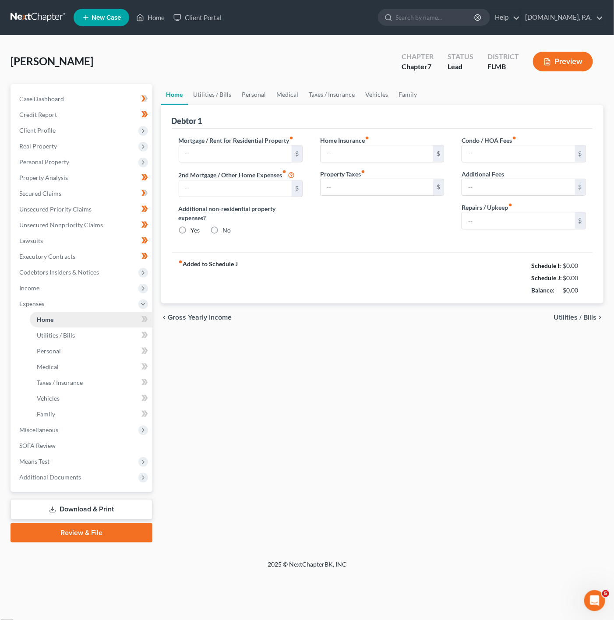
radio input "true"
click at [200, 91] on link "Utilities / Bills" at bounding box center [212, 94] width 49 height 21
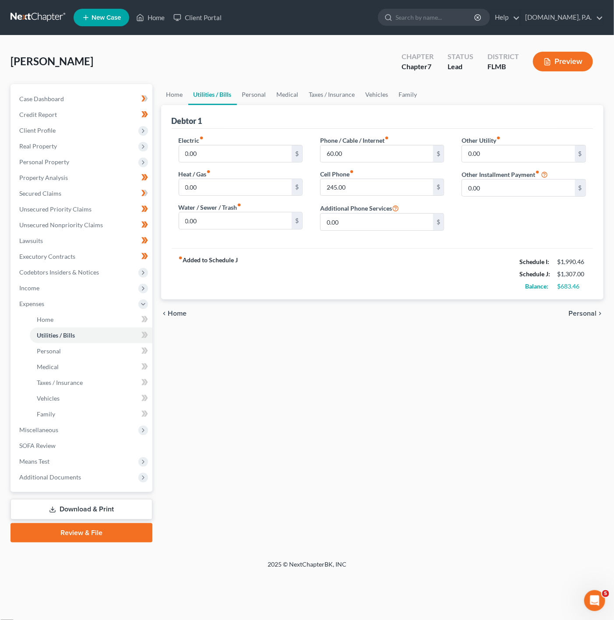
click at [233, 106] on div "Debtor 1" at bounding box center [383, 117] width 422 height 24
click at [255, 94] on link "Personal" at bounding box center [254, 94] width 35 height 21
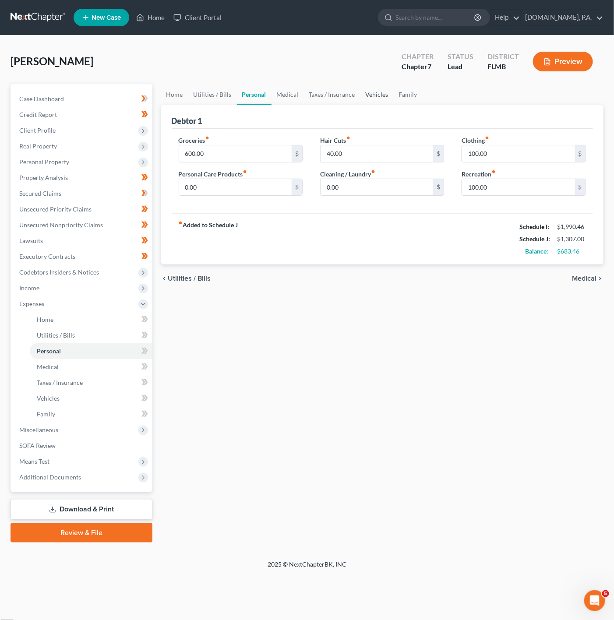
click at [368, 92] on link "Vehicles" at bounding box center [377, 94] width 33 height 21
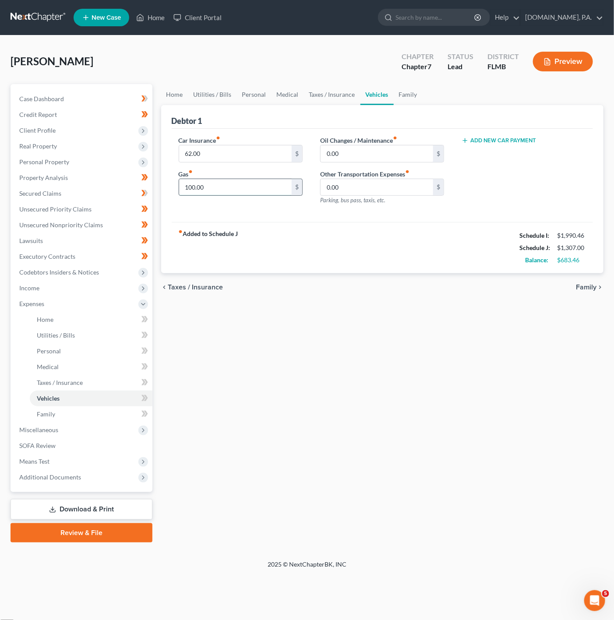
click at [255, 191] on input "100.00" at bounding box center [235, 187] width 113 height 17
click at [403, 163] on div "0.00 $" at bounding box center [382, 154] width 124 height 18
click at [398, 159] on input "0.00" at bounding box center [377, 153] width 113 height 17
type input "160"
drag, startPoint x: 263, startPoint y: 195, endPoint x: 285, endPoint y: 196, distance: 22.4
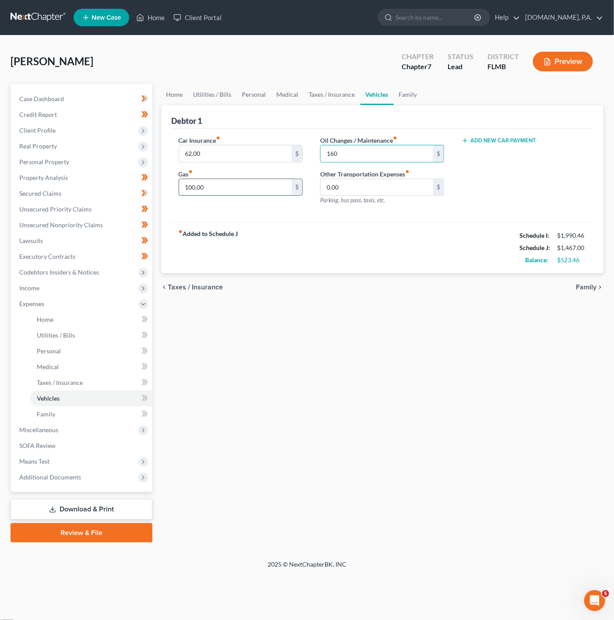
click at [263, 195] on input "100.00" at bounding box center [235, 187] width 113 height 17
type input "240"
click at [245, 162] on input "62.00" at bounding box center [235, 153] width 113 height 17
click at [291, 132] on div "Car Insurance fiber_manual_record 62.00 $ Gas fiber_manual_record 240 $ Oil Cha…" at bounding box center [383, 176] width 422 height 94
click at [340, 98] on link "Taxes / Insurance" at bounding box center [332, 94] width 57 height 21
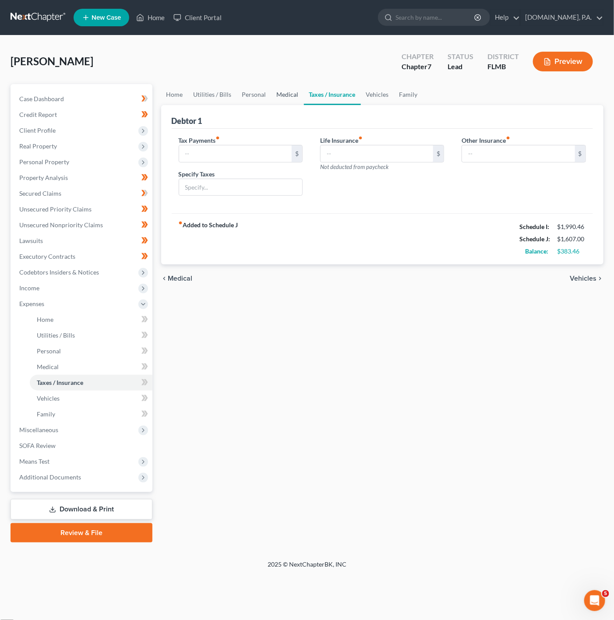
click at [279, 102] on link "Medical" at bounding box center [288, 94] width 32 height 21
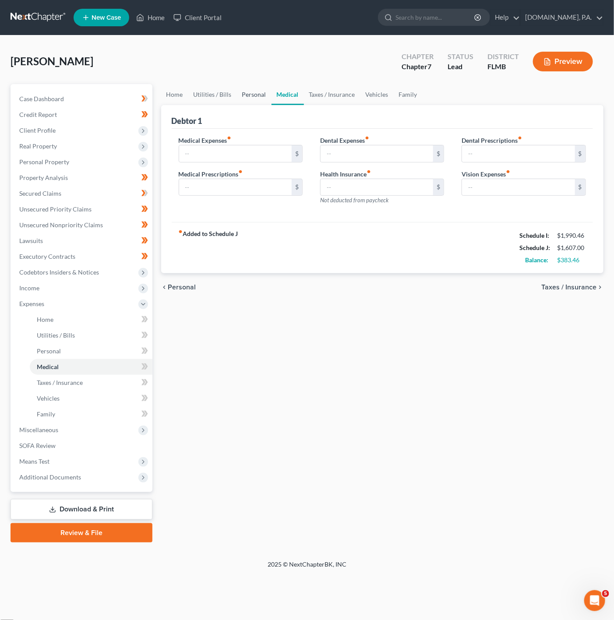
click at [244, 94] on link "Personal" at bounding box center [254, 94] width 35 height 21
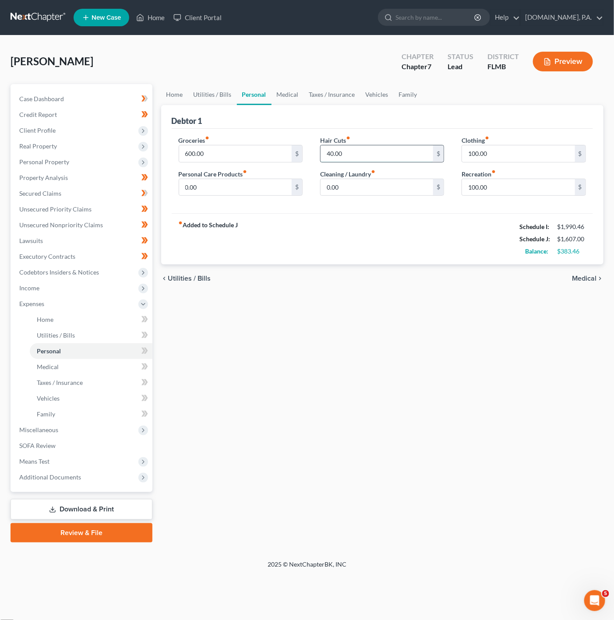
click at [367, 158] on input "40.00" at bounding box center [377, 153] width 113 height 17
type input "60"
click at [210, 152] on input "600.00" at bounding box center [235, 153] width 113 height 17
click at [524, 188] on input "100.00" at bounding box center [518, 187] width 113 height 17
drag, startPoint x: 204, startPoint y: 130, endPoint x: 234, endPoint y: 145, distance: 33.5
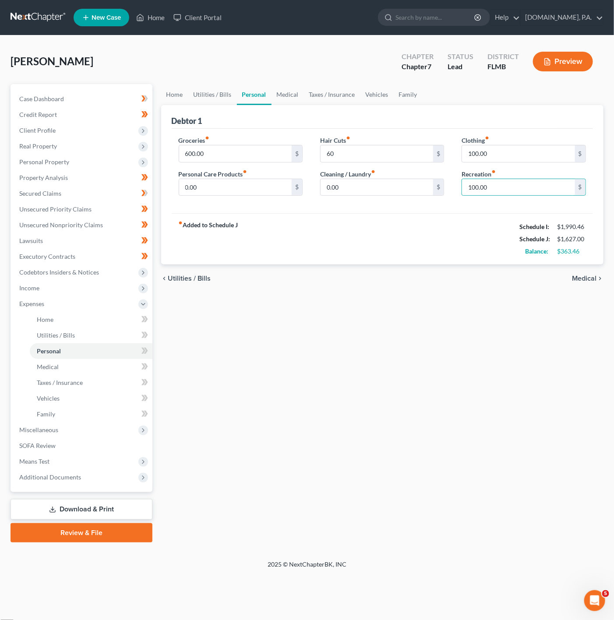
click at [206, 131] on div "Groceries fiber_manual_record 600.00 $ Personal Care Products fiber_manual_reco…" at bounding box center [383, 171] width 422 height 85
click at [234, 145] on div "600.00 $" at bounding box center [241, 154] width 124 height 18
click at [232, 155] on input "600.00" at bounding box center [235, 153] width 113 height 17
type input "350"
click at [498, 171] on div "Recreation fiber_manual_record 100.00 $" at bounding box center [524, 183] width 124 height 27
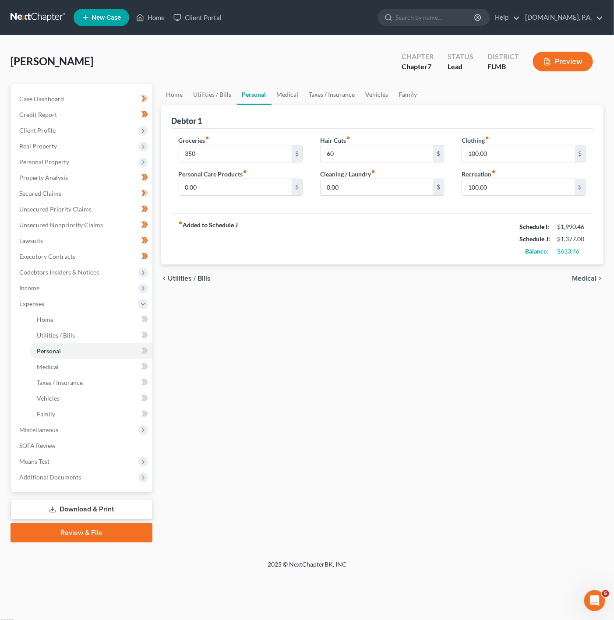
click at [391, 144] on div "Hair Cuts fiber_manual_record 60 $" at bounding box center [382, 149] width 124 height 27
click at [383, 154] on input "60" at bounding box center [377, 153] width 113 height 17
type input "80"
click at [249, 187] on input "0.00" at bounding box center [235, 187] width 113 height 17
click at [503, 200] on div "Clothing fiber_manual_record 100.00 $ Recreation fiber_manual_record 100.00 $" at bounding box center [524, 169] width 142 height 67
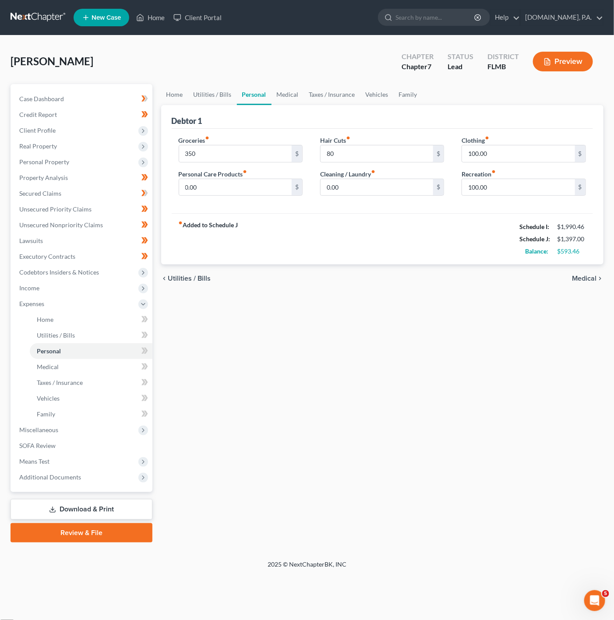
click at [267, 144] on div "Groceries fiber_manual_record 350 $" at bounding box center [241, 149] width 124 height 27
click at [255, 151] on input "350" at bounding box center [235, 153] width 113 height 17
type input "400"
click at [473, 198] on div "Clothing fiber_manual_record 100.00 $ Recreation fiber_manual_record 100.00 $" at bounding box center [524, 169] width 142 height 67
click at [225, 192] on input "0.00" at bounding box center [235, 187] width 113 height 17
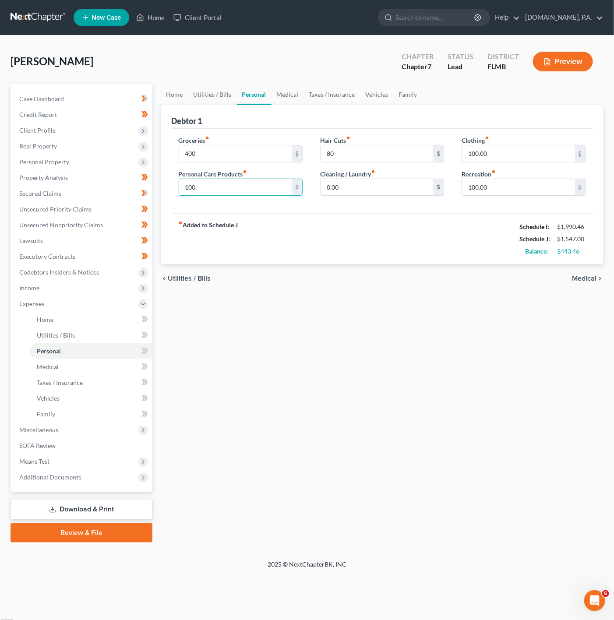
type input "100"
drag, startPoint x: 414, startPoint y: 142, endPoint x: 375, endPoint y: 155, distance: 42.0
click at [414, 142] on div "Hair Cuts fiber_manual_record 80 $" at bounding box center [382, 149] width 124 height 27
click at [375, 155] on input "80" at bounding box center [377, 153] width 113 height 17
click at [303, 191] on div "Groceries fiber_manual_record 400 $ Personal Care Products fiber_manual_record …" at bounding box center [241, 169] width 142 height 67
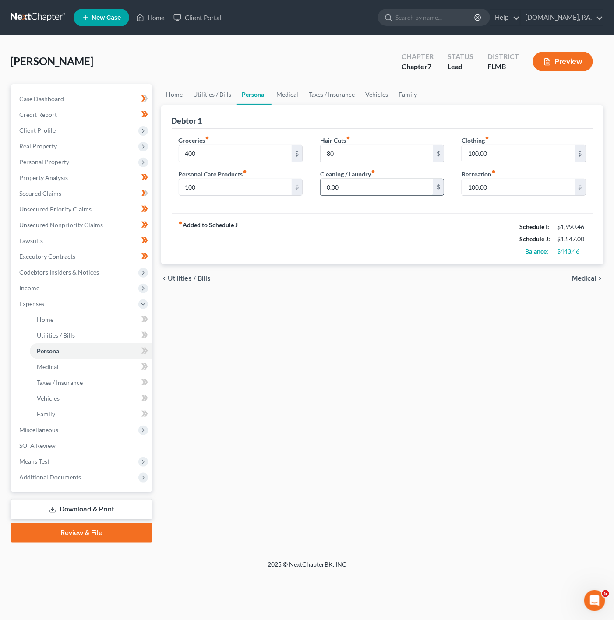
click at [362, 195] on input "0.00" at bounding box center [377, 187] width 113 height 17
type input "60"
click at [312, 220] on div "fiber_manual_record Added to Schedule J Schedule I: $1,990.46 Schedule J: $1,60…" at bounding box center [383, 238] width 422 height 51
click at [527, 191] on input "100.00" at bounding box center [518, 187] width 113 height 17
click at [541, 196] on div "100.00 $" at bounding box center [524, 188] width 124 height 18
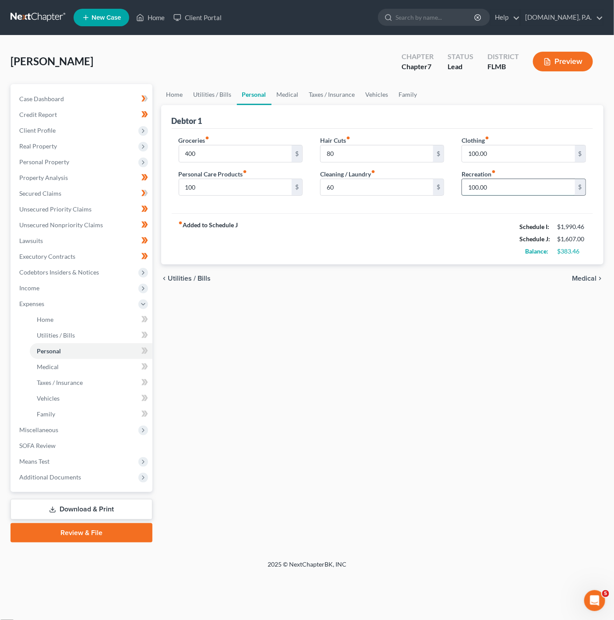
click at [542, 193] on input "100.00" at bounding box center [518, 187] width 113 height 17
type input "160"
click at [430, 232] on div "fiber_manual_record Added to Schedule J Schedule I: $1,990.46 Schedule J: $1,66…" at bounding box center [383, 238] width 422 height 51
click at [217, 85] on link "Utilities / Bills" at bounding box center [212, 94] width 49 height 21
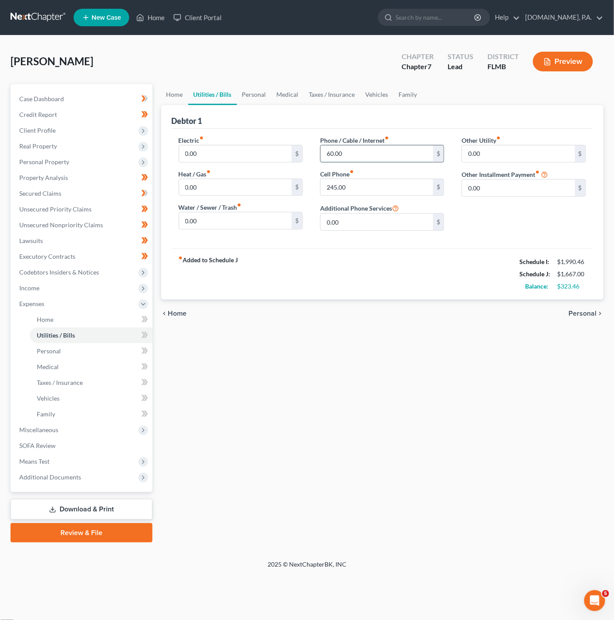
click at [386, 153] on input "60.00" at bounding box center [377, 153] width 113 height 17
type input "120"
click at [334, 179] on div "245.00 $" at bounding box center [382, 188] width 124 height 18
click at [382, 182] on input "245.00" at bounding box center [377, 187] width 113 height 17
type input "200"
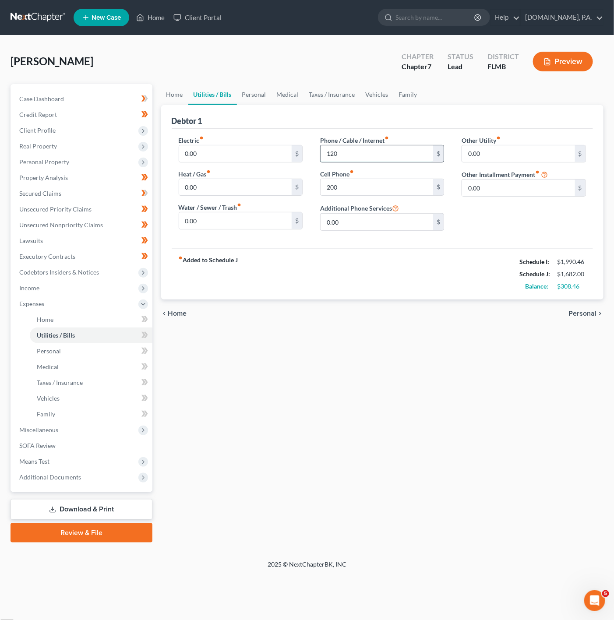
click at [354, 160] on input "120" at bounding box center [377, 153] width 113 height 17
type input "160"
drag, startPoint x: 498, startPoint y: 249, endPoint x: 327, endPoint y: 167, distance: 189.5
click at [498, 248] on div "Electric fiber_manual_record 0.00 $ Heat / Gas fiber_manual_record 0.00 $ Water…" at bounding box center [383, 189] width 422 height 120
click at [244, 85] on link "Personal" at bounding box center [254, 94] width 35 height 21
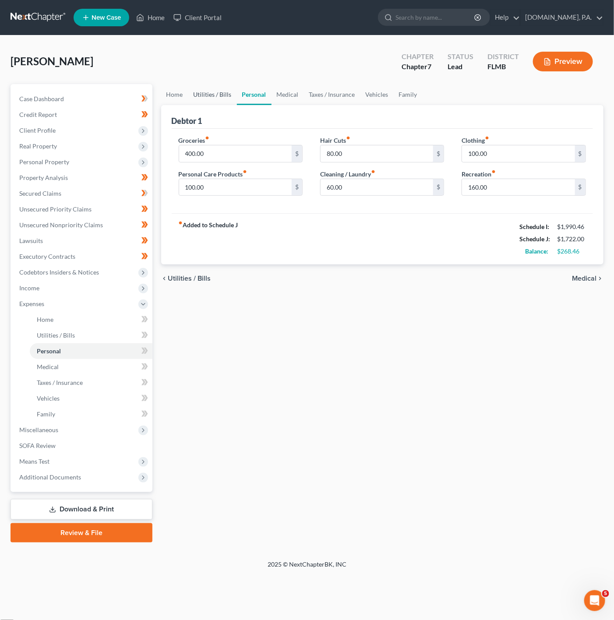
click at [227, 98] on link "Utilities / Bills" at bounding box center [212, 94] width 49 height 21
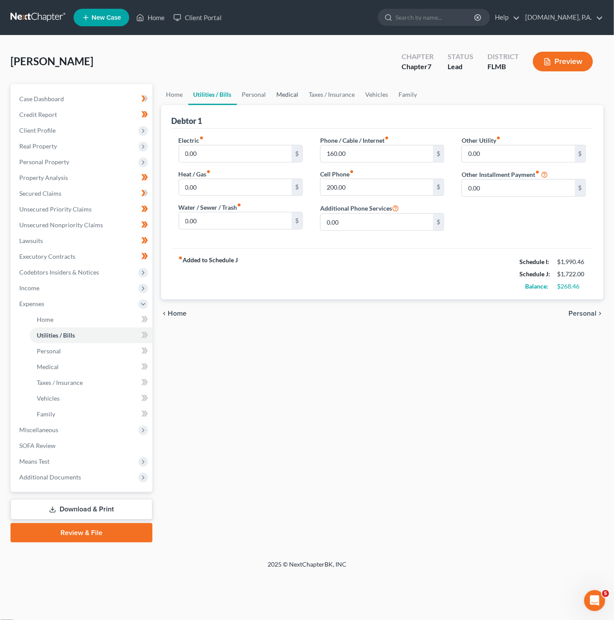
click at [279, 87] on link "Medical" at bounding box center [288, 94] width 32 height 21
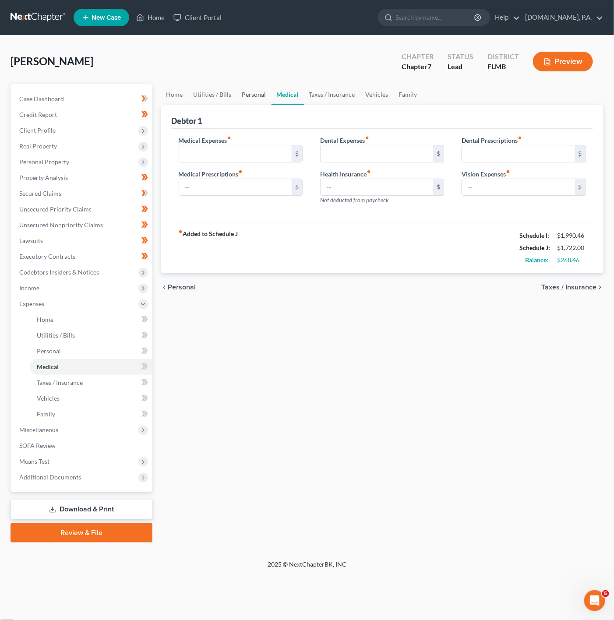
click at [258, 92] on link "Personal" at bounding box center [254, 94] width 35 height 21
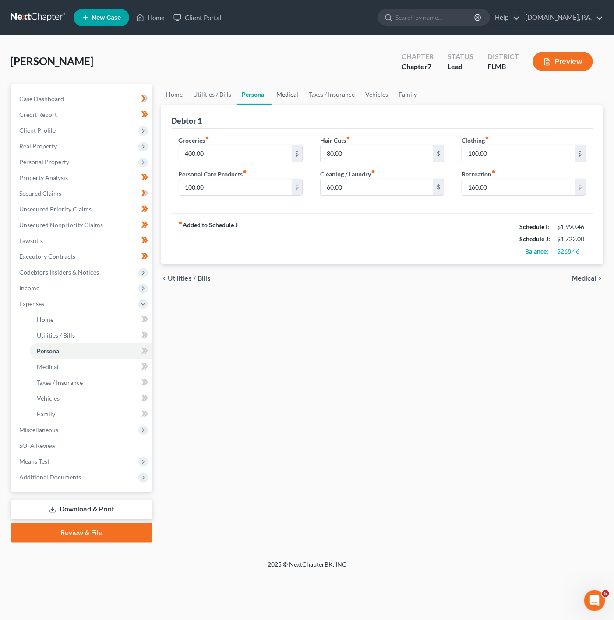
click at [290, 95] on link "Medical" at bounding box center [288, 94] width 32 height 21
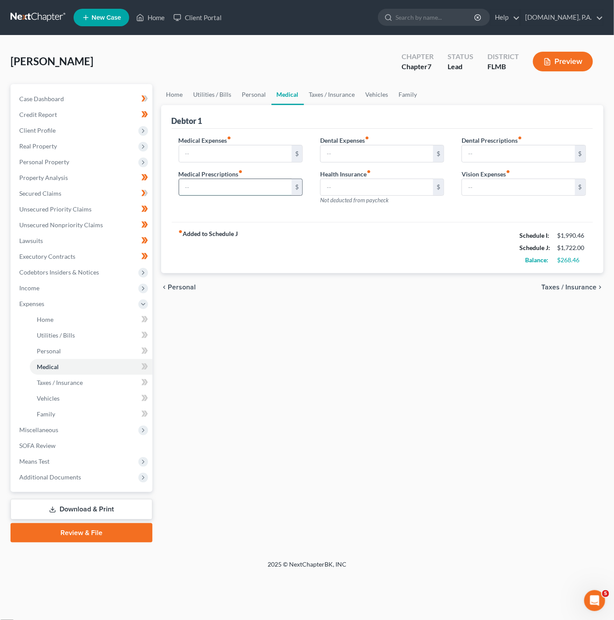
click at [248, 187] on input "text" at bounding box center [235, 187] width 113 height 17
type input "20"
click at [349, 156] on input "text" at bounding box center [377, 153] width 113 height 17
type input "40"
click at [562, 193] on input "text" at bounding box center [518, 187] width 113 height 17
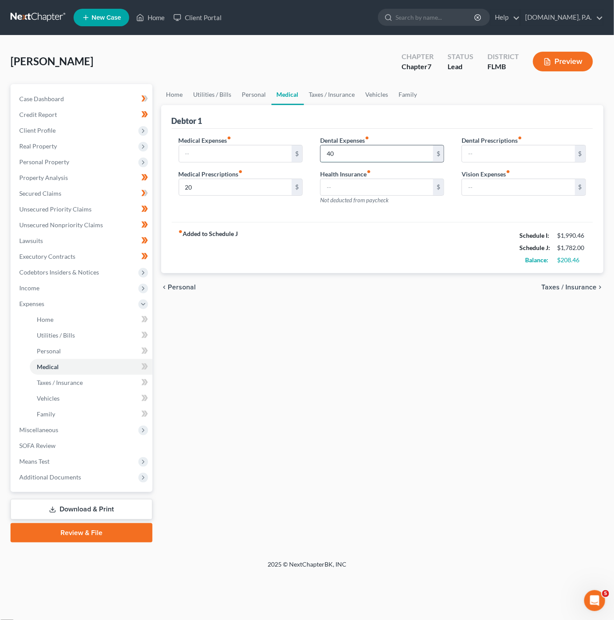
click at [414, 160] on input "40" at bounding box center [377, 153] width 113 height 17
click at [521, 189] on input "text" at bounding box center [518, 187] width 113 height 17
type input "60"
drag, startPoint x: 447, startPoint y: 309, endPoint x: 366, endPoint y: 244, distance: 103.8
click at [447, 309] on div "Home Utilities / Bills Personal Medical Taxes / Insurance Vehicles Family Debto…" at bounding box center [383, 313] width 452 height 459
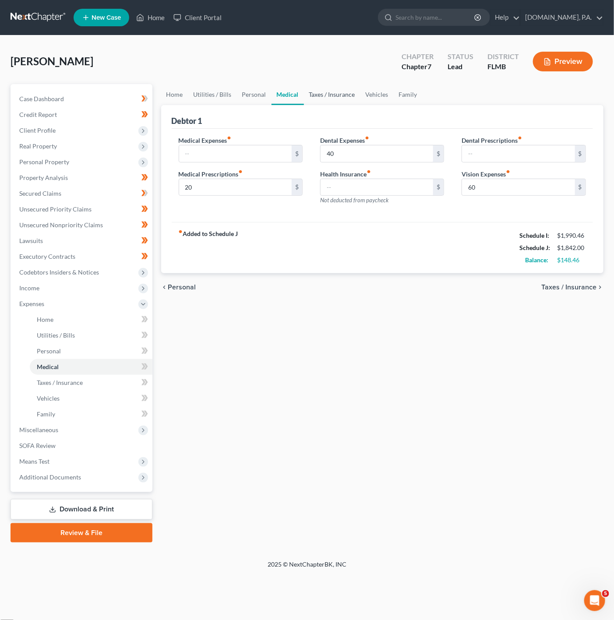
click at [333, 97] on link "Taxes / Insurance" at bounding box center [332, 94] width 57 height 21
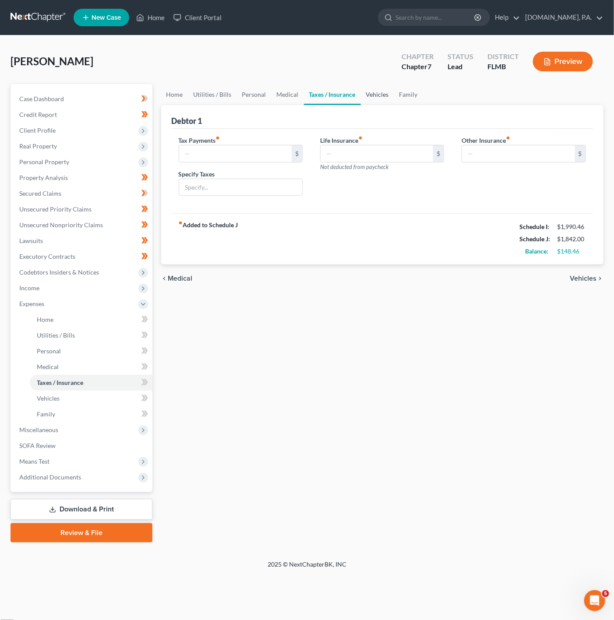
click at [383, 95] on link "Vehicles" at bounding box center [377, 94] width 33 height 21
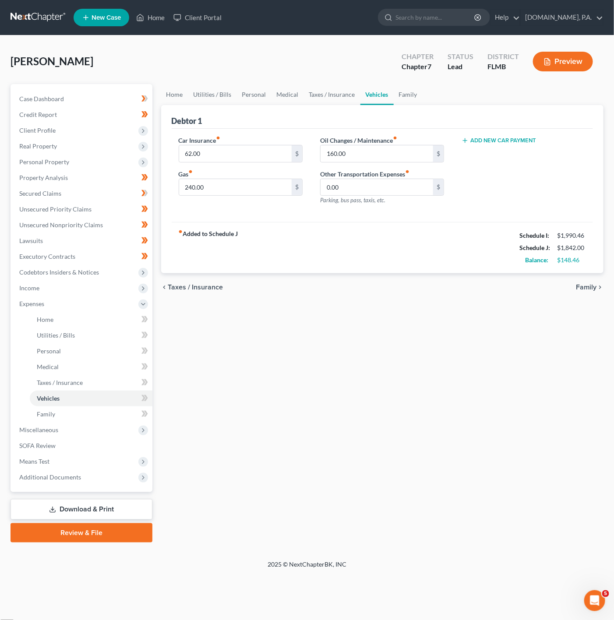
click at [423, 96] on ul "Home Utilities / Bills Personal Medical Taxes / Insurance Vehicles Family" at bounding box center [382, 94] width 443 height 21
click at [419, 97] on link "Family" at bounding box center [408, 94] width 29 height 21
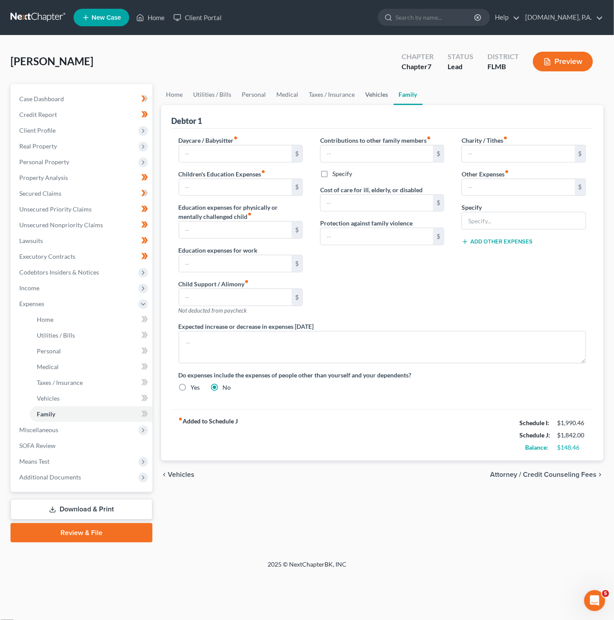
click at [371, 96] on link "Vehicles" at bounding box center [377, 94] width 33 height 21
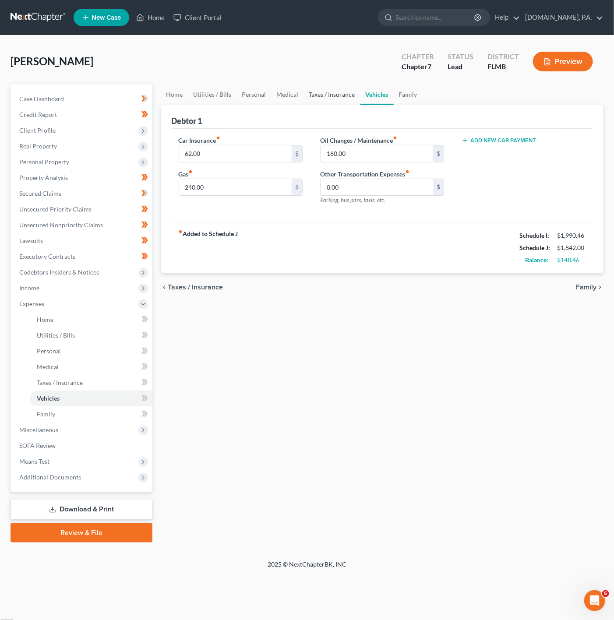
click at [338, 100] on link "Taxes / Insurance" at bounding box center [332, 94] width 57 height 21
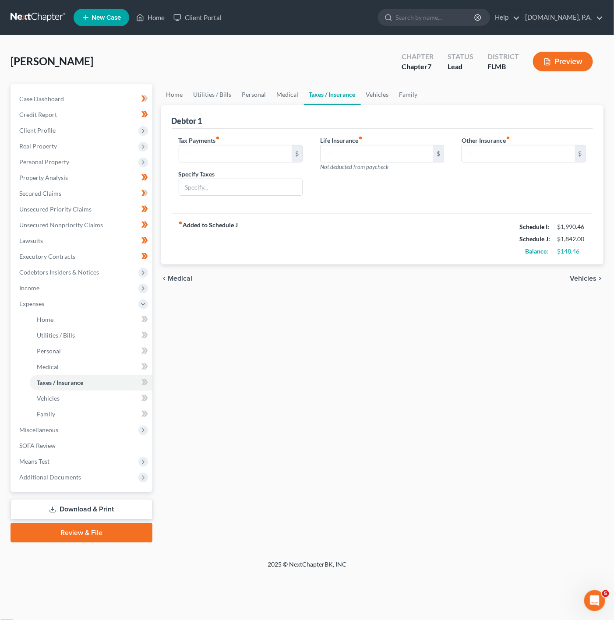
click at [357, 97] on link "Taxes / Insurance" at bounding box center [332, 94] width 57 height 21
click at [365, 96] on link "Vehicles" at bounding box center [377, 94] width 33 height 21
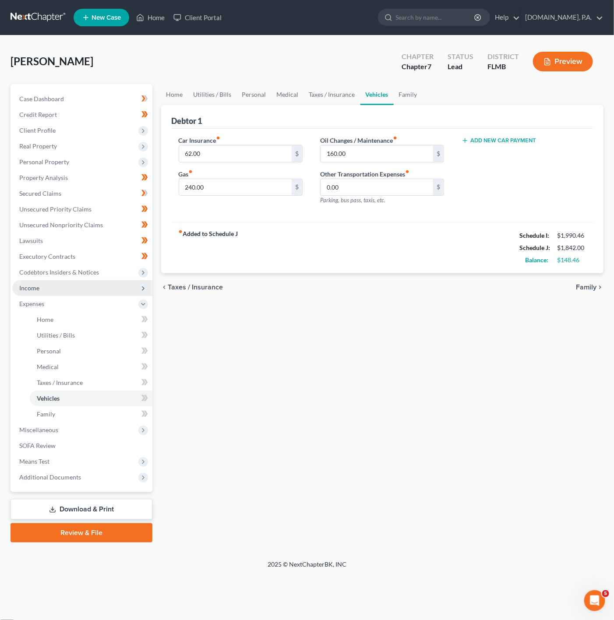
click at [111, 287] on span "Income" at bounding box center [82, 288] width 140 height 16
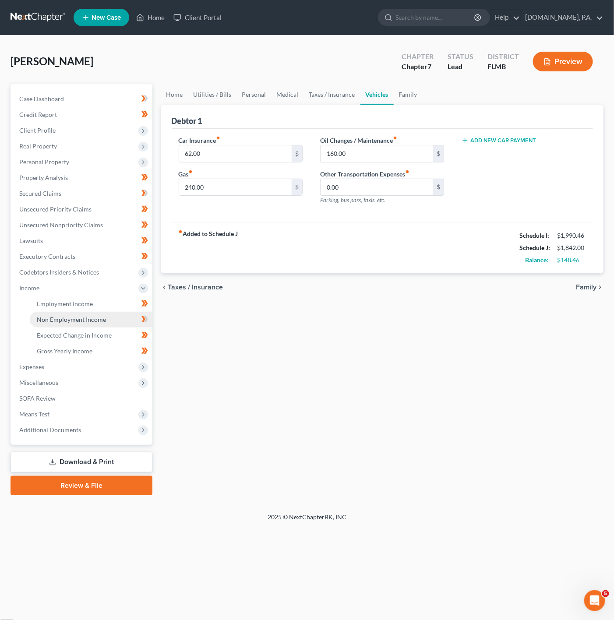
click at [130, 319] on link "Non Employment Income" at bounding box center [91, 320] width 123 height 16
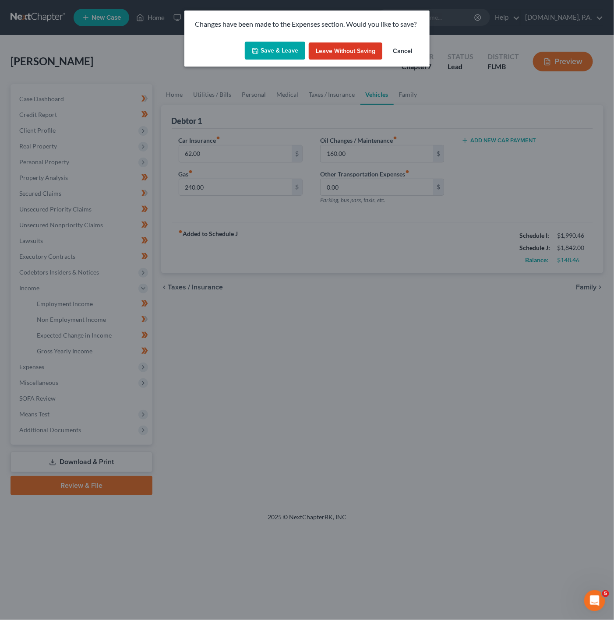
click at [293, 58] on button "Save & Leave" at bounding box center [275, 51] width 60 height 18
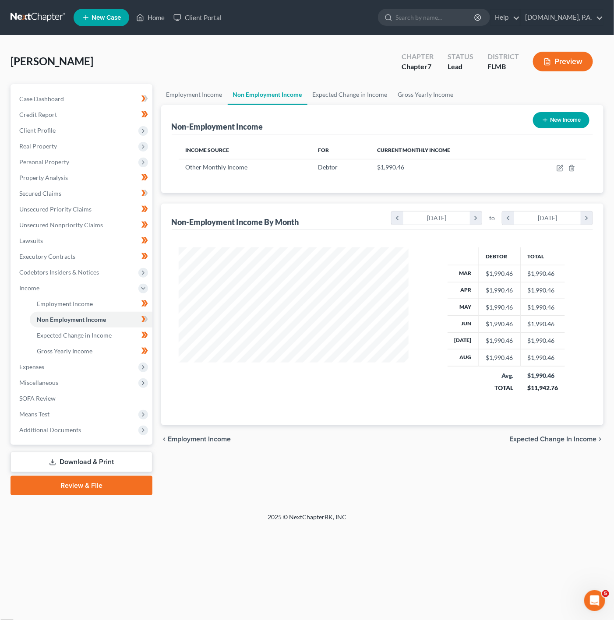
scroll to position [158, 248]
click at [87, 367] on span "Expenses" at bounding box center [82, 367] width 140 height 16
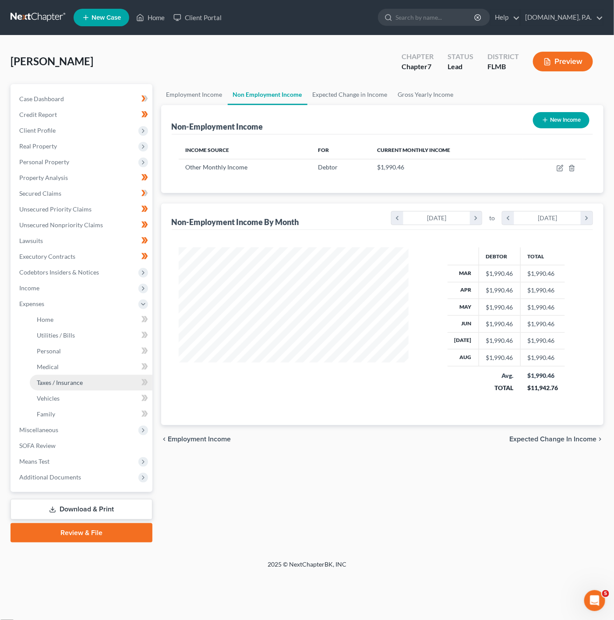
scroll to position [438000, 437910]
click at [117, 318] on link "Home" at bounding box center [91, 320] width 123 height 16
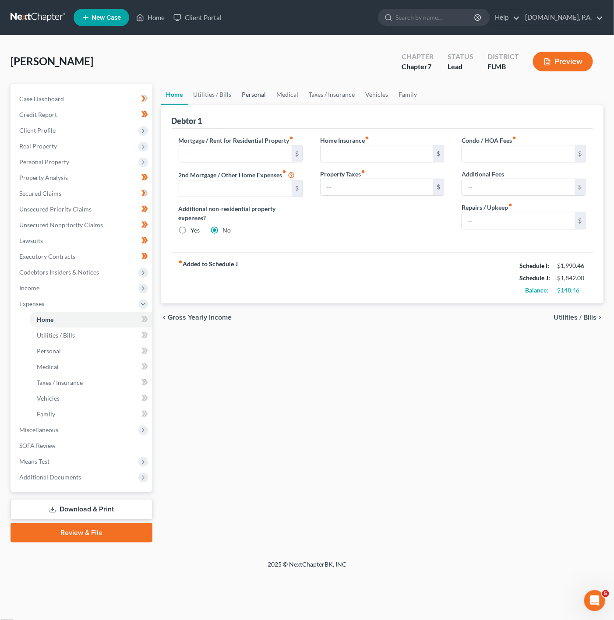
click at [250, 89] on link "Personal" at bounding box center [254, 94] width 35 height 21
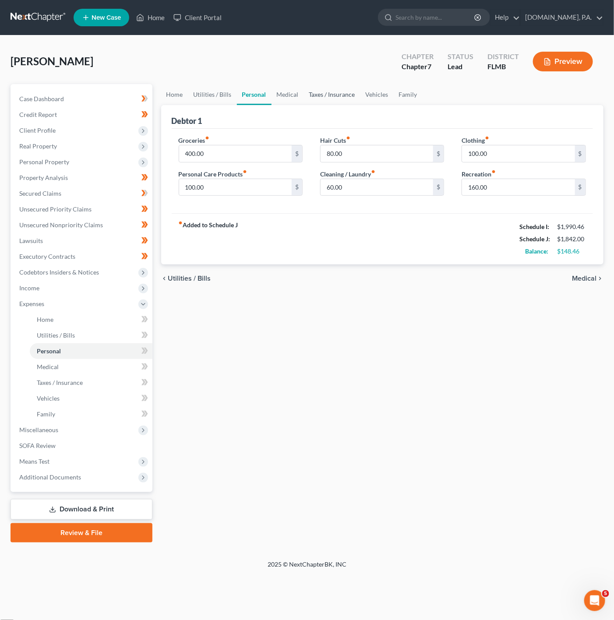
click at [329, 94] on link "Taxes / Insurance" at bounding box center [332, 94] width 57 height 21
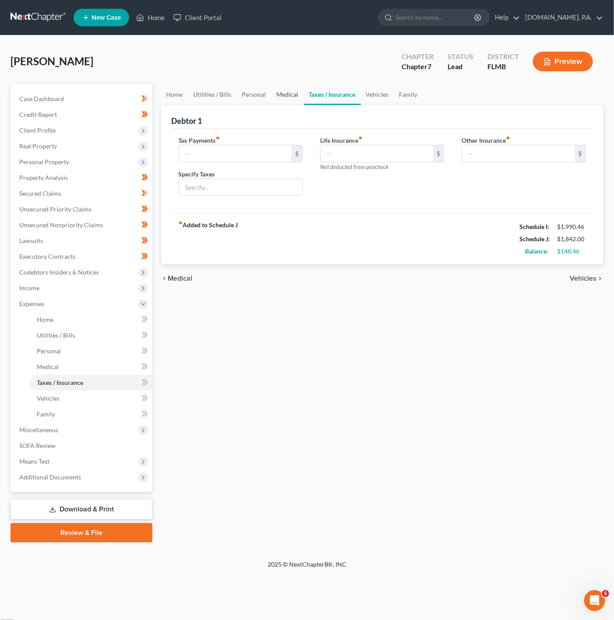
click at [273, 92] on link "Medical" at bounding box center [288, 94] width 32 height 21
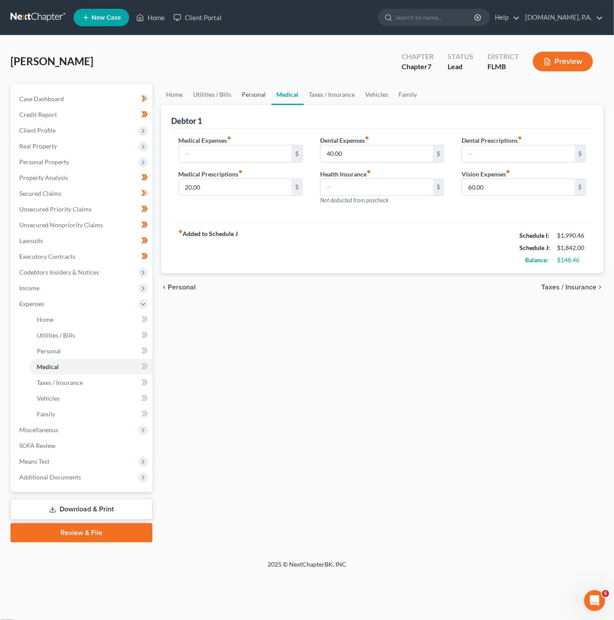
click at [250, 95] on link "Personal" at bounding box center [254, 94] width 35 height 21
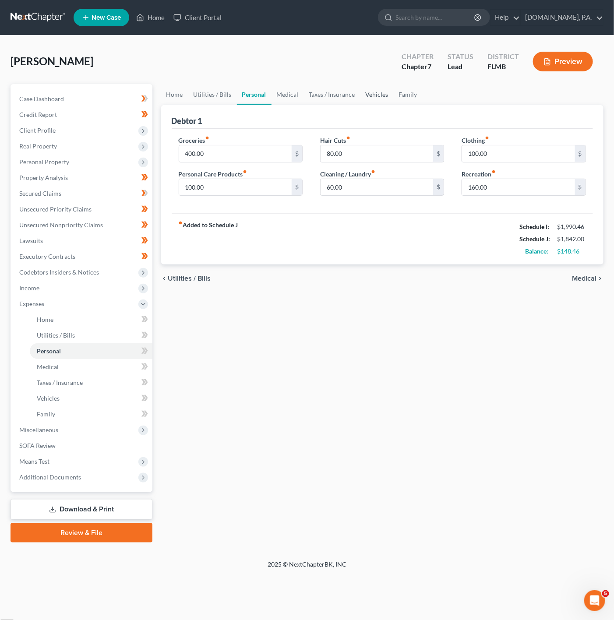
click at [365, 89] on link "Vehicles" at bounding box center [377, 94] width 33 height 21
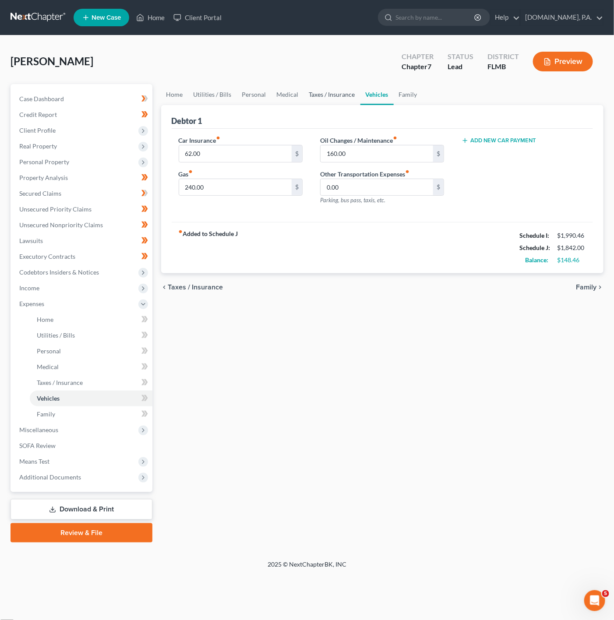
click at [351, 89] on link "Taxes / Insurance" at bounding box center [332, 94] width 57 height 21
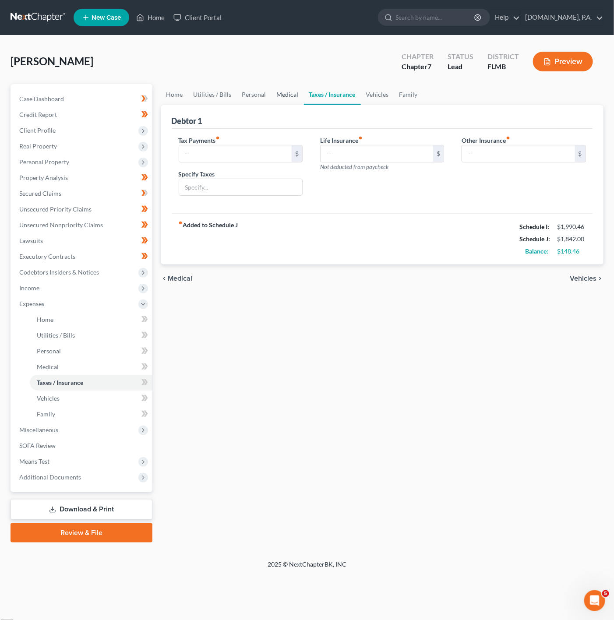
click at [287, 87] on link "Medical" at bounding box center [288, 94] width 32 height 21
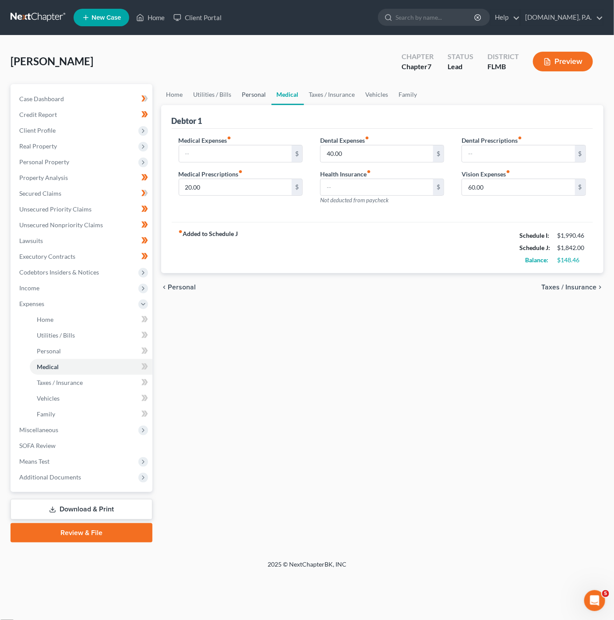
click at [260, 89] on link "Personal" at bounding box center [254, 94] width 35 height 21
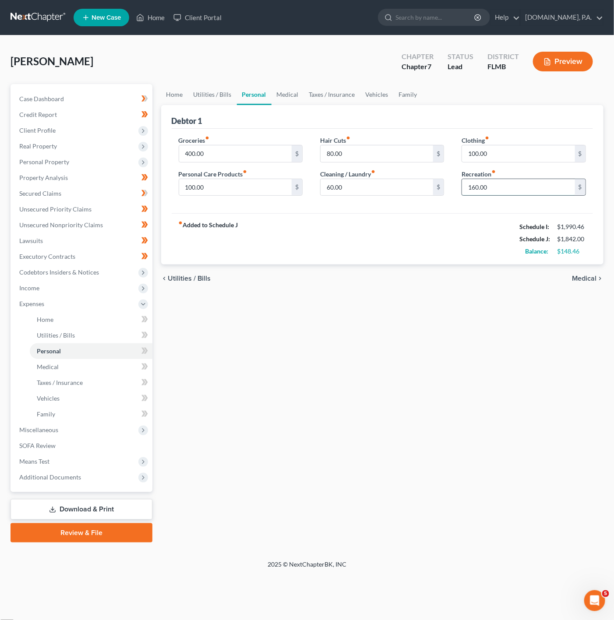
click at [516, 191] on input "160.00" at bounding box center [518, 187] width 113 height 17
type input "200"
click at [399, 273] on div "chevron_left Utilities / Bills Medical chevron_right" at bounding box center [382, 279] width 443 height 28
drag, startPoint x: 391, startPoint y: 94, endPoint x: 411, endPoint y: 93, distance: 20.6
click at [394, 94] on link "Family" at bounding box center [408, 94] width 29 height 21
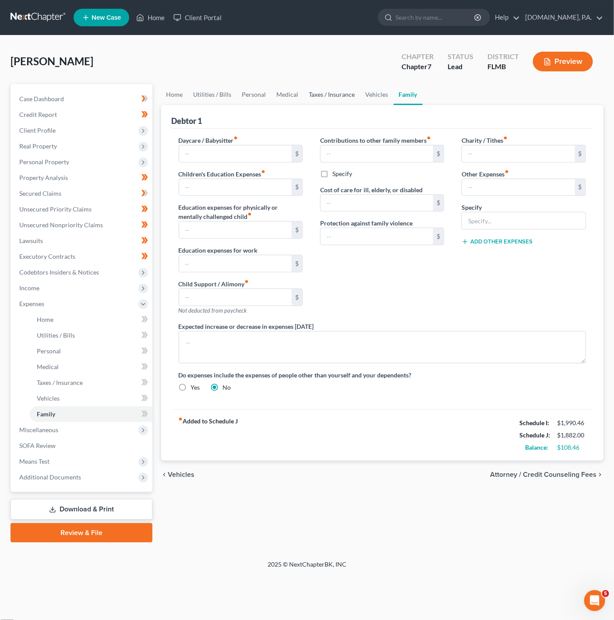
click at [353, 91] on link "Taxes / Insurance" at bounding box center [332, 94] width 57 height 21
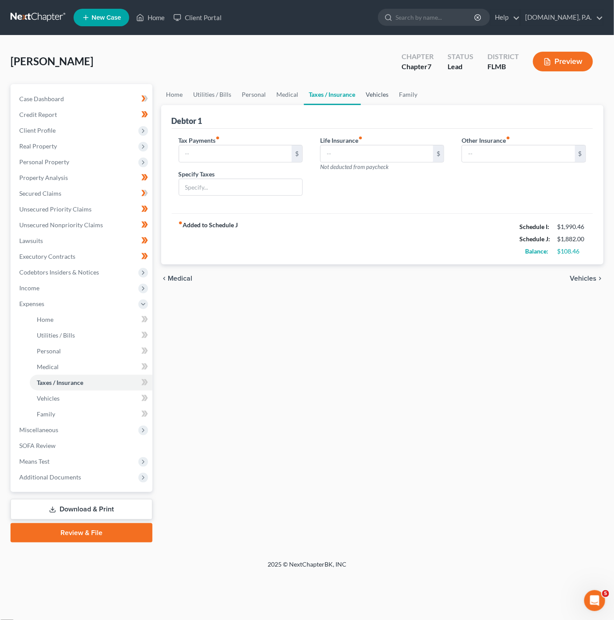
click at [384, 95] on link "Vehicles" at bounding box center [377, 94] width 33 height 21
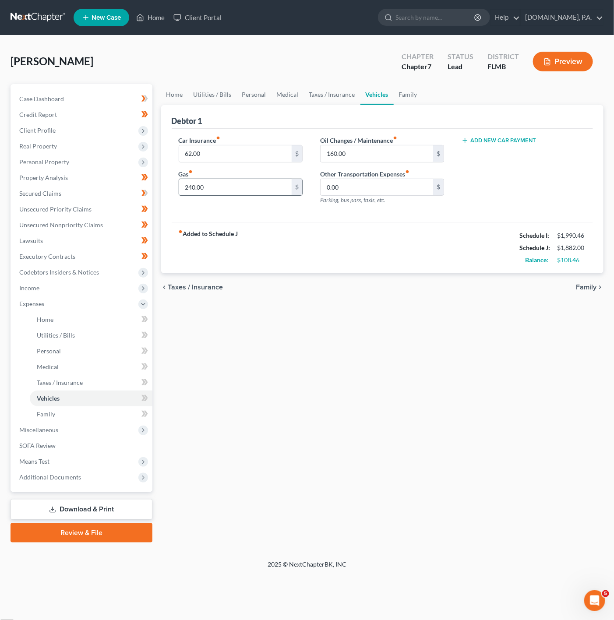
click at [246, 183] on input "240.00" at bounding box center [235, 187] width 113 height 17
type input "280"
click at [274, 232] on div "fiber_manual_record Added to Schedule J Schedule I: $1,990.46 Schedule J: $1,92…" at bounding box center [383, 247] width 422 height 51
drag, startPoint x: 135, startPoint y: 319, endPoint x: 146, endPoint y: 319, distance: 11.0
click at [135, 319] on link "Home" at bounding box center [91, 320] width 123 height 16
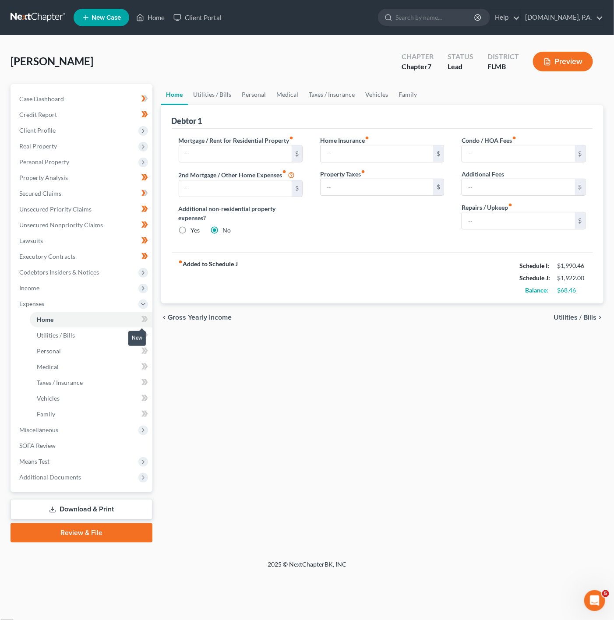
drag, startPoint x: 147, startPoint y: 319, endPoint x: 146, endPoint y: 337, distance: 17.5
click at [147, 319] on icon at bounding box center [146, 319] width 4 height 6
click at [146, 337] on icon at bounding box center [145, 335] width 7 height 11
click at [141, 355] on span at bounding box center [144, 352] width 15 height 13
click span
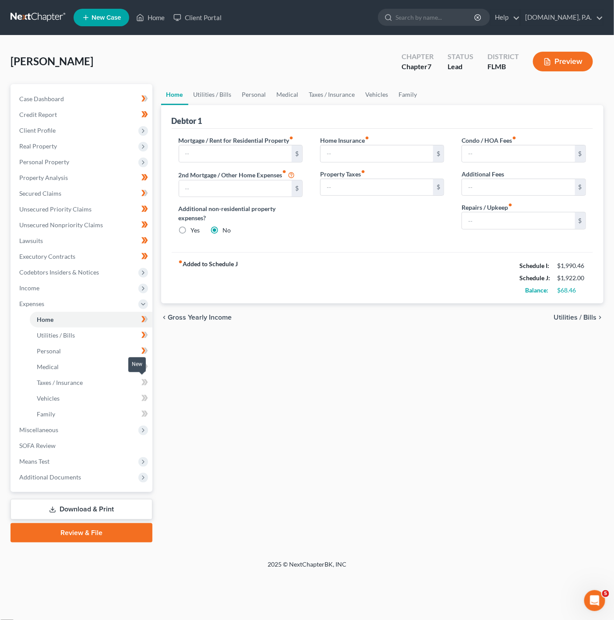
click icon
click span "Miscellaneous"
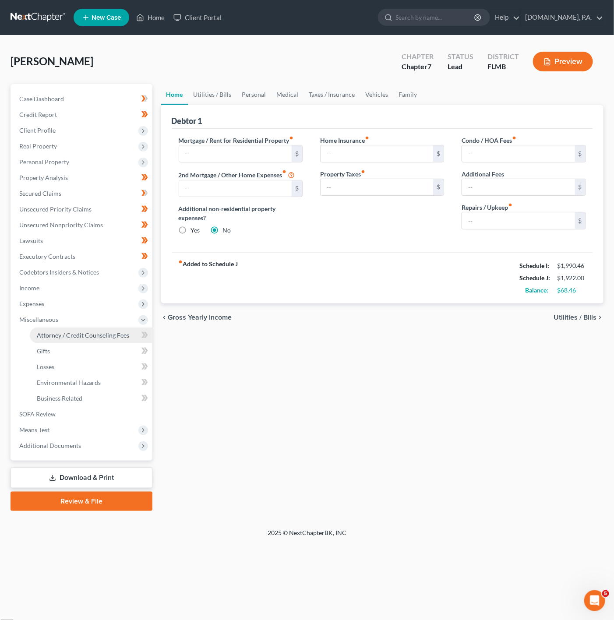
click span "Attorney / Credit Counseling Fees"
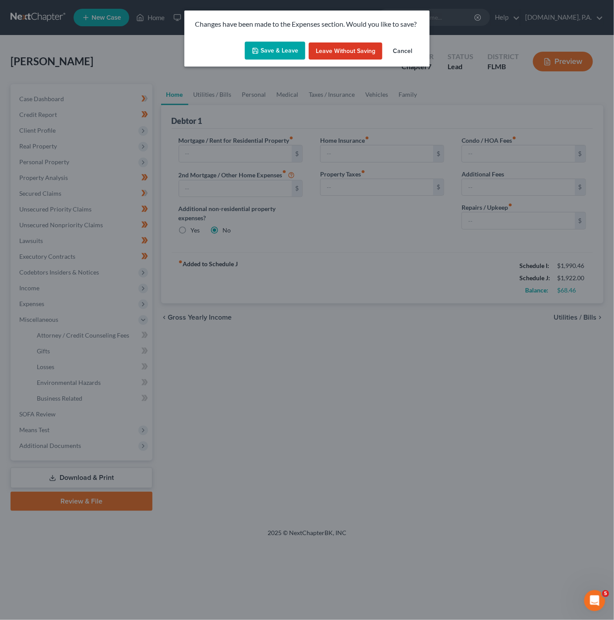
click button "Save & Leave"
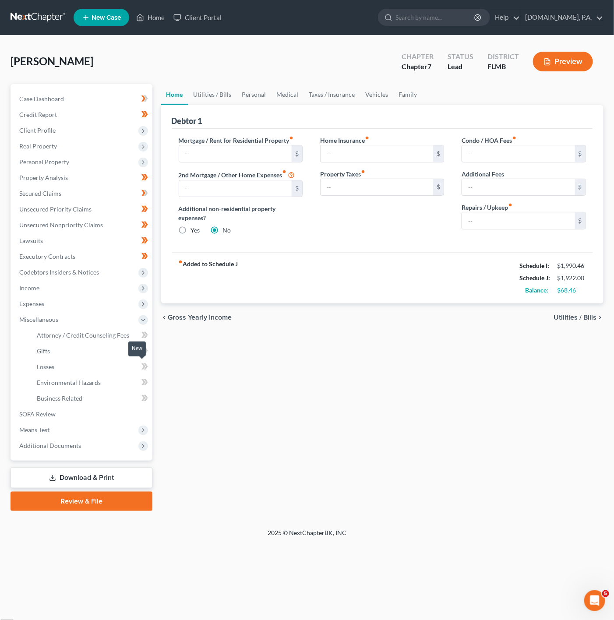
select select "3"
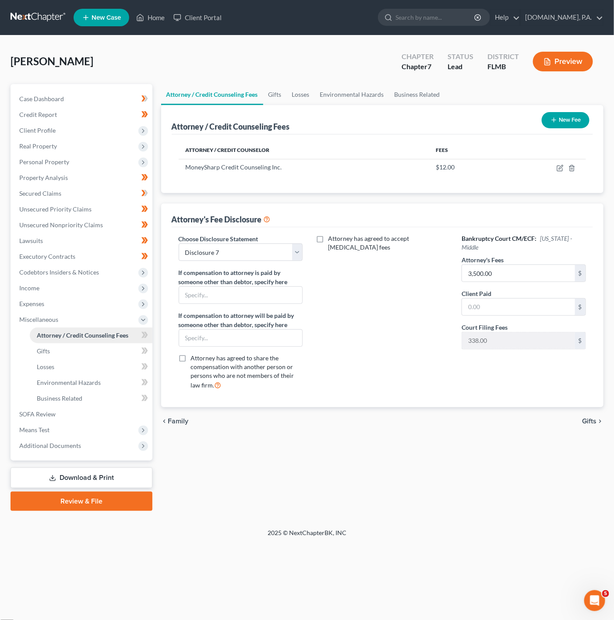
click span "Attorney / Credit Counseling Fees"
click input "text"
click input "3,500.00"
drag, startPoint x: 145, startPoint y: 336, endPoint x: 102, endPoint y: 346, distance: 44.2
click icon
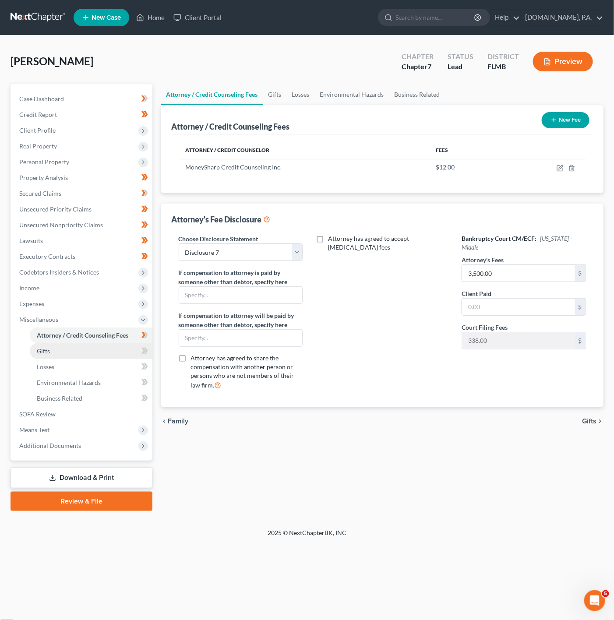
click link "Gifts"
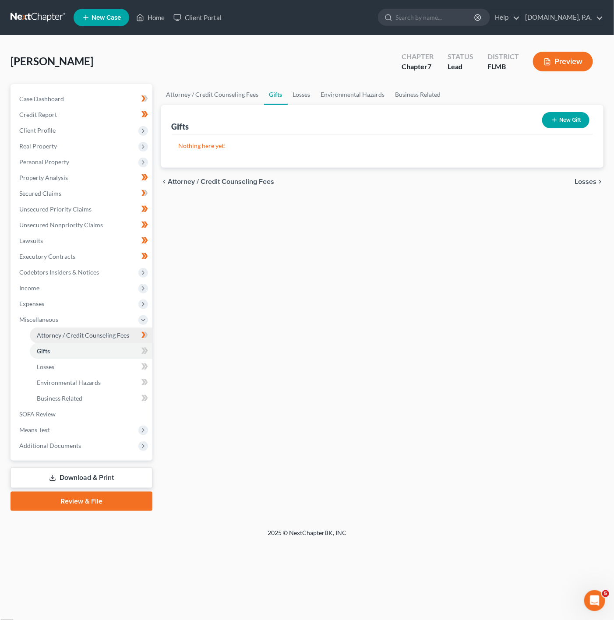
click span "Attorney / Credit Counseling Fees"
select select "3"
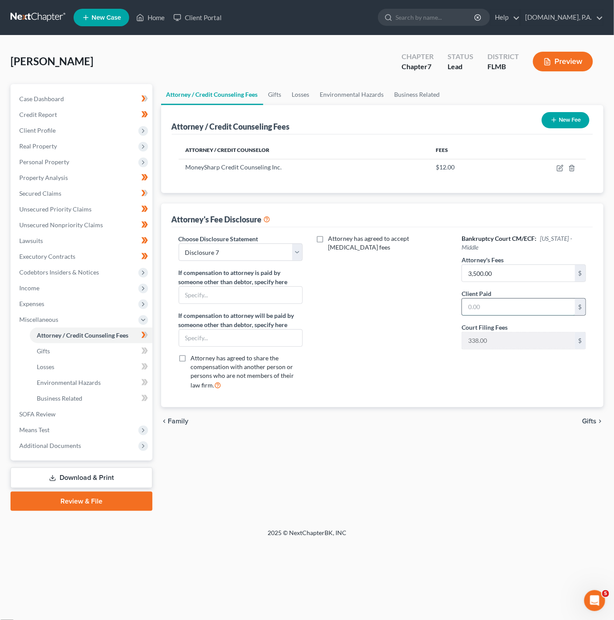
click input "text"
type input "2,750"
click div "Attorney's Fees 3,500.00 $"
click input "3,500.00"
type input "2,750"
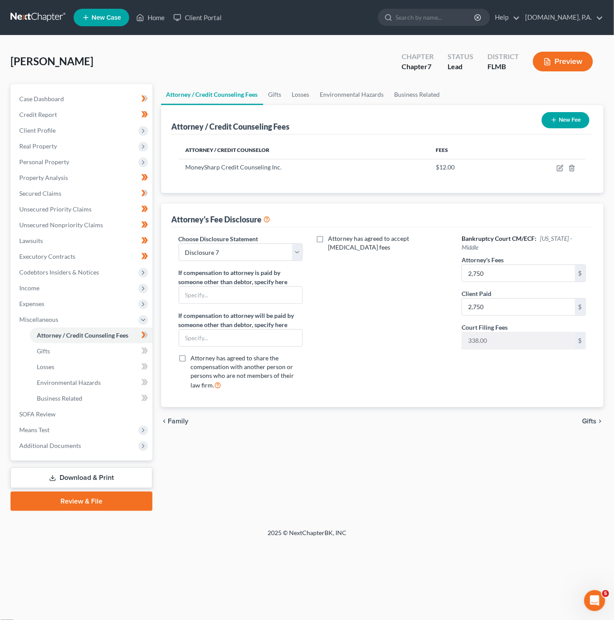
click div "Attorney has agreed to accept [MEDICAL_DATA] fees"
click icon
click link "Gifts"
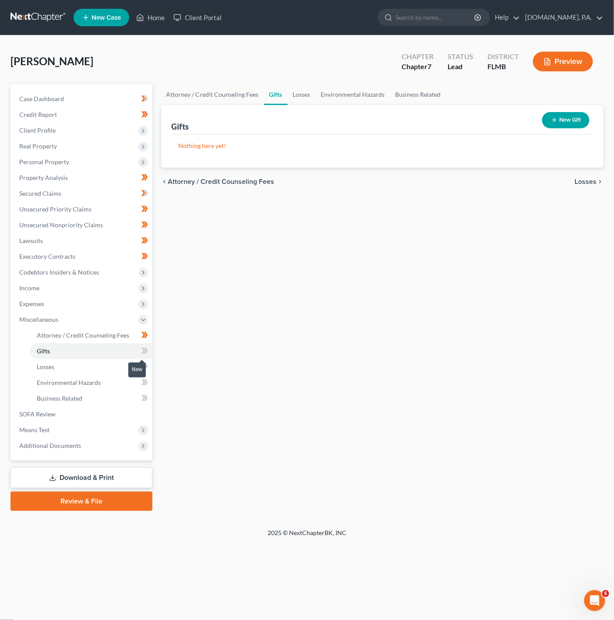
click span
click link "Losses"
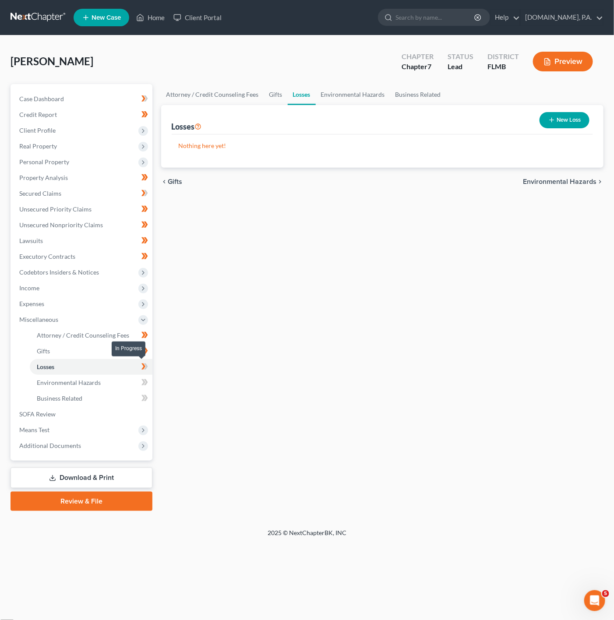
click icon
click span "Environmental Hazards"
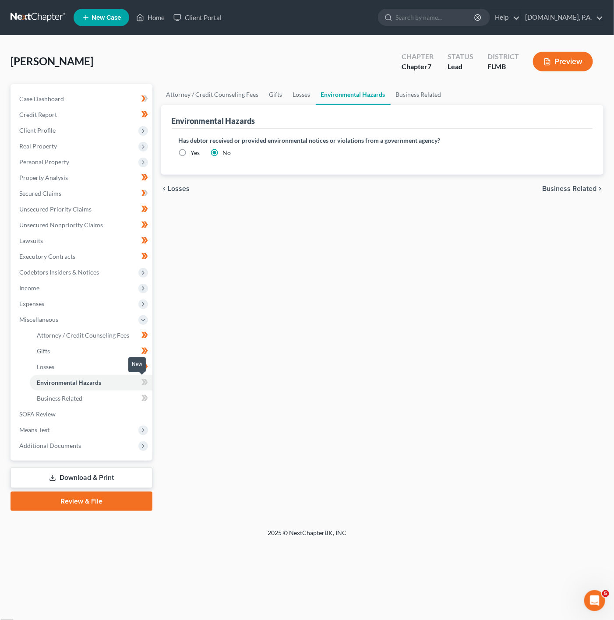
click icon
click link "Business Related"
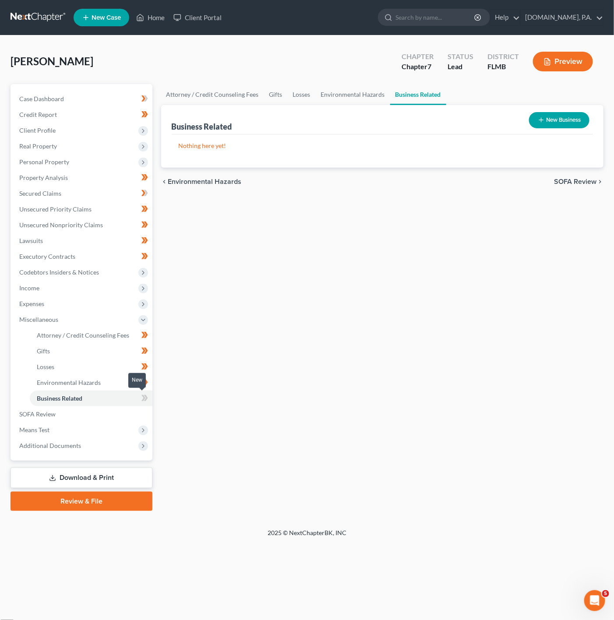
click icon
click link "Attorney / Credit Counseling Fees"
select select "3"
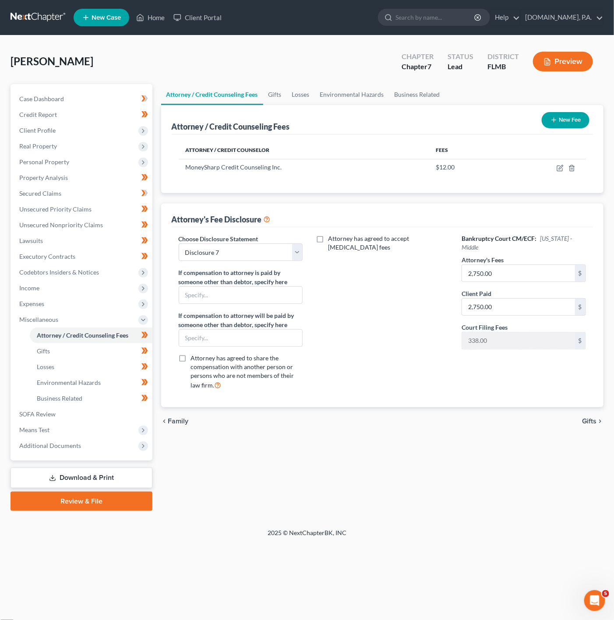
click span
click icon
click label "Attorney has agreed to accept [MEDICAL_DATA] fees"
click input "Attorney has agreed to accept [MEDICAL_DATA] fees"
click label "Attorney has agreed to accept [MEDICAL_DATA] fees"
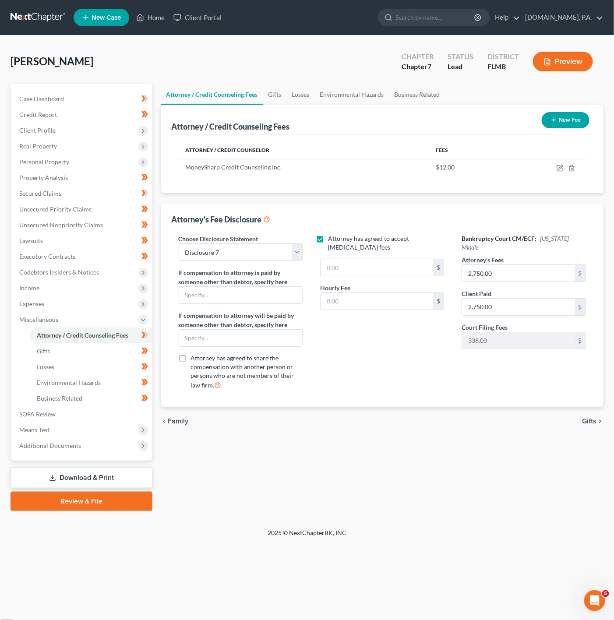
click input "Attorney has agreed to accept [MEDICAL_DATA] fees"
checkbox input "false"
click span "Expenses"
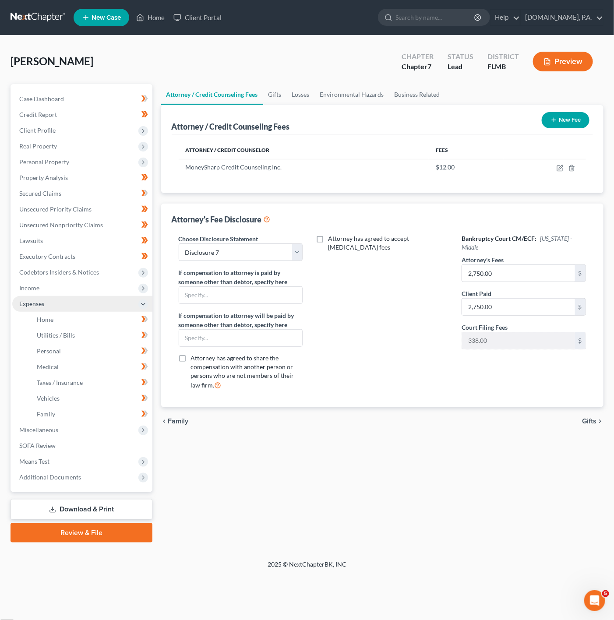
click span "Expenses"
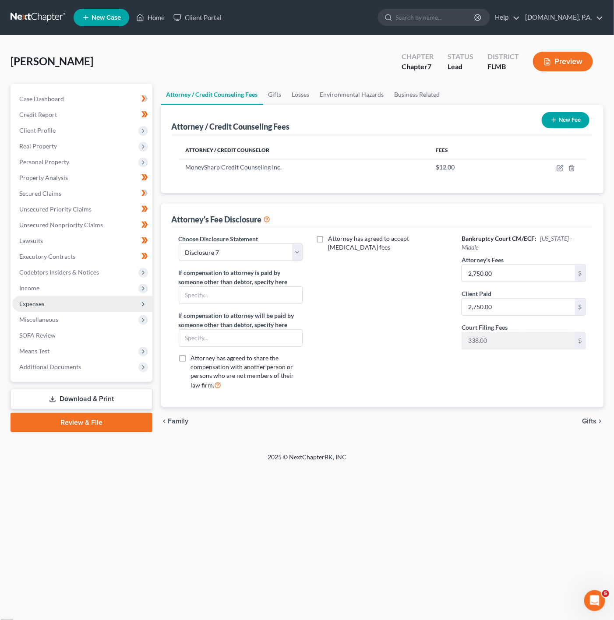
click span "Expenses"
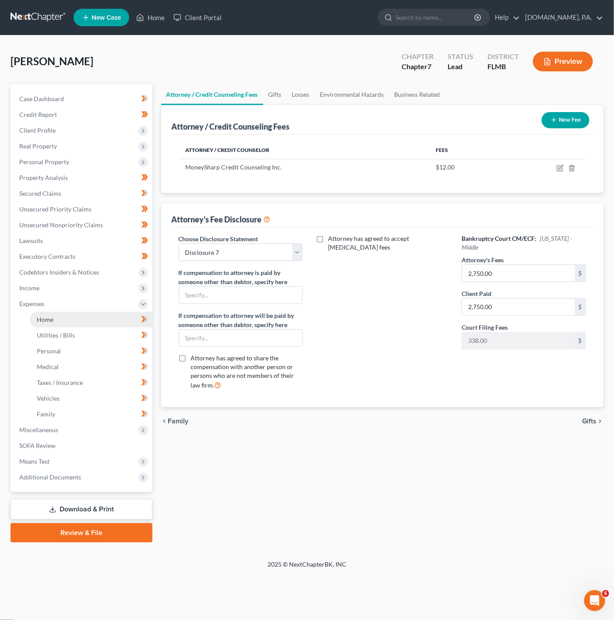
click link "Home"
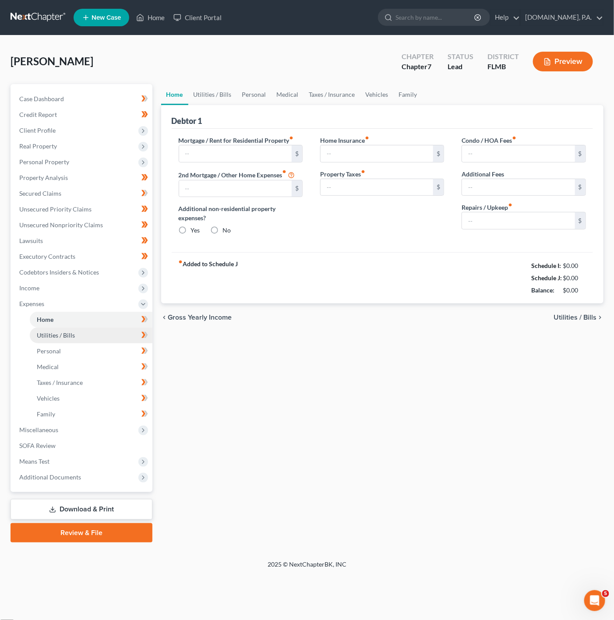
radio input "true"
click span
click icon
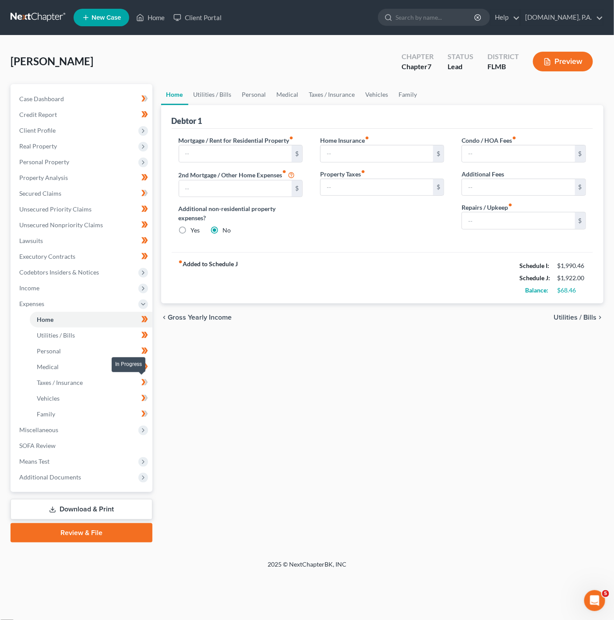
click icon
click span "Income"
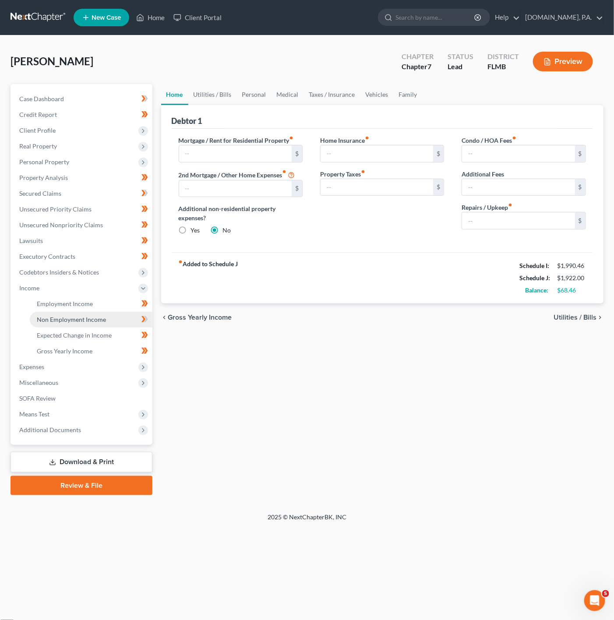
click span "Non Employment Income"
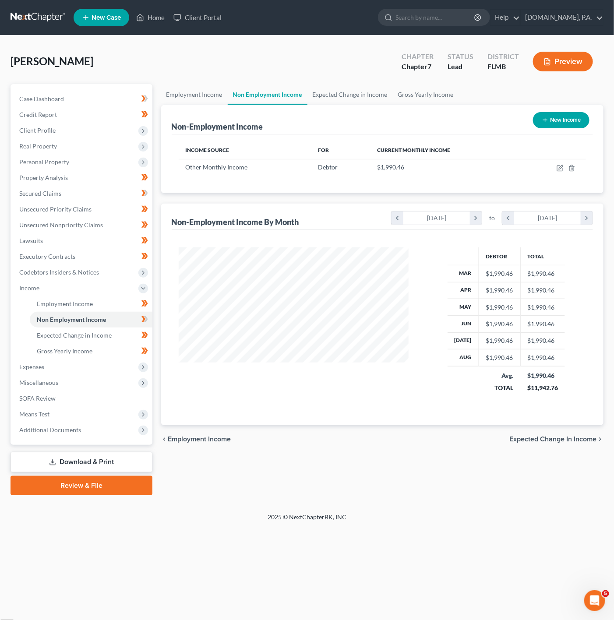
scroll to position [158, 248]
drag, startPoint x: 163, startPoint y: 8, endPoint x: 151, endPoint y: 29, distance: 24.3
click ul "New Case Home Client Portal - No Result - See all results Or Press Enter... Hel…"
click link "Home"
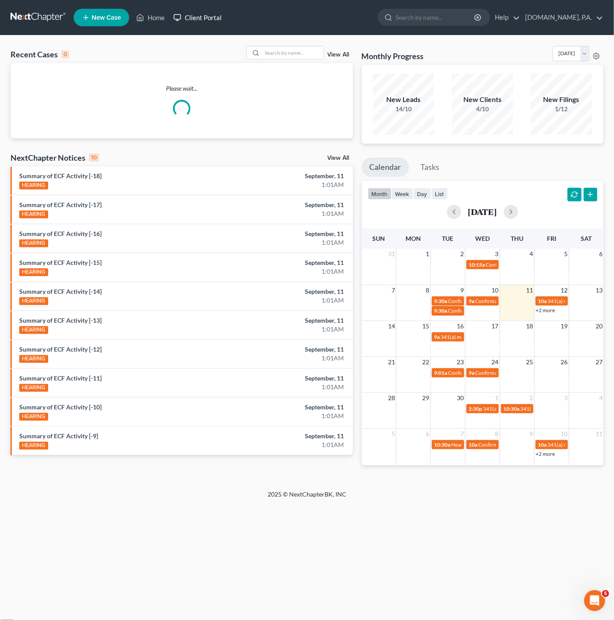
click link "Client Portal"
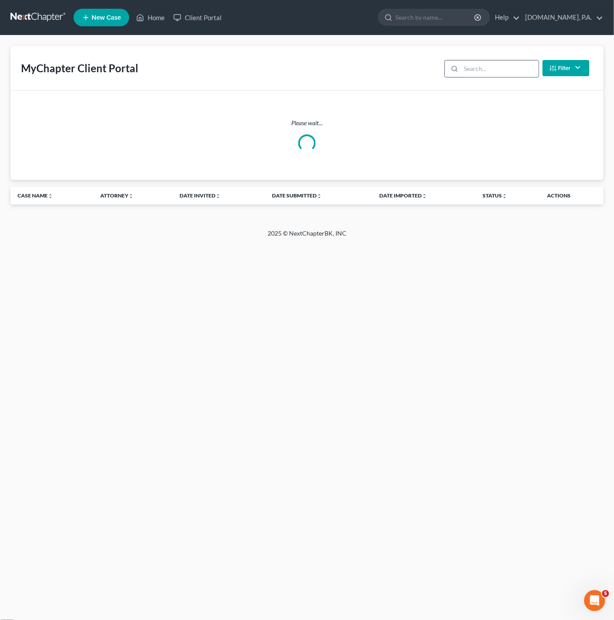
click input "search"
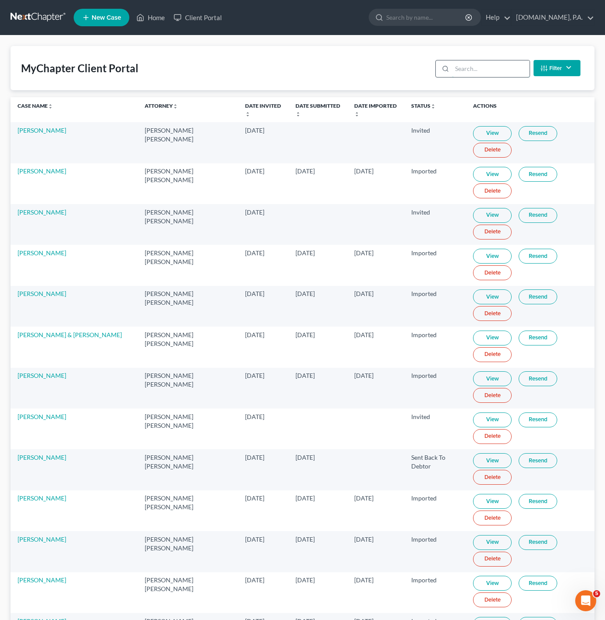
type input "a"
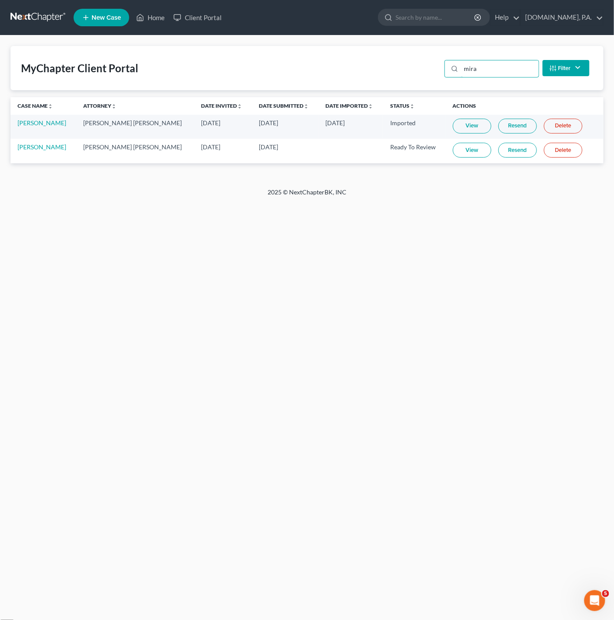
type input "mira"
click link "View"
